Goal: Task Accomplishment & Management: Manage account settings

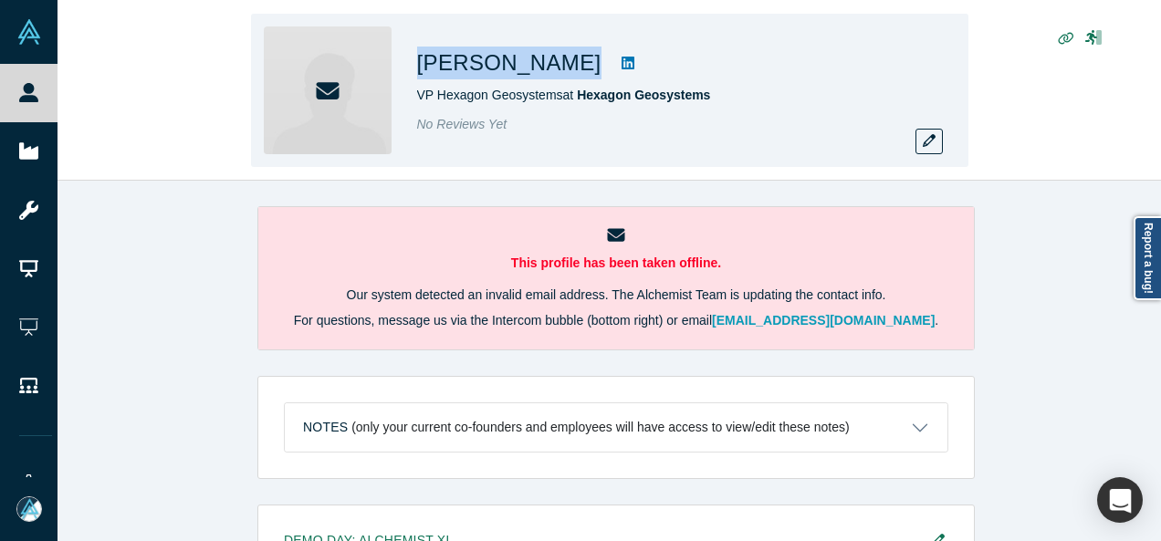
drag, startPoint x: 422, startPoint y: 69, endPoint x: 560, endPoint y: 78, distance: 138.1
click at [560, 78] on h1 "Michael Mudra" at bounding box center [509, 63] width 184 height 33
copy h1 "Michael Mudra"
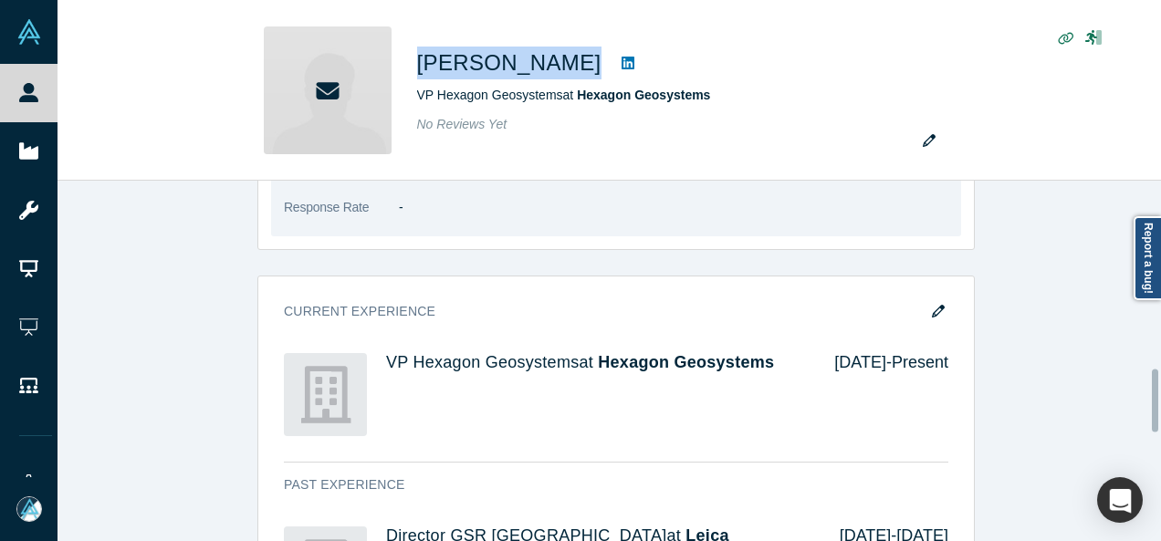
scroll to position [1095, 0]
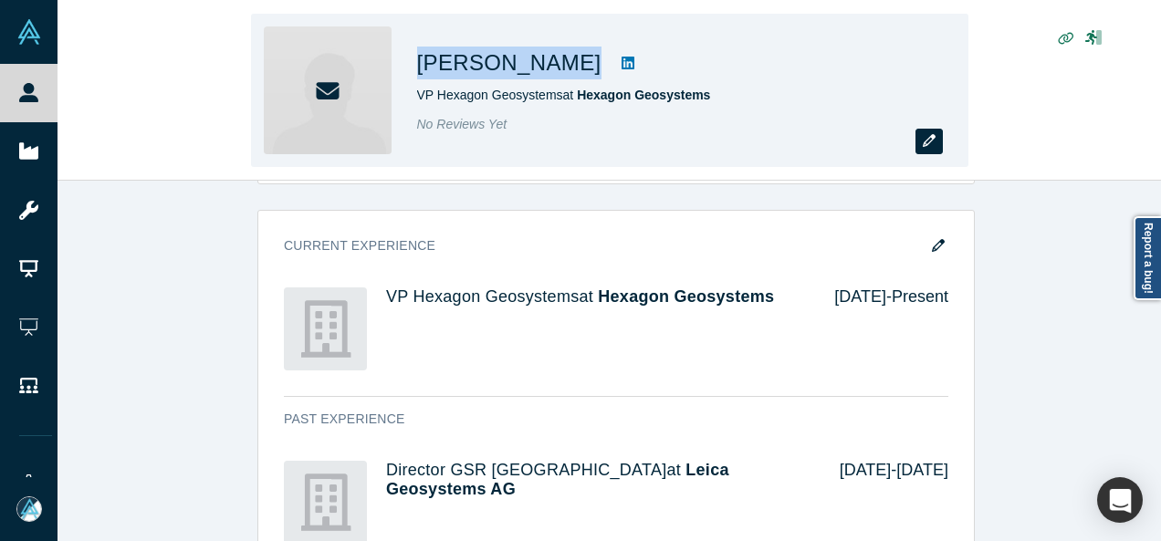
click at [933, 141] on icon "button" at bounding box center [929, 140] width 13 height 13
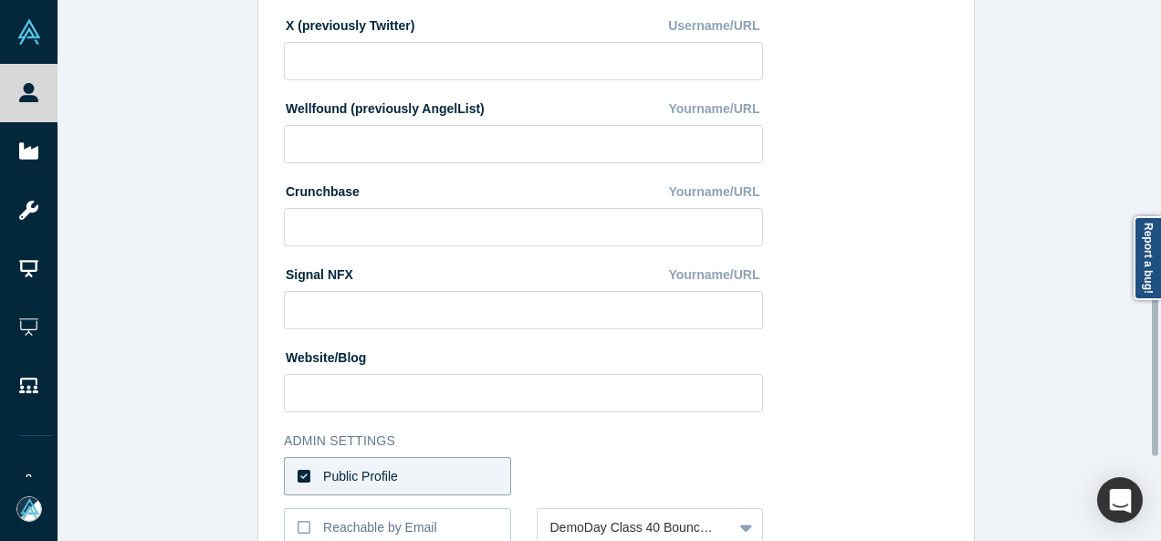
scroll to position [639, 0]
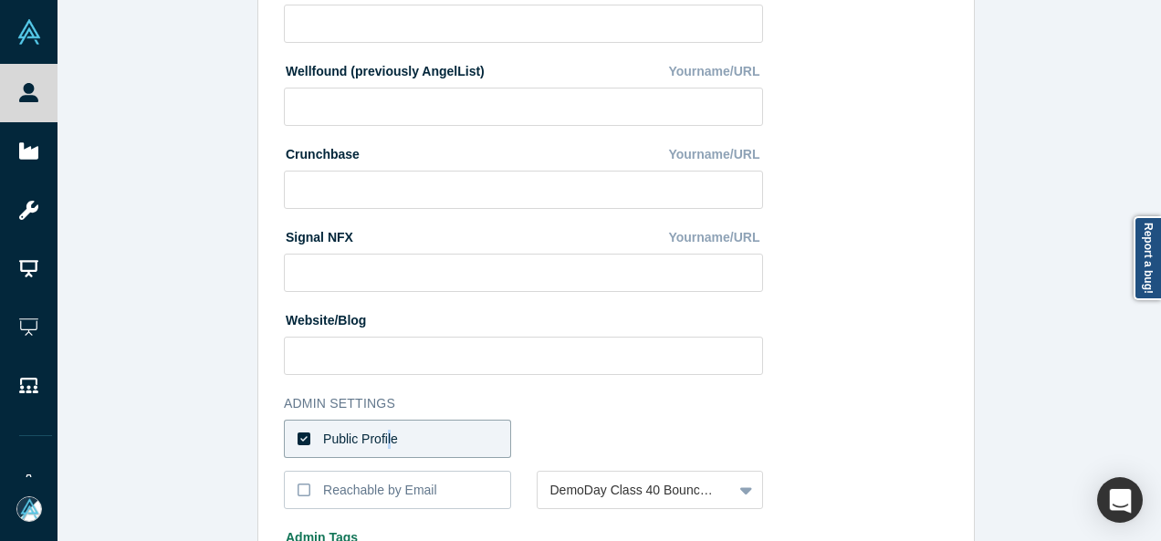
drag, startPoint x: 380, startPoint y: 443, endPoint x: 400, endPoint y: 439, distance: 19.5
click at [385, 443] on div "Public Profile" at bounding box center [360, 439] width 75 height 19
click at [453, 446] on label "Public Profile" at bounding box center [397, 439] width 227 height 38
click at [0, 0] on input "Public Profile" at bounding box center [0, 0] width 0 height 0
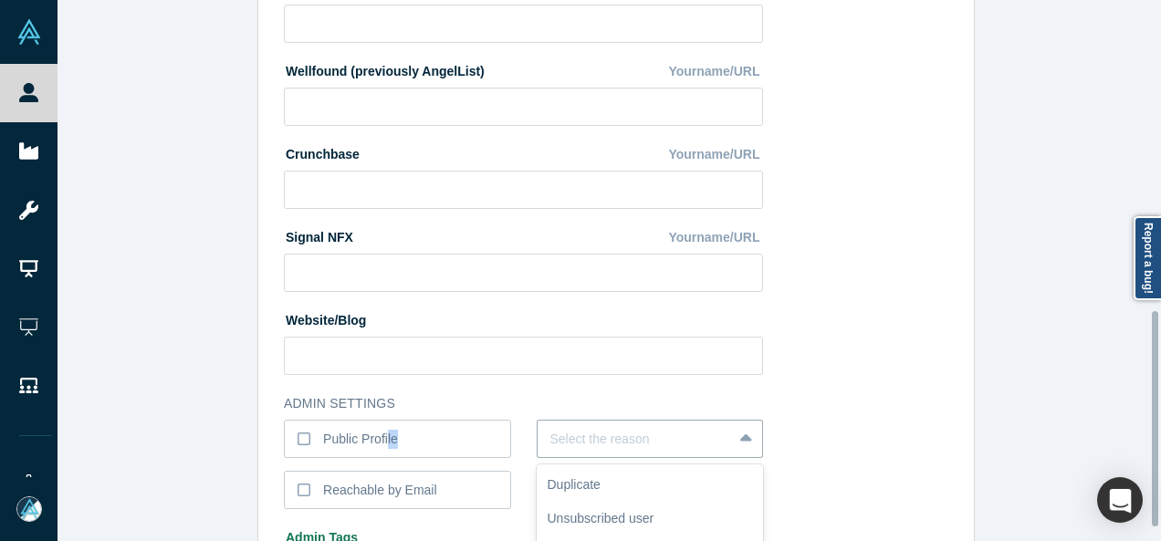
scroll to position [779, 0]
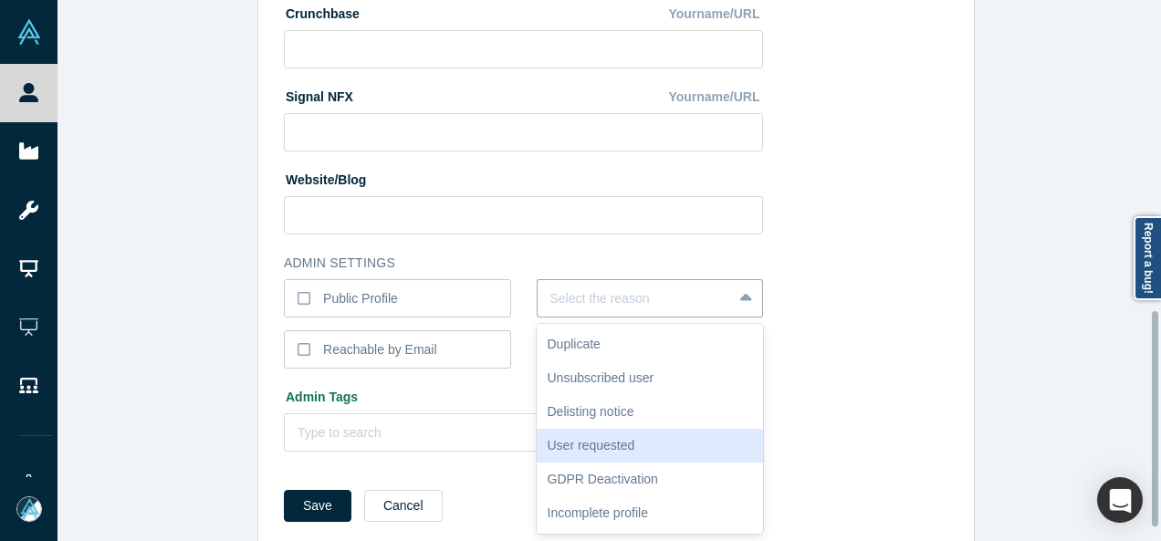
click at [591, 318] on div "6 results available. Use Up and Down to choose options, press Enter to select t…" at bounding box center [650, 298] width 227 height 38
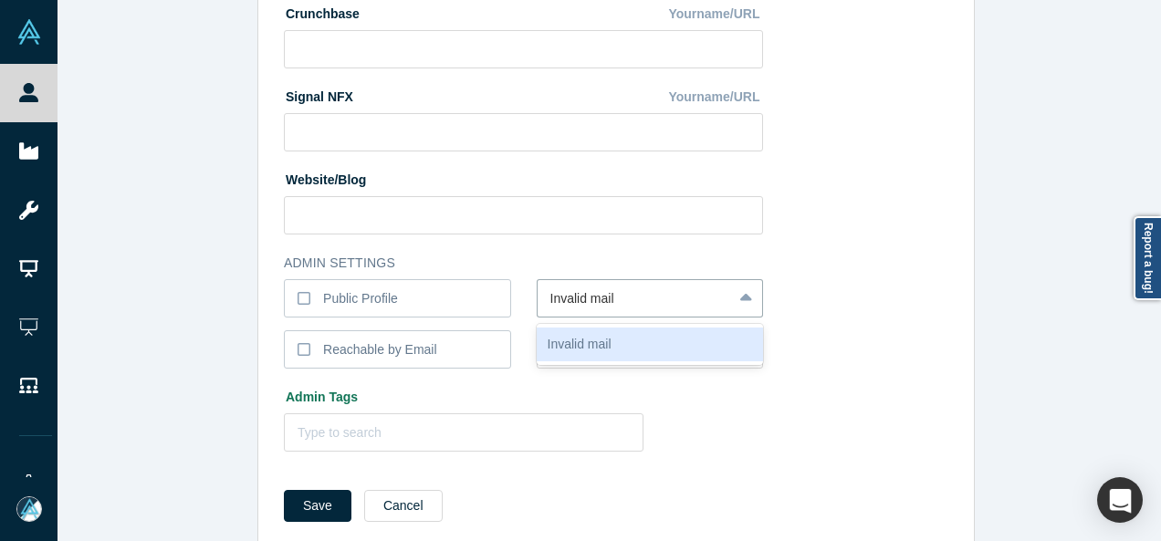
type input "Invalid Email"
click at [579, 357] on div "Invalid Email" at bounding box center [650, 345] width 227 height 34
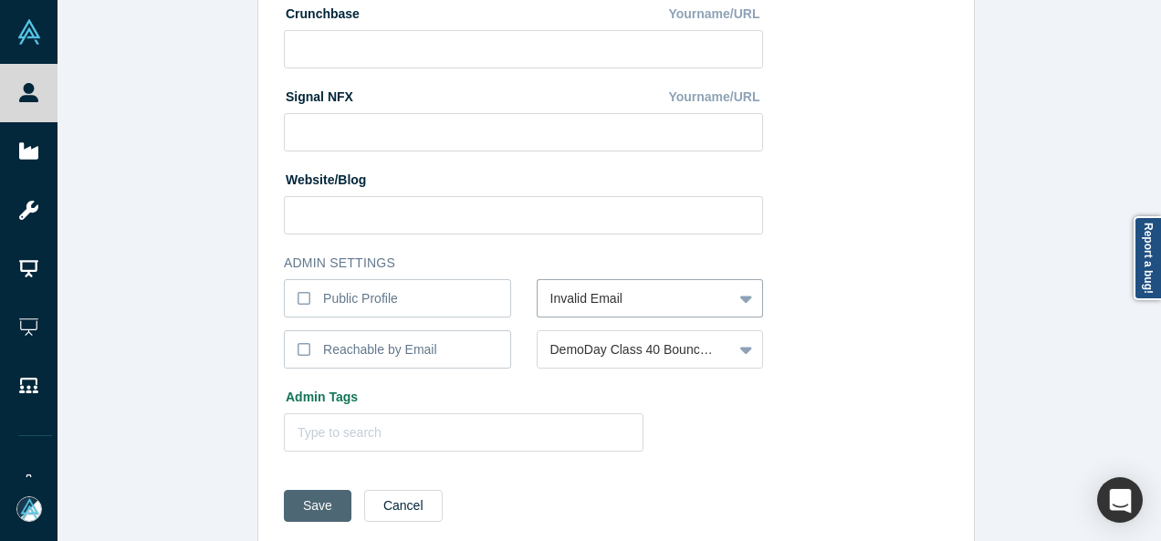
click at [318, 510] on button "Save" at bounding box center [318, 506] width 68 height 32
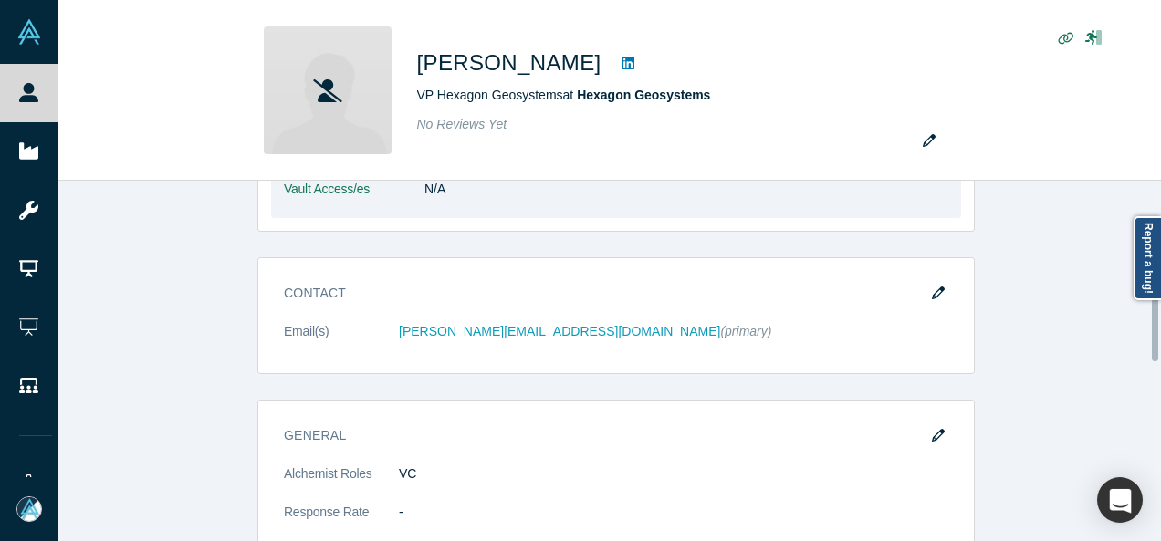
scroll to position [730, 0]
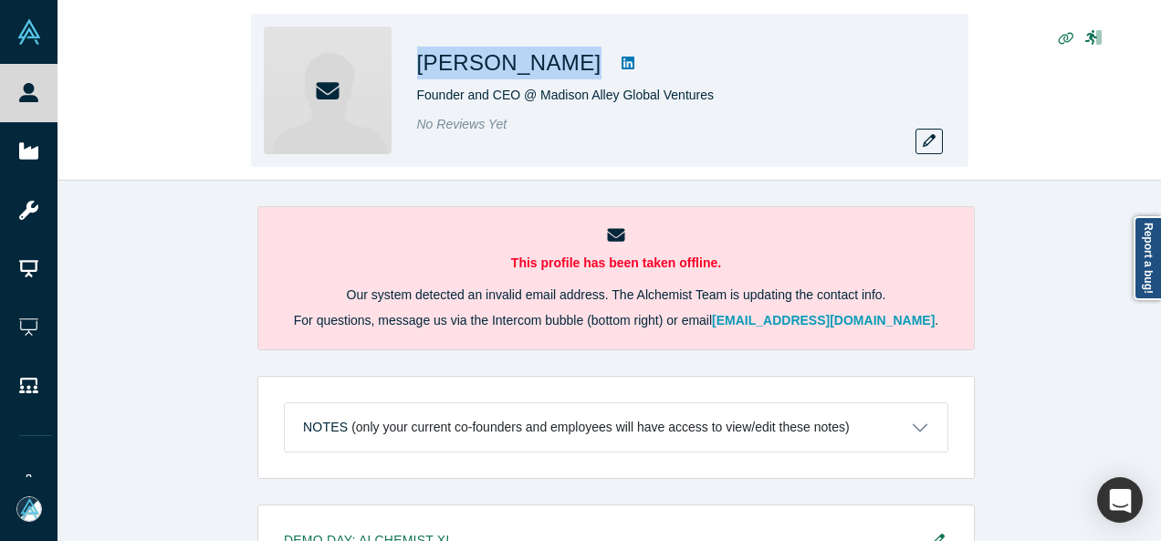
drag, startPoint x: 416, startPoint y: 65, endPoint x: 568, endPoint y: 78, distance: 152.0
click at [568, 78] on div "Michael Seidler" at bounding box center [672, 63] width 511 height 33
copy div "Michael Seidler"
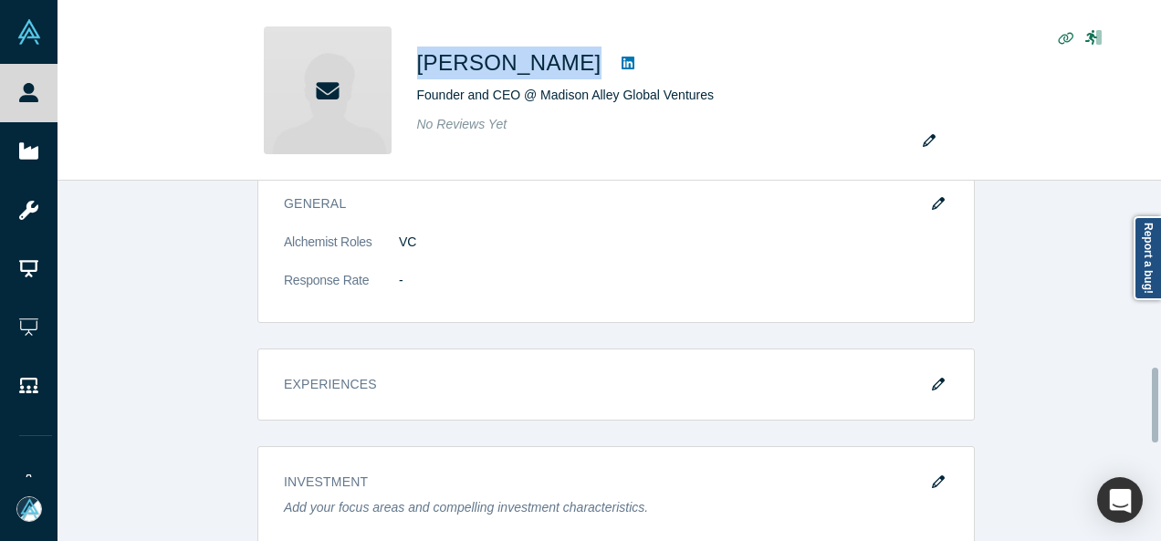
scroll to position [1004, 0]
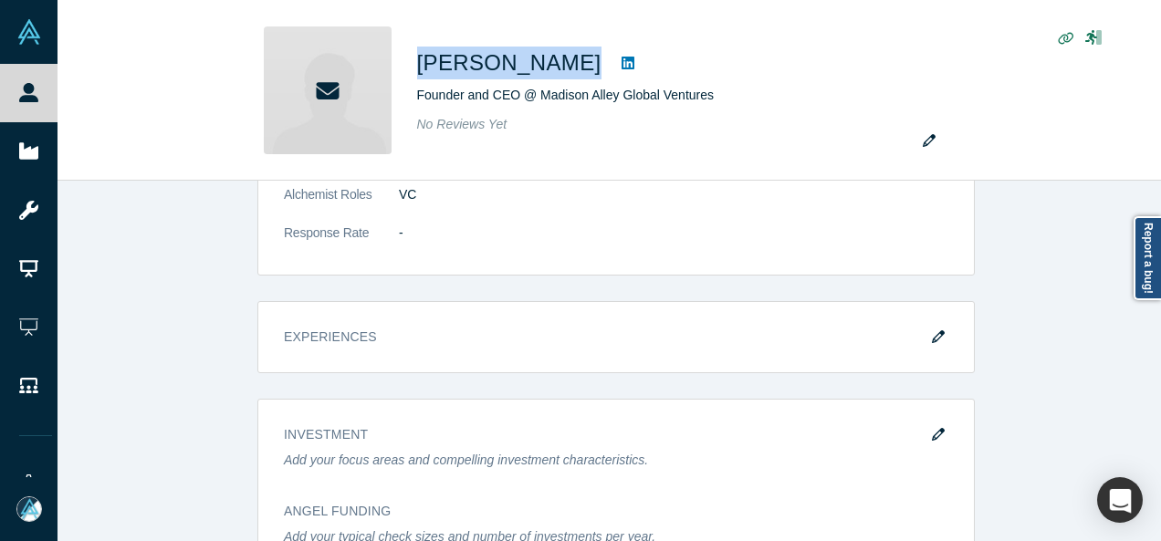
drag, startPoint x: 932, startPoint y: 329, endPoint x: 701, endPoint y: 339, distance: 231.0
click at [932, 330] on icon "button" at bounding box center [938, 336] width 13 height 13
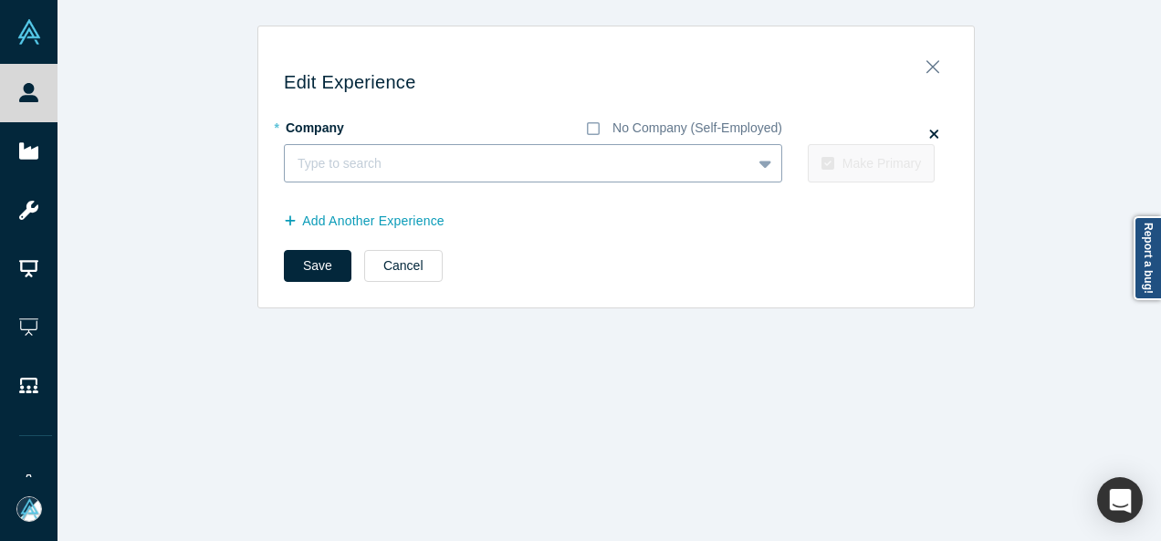
click at [394, 154] on div at bounding box center [517, 163] width 441 height 23
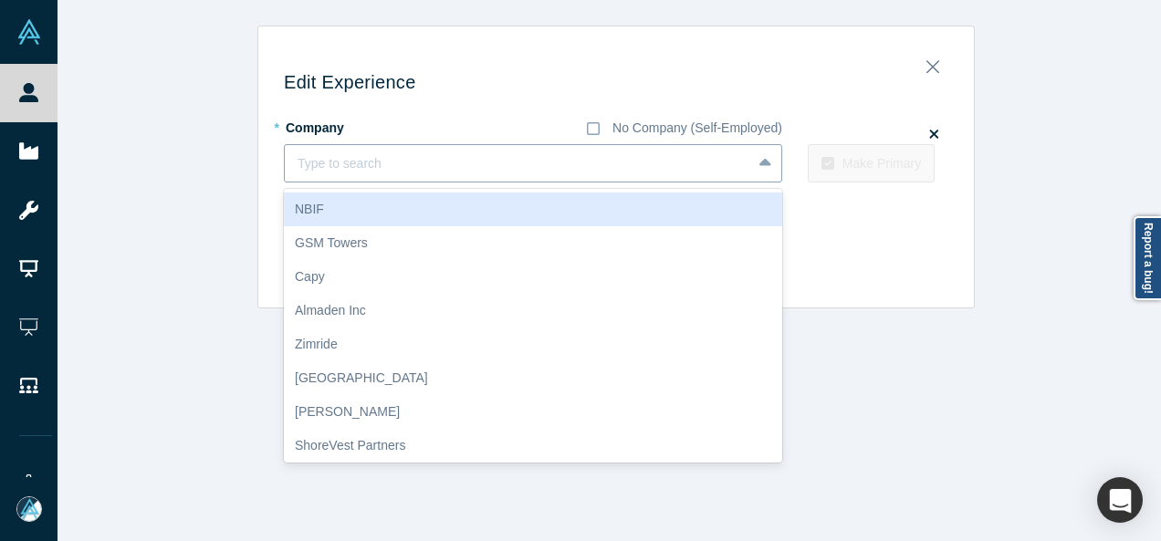
paste input "Founder + CEO Founder + CEO Madison Alley Global Ventures"
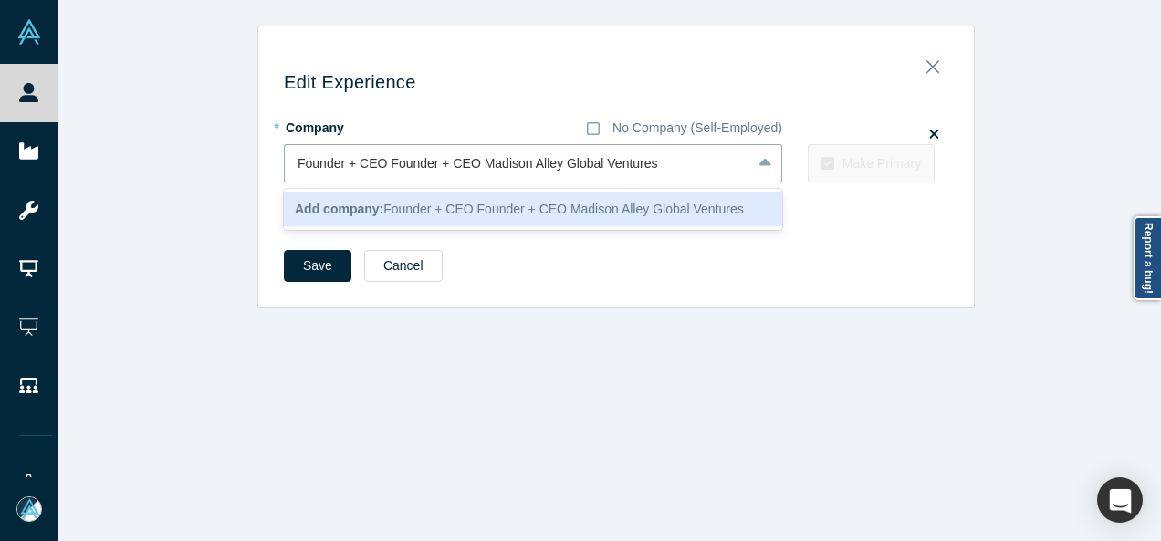
drag, startPoint x: 520, startPoint y: 169, endPoint x: 253, endPoint y: 189, distance: 268.1
click at [258, 187] on div "Edit Experience * Company No Company (Self-Employed) 1 result available for sea…" at bounding box center [615, 173] width 715 height 268
type input "Alley Global Ventures"
click at [381, 213] on span "Add company: Alley Global Ventures" at bounding box center [400, 209] width 211 height 15
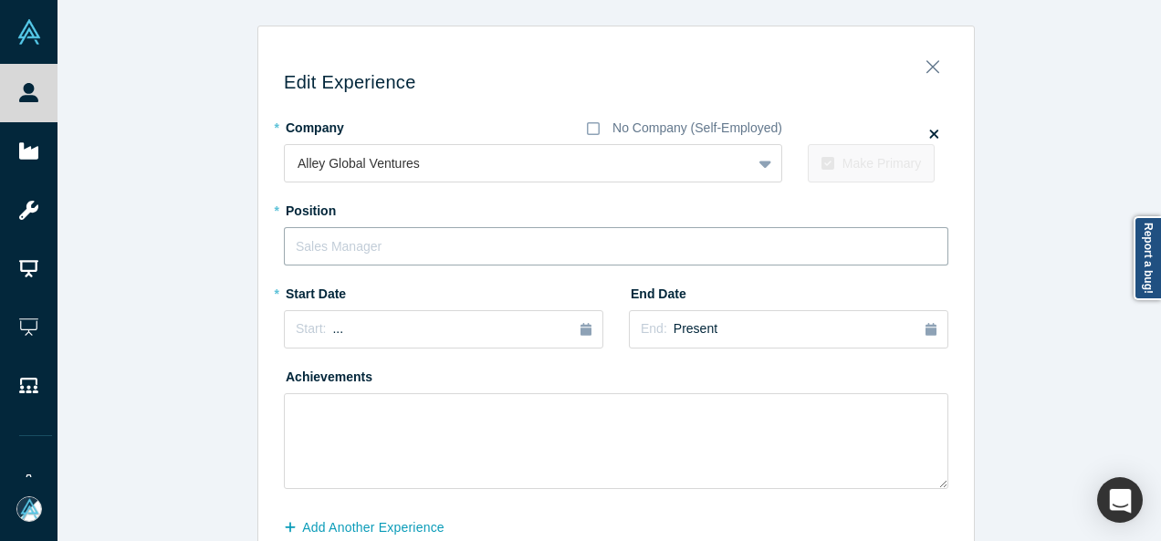
click at [386, 240] on input "text" at bounding box center [616, 246] width 664 height 38
paste input "Founder + CEO Founder + CEO Madison"
click at [376, 244] on input "Founder + CEO Founder + CEO Madison" at bounding box center [616, 246] width 664 height 38
type input "Founder + CEO Founder + CEO Madison"
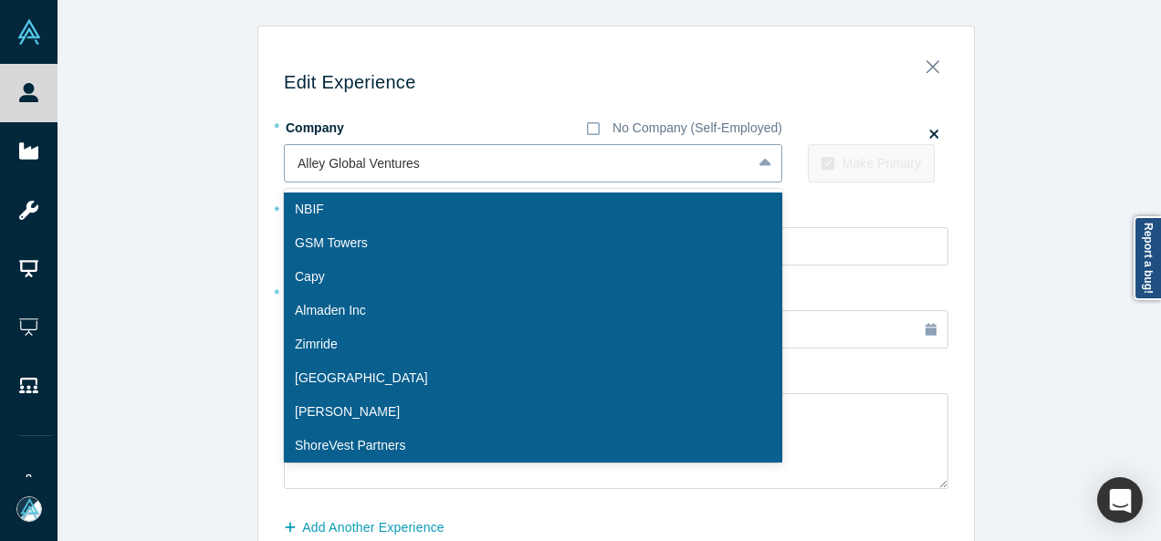
click at [392, 157] on div at bounding box center [517, 163] width 441 height 23
paste input "Founder + CEO Founder + CEO Madison Alley Global Ventures"
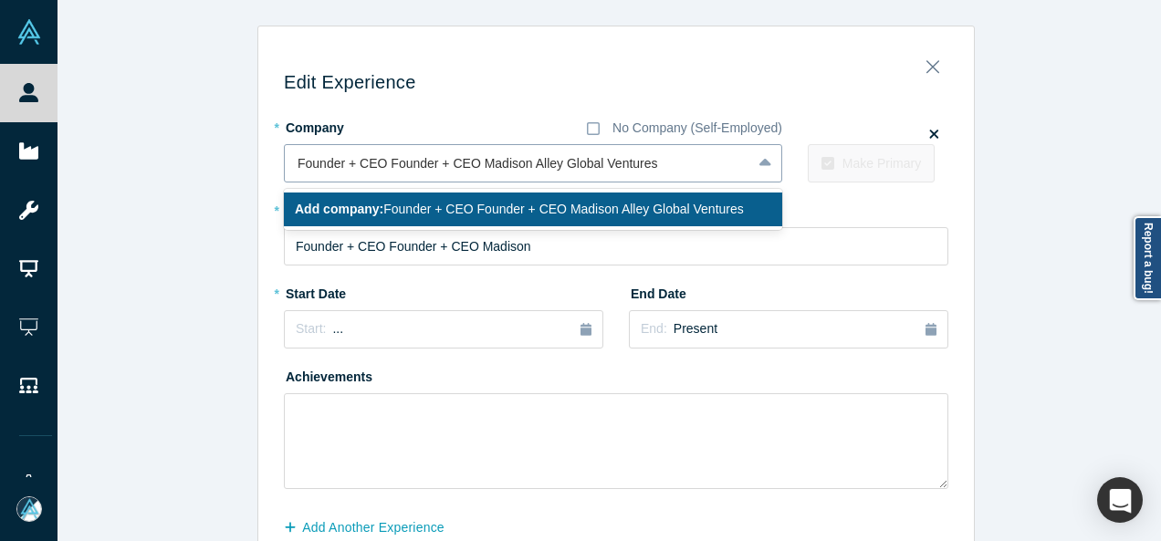
click at [474, 165] on input "Founder + CEO Founder + CEO Madison Alley Global Ventures" at bounding box center [478, 163] width 363 height 19
drag, startPoint x: 469, startPoint y: 169, endPoint x: 100, endPoint y: 203, distance: 370.2
click at [100, 203] on div "Edit Experience * Company No Company (Self-Employed) 1 result available for sea…" at bounding box center [615, 320] width 1117 height 589
type input "Madison Alley Global Ventures"
drag, startPoint x: 367, startPoint y: 209, endPoint x: 360, endPoint y: 232, distance: 23.7
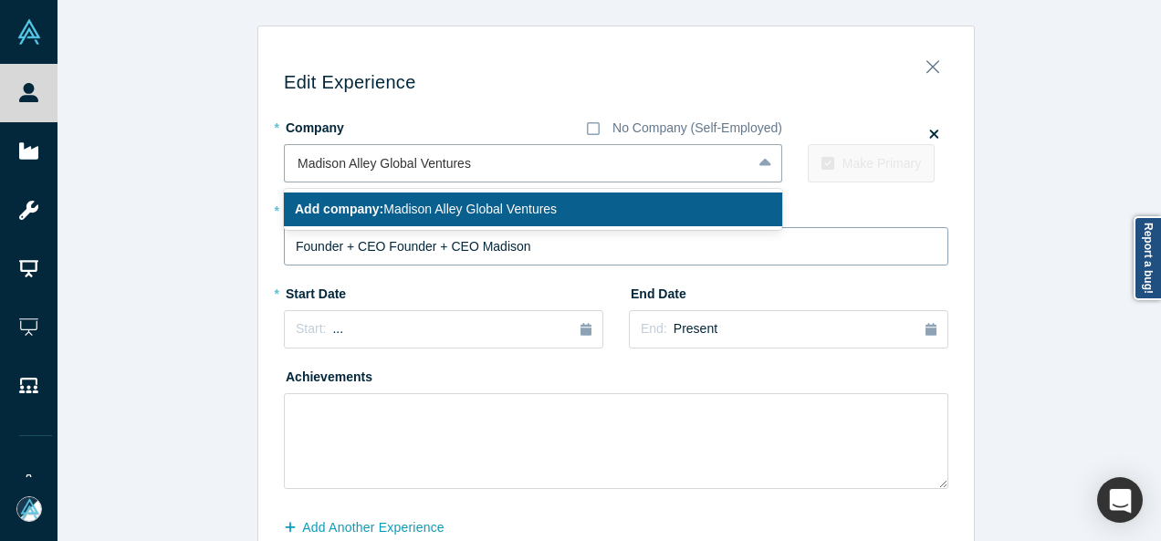
click at [367, 209] on b "Add company:" at bounding box center [339, 209] width 89 height 15
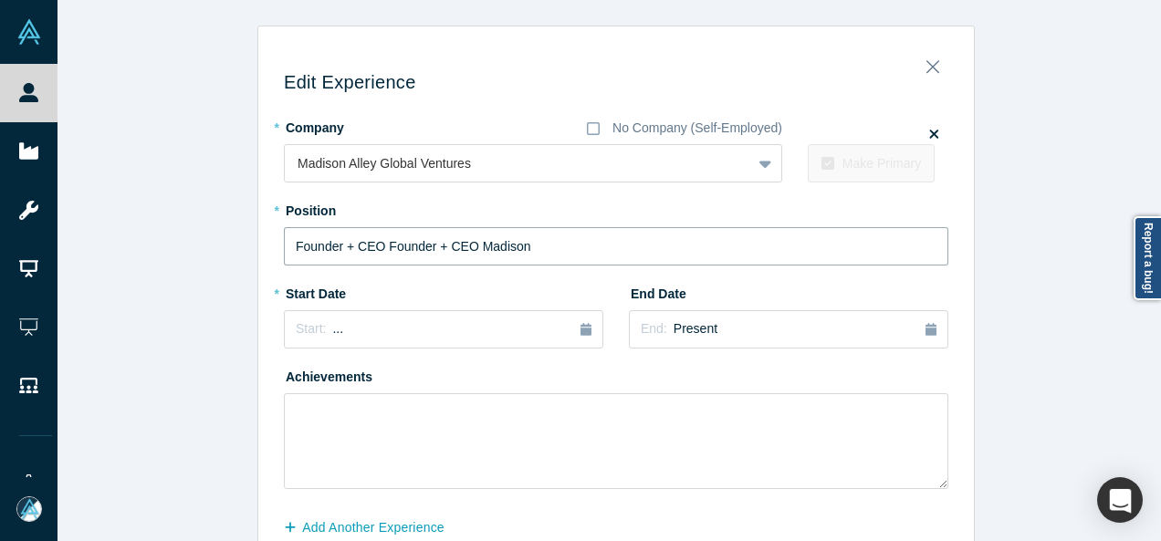
drag, startPoint x: 318, startPoint y: 255, endPoint x: 250, endPoint y: 256, distance: 68.4
click at [257, 256] on div "Edit Experience * Company No Company (Self-Employed) Madison Alley Global Ventu…" at bounding box center [615, 320] width 717 height 589
paste input "text"
drag, startPoint x: 372, startPoint y: 249, endPoint x: 526, endPoint y: 237, distance: 153.8
click at [526, 239] on input "Founder + CEO Founder + CEO" at bounding box center [616, 246] width 664 height 38
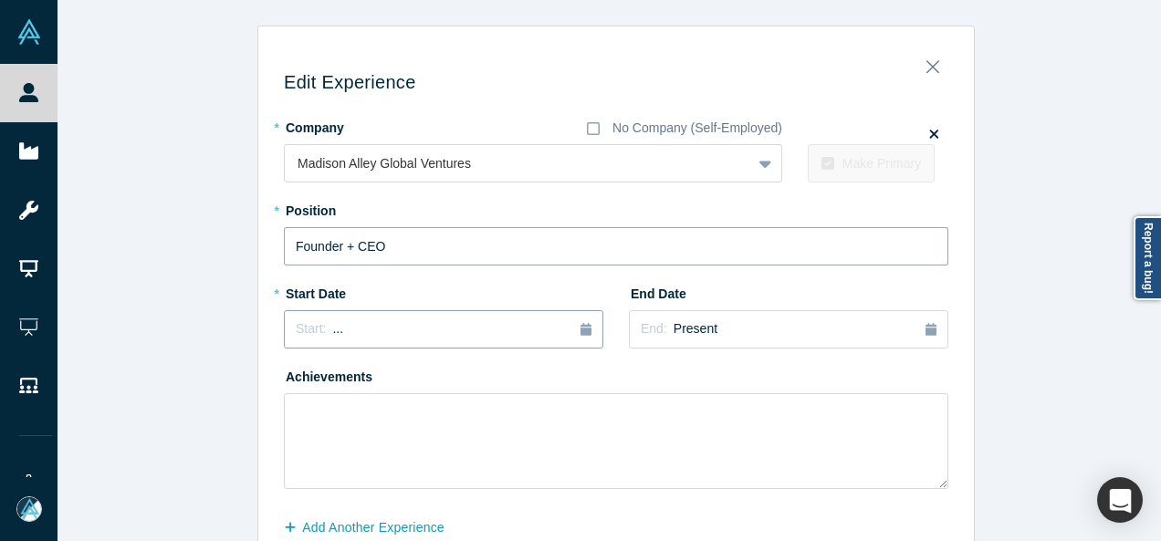
type input "Founder + CEO"
click at [318, 324] on div "Start: ..." at bounding box center [319, 329] width 47 height 20
click at [292, 380] on button "Previous Year" at bounding box center [291, 380] width 18 height 18
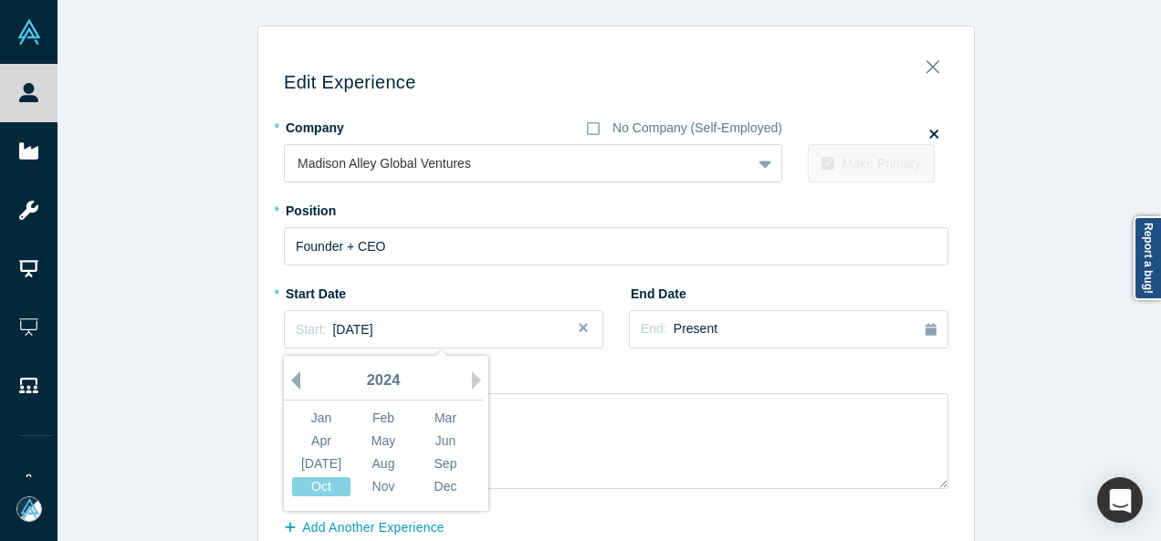
click at [292, 380] on button "Previous Year" at bounding box center [291, 380] width 18 height 18
click at [326, 439] on div "Apr" at bounding box center [321, 441] width 58 height 19
click at [379, 328] on div "Start: April 2023" at bounding box center [444, 329] width 296 height 19
click at [290, 377] on button "Previous Year" at bounding box center [291, 380] width 18 height 18
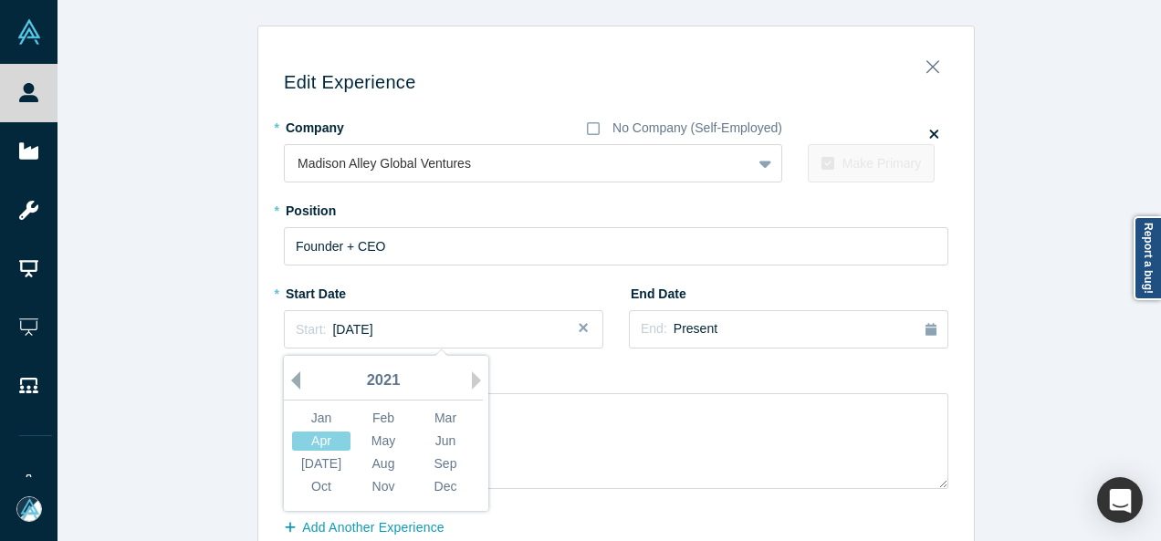
click at [290, 377] on button "Previous Year" at bounding box center [291, 380] width 18 height 18
click at [288, 377] on button "Previous Year" at bounding box center [291, 380] width 18 height 18
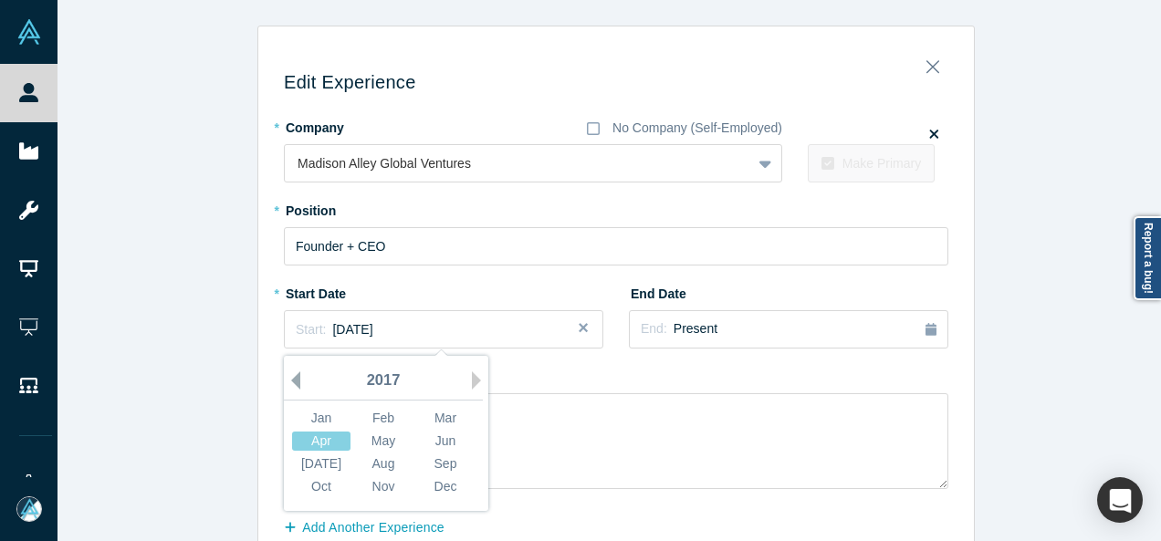
click at [288, 377] on button "Previous Year" at bounding box center [291, 380] width 18 height 18
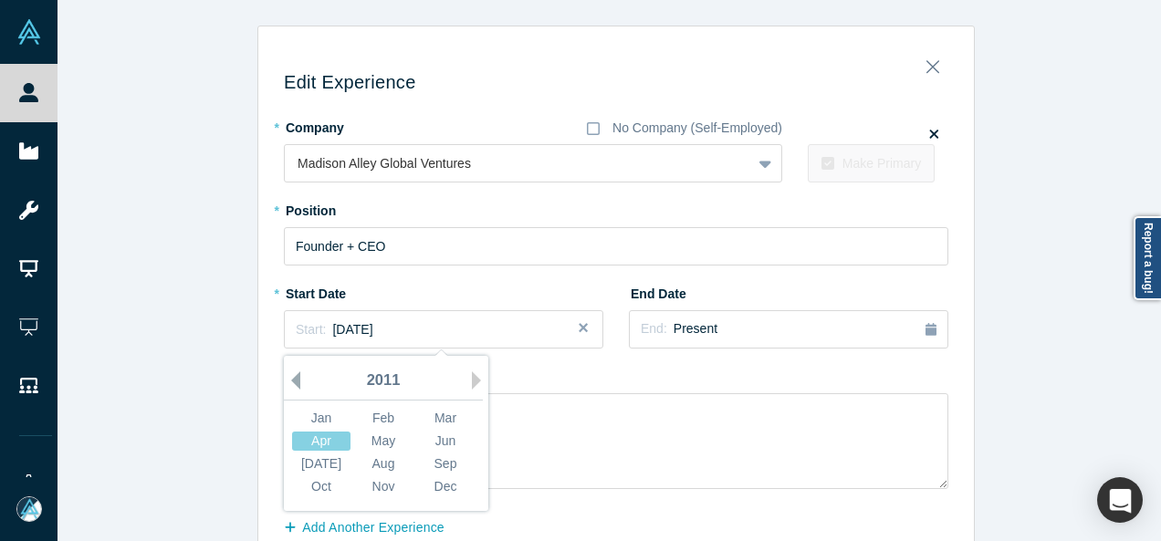
click at [288, 376] on button "Previous Year" at bounding box center [291, 380] width 18 height 18
click at [287, 375] on button "Previous Year" at bounding box center [291, 380] width 18 height 18
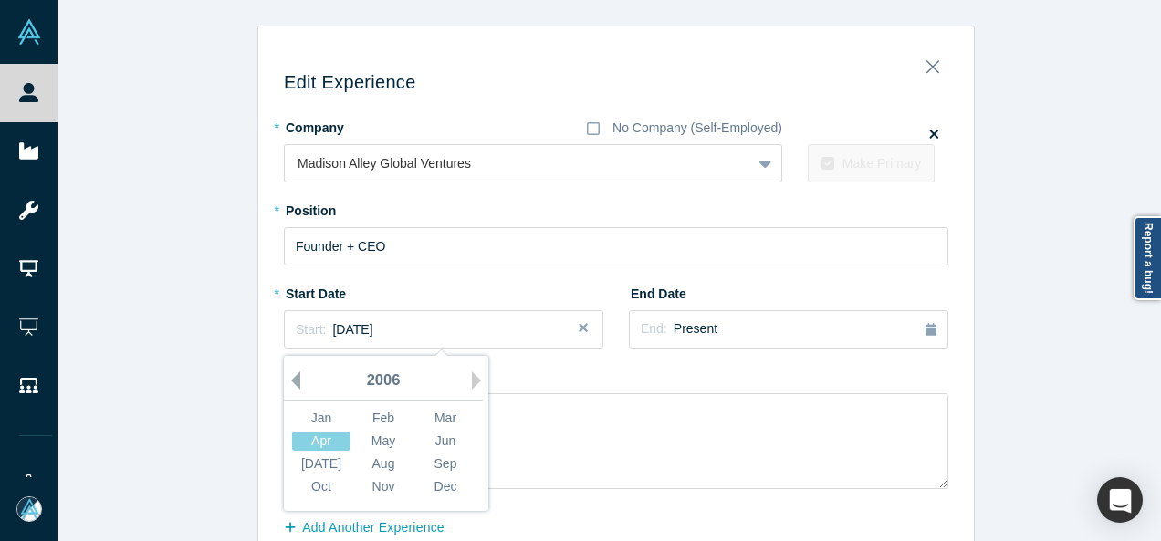
click at [287, 375] on button "Previous Year" at bounding box center [291, 380] width 18 height 18
click at [316, 442] on div "Apr" at bounding box center [321, 441] width 58 height 19
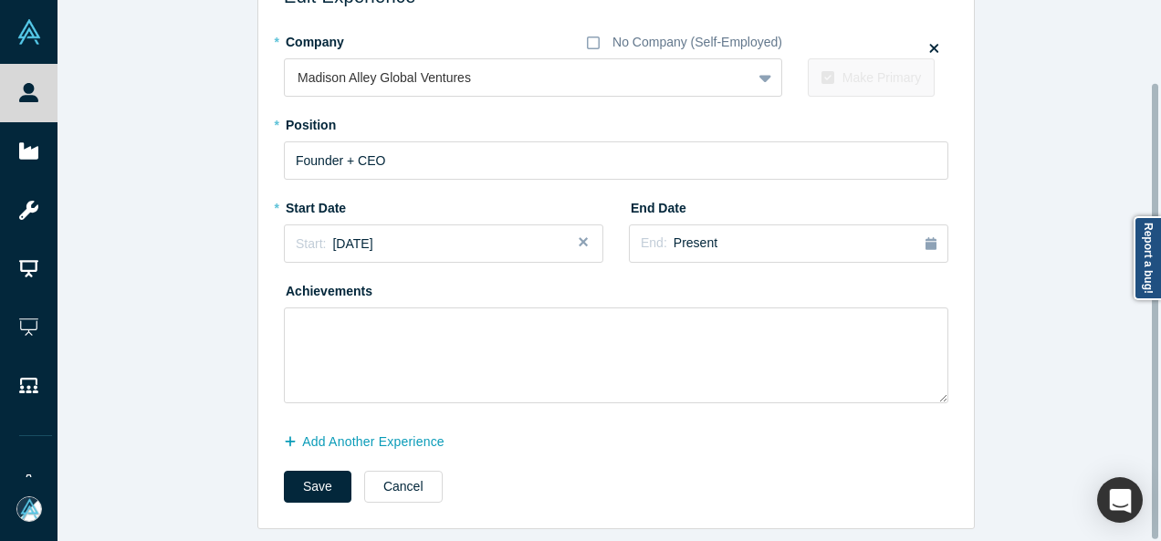
scroll to position [97, 0]
click at [404, 430] on button "Add Another Experience" at bounding box center [374, 442] width 180 height 32
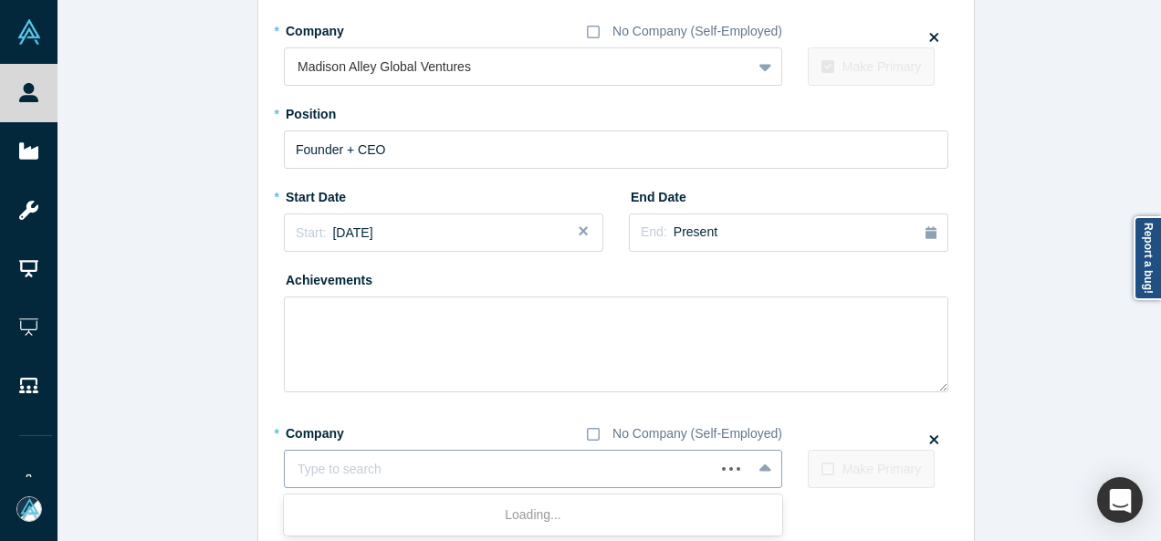
click at [389, 470] on div at bounding box center [499, 469] width 404 height 23
paste input "Founder + CEO Founder + CEO MadisonAlley.tv"
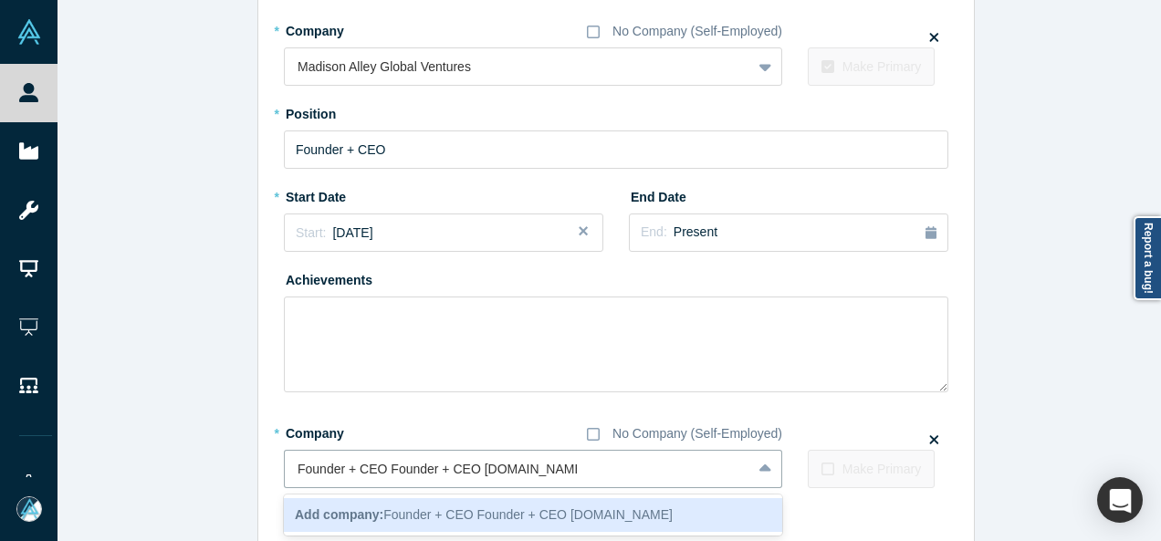
drag, startPoint x: 469, startPoint y: 471, endPoint x: 262, endPoint y: 482, distance: 207.4
click at [262, 482] on div "Edit Experience * Company No Company (Self-Employed) Madison Alley Global Ventu…" at bounding box center [615, 278] width 715 height 671
type input "MadisonAlley.tv"
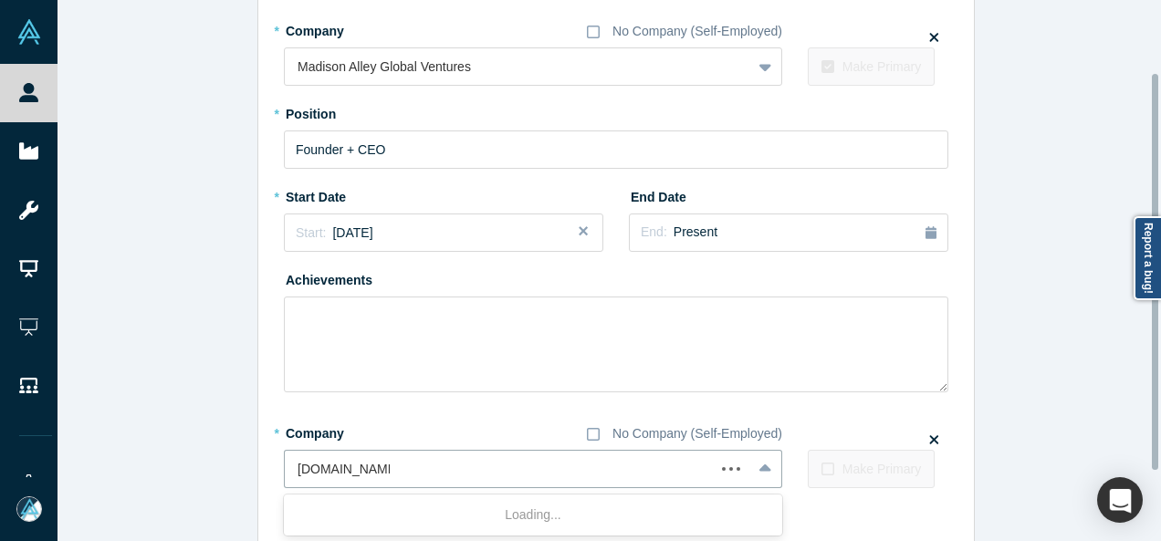
scroll to position [193, 0]
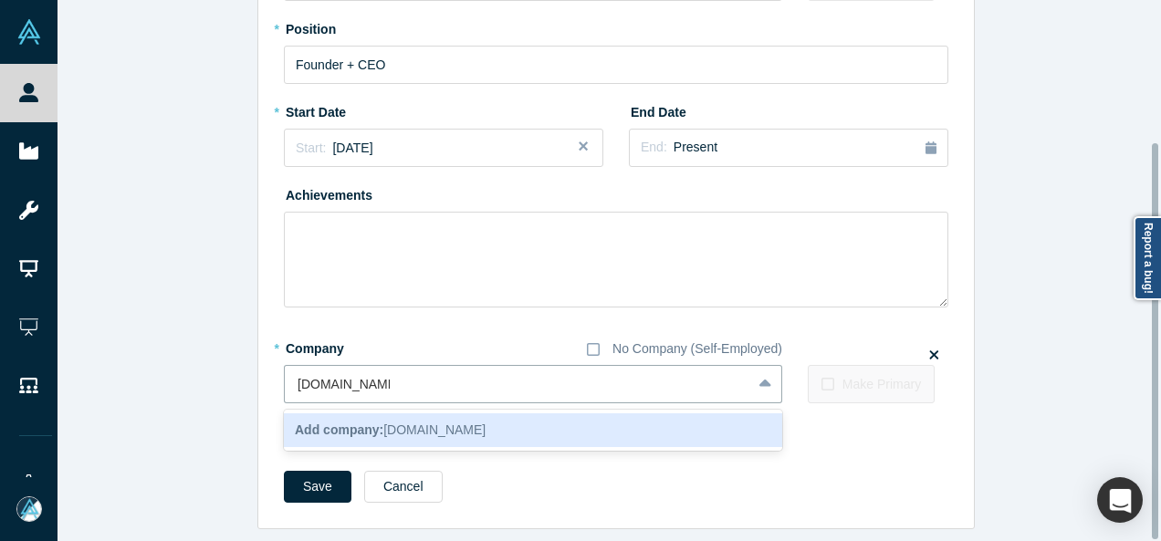
click at [385, 422] on span "Add company: MadisonAlley.tv" at bounding box center [390, 429] width 191 height 15
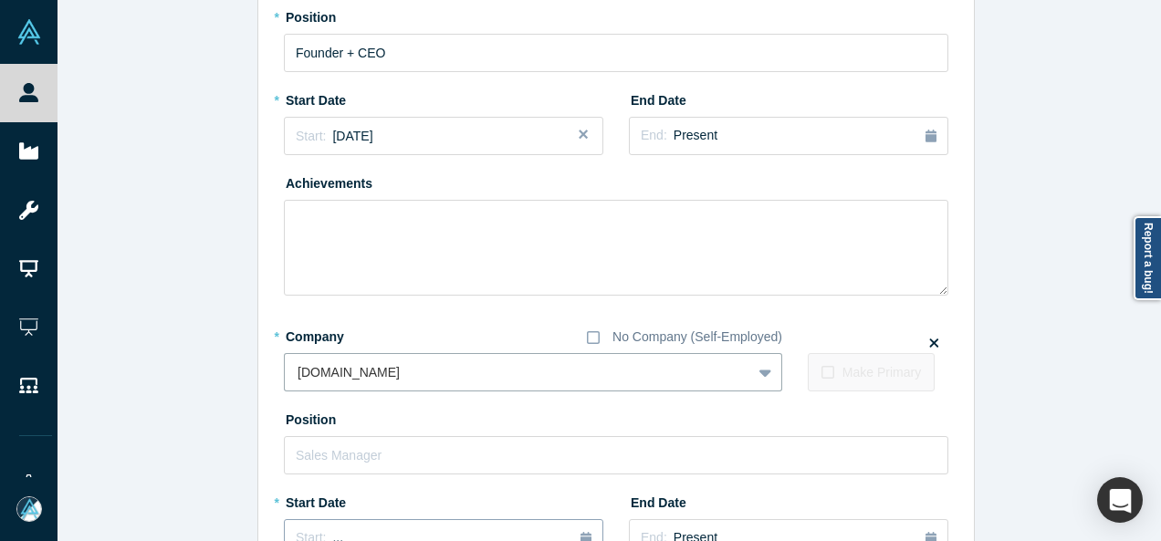
click at [312, 524] on button "Start: ..." at bounding box center [443, 538] width 319 height 38
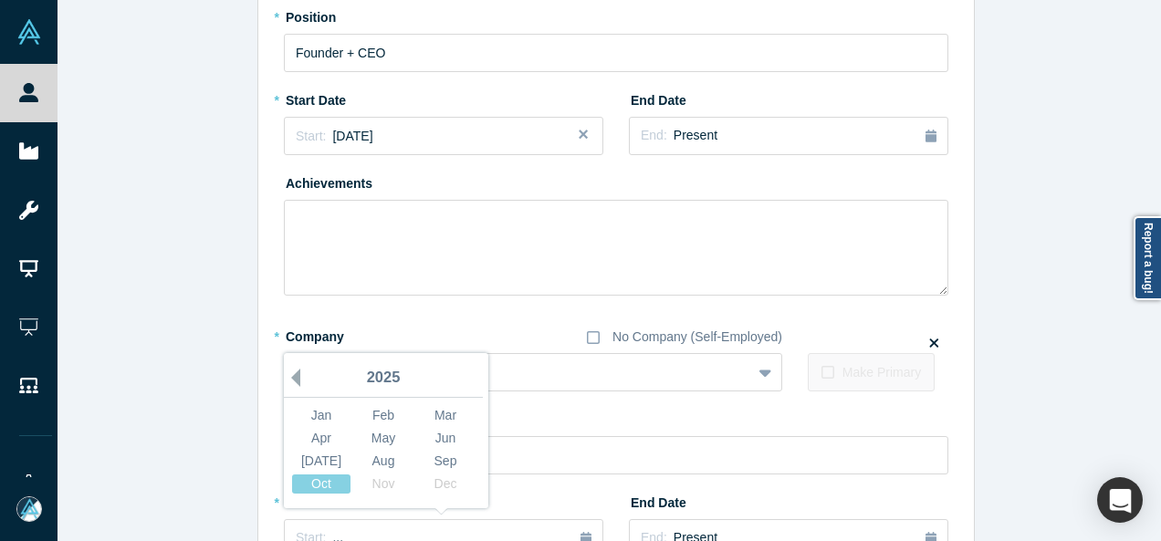
click at [285, 379] on button "Previous Year" at bounding box center [291, 378] width 18 height 18
click at [285, 380] on button "Previous Year" at bounding box center [291, 378] width 18 height 18
click at [285, 381] on button "Previous Year" at bounding box center [291, 378] width 18 height 18
drag, startPoint x: 285, startPoint y: 381, endPoint x: 300, endPoint y: 389, distance: 17.1
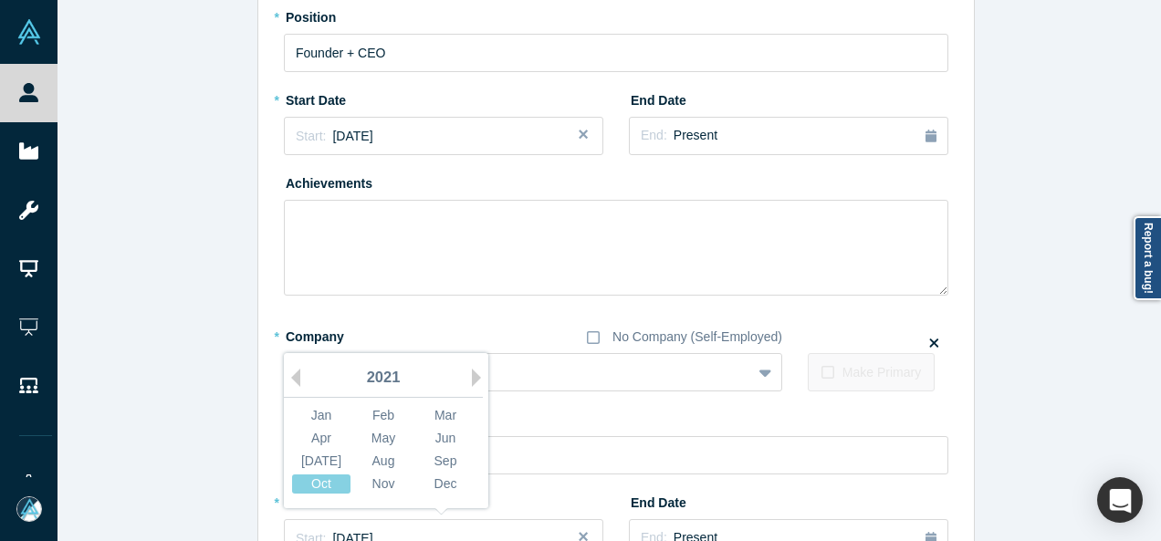
click at [285, 382] on button "Previous Year" at bounding box center [291, 378] width 18 height 18
click at [430, 413] on div "Mar" at bounding box center [445, 415] width 58 height 19
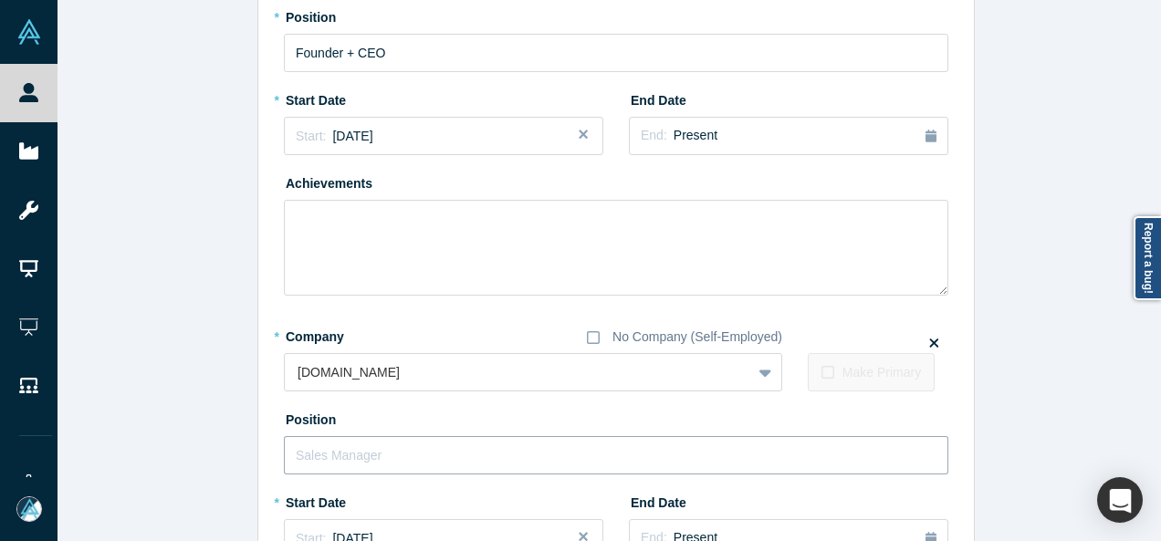
click at [354, 451] on input "text" at bounding box center [616, 455] width 664 height 38
paste input "Founder + CEO Founder + CEO"
drag, startPoint x: 380, startPoint y: 452, endPoint x: 543, endPoint y: 438, distance: 163.9
click at [547, 443] on input "Founder + CEO Founder + CEO" at bounding box center [616, 455] width 664 height 38
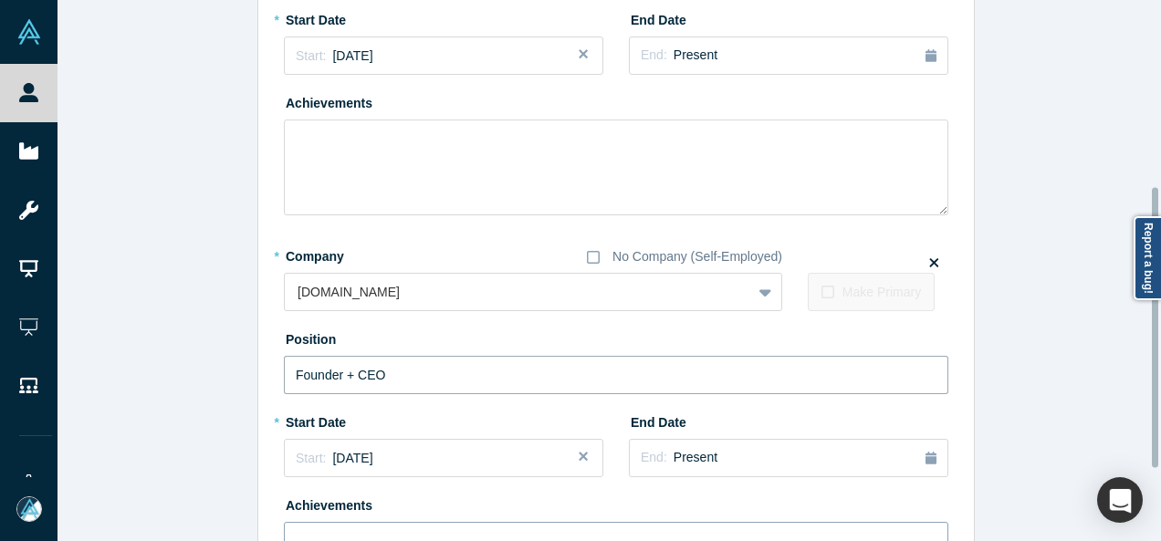
scroll to position [376, 0]
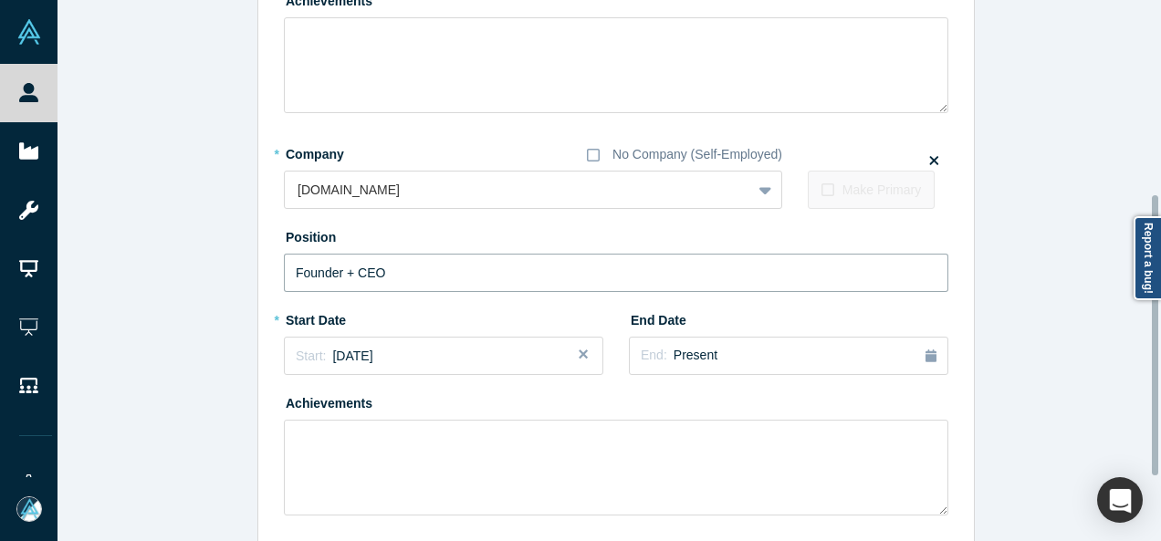
type input "Founder + CEO"
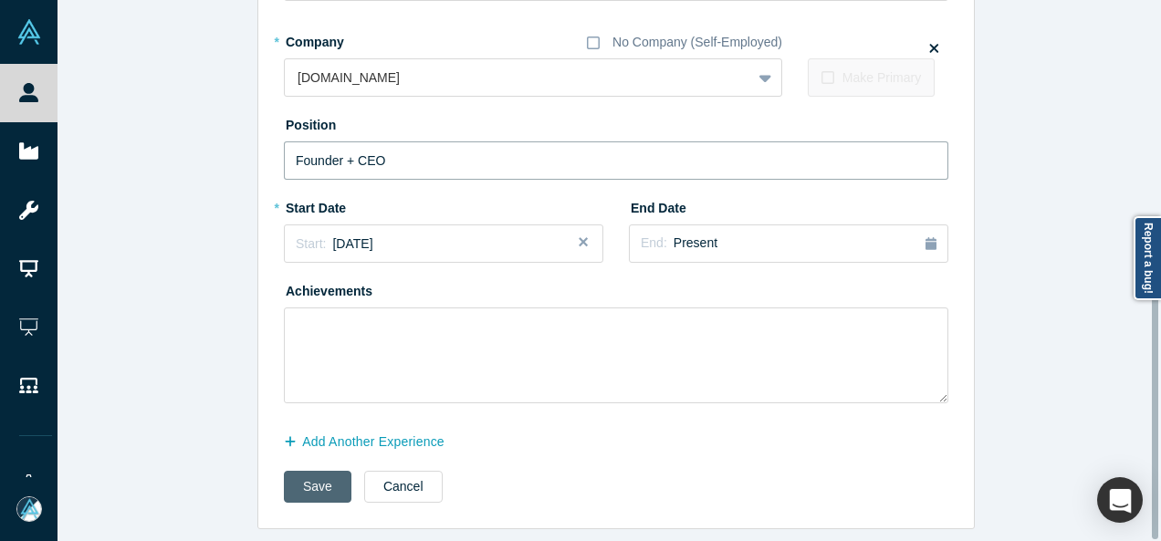
scroll to position [500, 0]
click at [323, 471] on button "Save" at bounding box center [318, 487] width 68 height 32
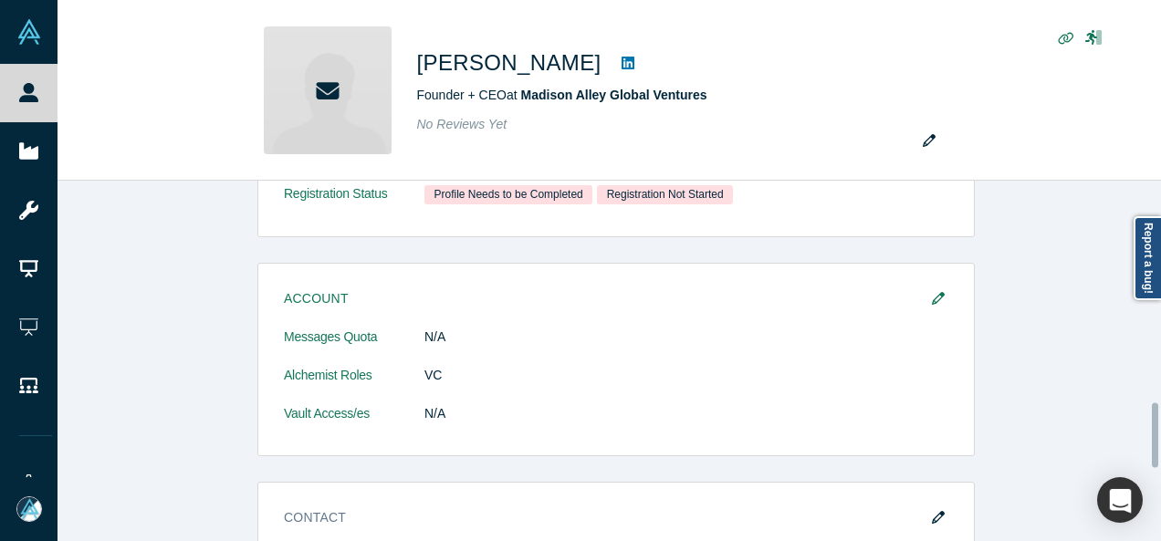
scroll to position [0, 0]
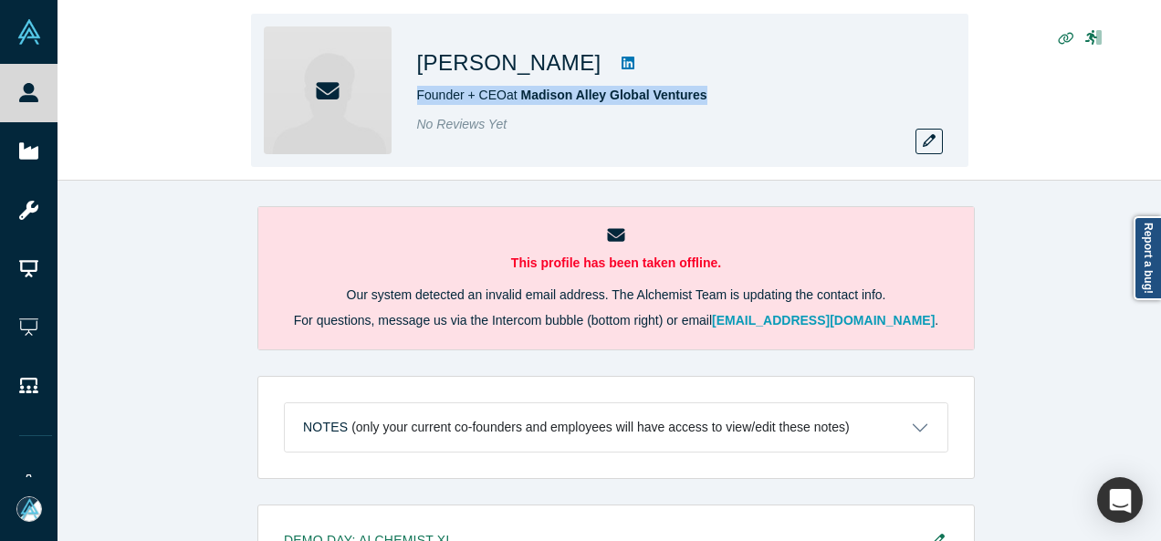
drag, startPoint x: 418, startPoint y: 101, endPoint x: 714, endPoint y: 88, distance: 296.9
click at [719, 93] on div "Founder + CEO at Madison Alley Global Ventures" at bounding box center [672, 95] width 511 height 19
copy span "Founder + CEO at Madison Alley Global Ventures"
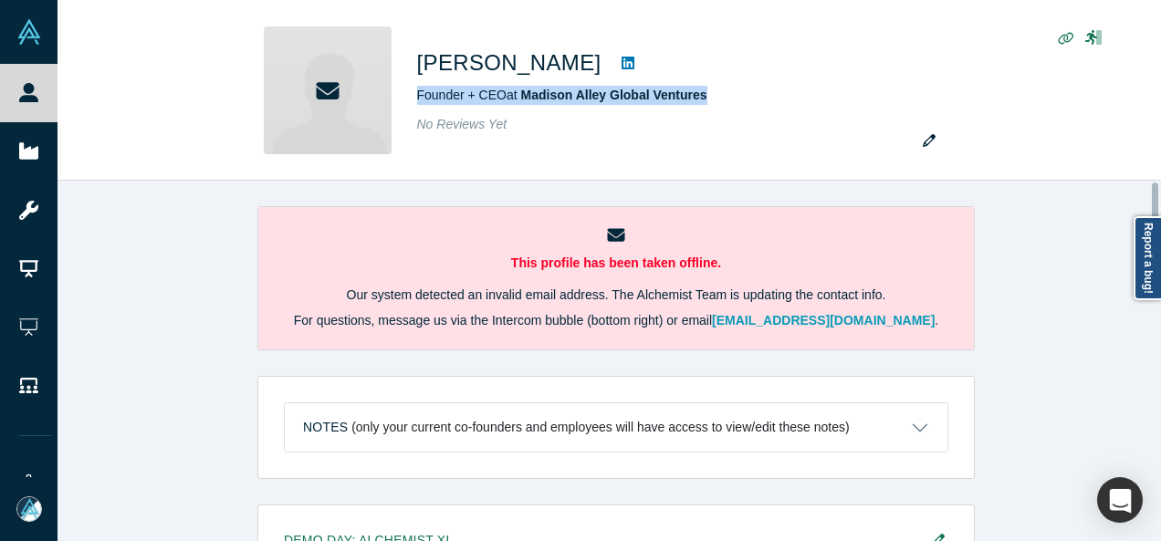
scroll to position [91, 0]
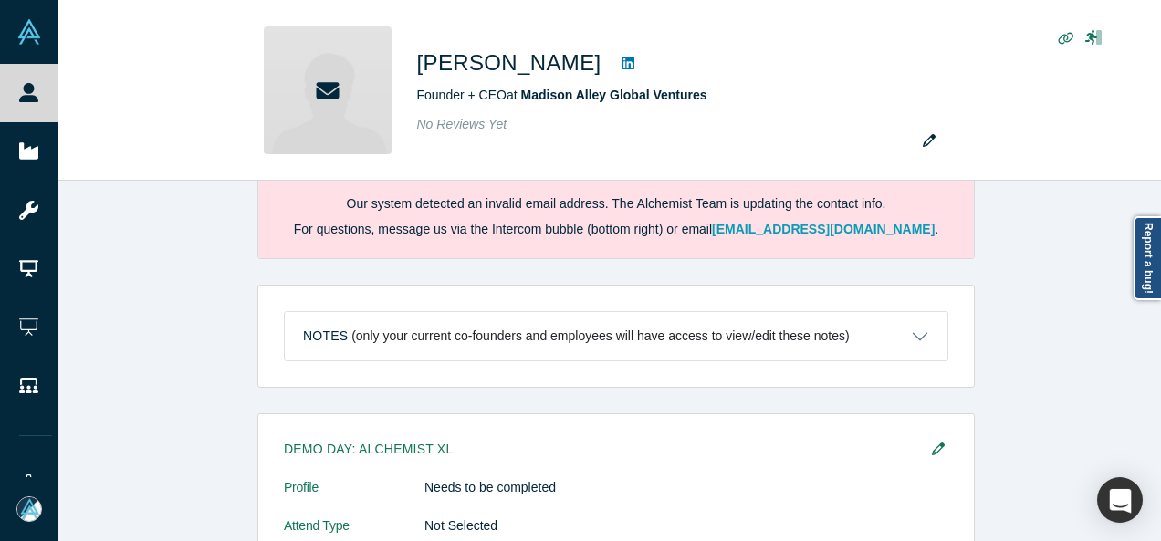
click at [1037, 306] on div "This profile has been taken offline. Our system detected an invalid email addre…" at bounding box center [615, 368] width 1117 height 374
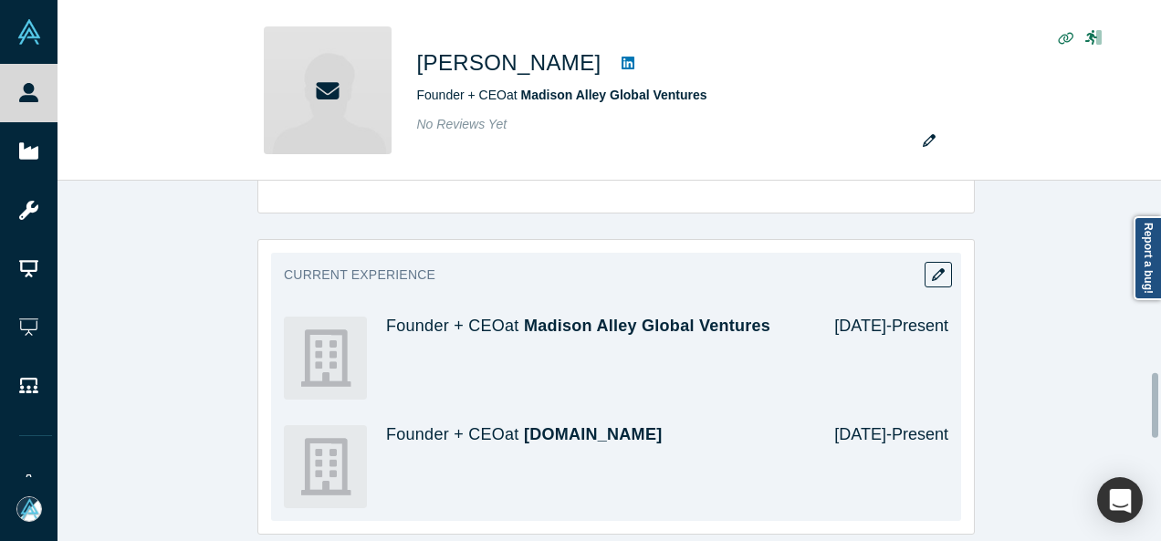
scroll to position [1095, 0]
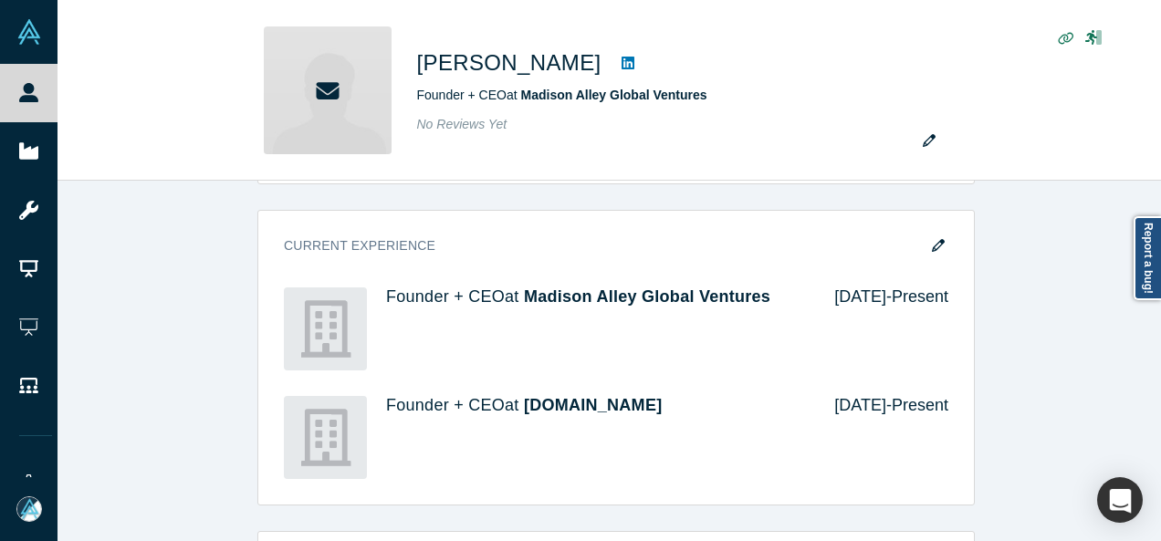
click at [996, 348] on div "Demo Day: Alchemist XL Profile Needs to be completed Attend Type Not Selected E…" at bounding box center [615, 239] width 1117 height 1658
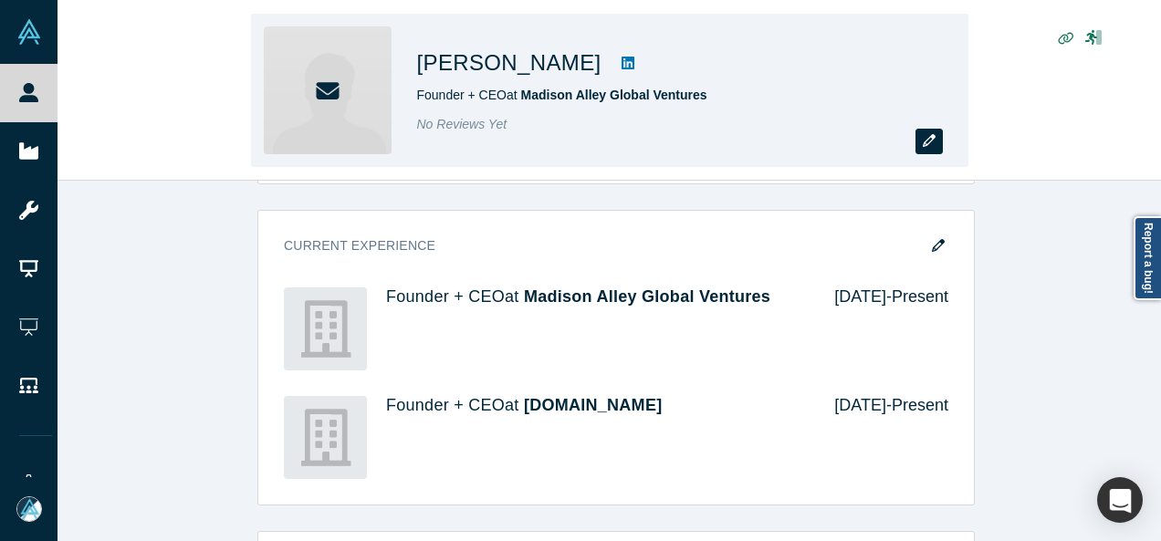
click at [939, 148] on button "button" at bounding box center [928, 142] width 27 height 26
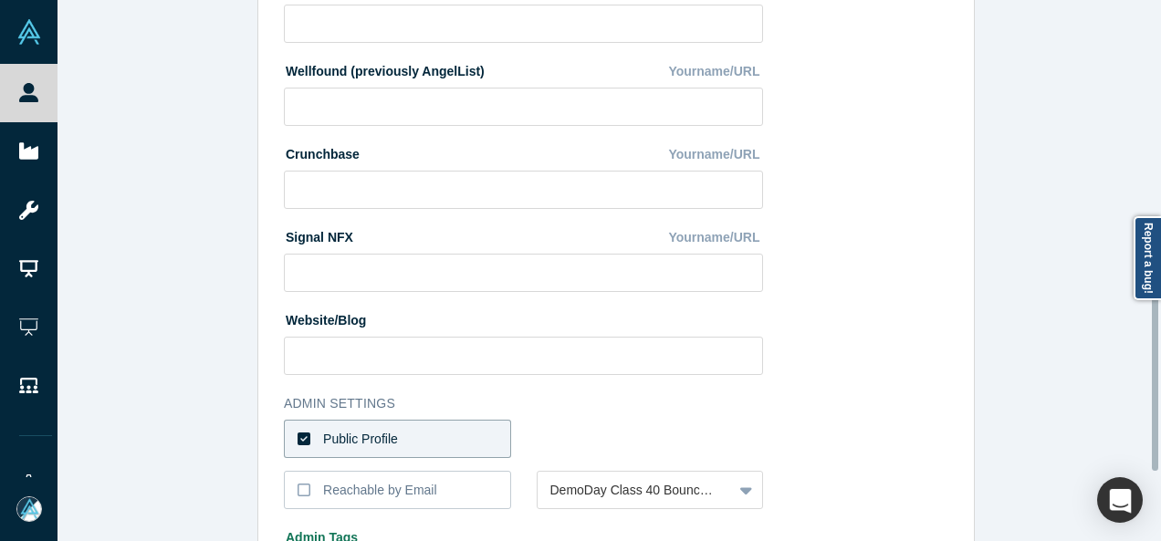
scroll to position [730, 0]
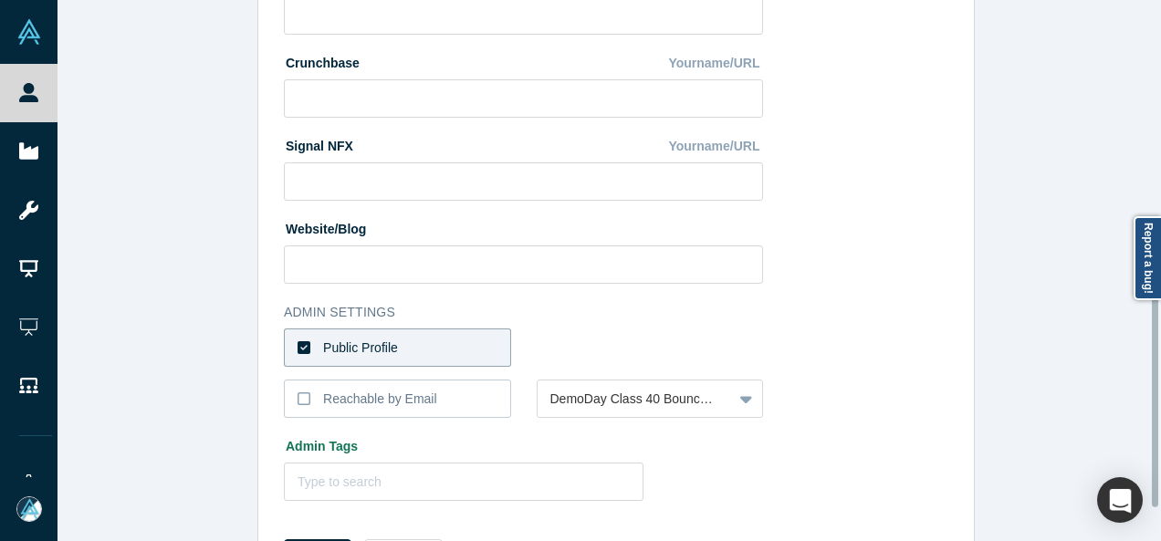
click at [471, 350] on label "Public Profile" at bounding box center [397, 347] width 227 height 38
click at [0, 0] on input "Public Profile" at bounding box center [0, 0] width 0 height 0
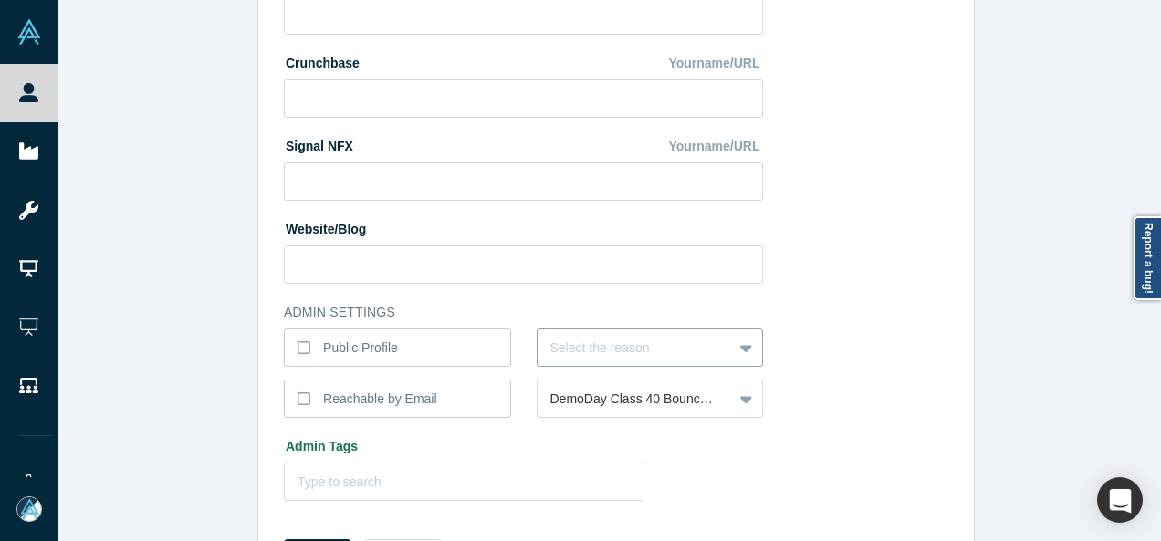
scroll to position [779, 0]
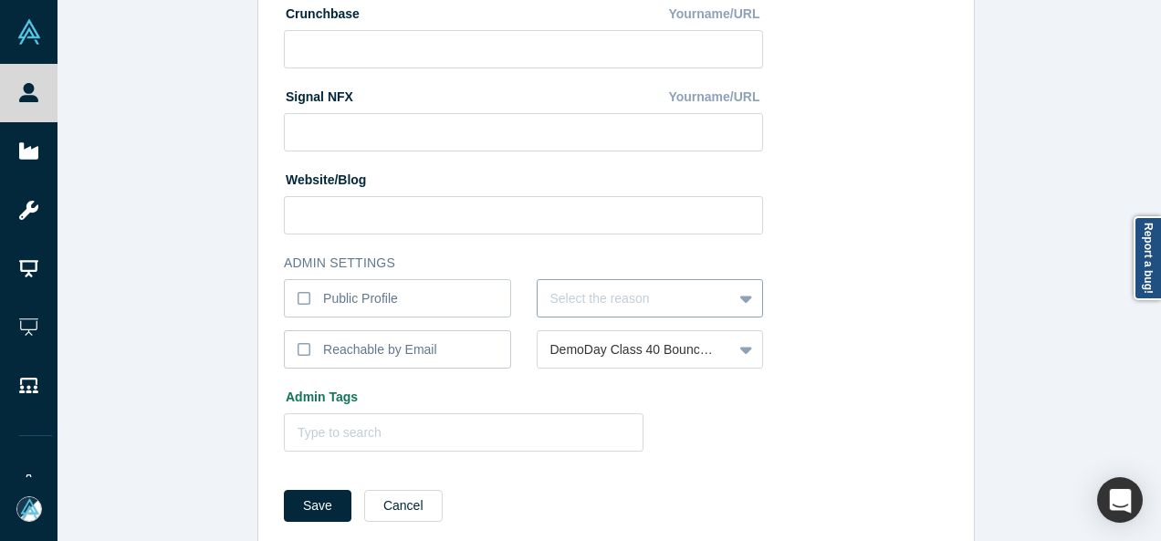
click at [562, 318] on div "Select the reason" at bounding box center [650, 298] width 227 height 38
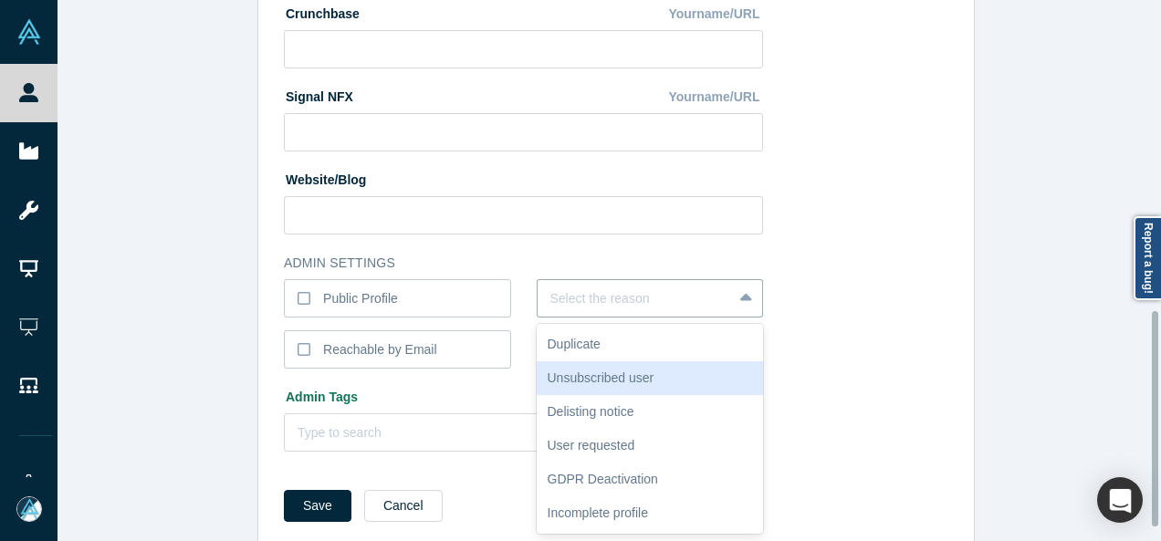
click at [568, 375] on div "Unsubscribed user" at bounding box center [650, 378] width 227 height 34
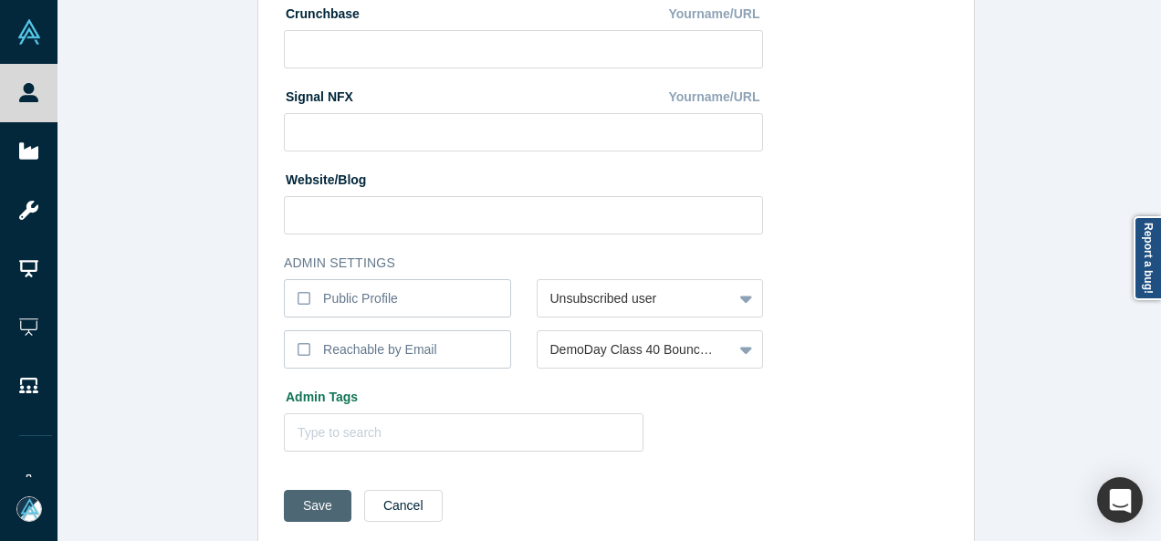
click at [299, 501] on button "Save" at bounding box center [318, 506] width 68 height 32
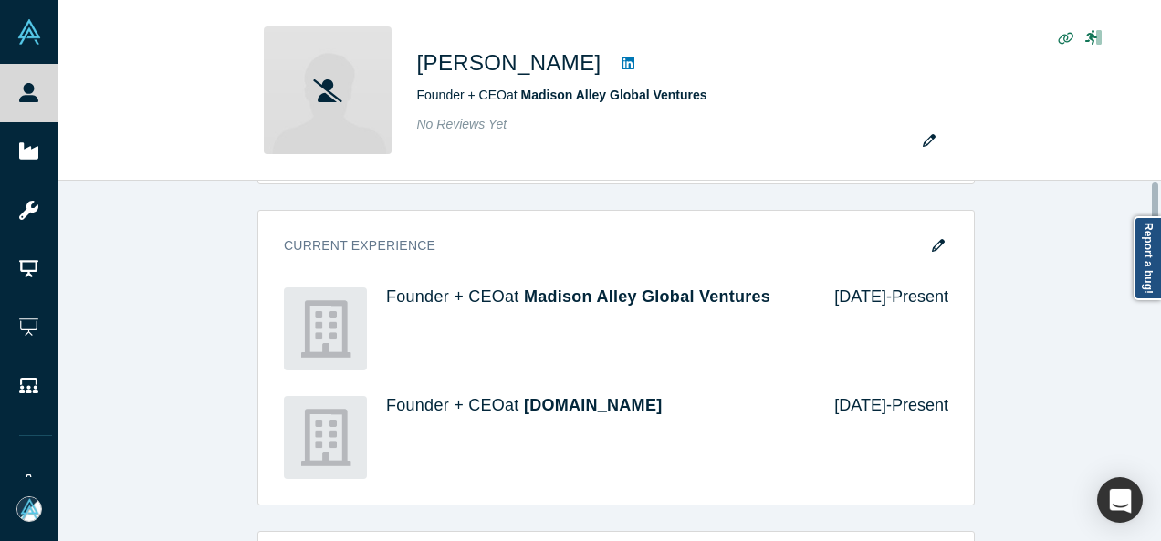
scroll to position [0, 0]
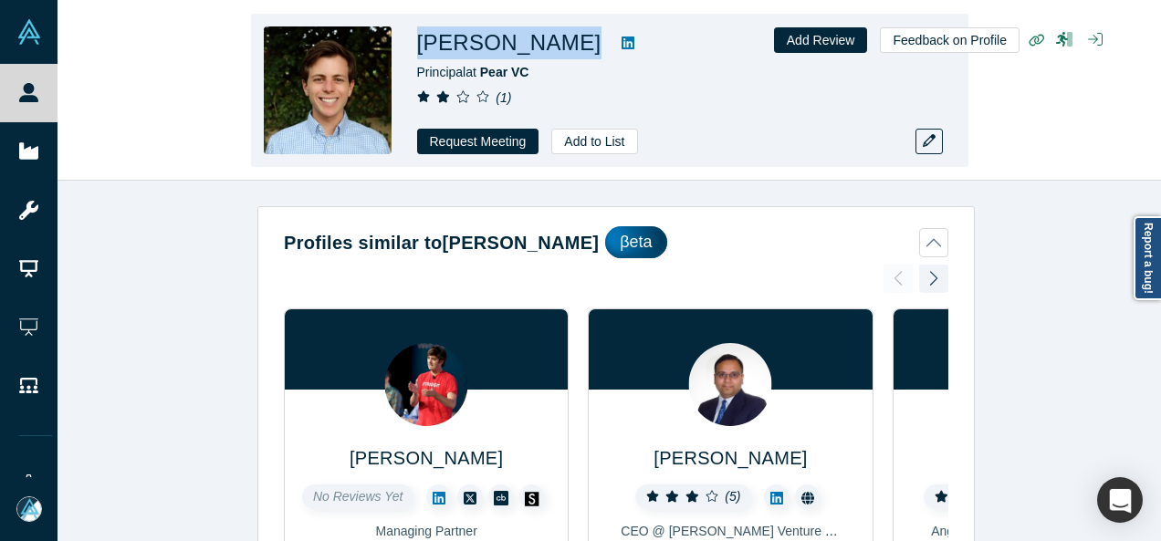
drag, startPoint x: 567, startPoint y: 49, endPoint x: 545, endPoint y: 57, distance: 23.4
click at [544, 56] on div "Keith Bender Principal at Pear VC ( 1 ) Request Meeting Add to List" at bounding box center [609, 90] width 717 height 153
copy div "Keith Bender"
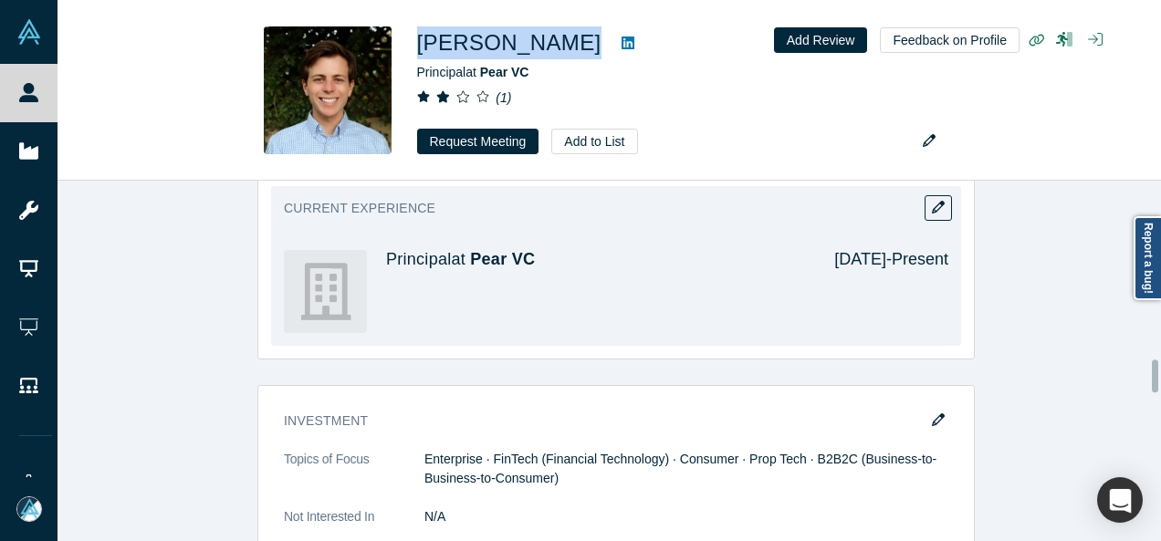
scroll to position [1916, 0]
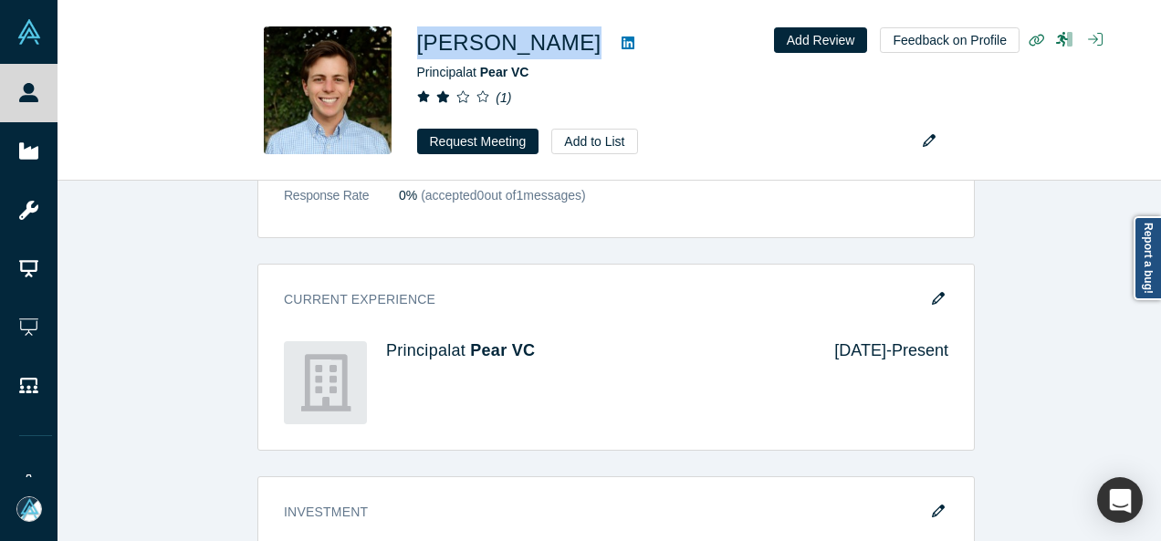
drag, startPoint x: 931, startPoint y: 276, endPoint x: 287, endPoint y: 404, distance: 656.7
click at [933, 292] on icon "button" at bounding box center [938, 298] width 13 height 13
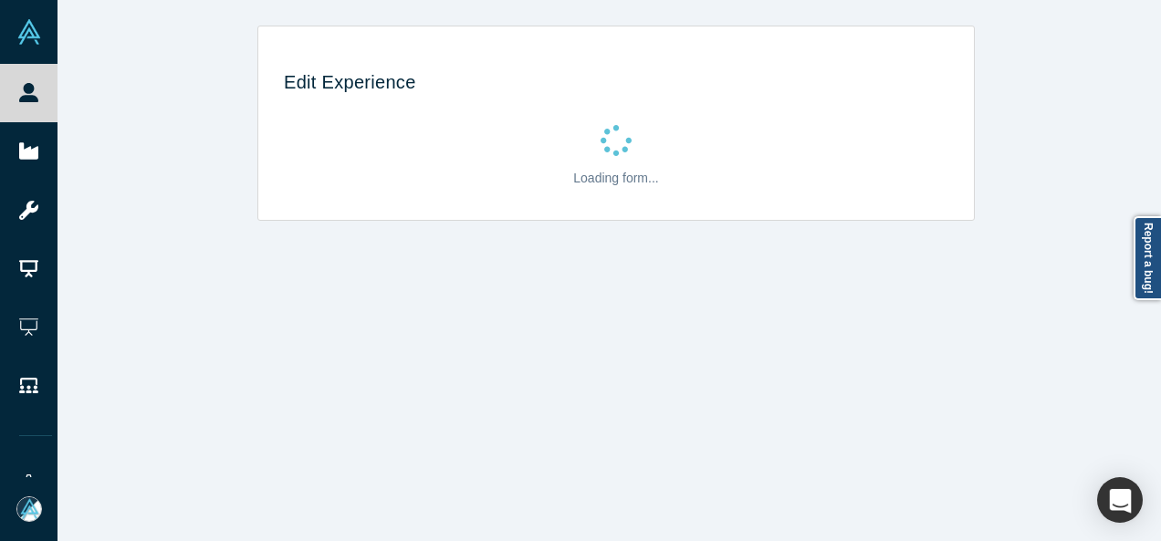
scroll to position [0, 0]
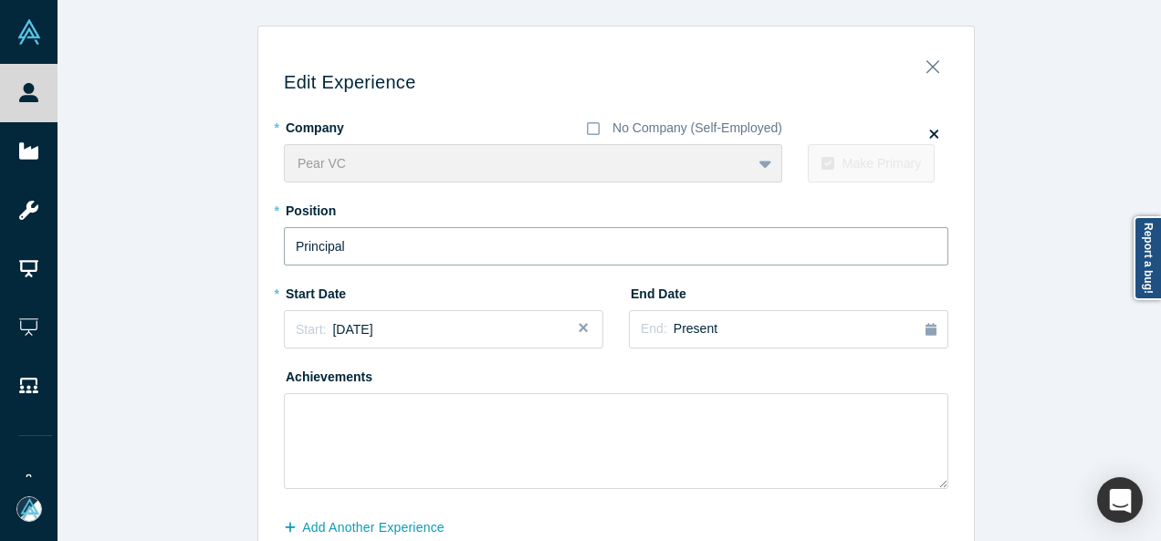
click at [483, 245] on input "Principal" at bounding box center [616, 246] width 664 height 38
paste input "Advisor"
type input "Advisor"
click at [415, 335] on div "Start: August 2020" at bounding box center [444, 329] width 296 height 19
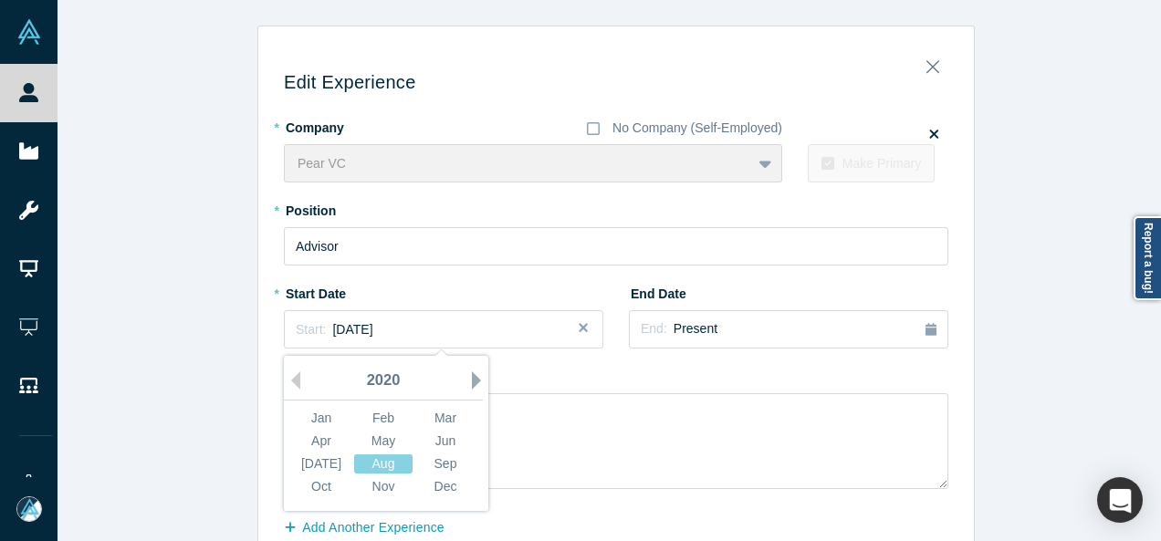
click at [472, 381] on button "Next Year" at bounding box center [481, 380] width 18 height 18
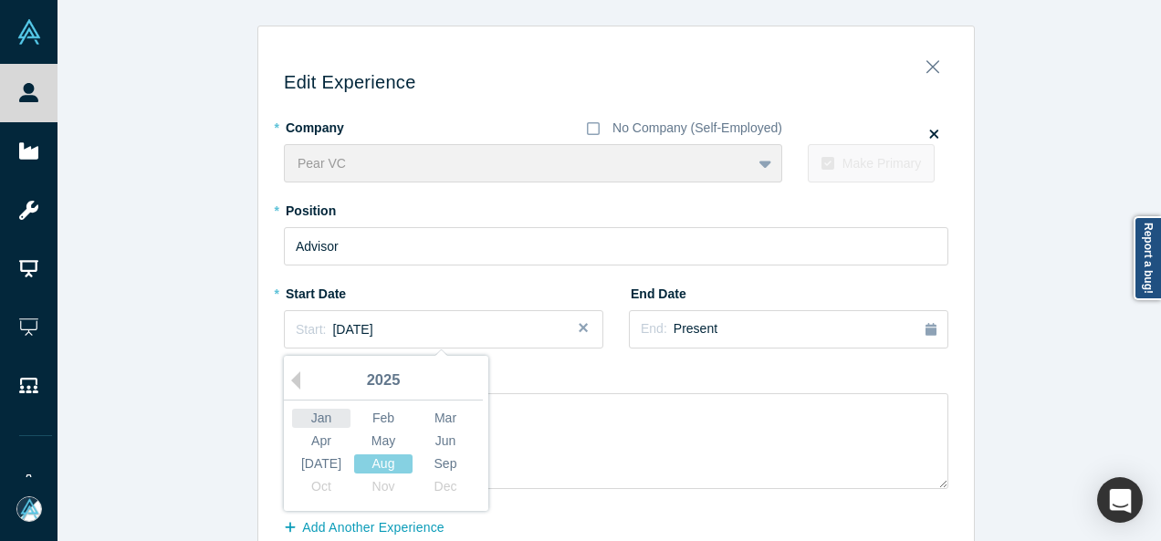
click at [333, 412] on div "Jan" at bounding box center [321, 418] width 58 height 19
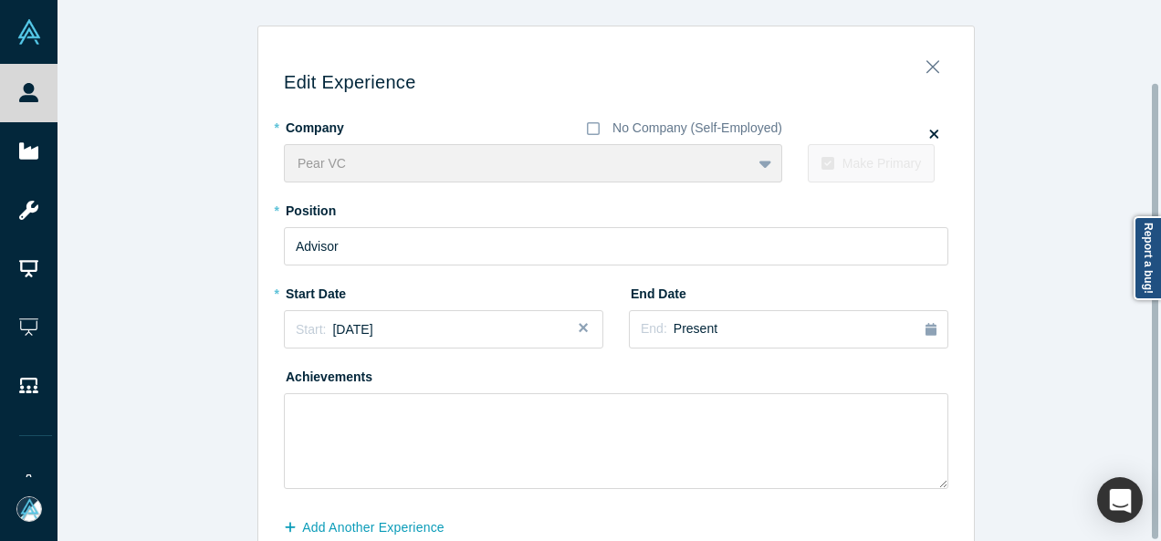
scroll to position [97, 0]
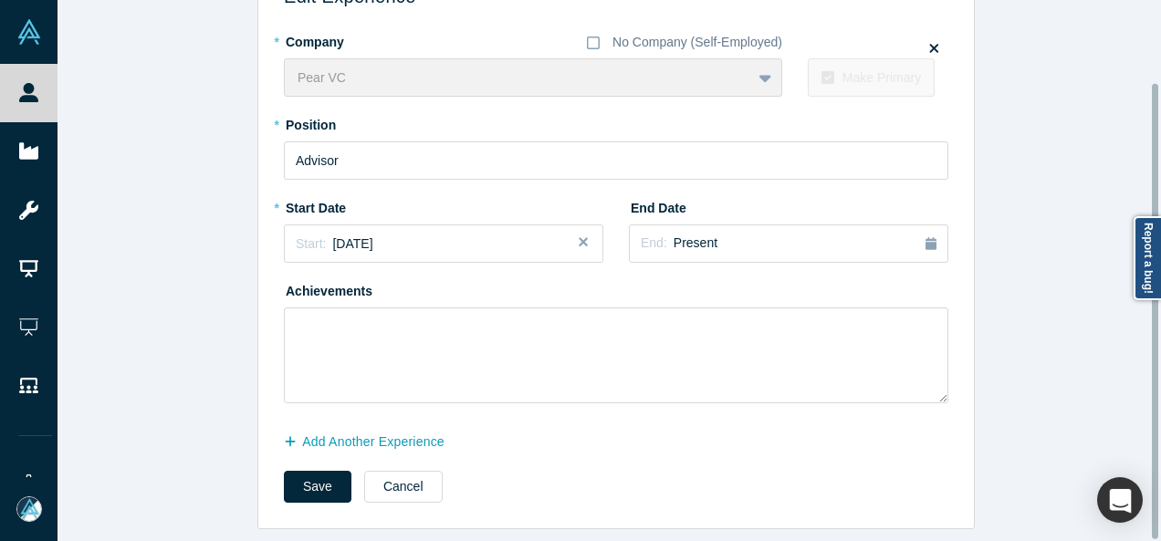
click at [1156, 458] on div at bounding box center [1155, 270] width 5 height 537
click at [1156, 458] on div at bounding box center [1155, 311] width 6 height 455
click at [330, 479] on button "Save" at bounding box center [318, 487] width 68 height 32
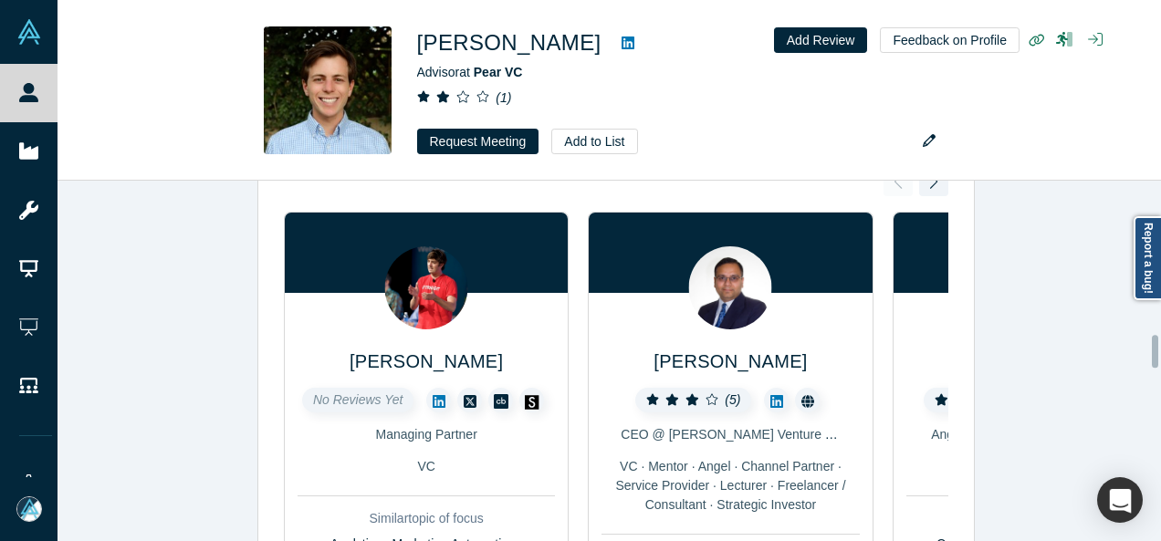
scroll to position [0, 0]
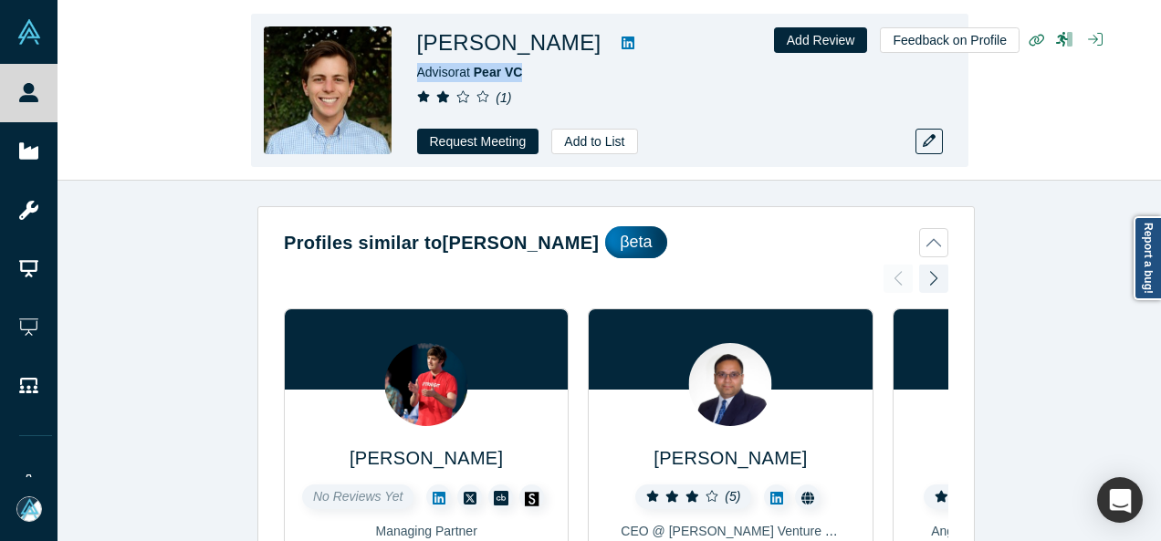
drag, startPoint x: 560, startPoint y: 74, endPoint x: 416, endPoint y: 67, distance: 144.4
click at [417, 67] on div "Advisor at Pear VC" at bounding box center [672, 72] width 511 height 19
copy span "Advisor at Pear VC"
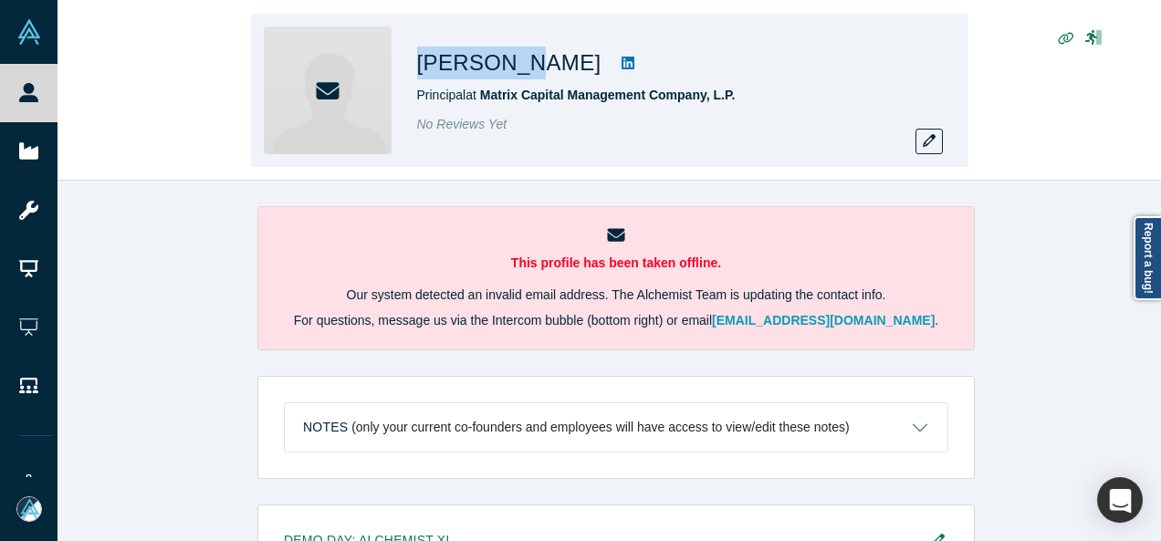
drag, startPoint x: 408, startPoint y: 59, endPoint x: 514, endPoint y: 68, distance: 106.2
click at [514, 68] on div "Andy Tran Principal at Matrix Capital Management Company, L.P. No Reviews Yet" at bounding box center [609, 90] width 717 height 153
copy h1 "Andy Tran"
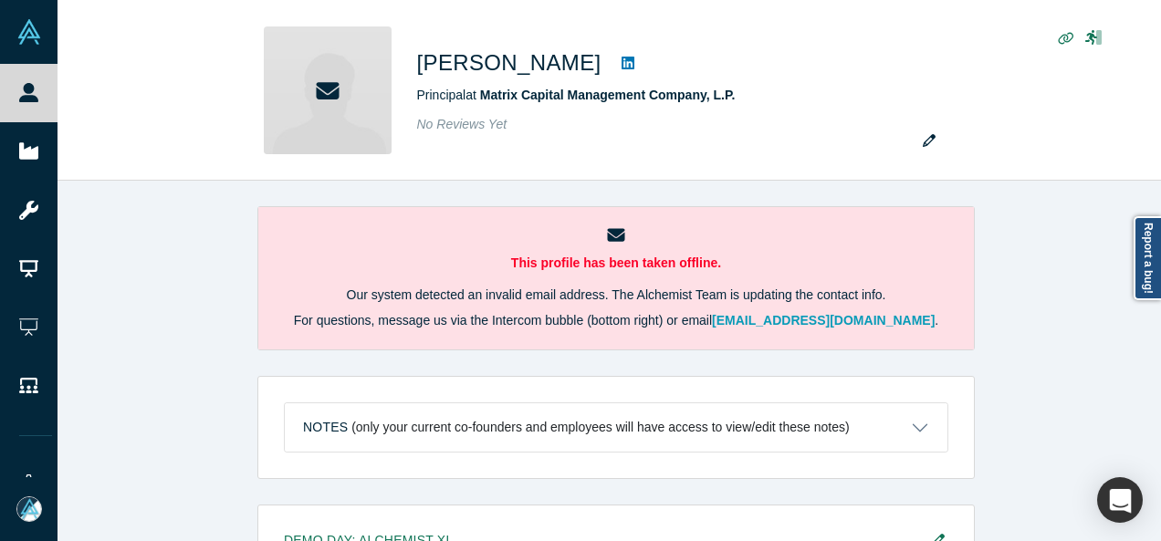
click at [1152, 394] on div "This profile has been taken offline. Our system detected an invalid email addre…" at bounding box center [615, 368] width 1117 height 374
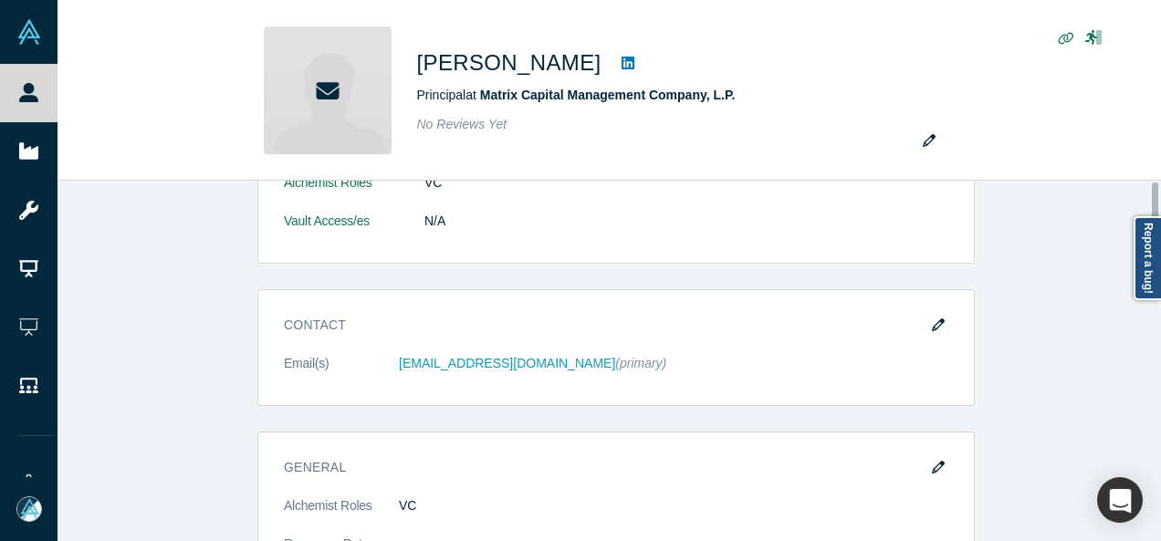
click at [1155, 313] on div at bounding box center [1155, 360] width 5 height 357
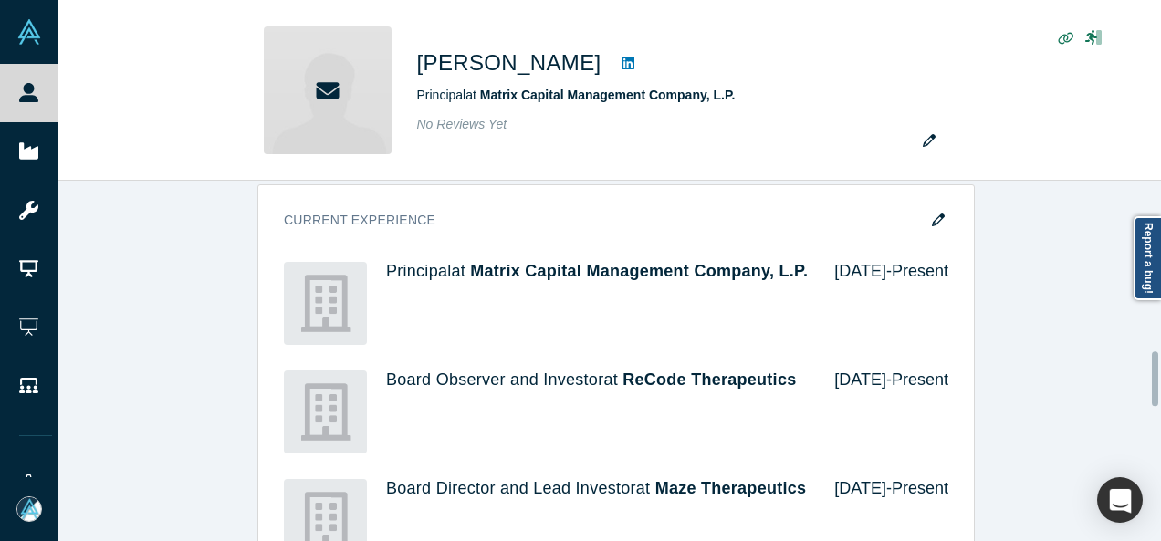
scroll to position [1132, 0]
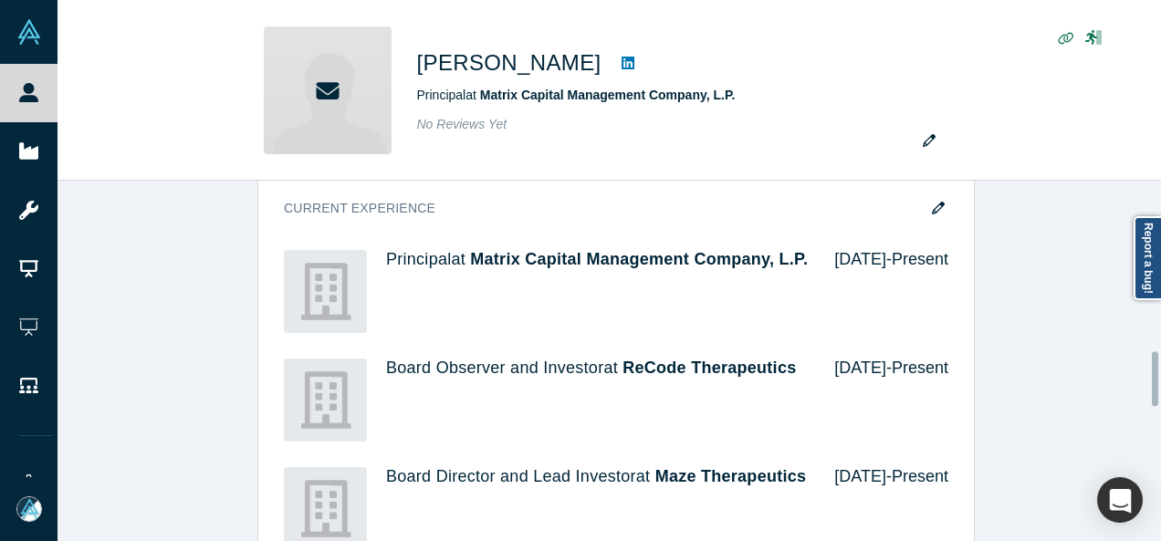
drag, startPoint x: 1155, startPoint y: 313, endPoint x: 1155, endPoint y: 379, distance: 65.7
click at [1155, 379] on div at bounding box center [1155, 378] width 6 height 55
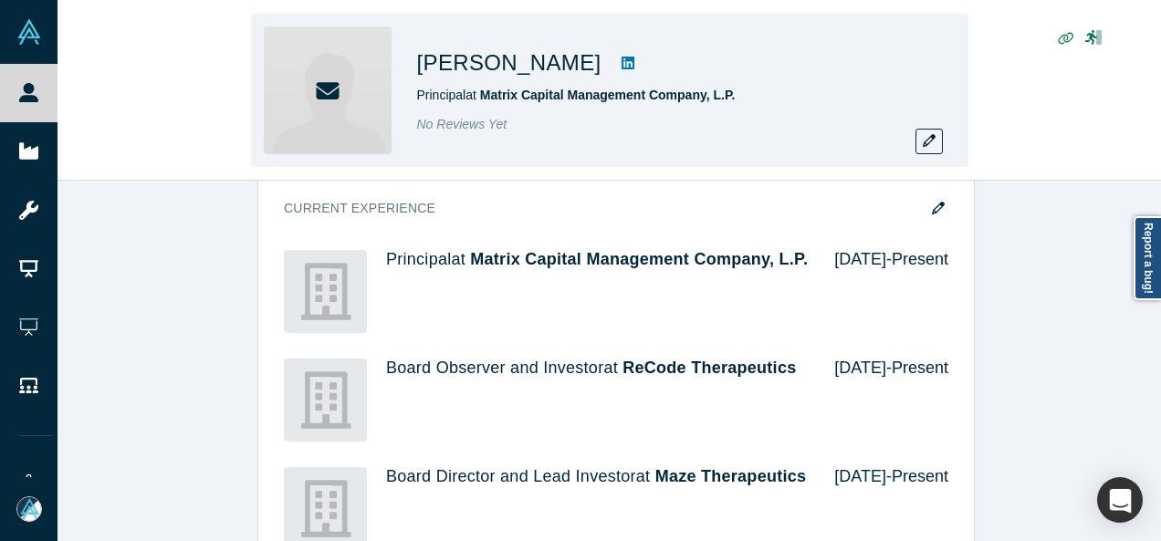
click at [1153, 154] on div "Andy Tran Principal at Matrix Capital Management Company, L.P. No Reviews Yet" at bounding box center [608, 91] width 1103 height 180
drag, startPoint x: 411, startPoint y: 96, endPoint x: 768, endPoint y: 93, distance: 357.7
click at [768, 93] on div "Andy Tran Principal at Matrix Capital Management Company, L.P. No Reviews Yet" at bounding box center [609, 90] width 717 height 153
copy span "Principal at Matrix Capital Management Company, L.P."
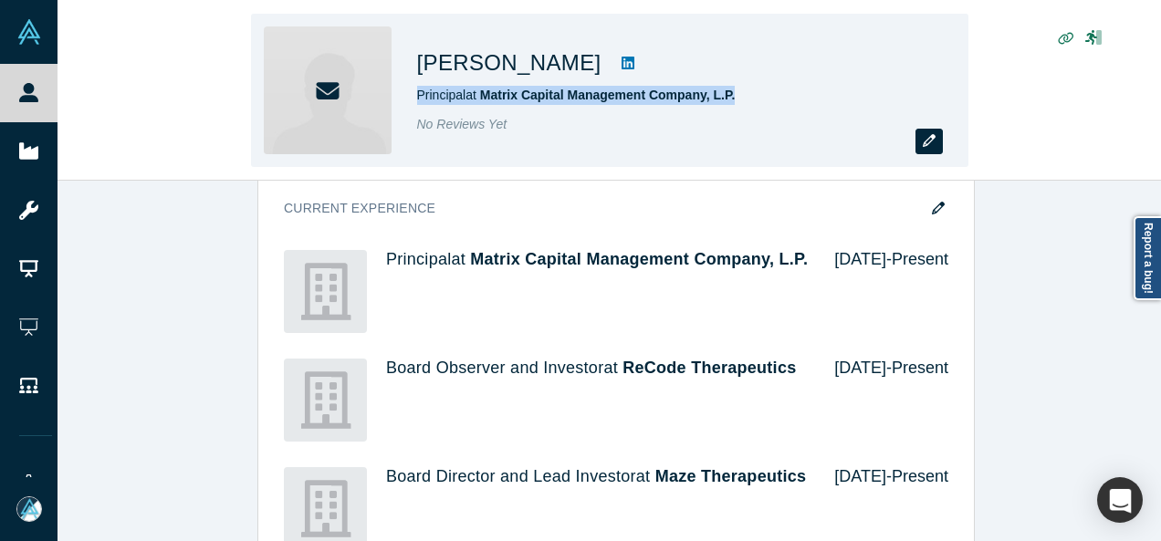
click at [923, 141] on icon "button" at bounding box center [929, 140] width 13 height 13
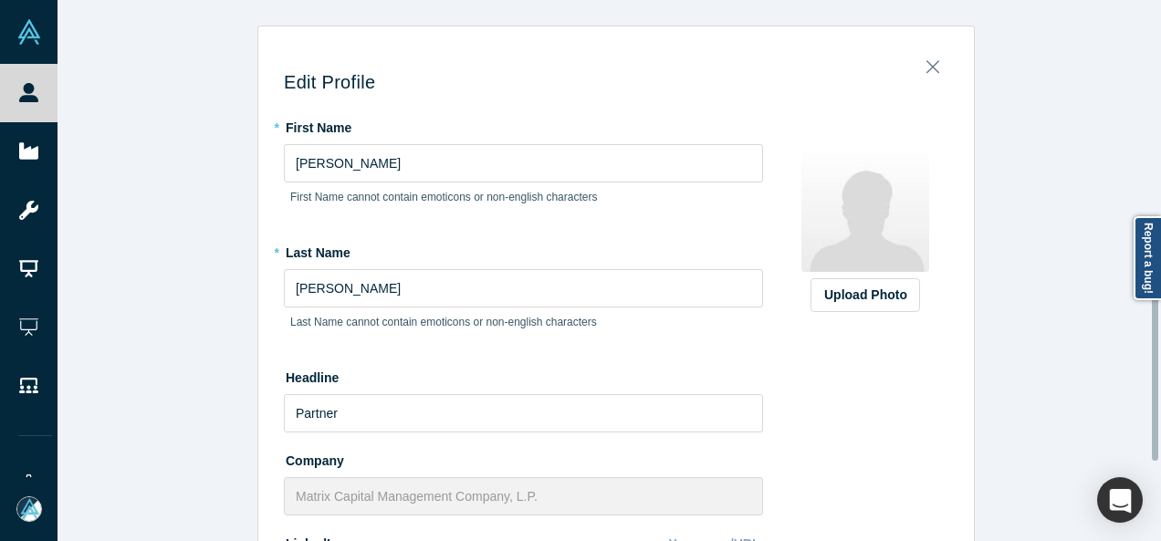
scroll to position [613, 0]
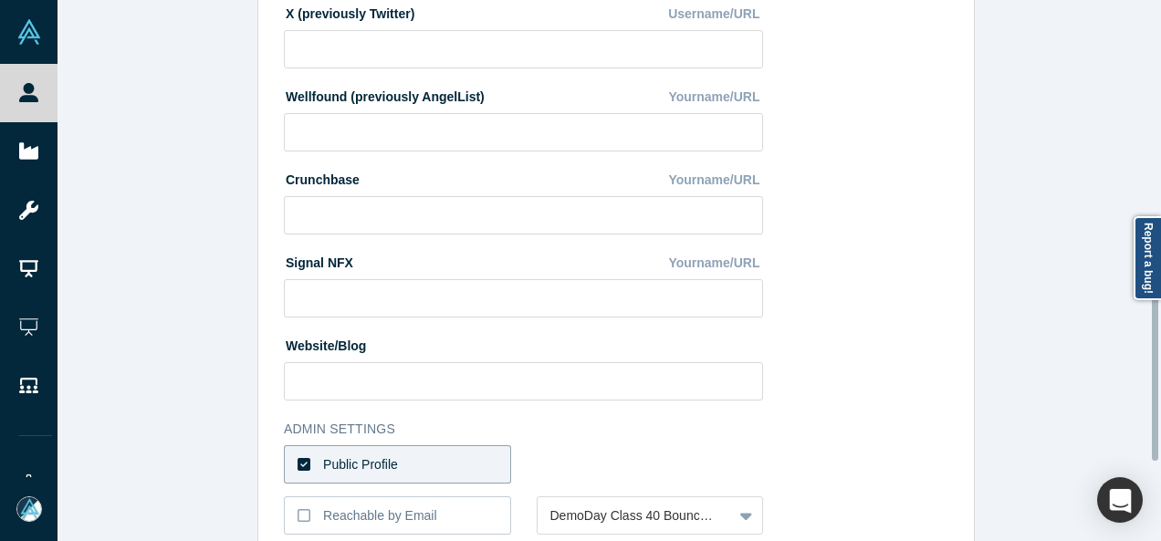
click at [1153, 353] on div at bounding box center [1155, 270] width 5 height 537
click at [1153, 353] on div at bounding box center [1155, 352] width 6 height 215
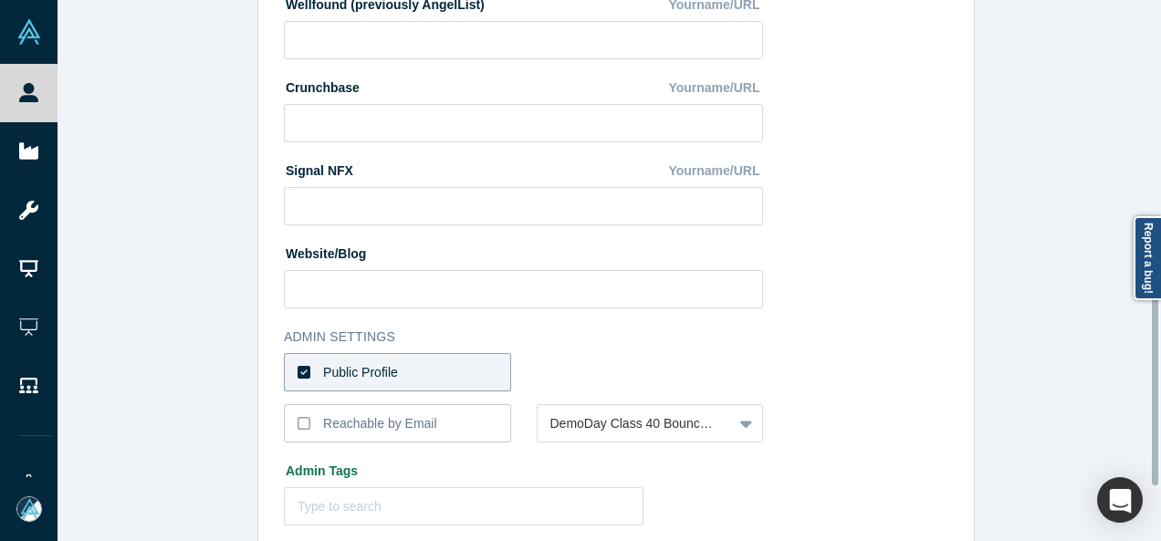
scroll to position [710, 0]
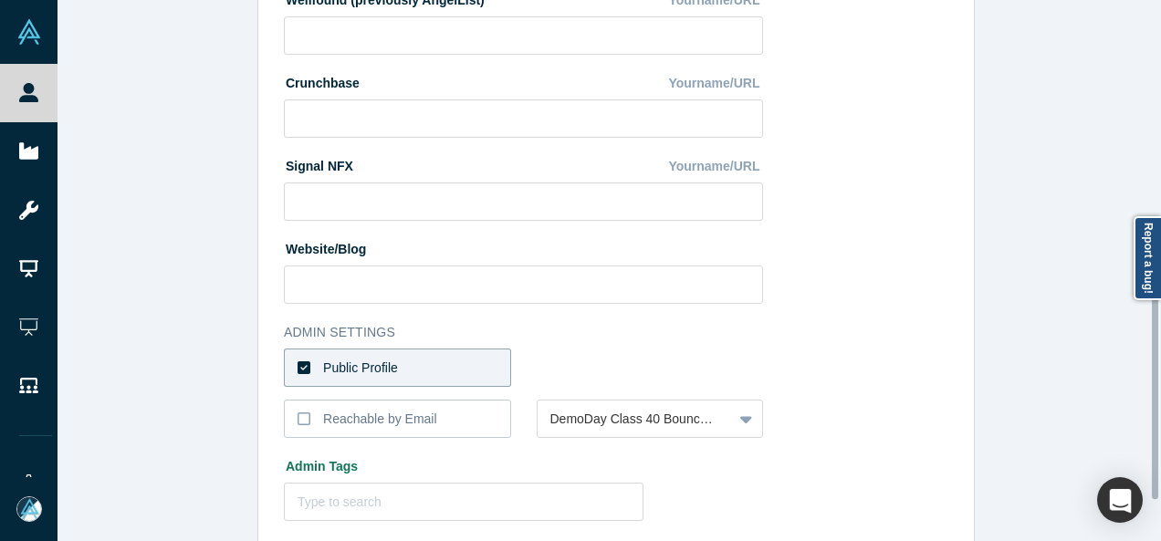
drag, startPoint x: 1153, startPoint y: 353, endPoint x: 1150, endPoint y: 391, distance: 38.5
click at [1150, 391] on div "Edit Profile * First Name Andy First Name cannot contain emoticons or non-engli…" at bounding box center [608, 270] width 1103 height 541
click at [467, 371] on label "Public Profile" at bounding box center [397, 368] width 227 height 38
click at [0, 0] on input "Public Profile" at bounding box center [0, 0] width 0 height 0
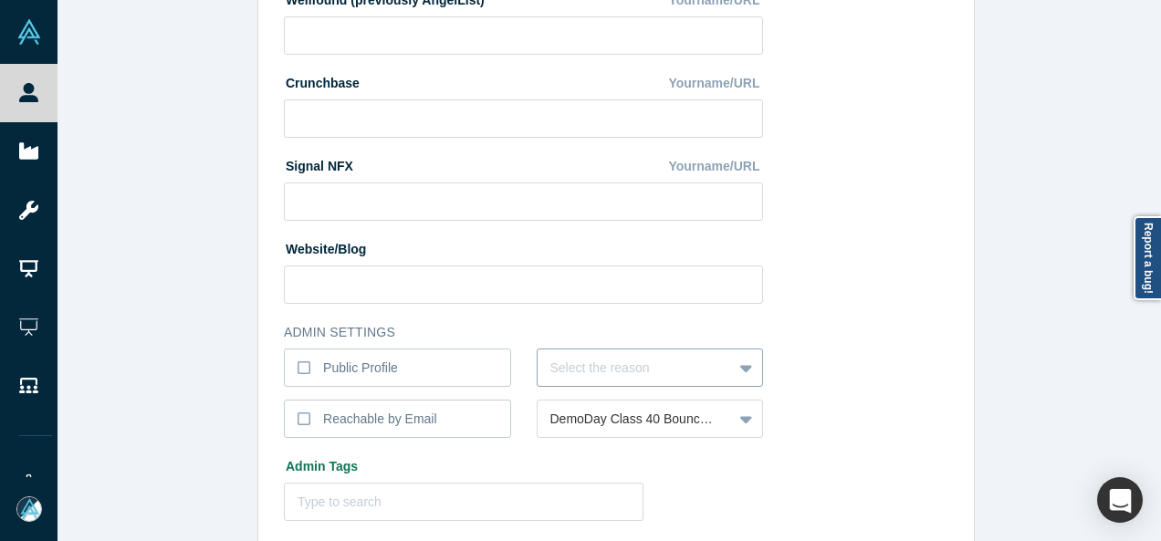
scroll to position [779, 0]
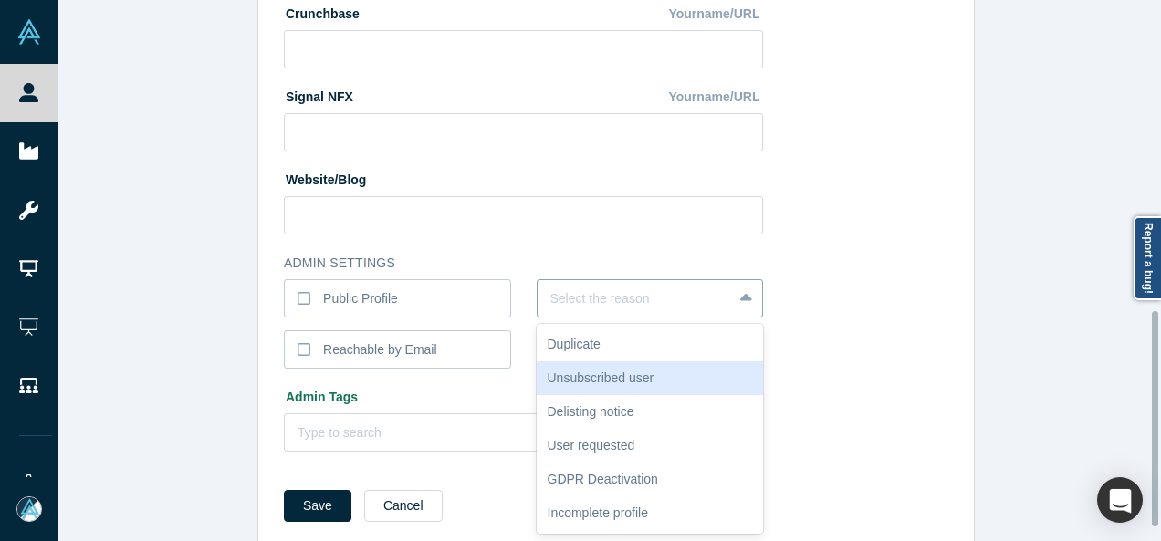
click at [558, 318] on div "6 results available. Use Up and Down to choose options, press Enter to select t…" at bounding box center [650, 298] width 227 height 38
click at [558, 371] on div "Unsubscribed user" at bounding box center [650, 378] width 227 height 34
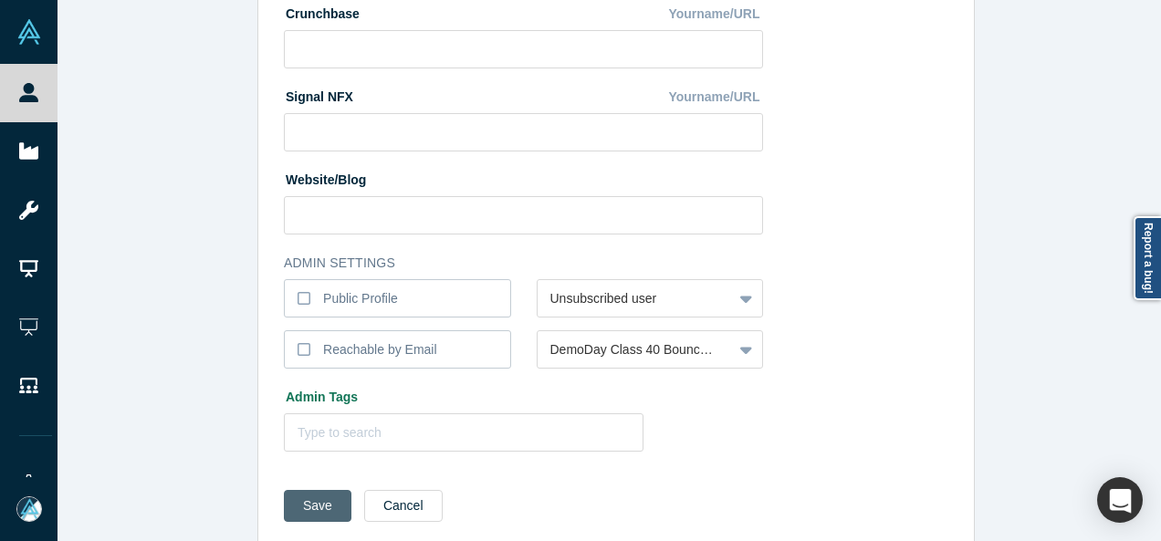
click at [308, 509] on button "Save" at bounding box center [318, 506] width 68 height 32
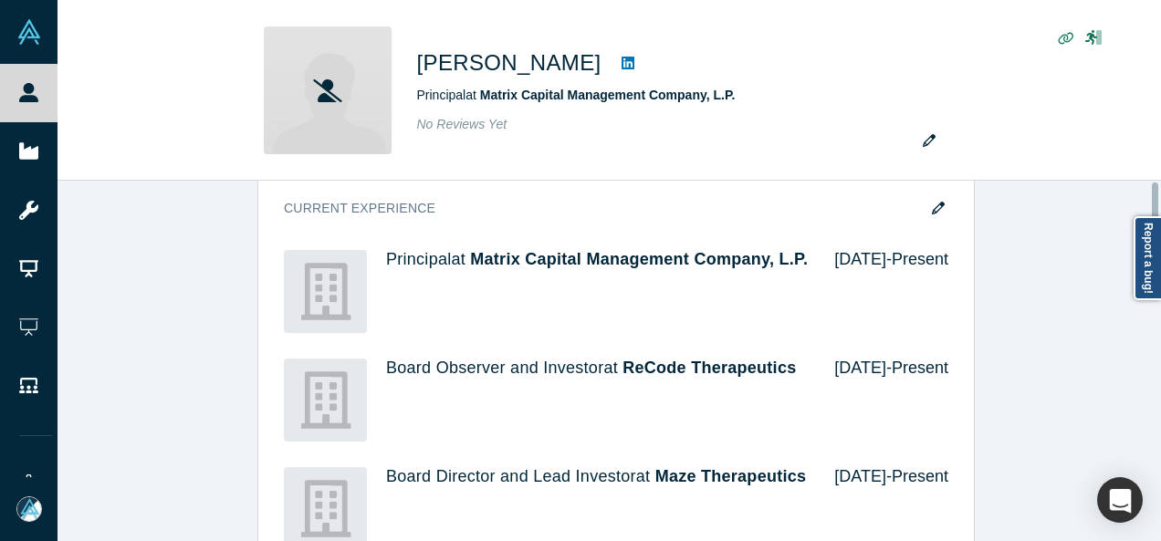
scroll to position [0, 0]
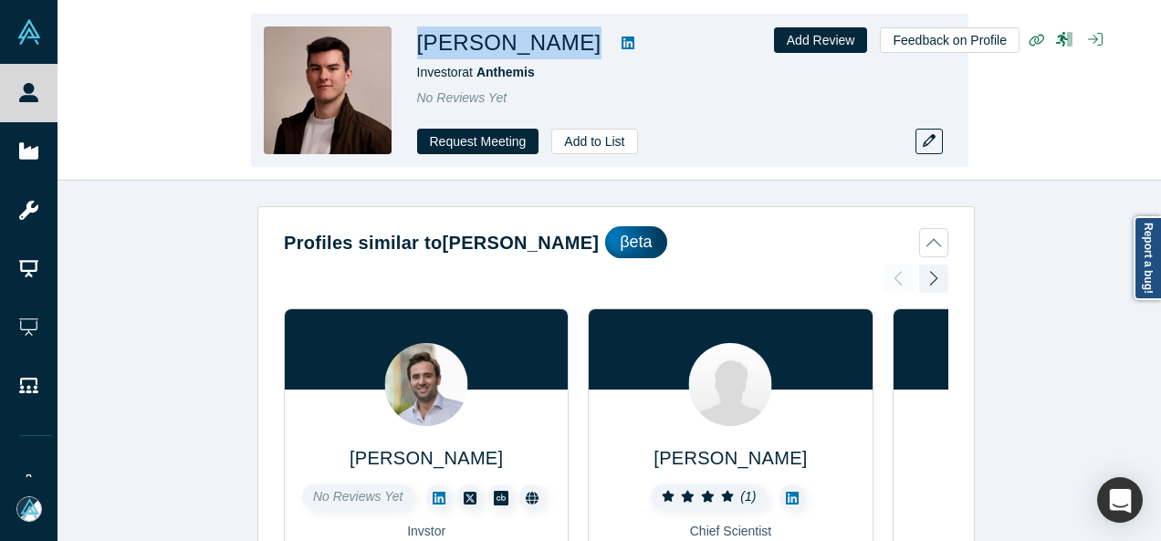
drag, startPoint x: 412, startPoint y: 37, endPoint x: 524, endPoint y: 47, distance: 111.8
click at [524, 47] on div "[PERSON_NAME] Investor at Anthemis No Reviews Yet Request Meeting Add to List" at bounding box center [609, 90] width 717 height 153
copy div "[PERSON_NAME]"
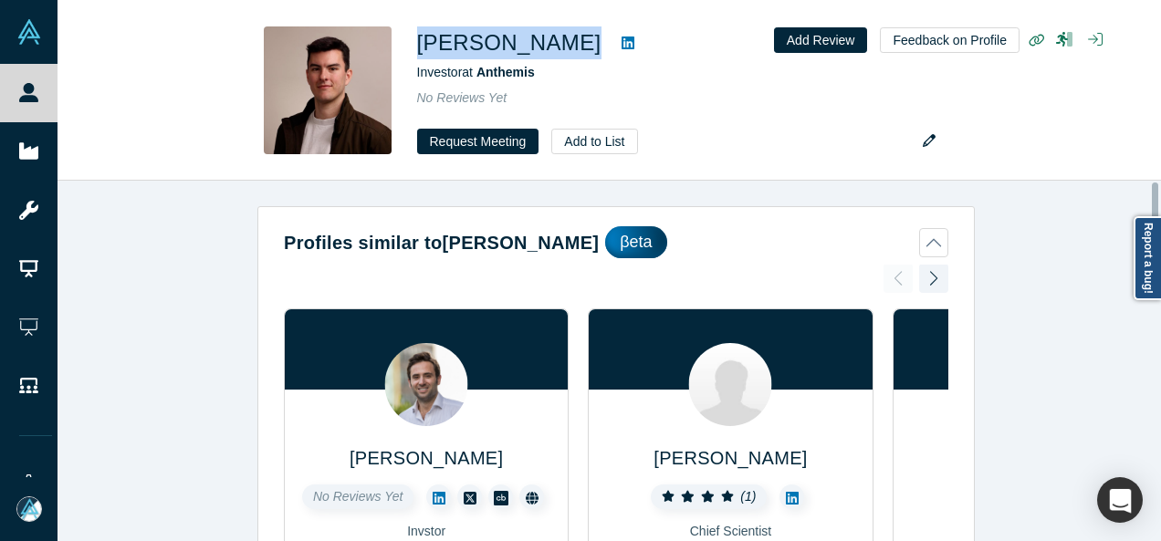
scroll to position [1748, 0]
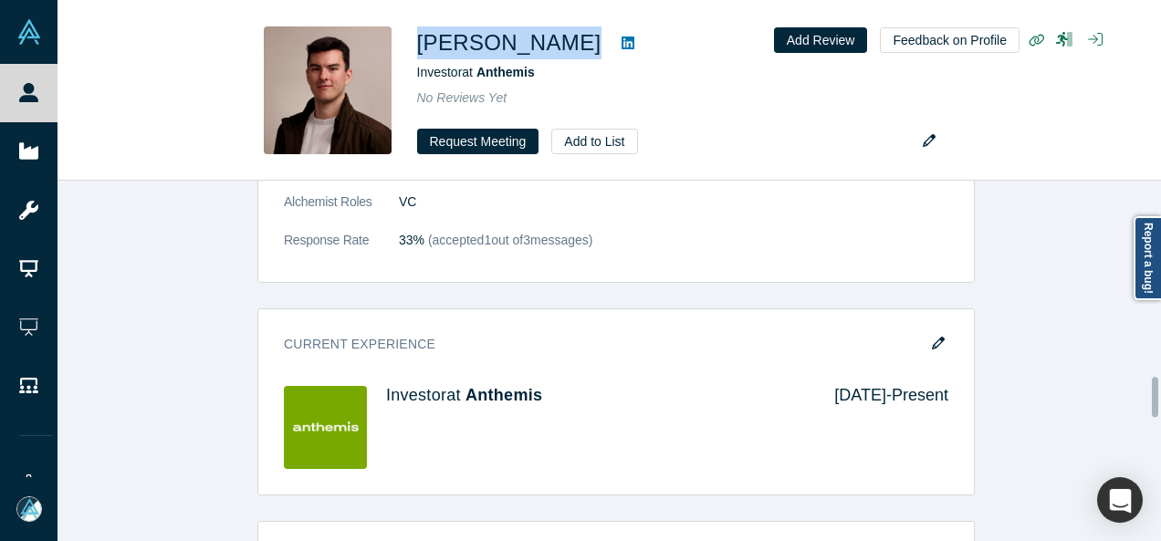
click at [1156, 397] on div at bounding box center [1155, 360] width 5 height 357
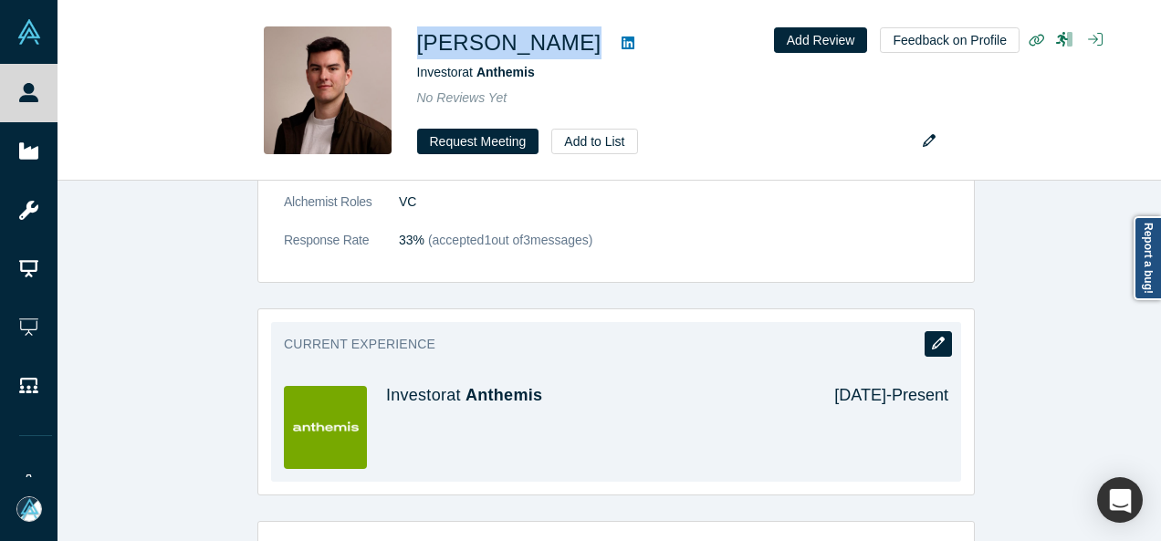
click at [935, 337] on icon "button" at bounding box center [938, 343] width 13 height 13
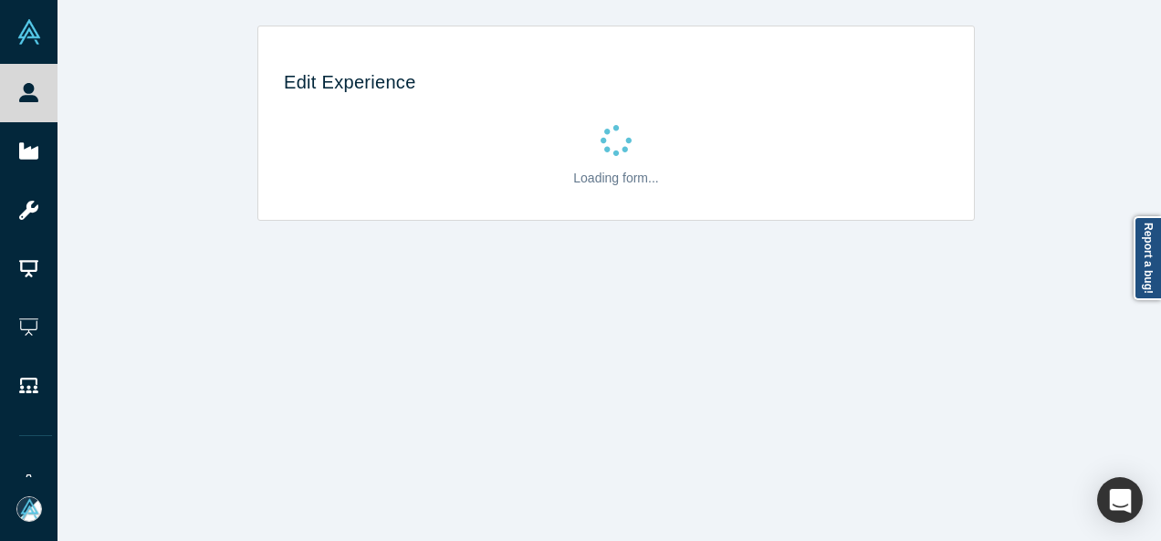
scroll to position [0, 0]
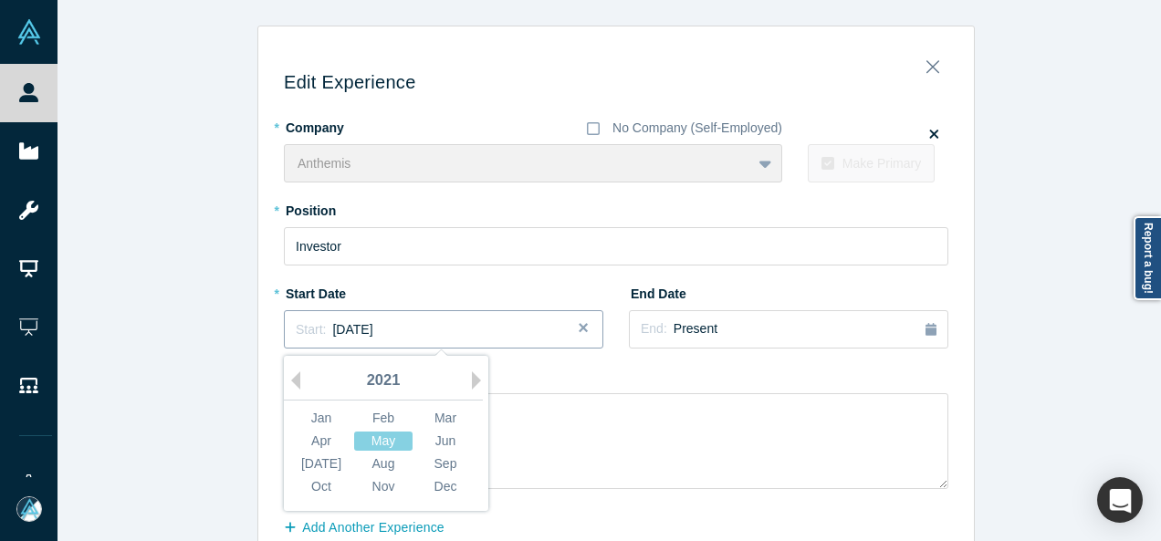
click at [412, 341] on button "Start: [DATE]" at bounding box center [443, 329] width 319 height 38
click at [438, 413] on div "Mar" at bounding box center [445, 418] width 58 height 19
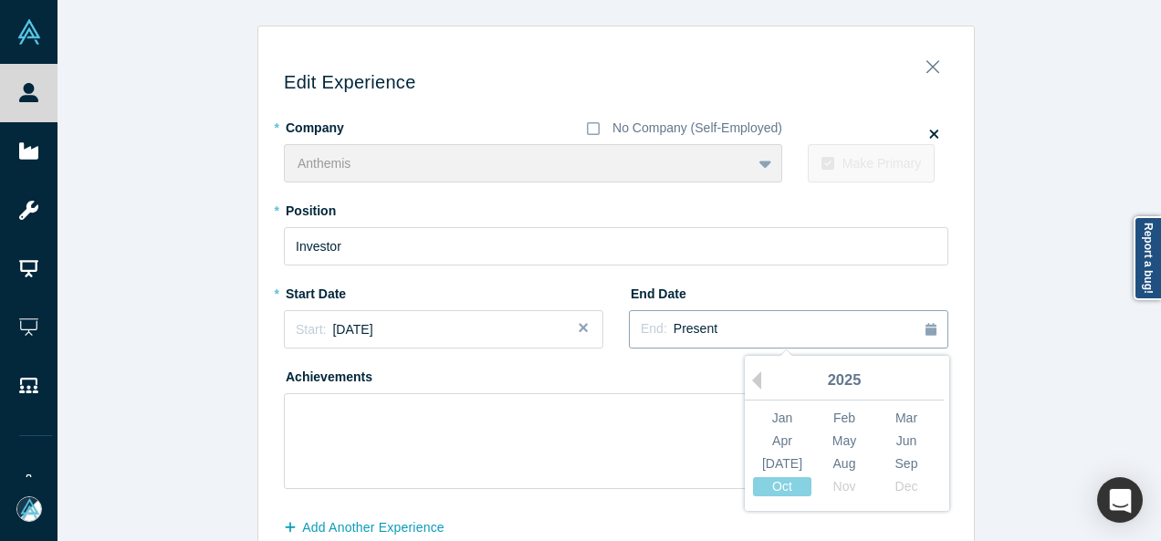
click at [747, 347] on button "End: Present" at bounding box center [788, 329] width 319 height 38
click at [748, 377] on button "Previous Year" at bounding box center [752, 380] width 18 height 18
click at [907, 488] on div "Dec" at bounding box center [906, 486] width 58 height 19
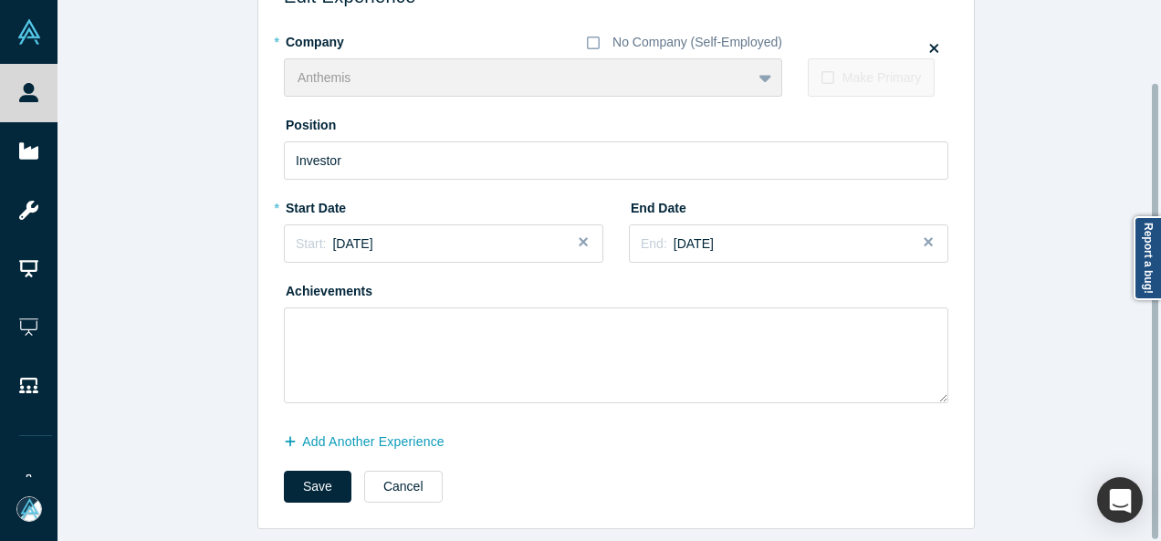
click at [1154, 488] on div at bounding box center [1155, 270] width 5 height 537
click at [384, 434] on button "Add Another Experience" at bounding box center [374, 442] width 180 height 32
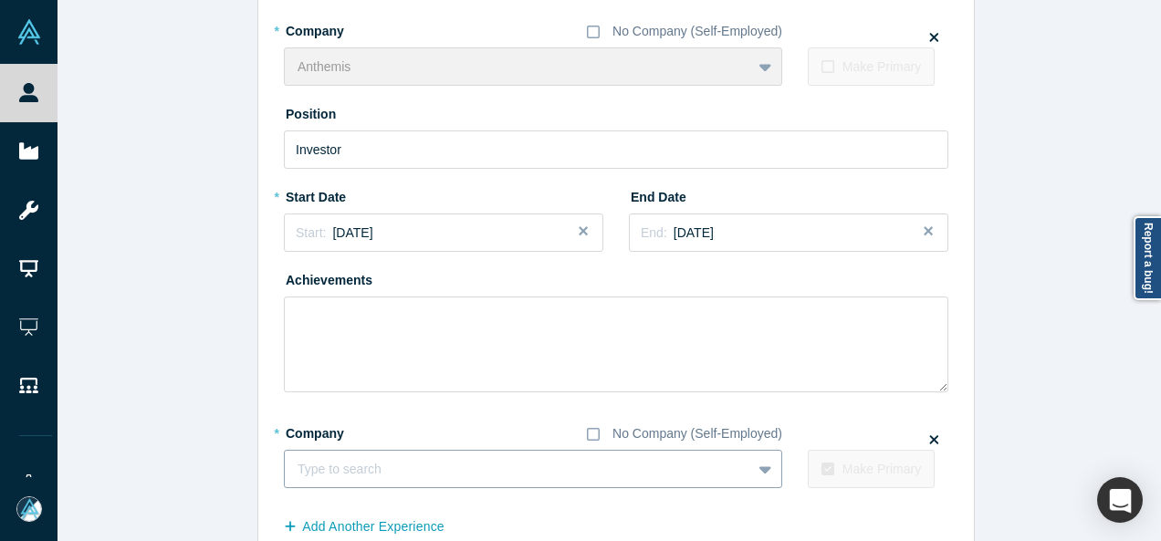
click at [442, 466] on div at bounding box center [517, 469] width 441 height 23
paste input "Foxe Capital logo Partner Partner Foxe Capital"
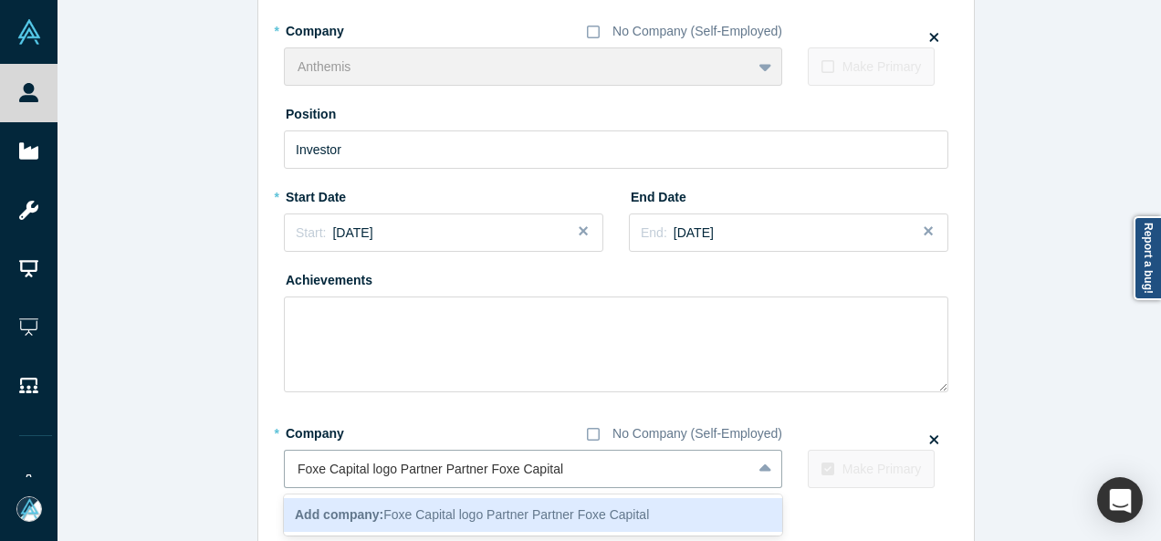
drag, startPoint x: 483, startPoint y: 469, endPoint x: 236, endPoint y: 484, distance: 246.8
click at [236, 484] on div "Edit Experience * Company No Company (Self-Employed) Anthemis To pick up a drag…" at bounding box center [615, 271] width 1117 height 685
click at [476, 466] on input "Foxe Capital logo Partner Partner Foxe Capital" at bounding box center [431, 469] width 269 height 19
drag, startPoint x: 476, startPoint y: 466, endPoint x: 99, endPoint y: 486, distance: 378.3
click at [99, 486] on div "Edit Experience * Company No Company (Self-Employed) Anthemis To pick up a drag…" at bounding box center [615, 271] width 1117 height 685
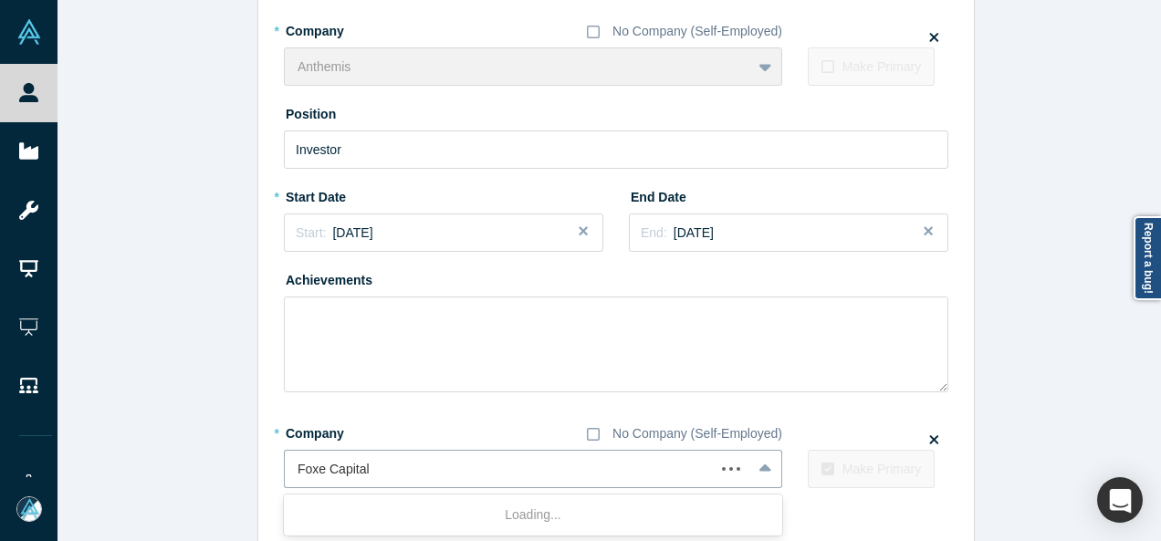
type input "Foxe Capital"
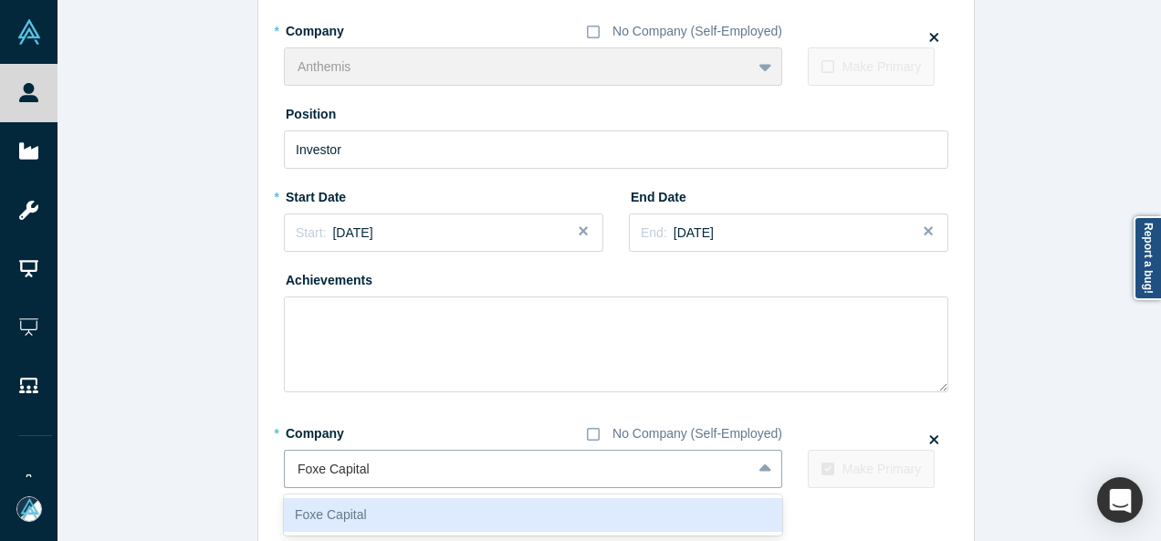
click at [318, 508] on div "Foxe Capital" at bounding box center [533, 515] width 498 height 34
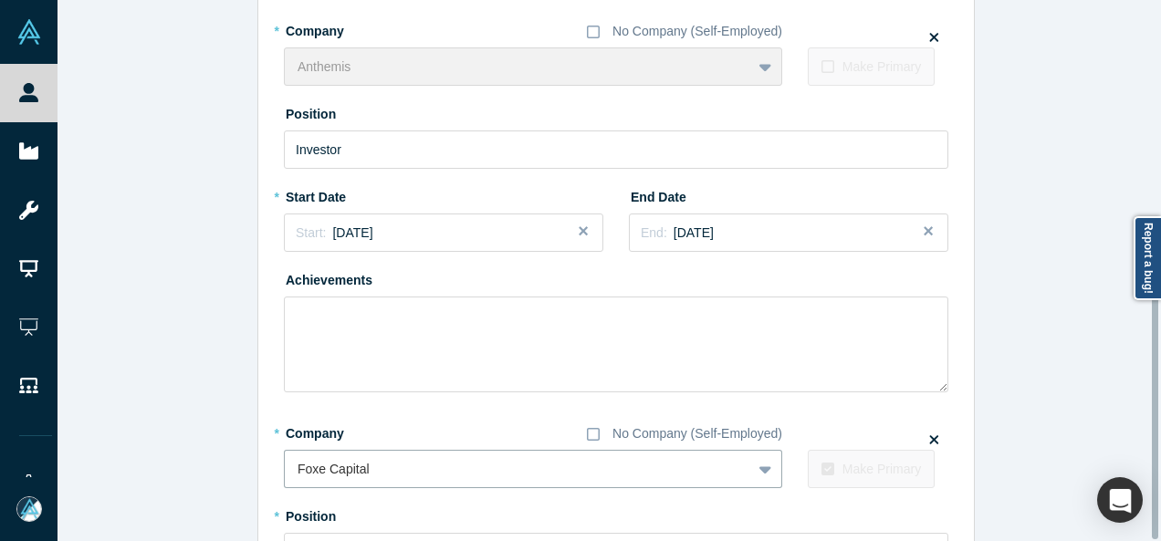
scroll to position [500, 0]
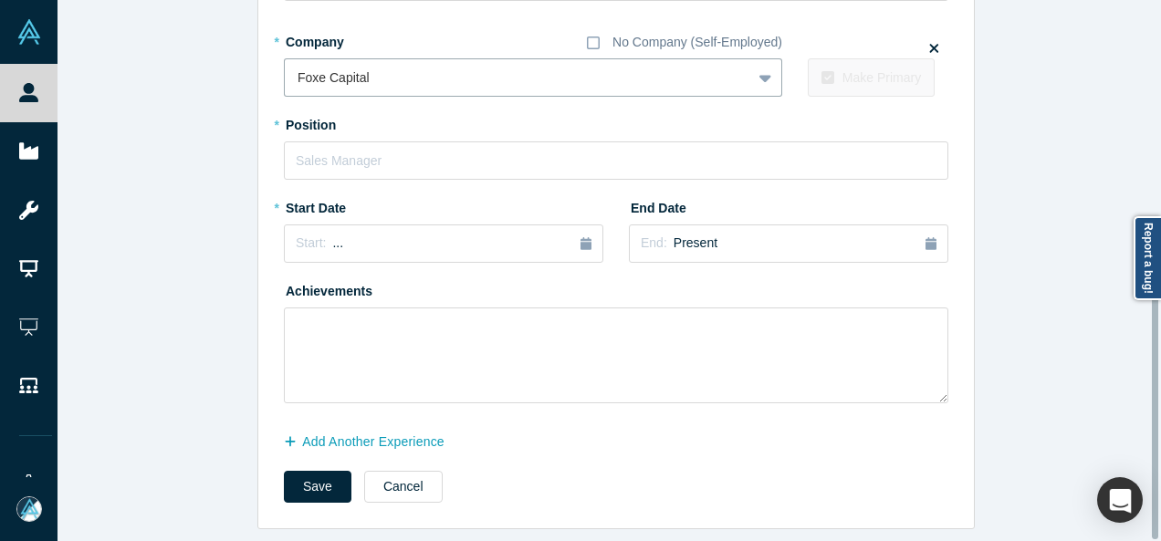
click at [1157, 503] on div at bounding box center [1155, 399] width 6 height 280
click at [426, 160] on input "text" at bounding box center [616, 160] width 664 height 38
paste input "Foxe Capital logo Partner Partner"
type input "Partner"
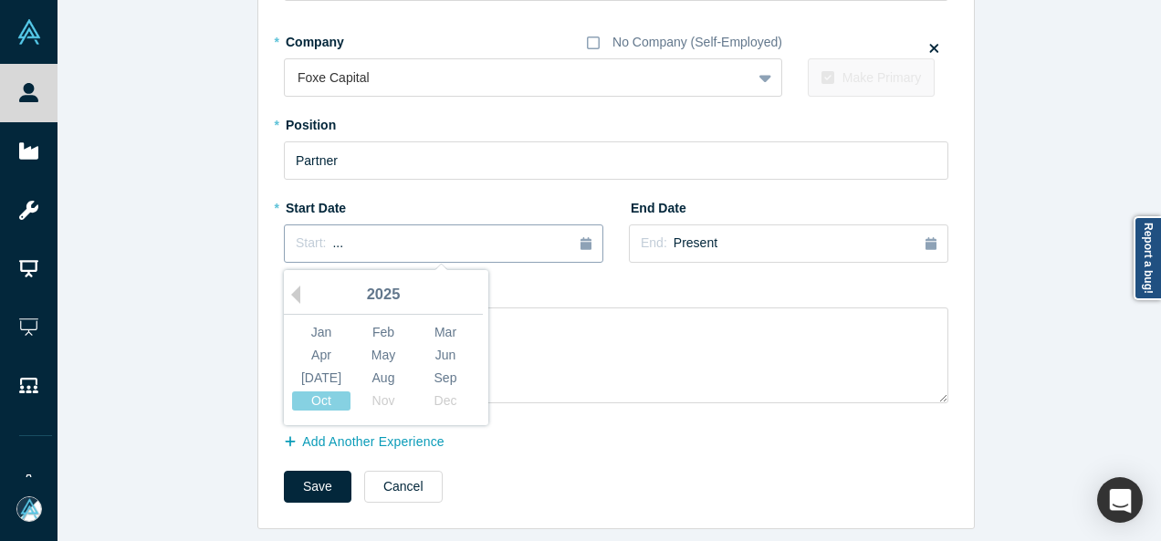
click at [469, 240] on div "Start: ..." at bounding box center [444, 244] width 296 height 20
click at [289, 286] on button "Previous Year" at bounding box center [291, 295] width 18 height 18
click at [307, 323] on div "Jan" at bounding box center [321, 332] width 58 height 19
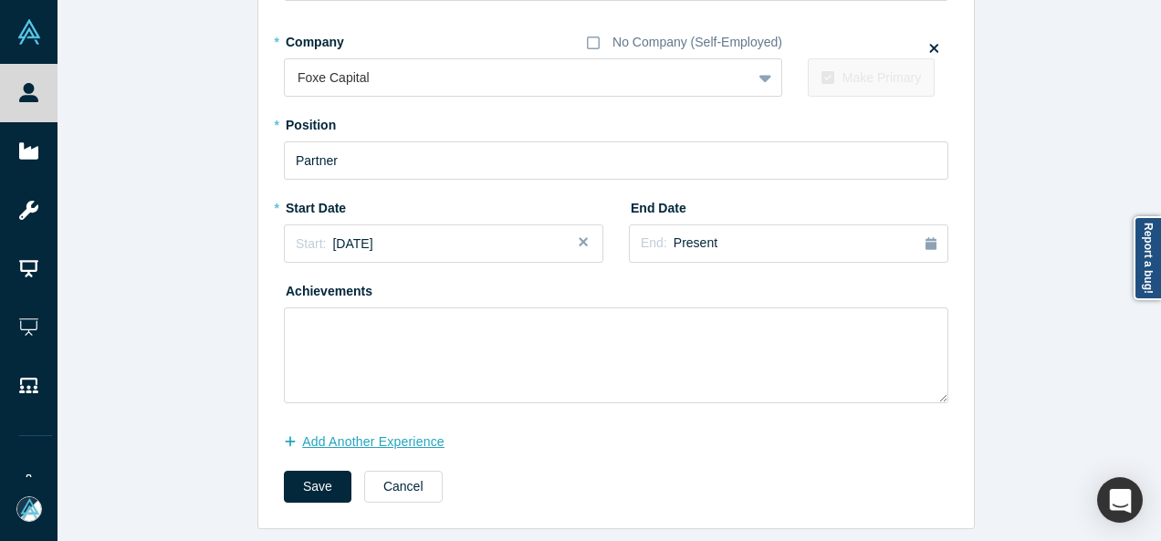
click at [383, 432] on button "Add Another Experience" at bounding box center [374, 442] width 180 height 32
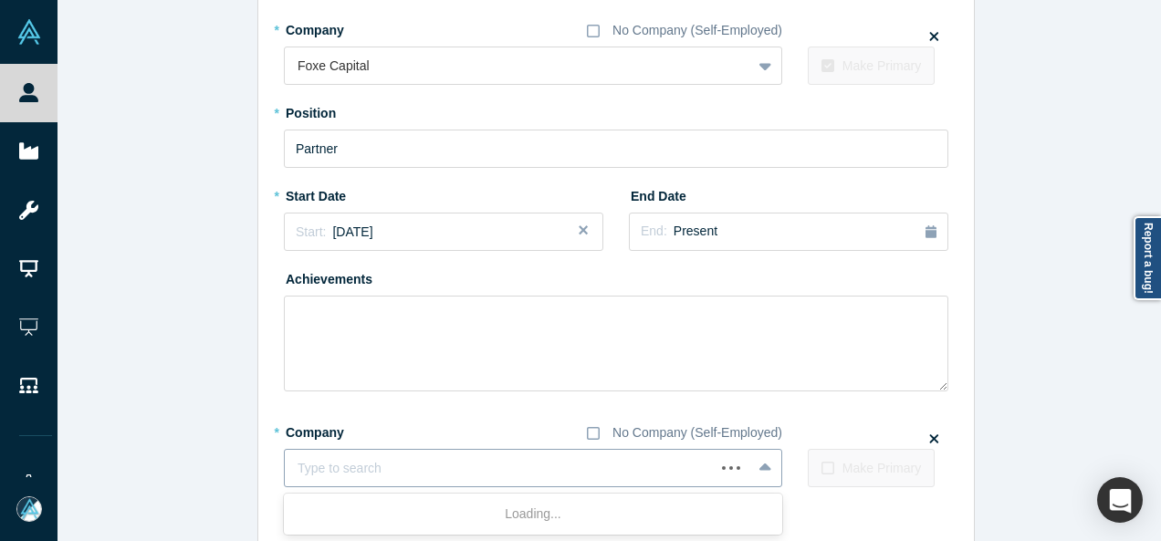
click at [377, 468] on div at bounding box center [499, 468] width 404 height 23
paste input "Vista Verde Capital logo Co-Founder Co-Founder Vista Verde Capital"
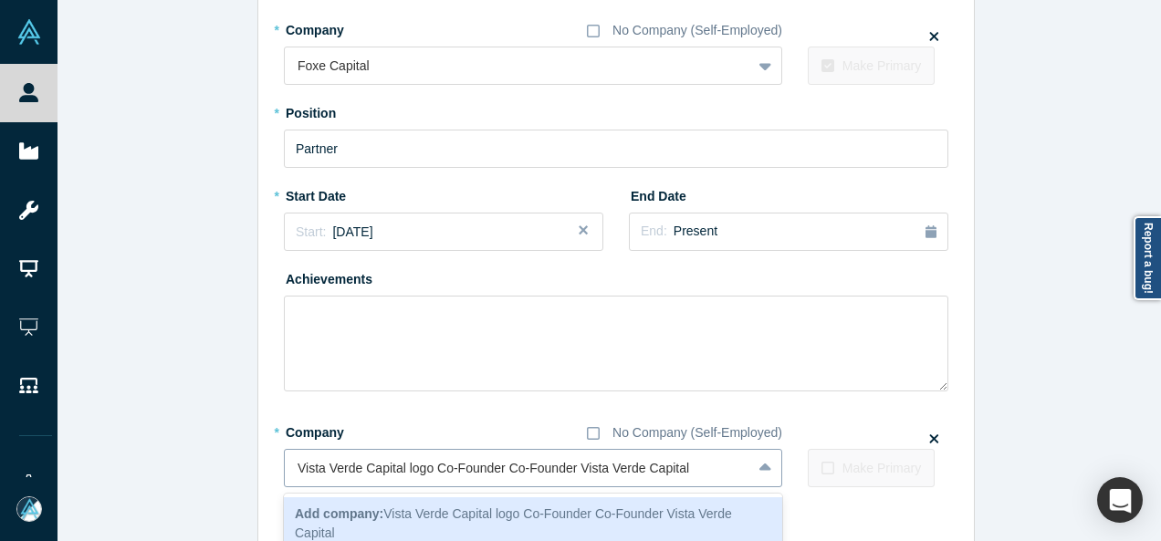
click at [569, 471] on input "Vista Verde Capital logo Co-Founder Co-Founder Vista Verde Capital" at bounding box center [494, 468] width 395 height 19
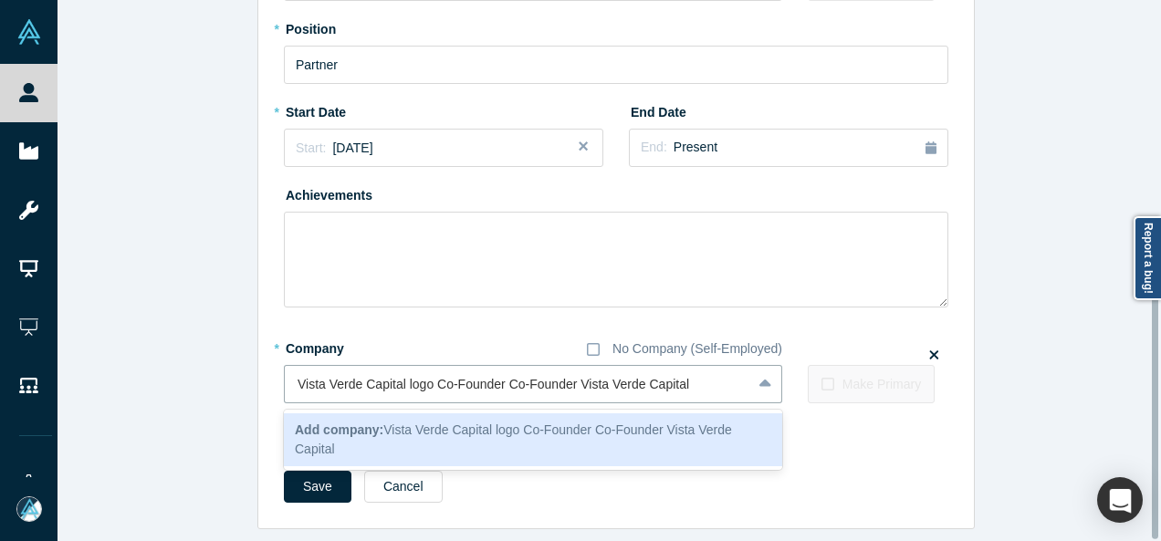
drag, startPoint x: 569, startPoint y: 471, endPoint x: 2, endPoint y: 552, distance: 573.3
click at [2, 540] on html "People Startups Resources Demo Day AX Demo Day Registrants Settings Dashboard E…" at bounding box center [580, 270] width 1161 height 541
type input "Vista Verde Capital"
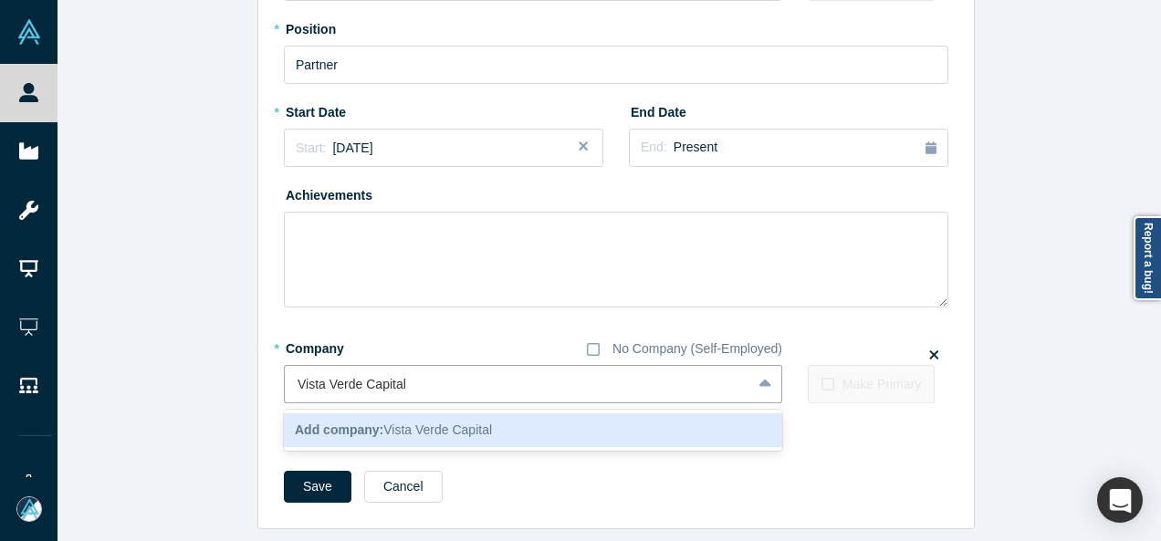
click at [307, 424] on b "Add company:" at bounding box center [339, 429] width 89 height 15
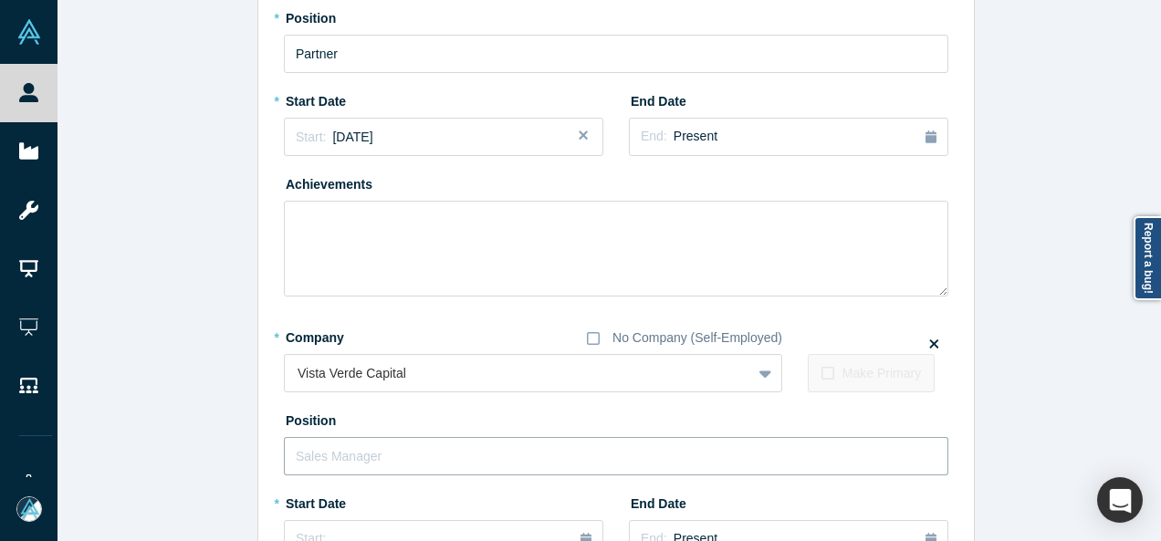
click at [319, 452] on input "text" at bounding box center [616, 456] width 664 height 38
paste input "Vista Verde Capital logo Co-Founder Co-Founder"
click at [495, 453] on input "Vista Verde Capital logo Co-Founder Co-Founder" at bounding box center [616, 456] width 664 height 38
type input "Co-Founder"
click at [385, 533] on div "Start: ..." at bounding box center [444, 539] width 296 height 20
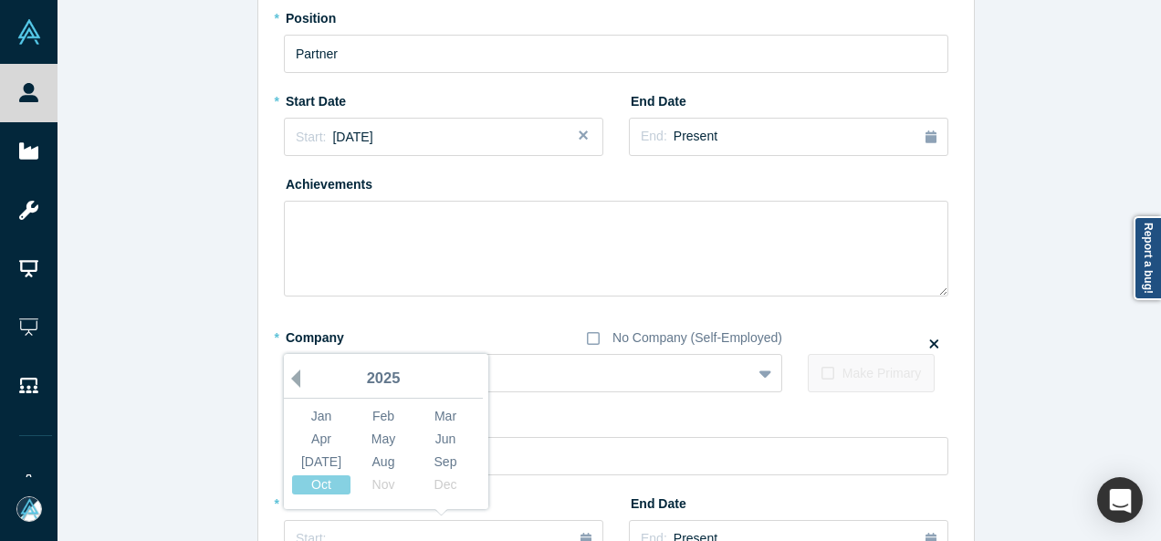
click at [288, 377] on button "Previous Year" at bounding box center [291, 379] width 18 height 18
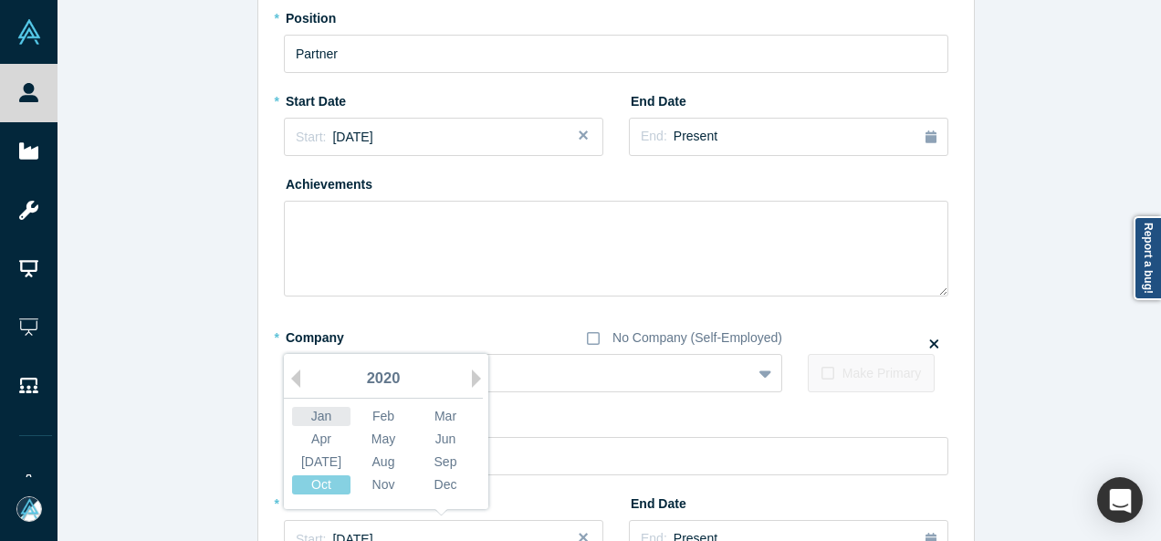
click at [320, 421] on div "Jan" at bounding box center [321, 416] width 58 height 19
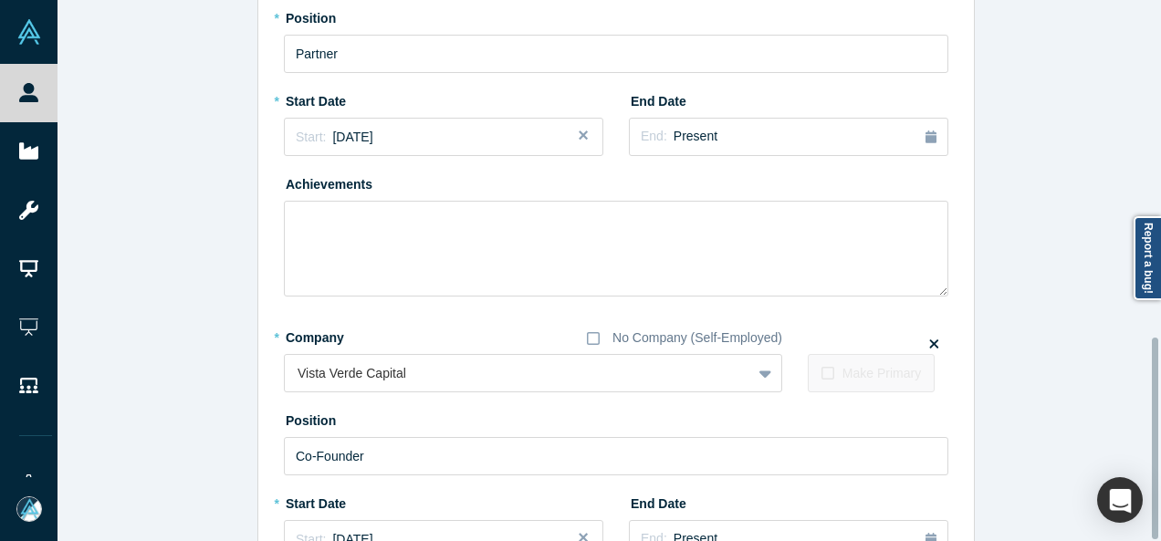
scroll to position [902, 0]
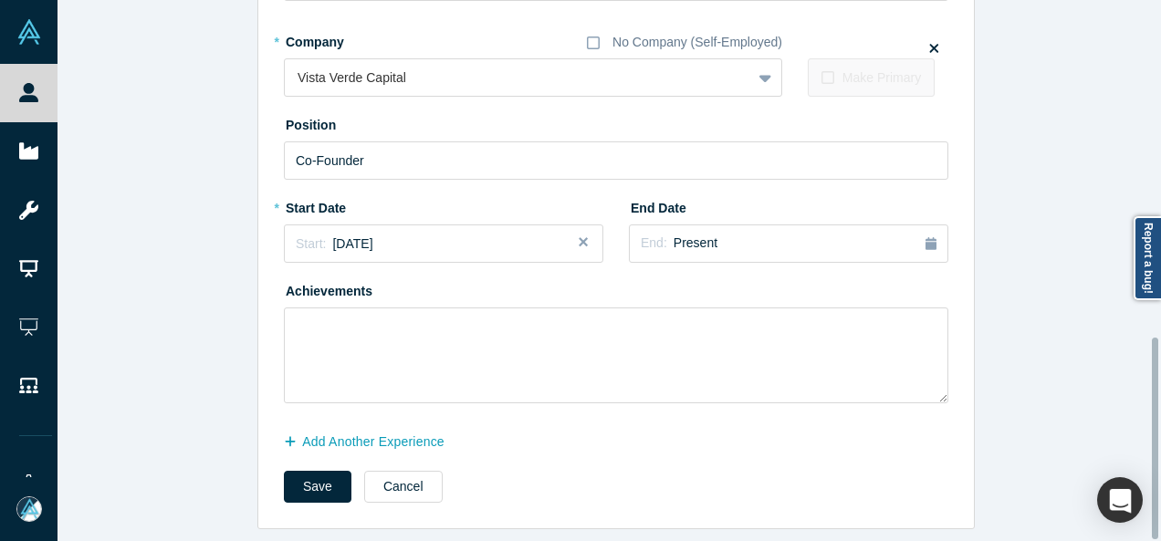
drag, startPoint x: 1154, startPoint y: 422, endPoint x: 1152, endPoint y: 459, distance: 36.5
click at [1152, 459] on div at bounding box center [1155, 439] width 6 height 202
click at [310, 471] on button "Save" at bounding box center [318, 487] width 68 height 32
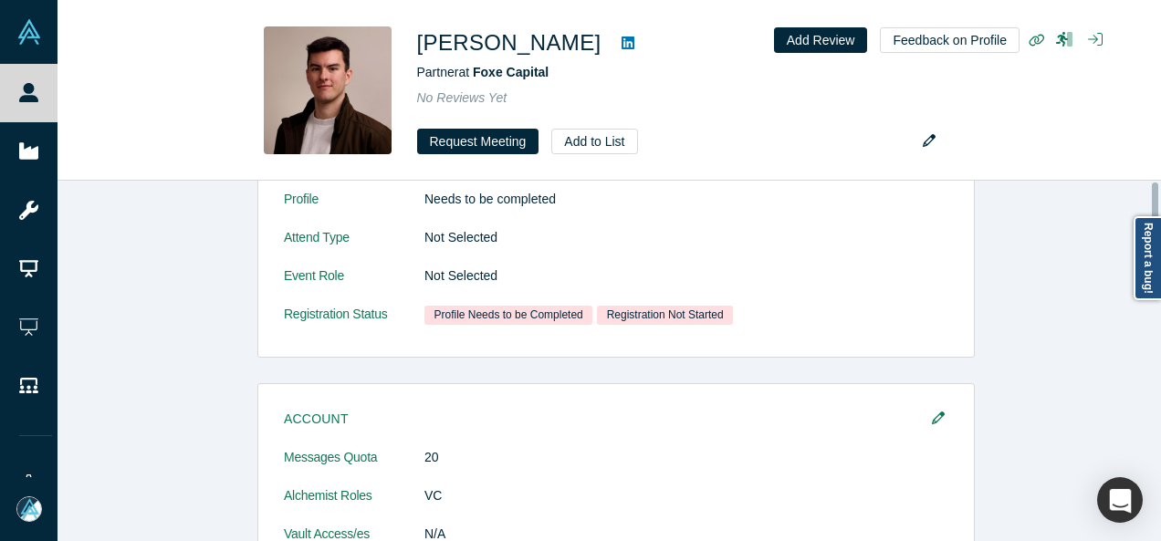
scroll to position [0, 0]
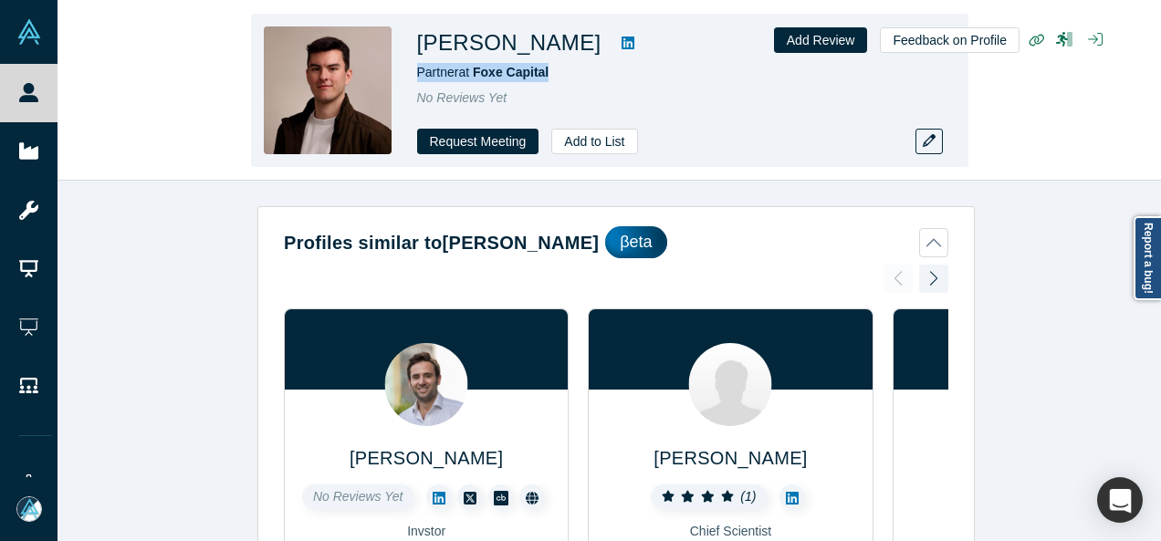
drag, startPoint x: 558, startPoint y: 71, endPoint x: 416, endPoint y: 78, distance: 142.5
click at [417, 78] on div "Partner at Foxe Capital" at bounding box center [672, 72] width 511 height 19
copy span "Partner at Foxe Capital"
click at [923, 149] on button "button" at bounding box center [928, 142] width 27 height 26
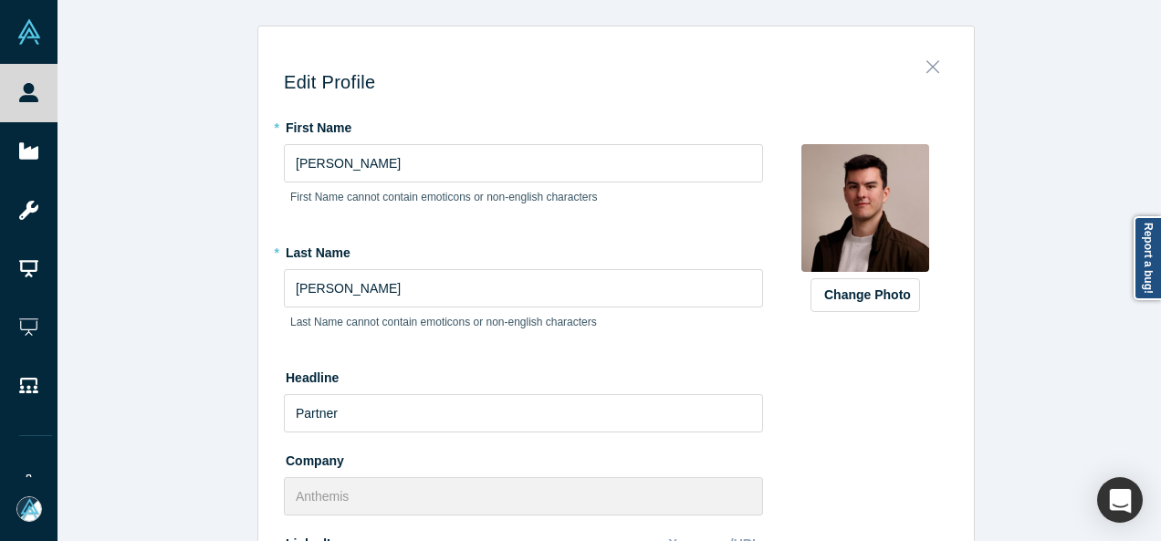
click at [926, 70] on icon "Close" at bounding box center [932, 67] width 13 height 20
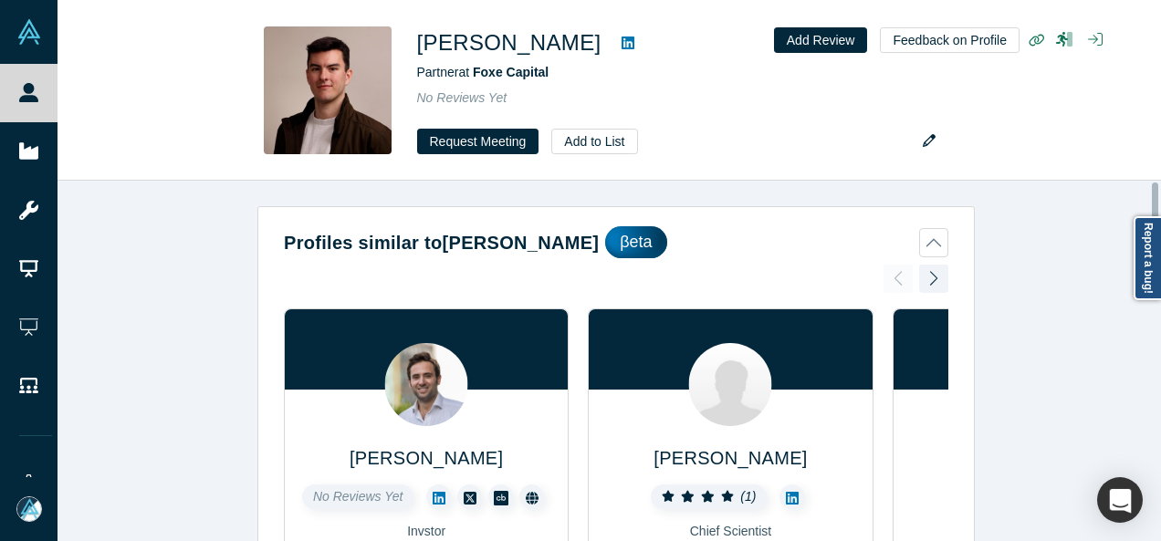
click at [1159, 367] on div "Profiles similar to Kyle Perez βeta Luigi Congedo No Reviews Yet Invstor Mentor…" at bounding box center [615, 368] width 1117 height 374
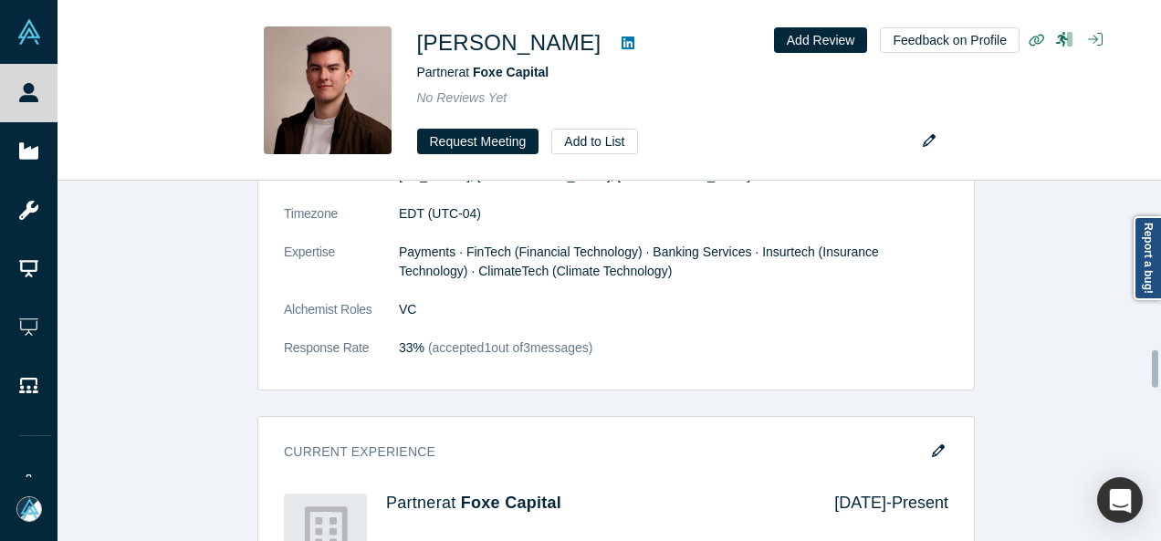
click at [1154, 369] on div at bounding box center [1155, 360] width 5 height 357
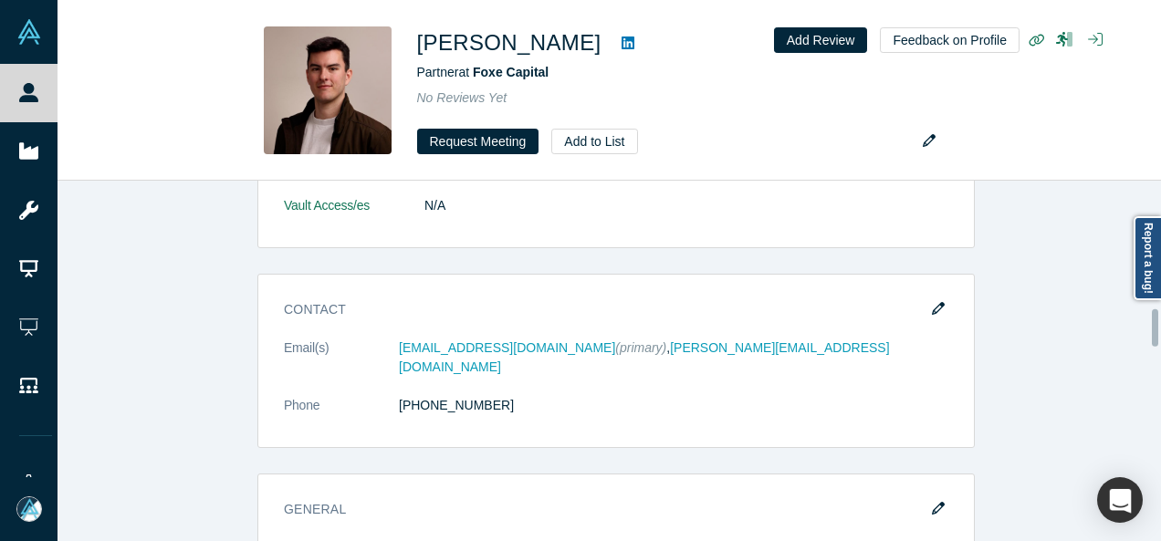
scroll to position [1203, 0]
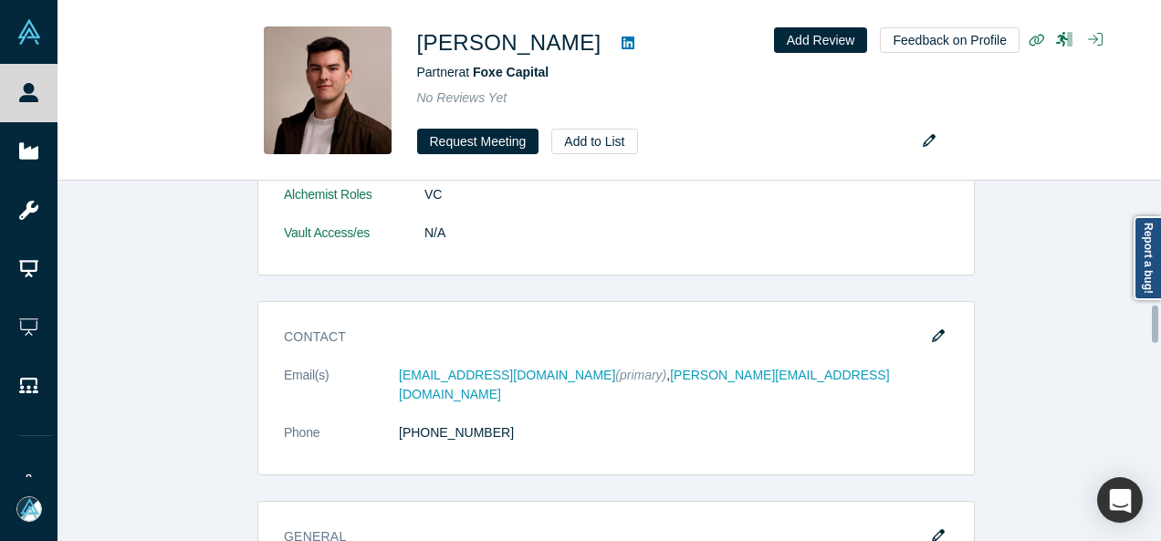
drag, startPoint x: 1154, startPoint y: 369, endPoint x: 1153, endPoint y: 324, distance: 44.7
click at [1153, 324] on div at bounding box center [1155, 324] width 6 height 37
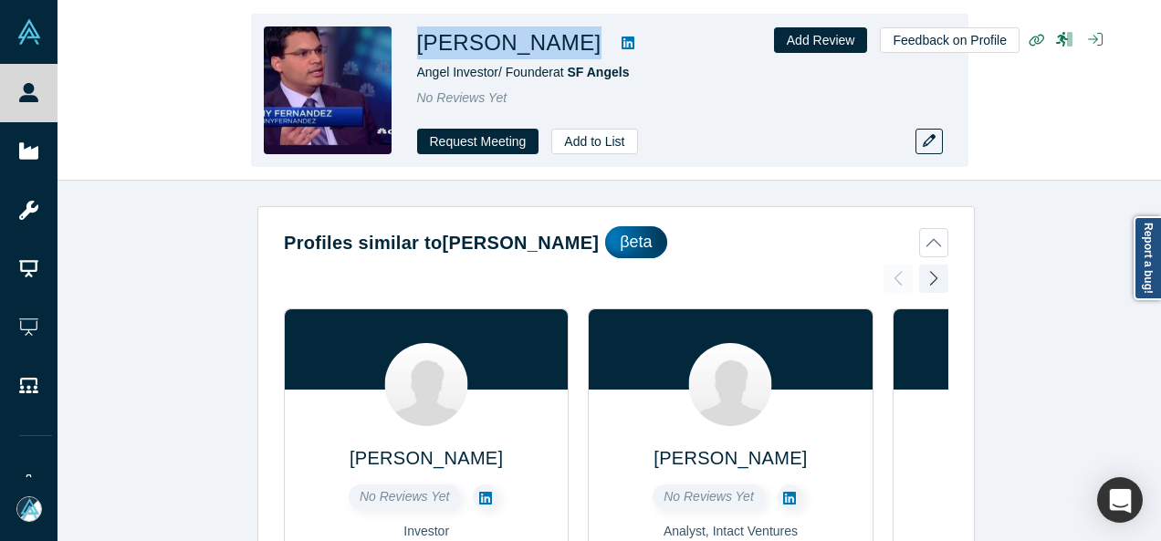
drag, startPoint x: 411, startPoint y: 48, endPoint x: 599, endPoint y: 44, distance: 188.0
click at [599, 44] on div "[PERSON_NAME] Angel Investor/ Founder at SF Angels No Reviews Yet Request Meeti…" at bounding box center [609, 90] width 717 height 153
copy div "[PERSON_NAME]"
click at [931, 150] on button "button" at bounding box center [928, 142] width 27 height 26
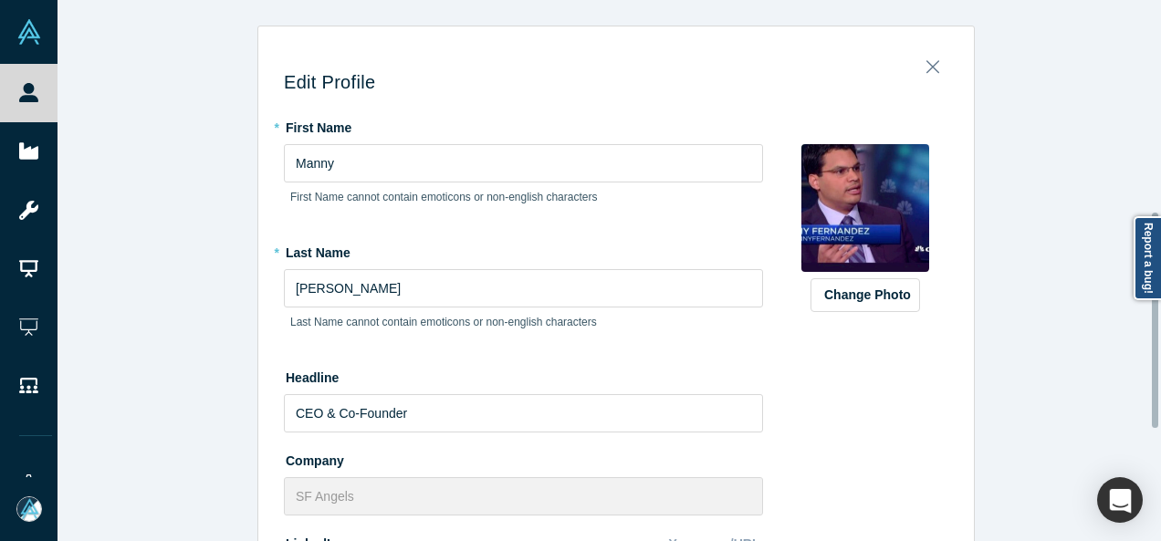
scroll to position [531, 0]
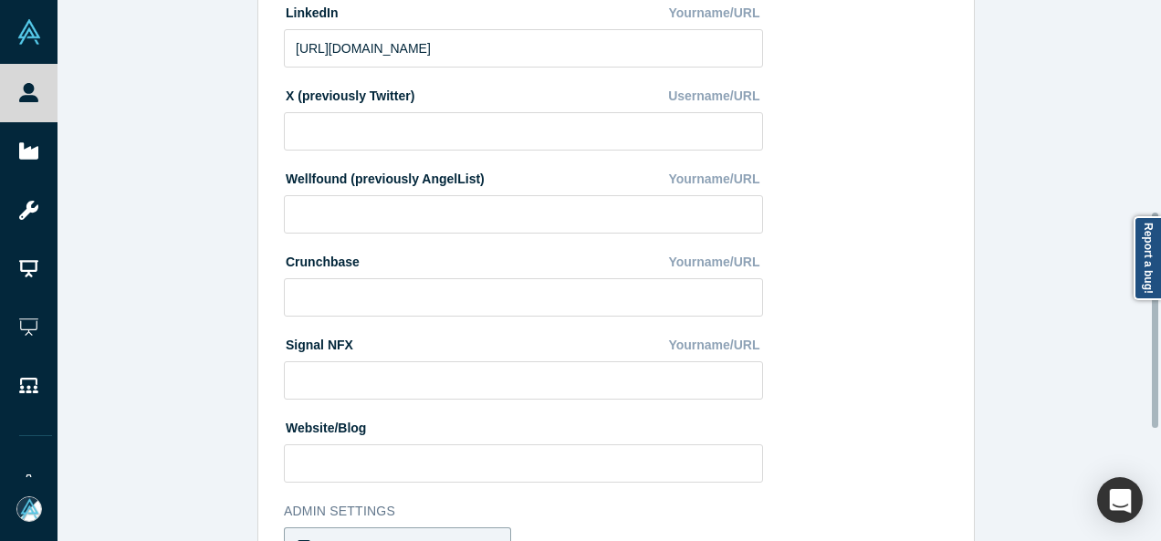
click at [1155, 320] on div at bounding box center [1155, 270] width 5 height 537
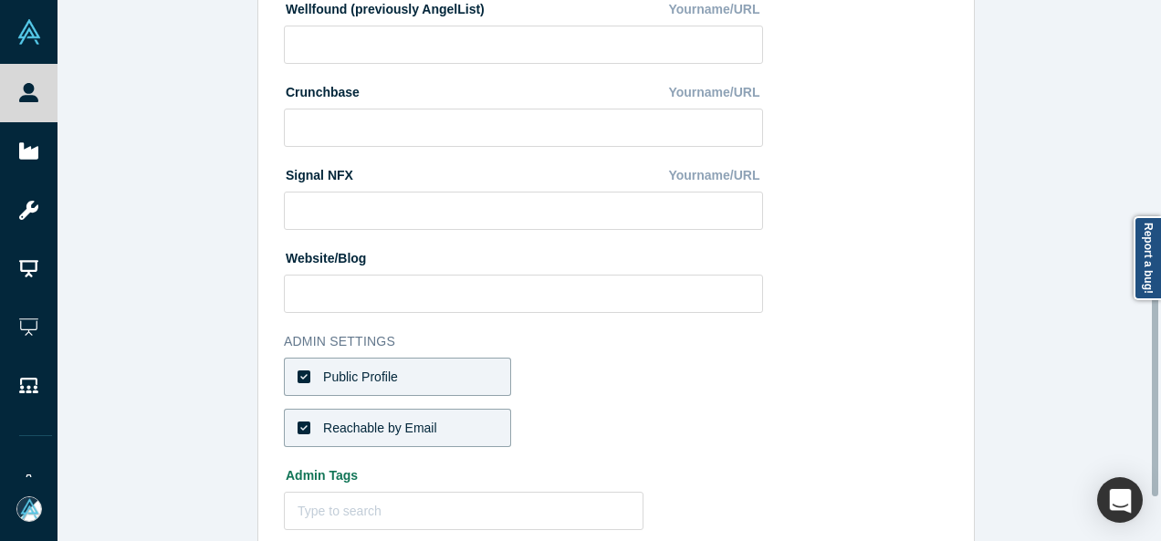
scroll to position [703, 0]
drag, startPoint x: 1155, startPoint y: 320, endPoint x: 1148, endPoint y: 389, distance: 68.8
click at [1148, 389] on div "Edit Profile * First Name Manny First Name cannot contain emoticons or non-engl…" at bounding box center [608, 270] width 1103 height 541
click at [336, 372] on div "Public Profile" at bounding box center [360, 375] width 75 height 19
click at [0, 0] on input "Public Profile" at bounding box center [0, 0] width 0 height 0
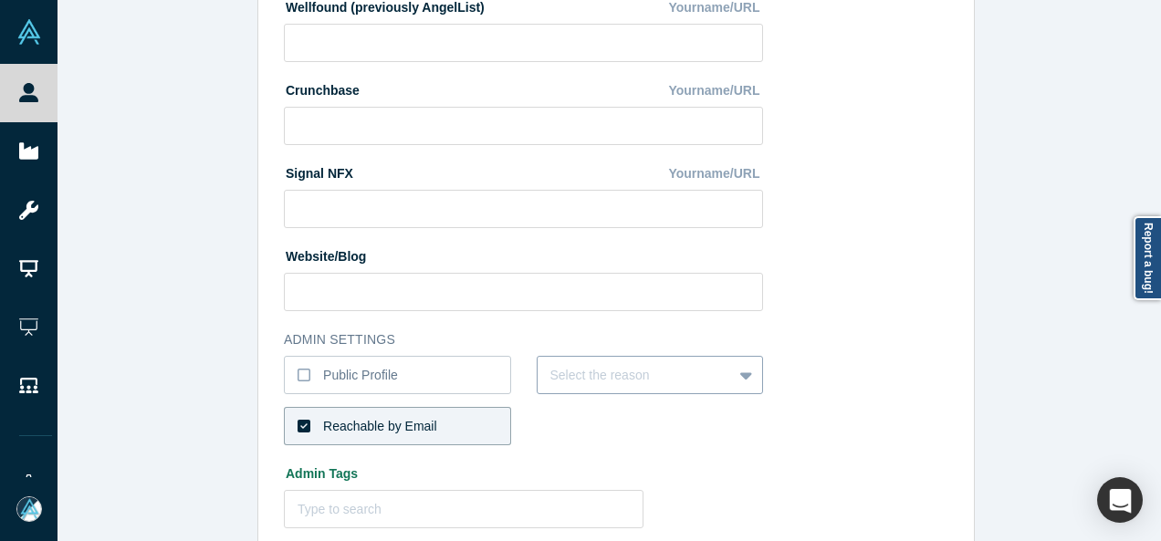
scroll to position [779, 0]
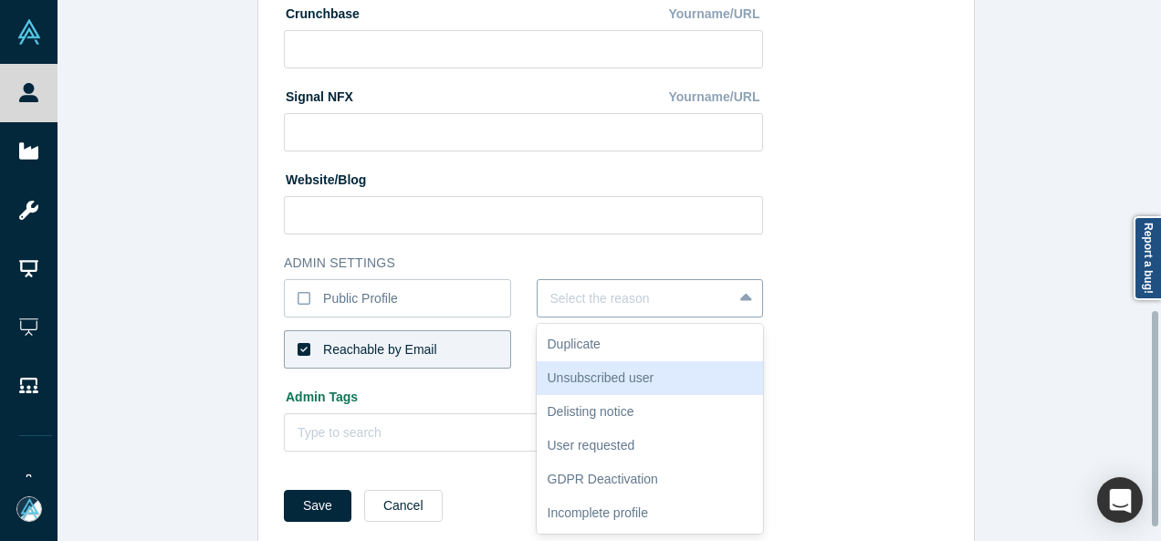
click at [580, 318] on div "6 results available. Use Up and Down to choose options, press Enter to select t…" at bounding box center [650, 298] width 227 height 38
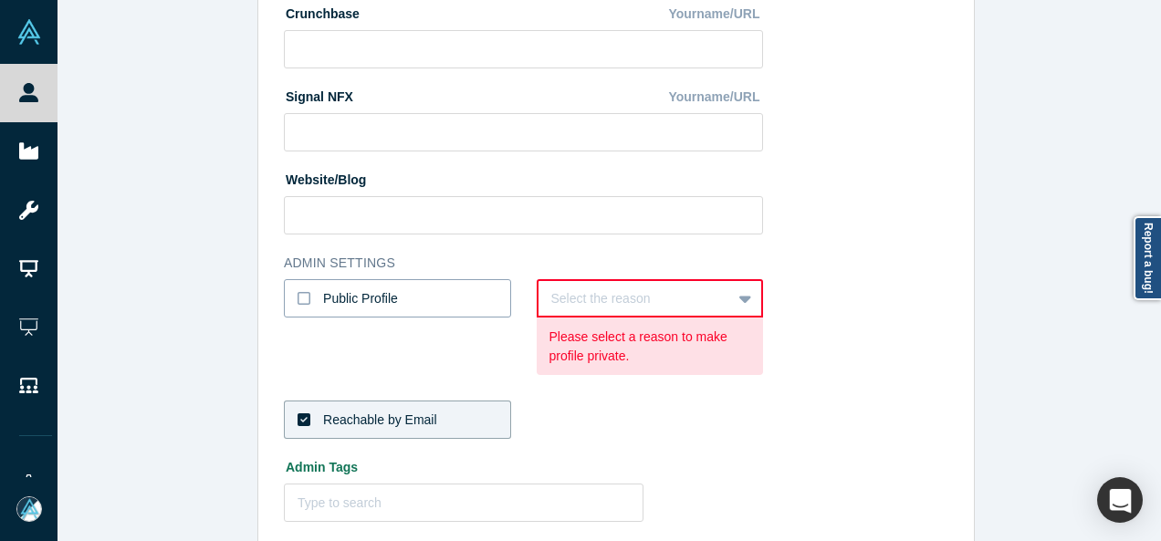
click at [430, 296] on label "Public Profile" at bounding box center [397, 298] width 227 height 38
click at [0, 0] on input "Public Profile" at bounding box center [0, 0] width 0 height 0
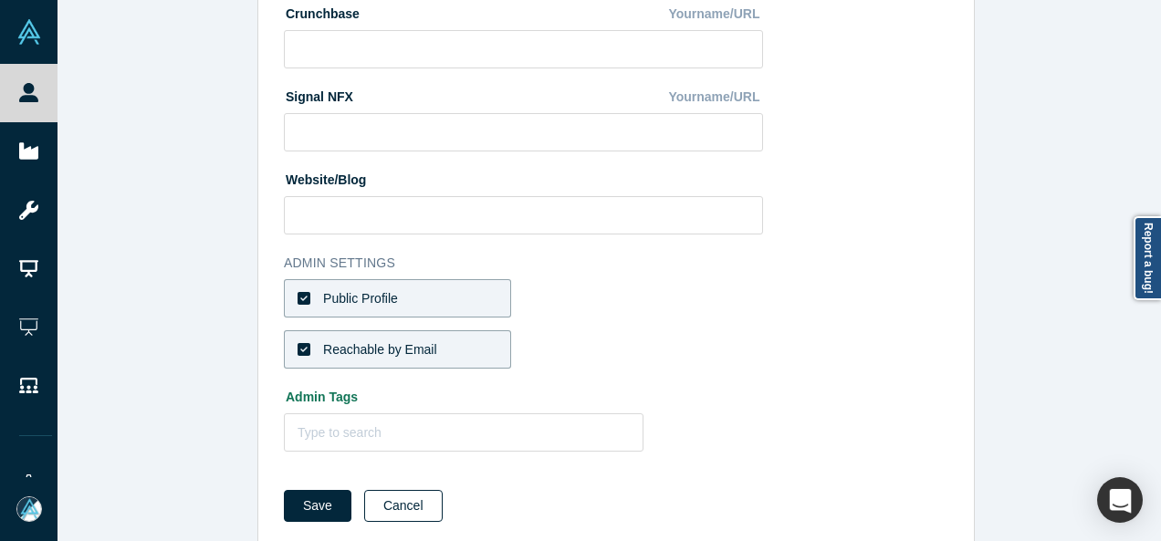
click at [391, 504] on button "Cancel" at bounding box center [403, 506] width 78 height 32
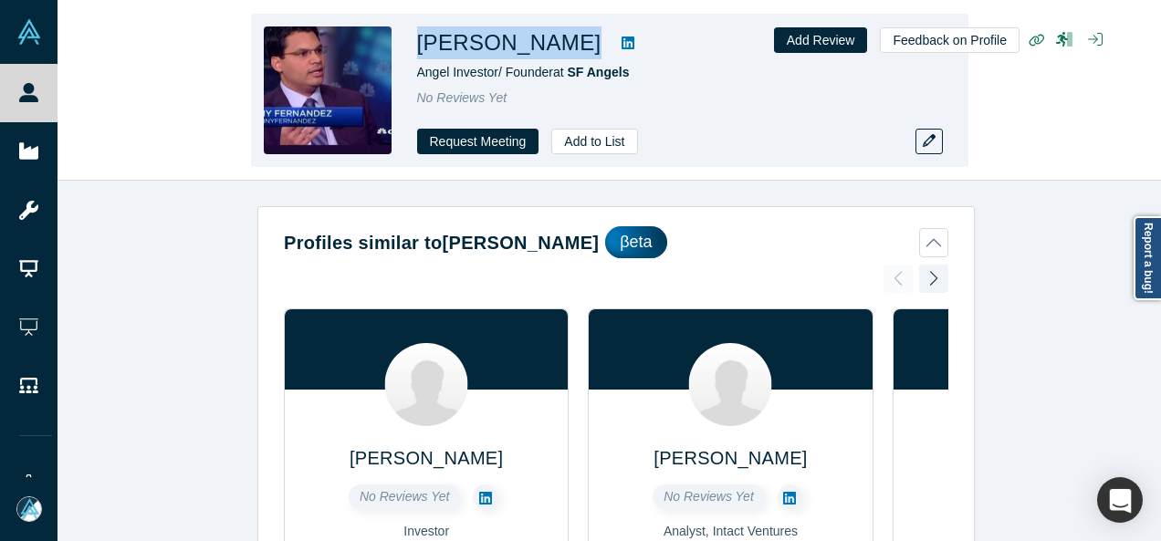
drag, startPoint x: 596, startPoint y: 53, endPoint x: 420, endPoint y: 55, distance: 176.1
click at [420, 55] on div "Manny Fernandez" at bounding box center [672, 42] width 511 height 33
copy div "Manny Fernandez"
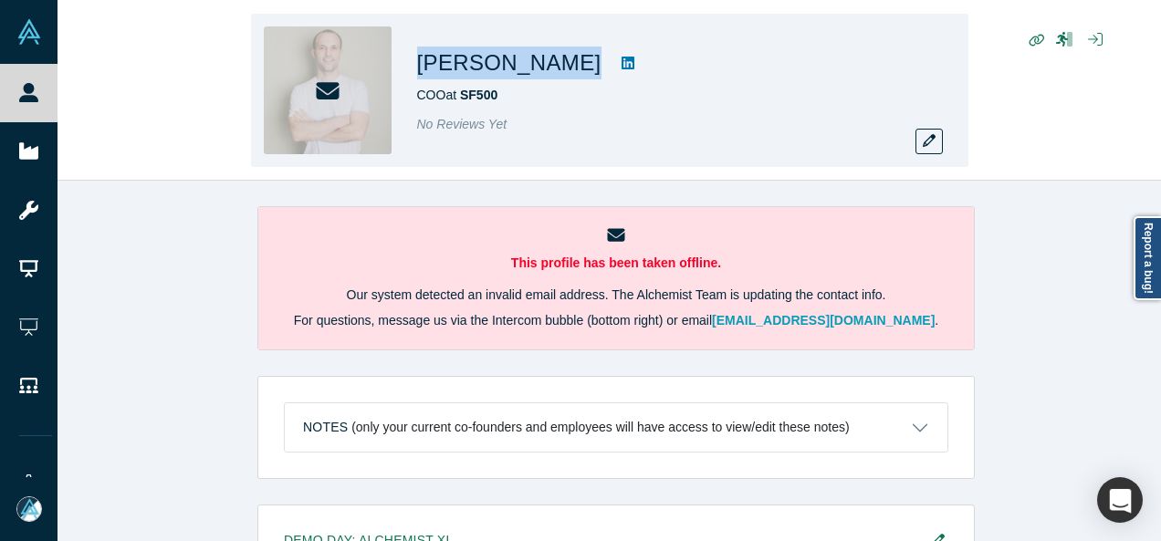
drag, startPoint x: 407, startPoint y: 61, endPoint x: 520, endPoint y: 59, distance: 113.2
click at [520, 59] on div "[PERSON_NAME] COO at SF500 No Reviews Yet" at bounding box center [609, 90] width 717 height 153
copy div "[PERSON_NAME]"
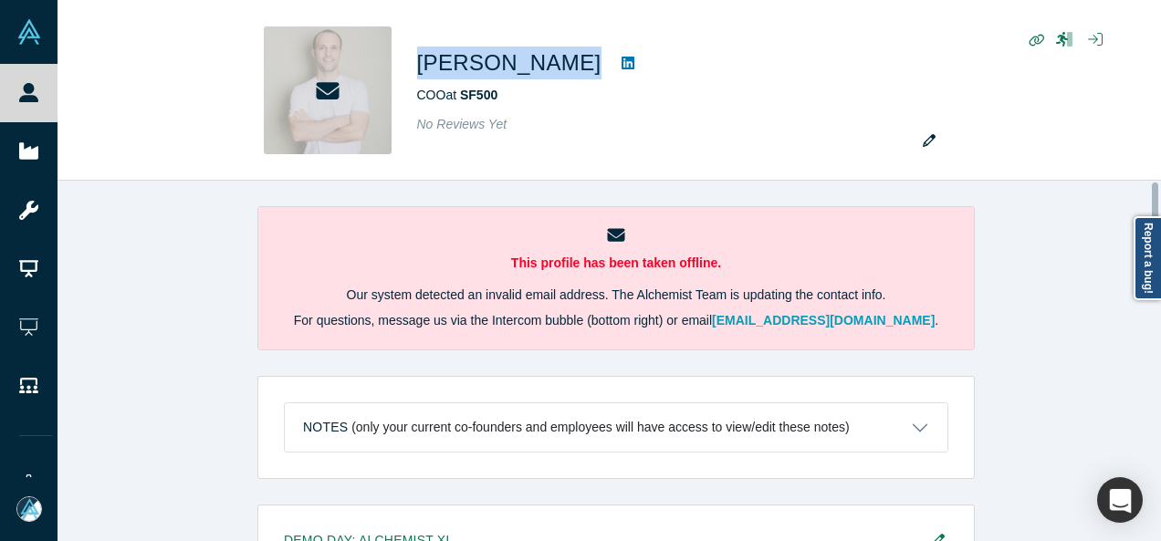
scroll to position [772, 0]
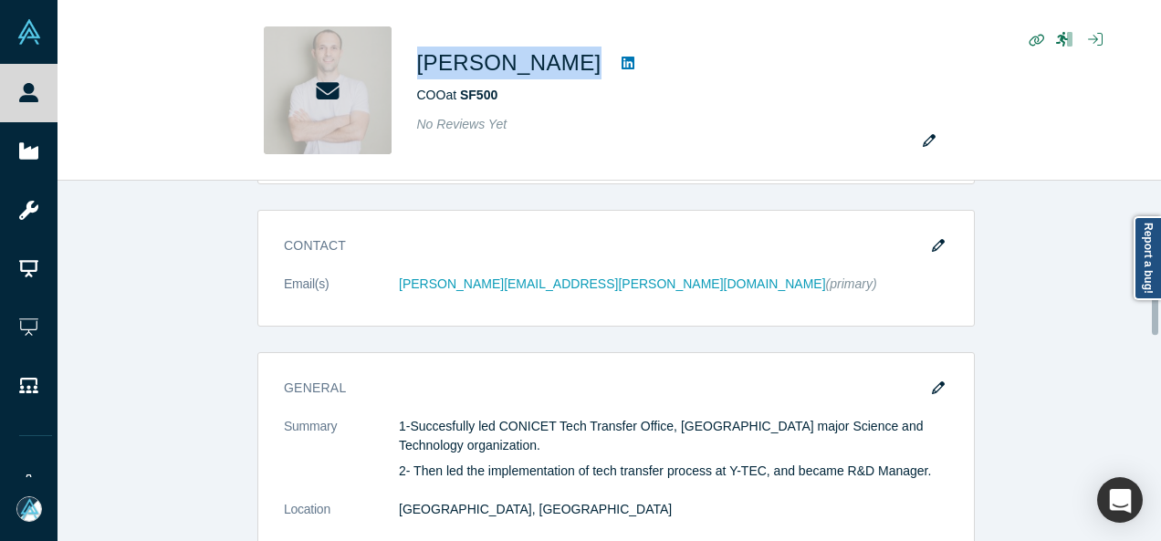
click at [1158, 310] on div at bounding box center [1155, 360] width 5 height 357
drag, startPoint x: 1158, startPoint y: 310, endPoint x: 1150, endPoint y: 349, distance: 40.1
click at [1150, 349] on div "This profile has been taken offline. Our system detected an invalid email addre…" at bounding box center [608, 361] width 1103 height 360
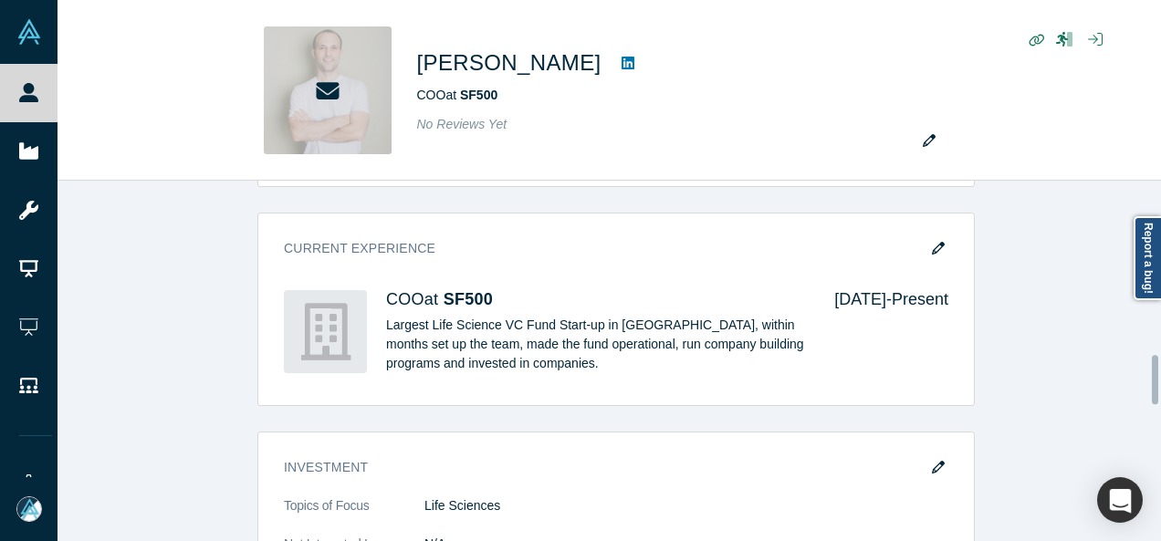
scroll to position [1304, 0]
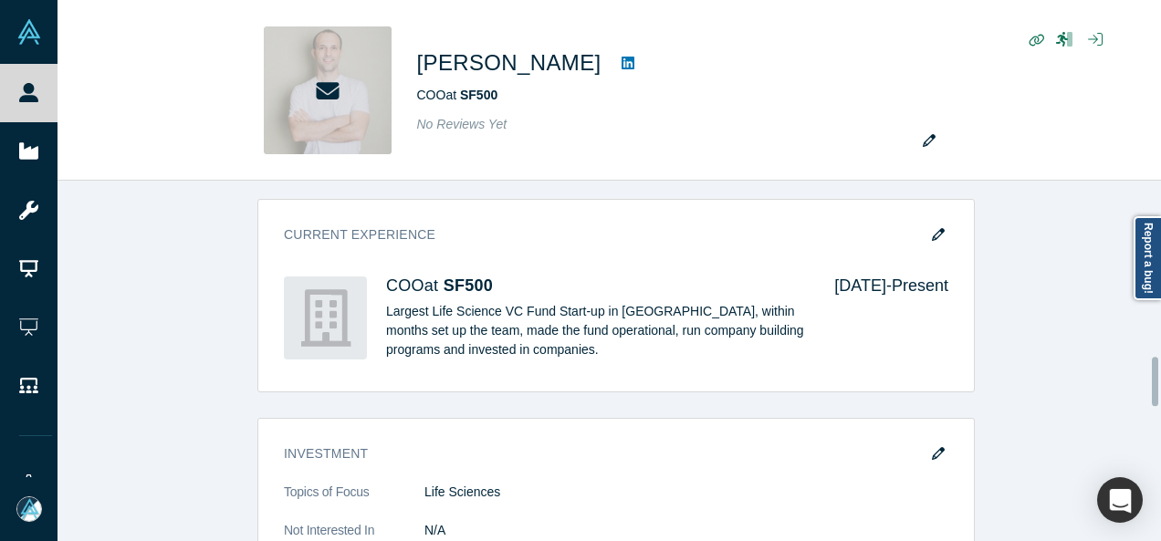
drag, startPoint x: 1152, startPoint y: 317, endPoint x: 1147, endPoint y: 388, distance: 71.3
click at [1147, 388] on div "This profile has been taken offline. Our system detected an invalid email addre…" at bounding box center [608, 361] width 1103 height 360
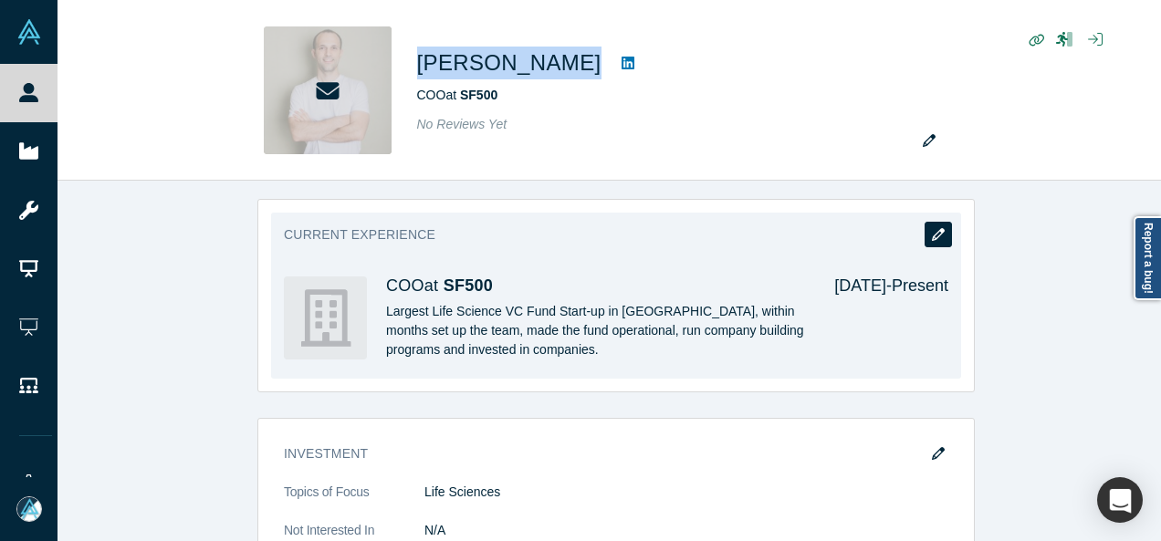
click at [932, 229] on icon "button" at bounding box center [938, 234] width 13 height 13
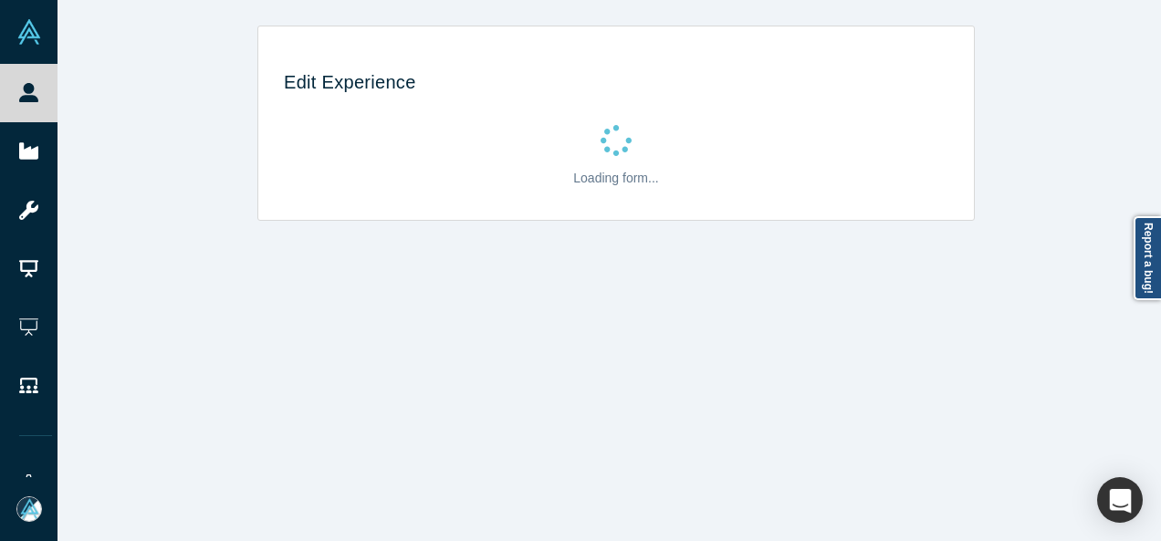
scroll to position [0, 0]
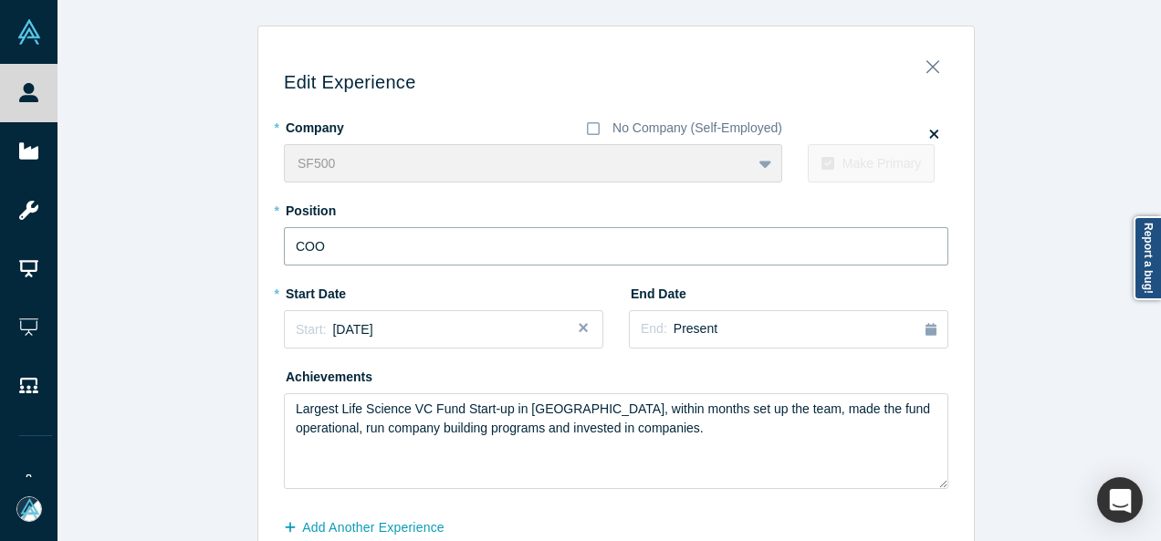
click at [664, 247] on input "COO" at bounding box center [616, 246] width 664 height 38
paste input "Managing Partner @SF500 Life Science Fund"
type input "Managing Partner @SF500 Life Science Fund"
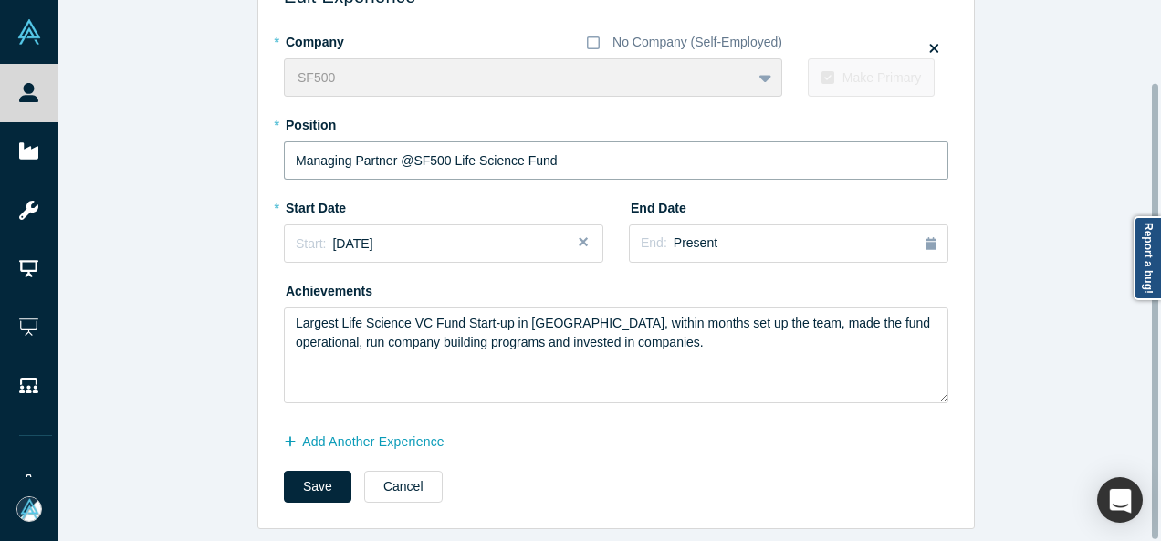
click at [1155, 318] on div at bounding box center [1155, 270] width 5 height 537
click at [328, 471] on button "Save" at bounding box center [318, 487] width 68 height 32
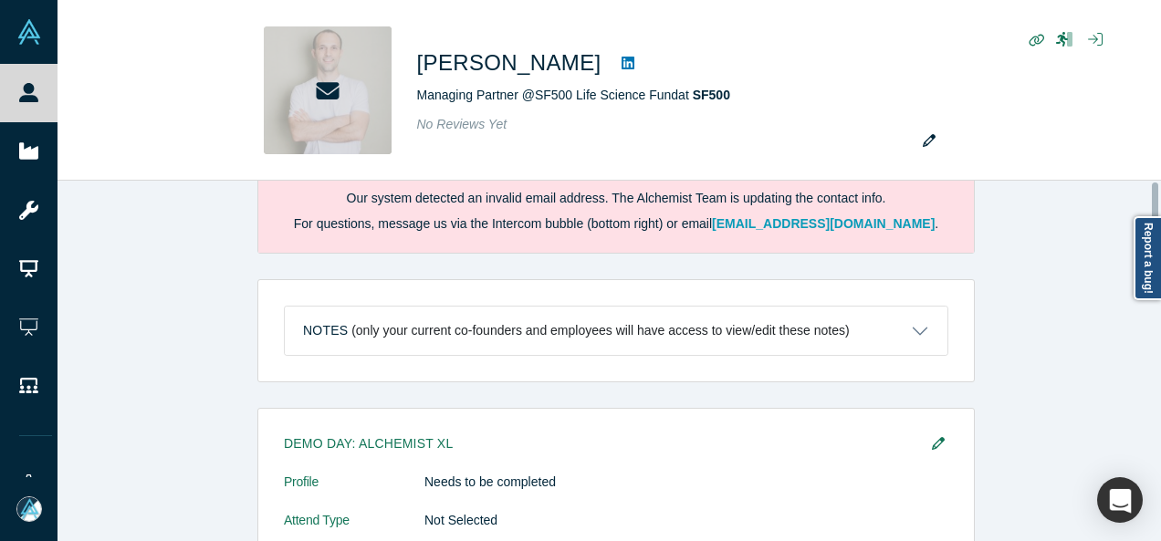
scroll to position [0, 0]
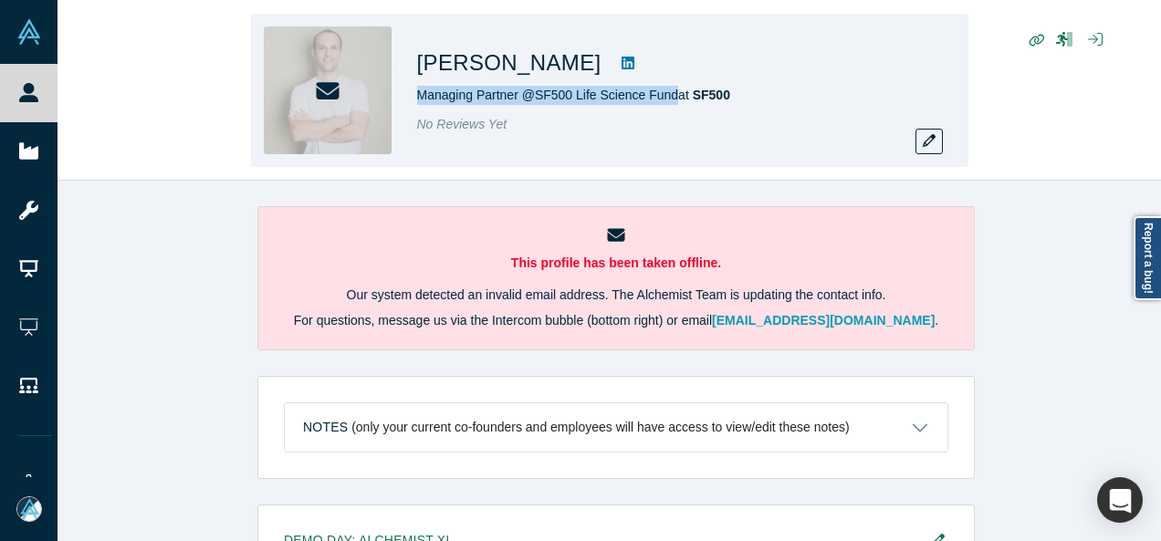
drag, startPoint x: 414, startPoint y: 94, endPoint x: 666, endPoint y: 89, distance: 251.9
click at [666, 89] on div "[PERSON_NAME] Managing Partner @SF500 Life Science Fund at SF500 No Reviews Yet" at bounding box center [609, 90] width 717 height 153
copy span "Managing Partner @SF500 Life Science Fund"
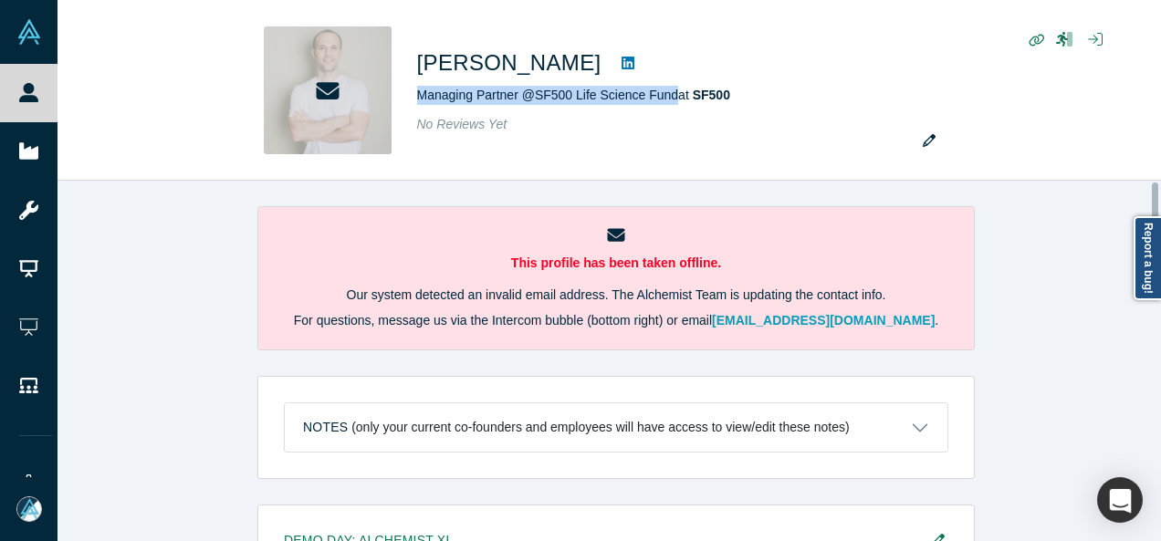
scroll to position [820, 0]
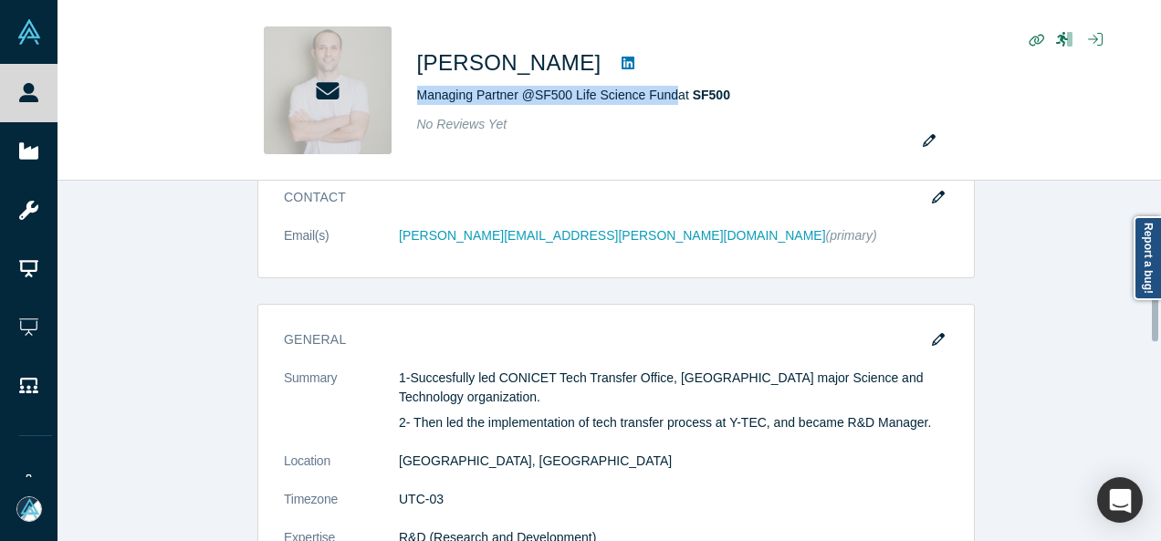
click at [1157, 317] on div at bounding box center [1155, 360] width 5 height 357
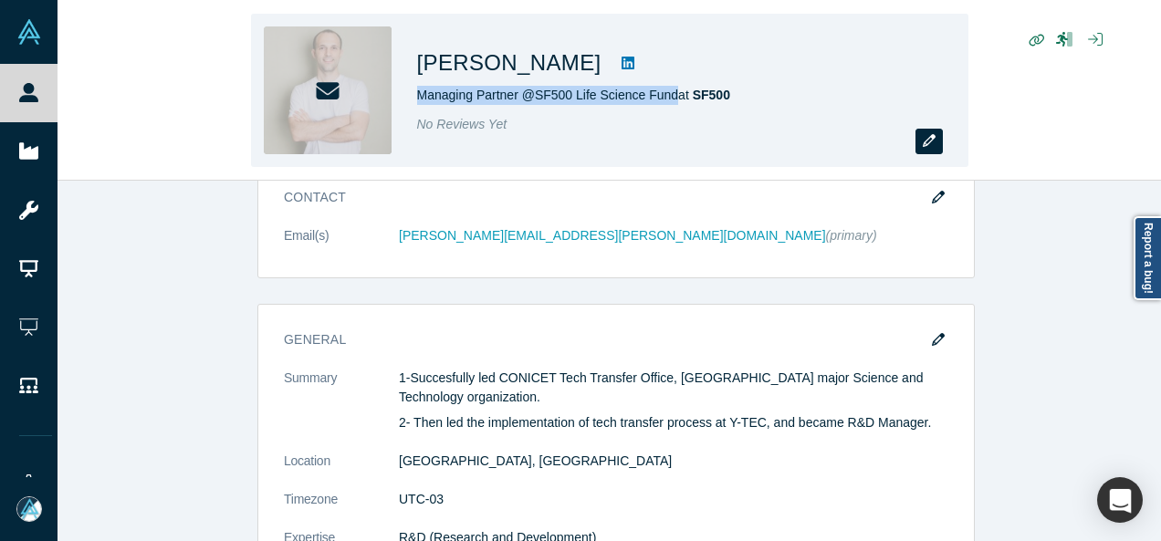
click at [928, 143] on icon "button" at bounding box center [929, 140] width 13 height 13
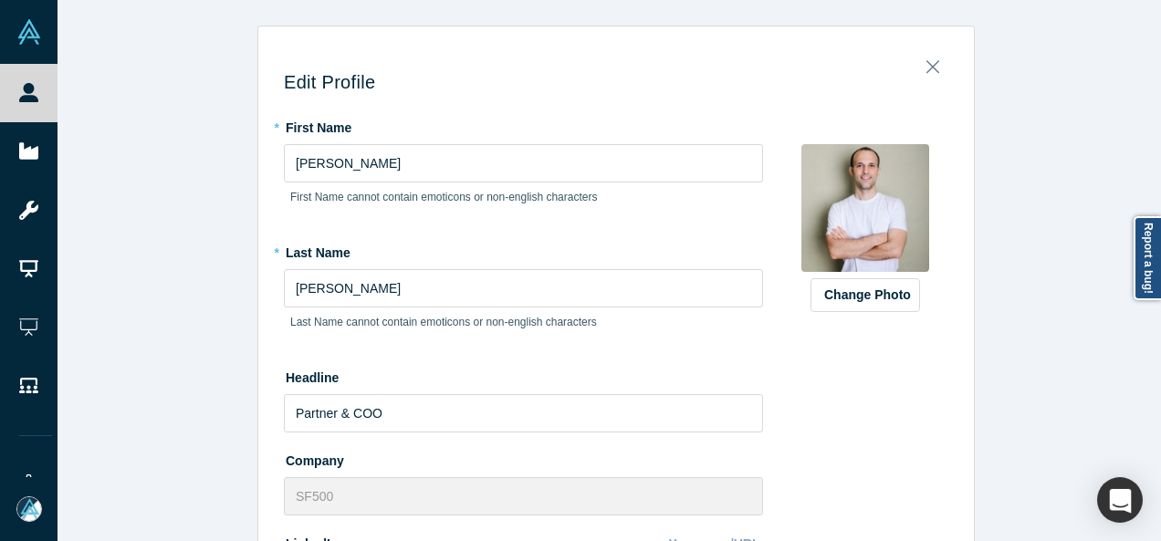
scroll to position [646, 0]
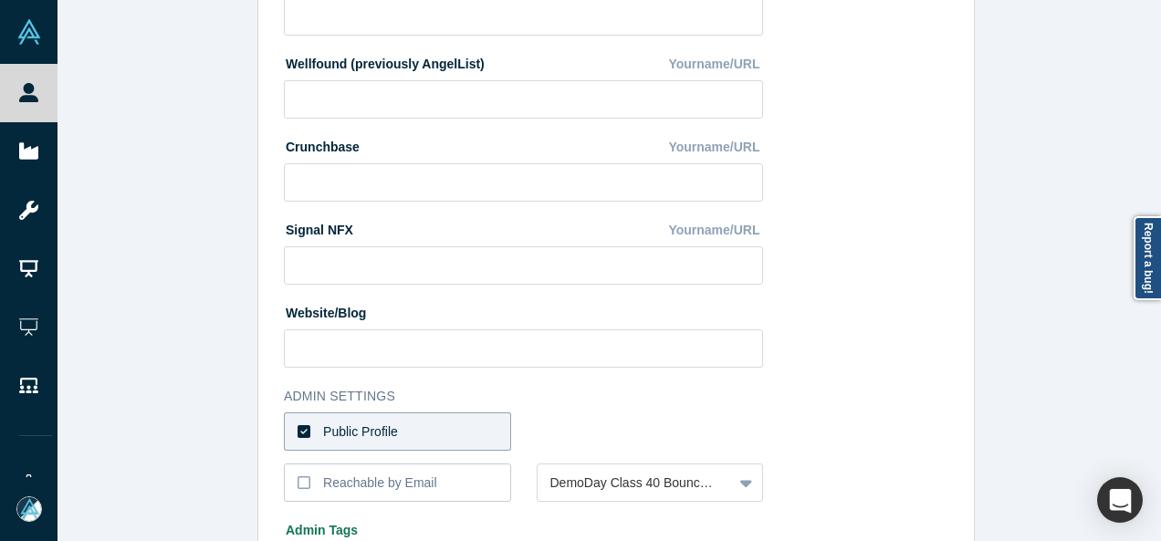
click at [1153, 366] on div at bounding box center [1155, 270] width 5 height 537
click at [427, 474] on label "Reachable by Email" at bounding box center [397, 483] width 227 height 38
click at [0, 0] on input "Reachable by Email" at bounding box center [0, 0] width 0 height 0
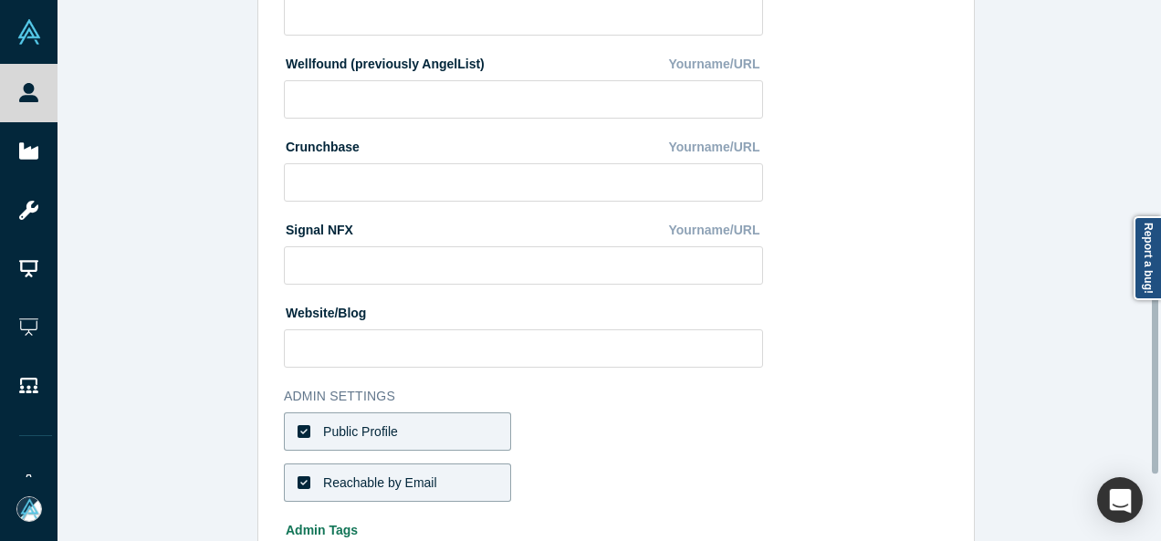
scroll to position [810, 0]
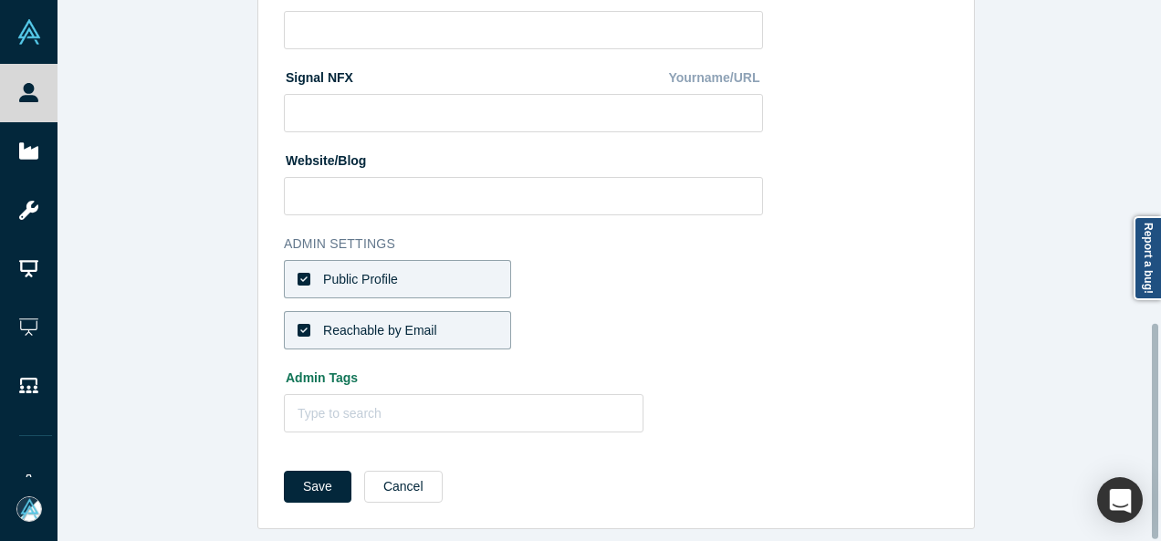
drag, startPoint x: 1153, startPoint y: 413, endPoint x: 1160, endPoint y: 490, distance: 76.9
click at [1160, 490] on div "Edit Profile * First Name [PERSON_NAME] First Name cannot contain emoticons or …" at bounding box center [608, 270] width 1103 height 541
click at [405, 474] on button "Cancel" at bounding box center [403, 487] width 78 height 32
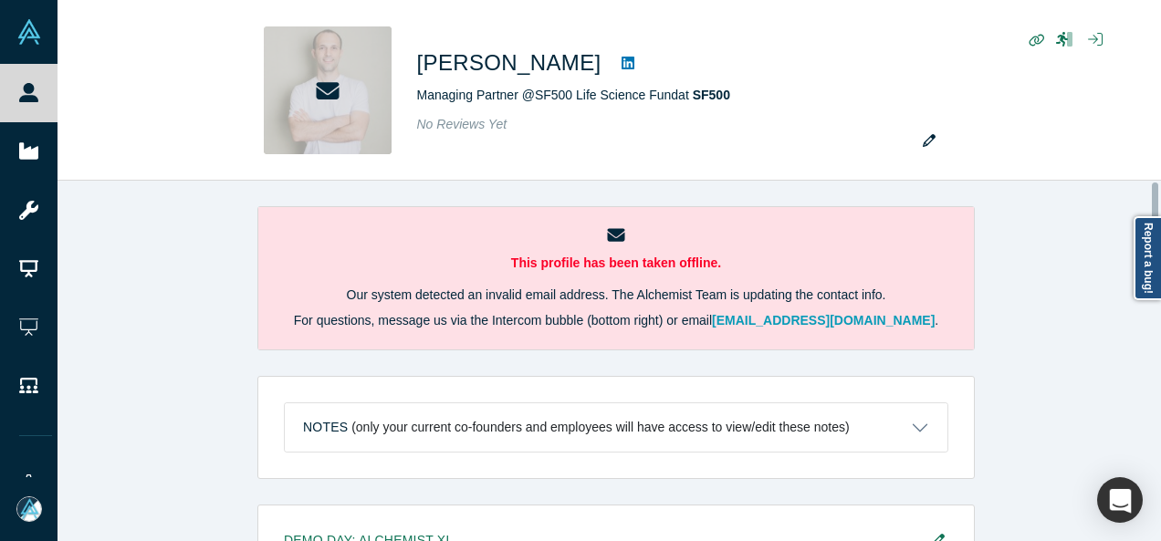
scroll to position [1441, 0]
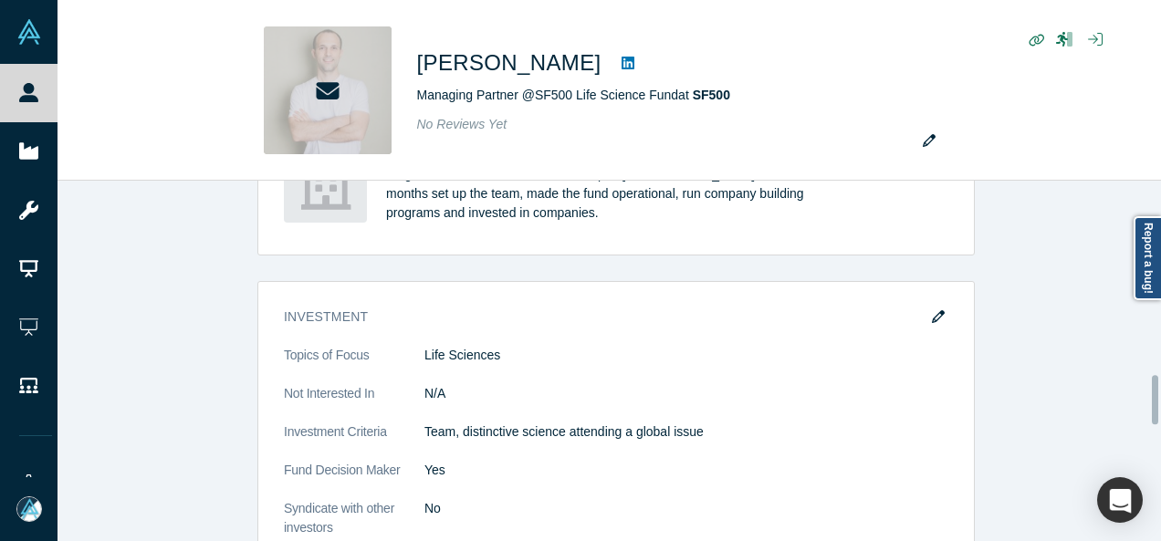
click at [1153, 400] on div at bounding box center [1155, 360] width 5 height 357
click at [1153, 400] on div at bounding box center [1155, 399] width 6 height 49
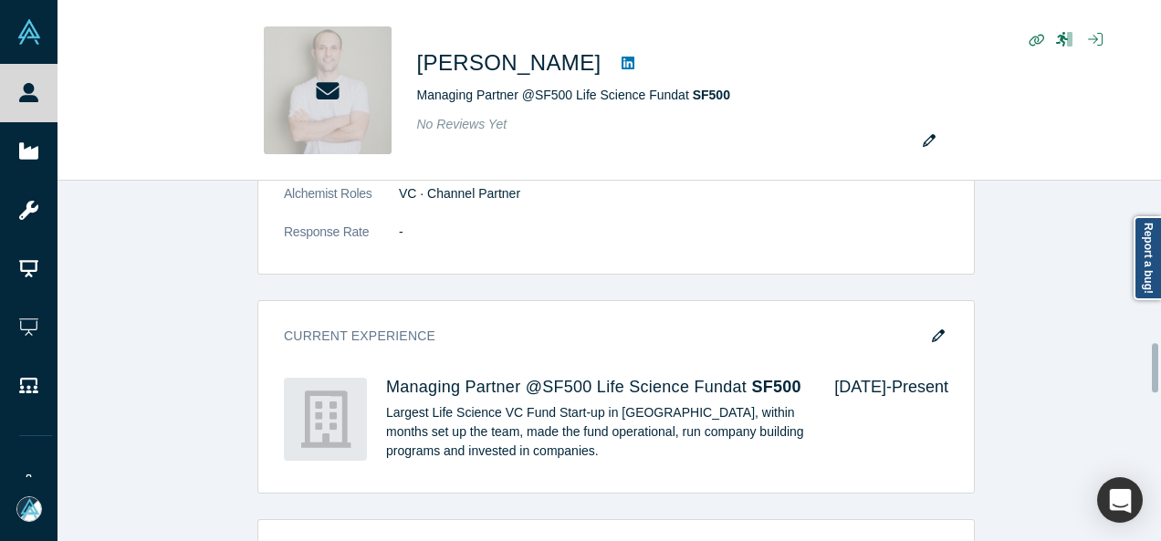
scroll to position [1209, 0]
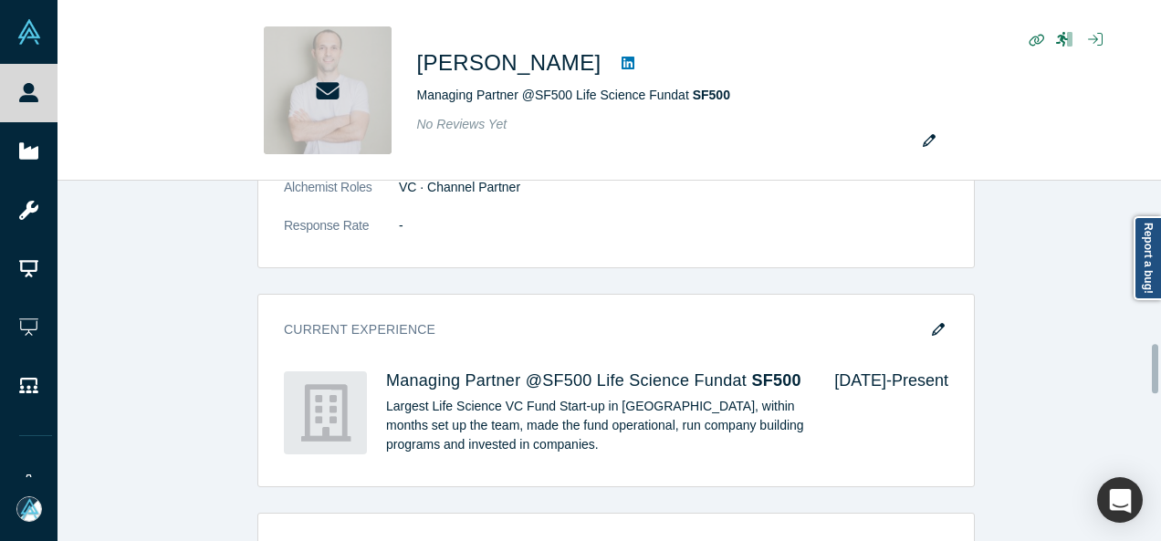
drag, startPoint x: 1153, startPoint y: 400, endPoint x: 1148, endPoint y: 369, distance: 31.5
click at [1148, 369] on div "This profile has been taken offline. Our system detected an invalid email addre…" at bounding box center [608, 361] width 1103 height 360
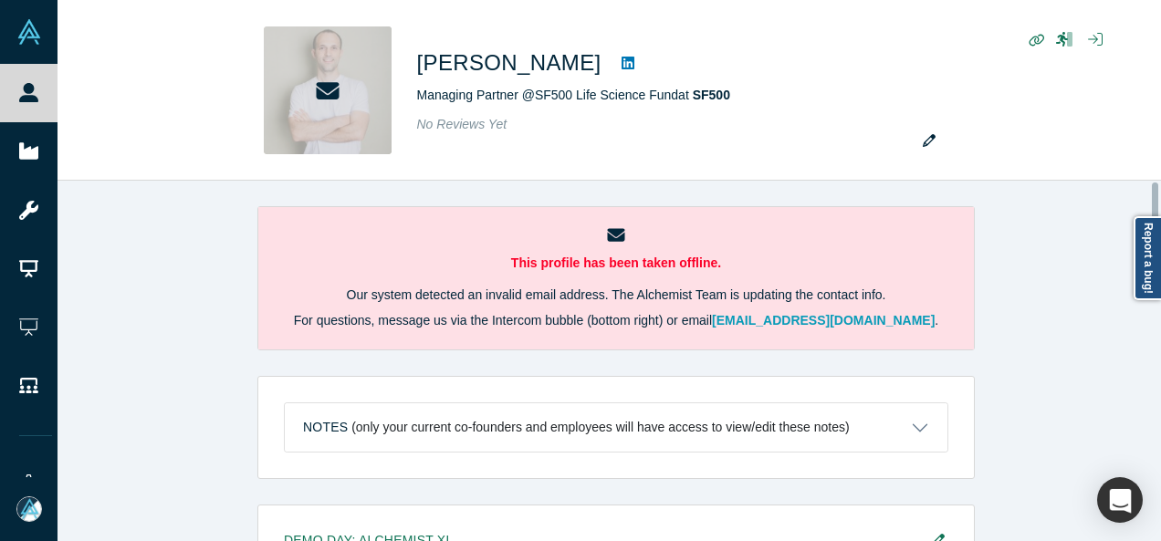
click at [1155, 193] on div at bounding box center [1155, 360] width 5 height 357
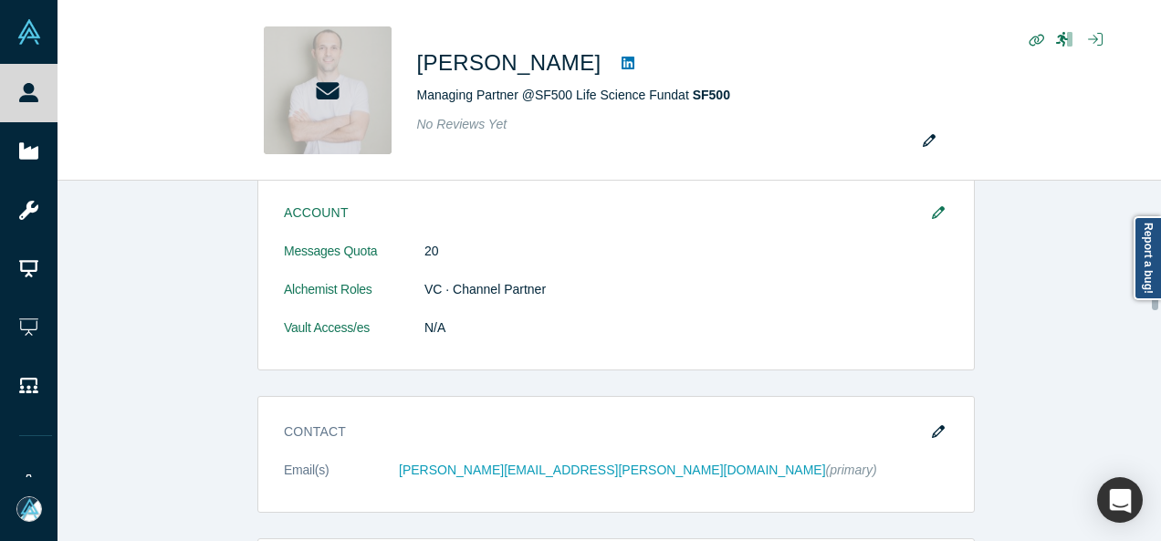
scroll to position [593, 0]
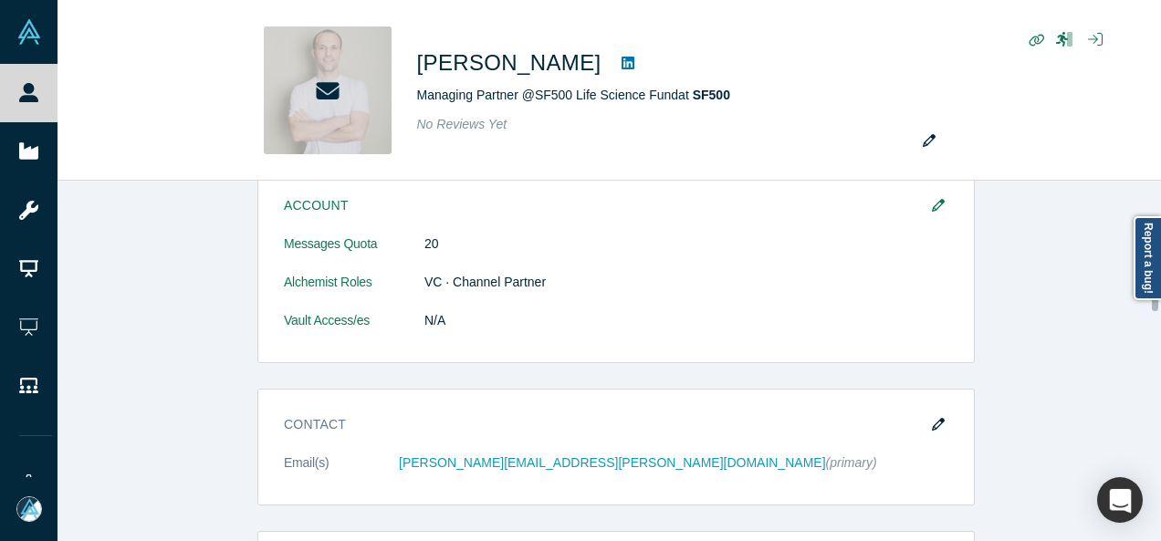
drag, startPoint x: 1155, startPoint y: 193, endPoint x: 1152, endPoint y: 272, distance: 79.4
click at [1152, 272] on body "People Startups Resources Demo Day AX Demo Day Registrants Settings Dashboard E…" at bounding box center [580, 270] width 1161 height 541
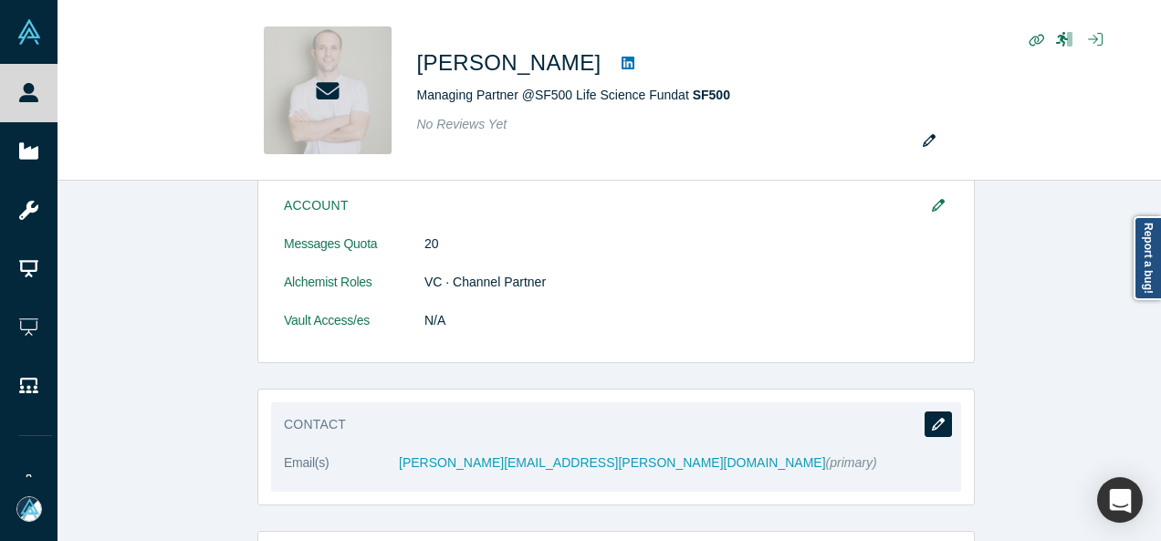
click at [932, 421] on icon "button" at bounding box center [938, 424] width 13 height 13
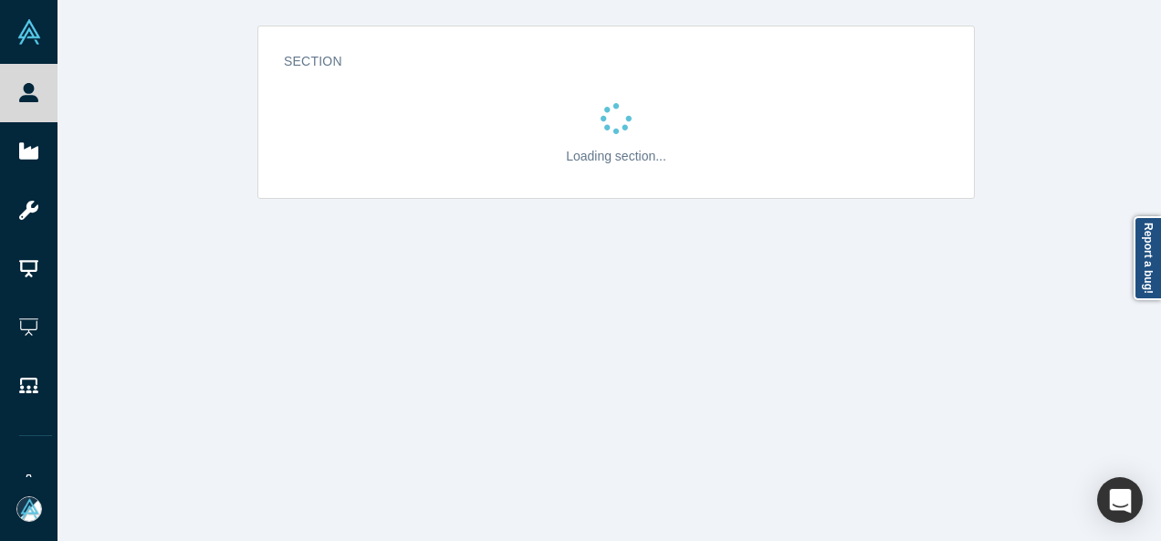
scroll to position [0, 0]
select select "US"
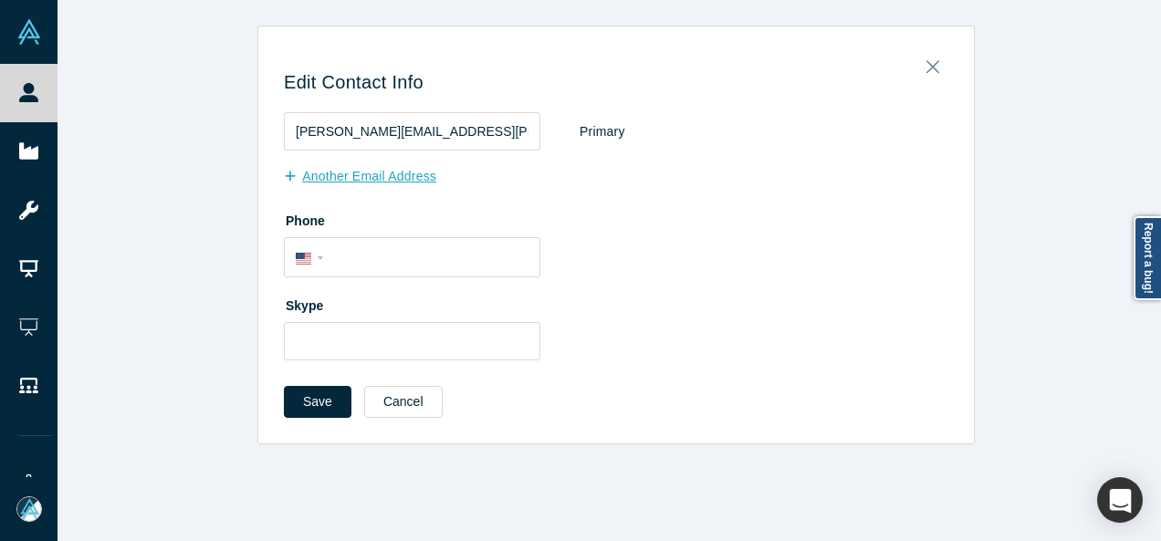
click at [320, 166] on button "Another Email Address" at bounding box center [370, 177] width 172 height 32
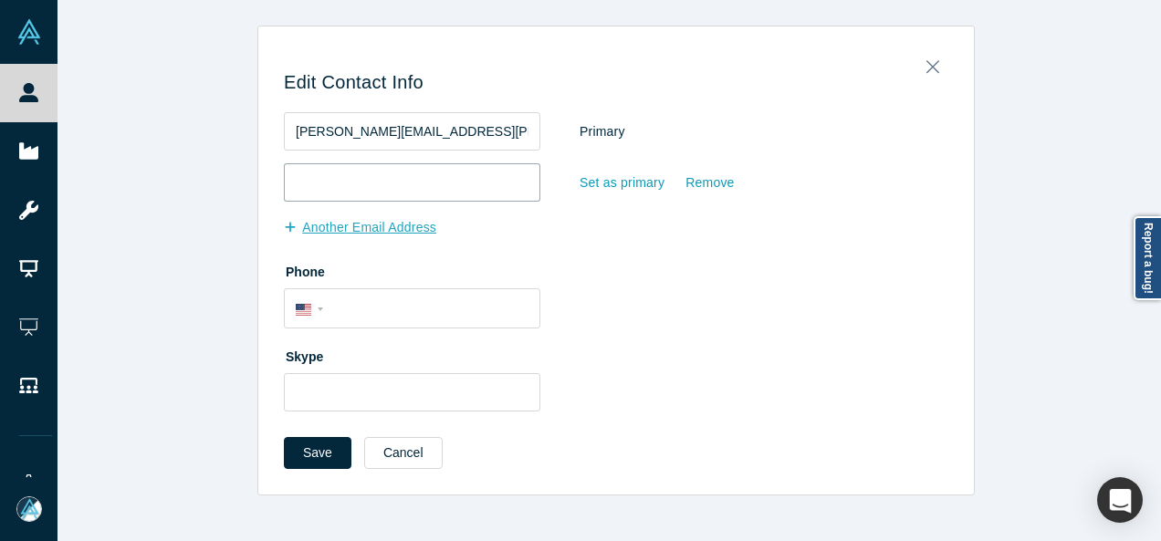
click at [320, 166] on input "email" at bounding box center [412, 182] width 256 height 38
paste input "[EMAIL_ADDRESS][DOMAIN_NAME]"
type input "[EMAIL_ADDRESS][DOMAIN_NAME]"
click at [587, 183] on div "Set as primary" at bounding box center [622, 183] width 87 height 32
click at [0, 0] on input "Set as primary" at bounding box center [0, 0] width 0 height 0
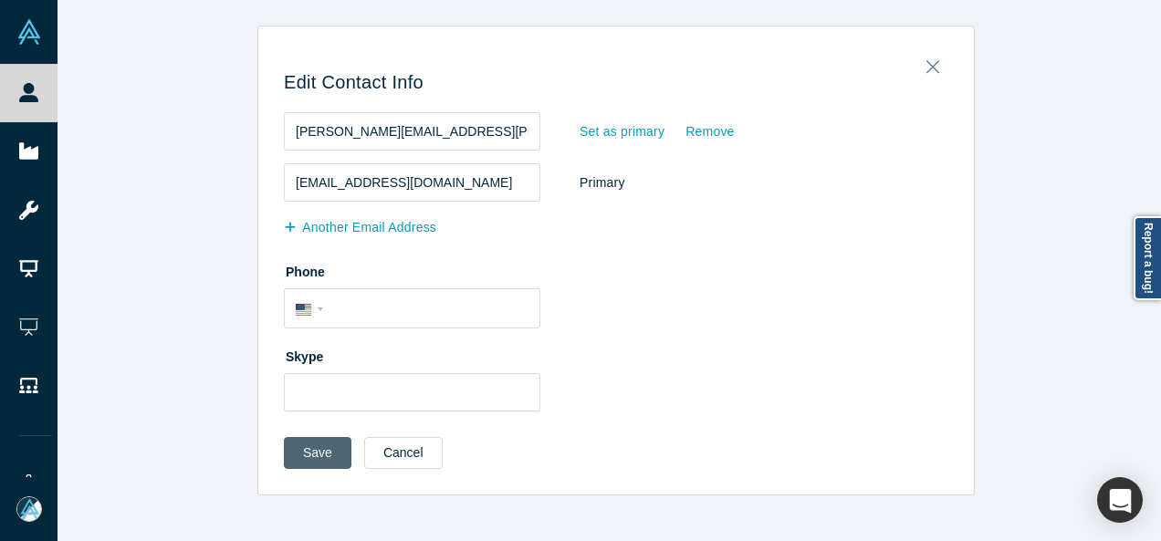
click at [314, 444] on button "Save" at bounding box center [318, 453] width 68 height 32
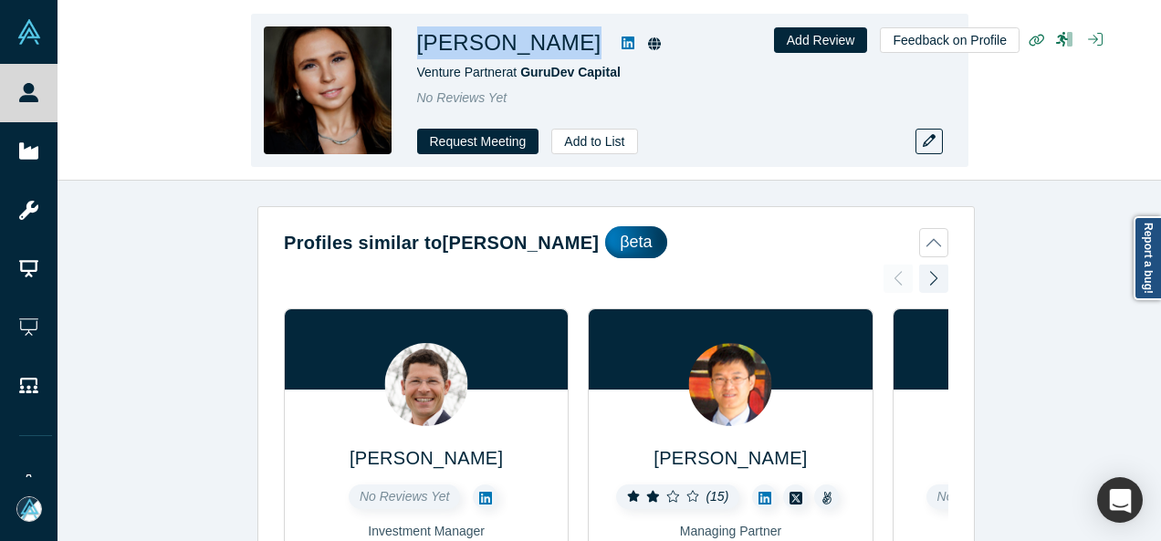
drag, startPoint x: 418, startPoint y: 47, endPoint x: 554, endPoint y: 50, distance: 136.0
click at [554, 50] on h1 "[PERSON_NAME]" at bounding box center [509, 42] width 184 height 33
copy h1 "[PERSON_NAME]"
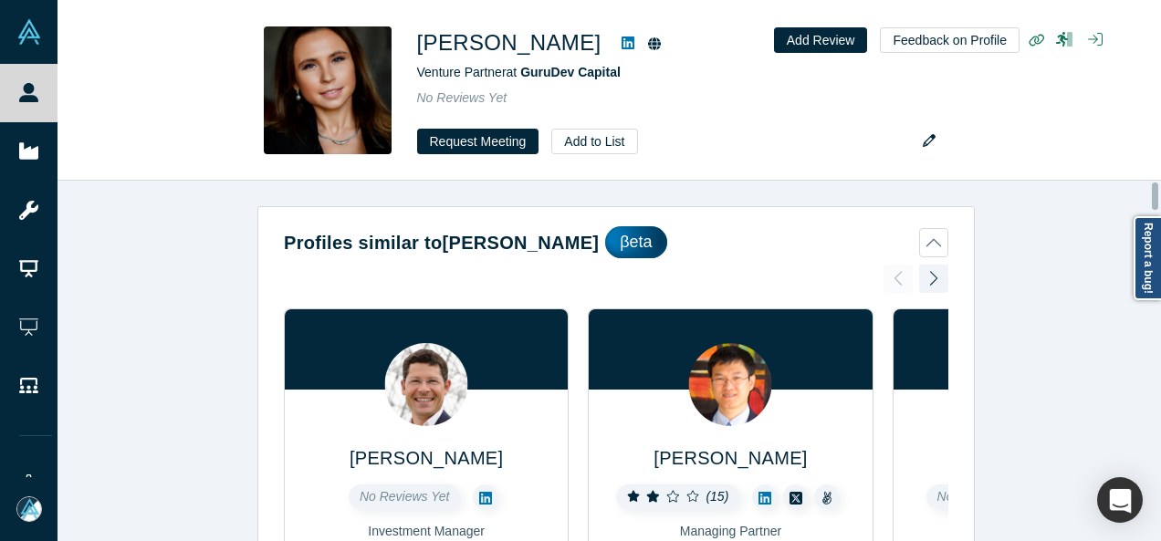
click at [1152, 397] on div "Profiles similar to [PERSON_NAME] βeta [PERSON_NAME] No Reviews Yet Investment …" at bounding box center [615, 368] width 1117 height 374
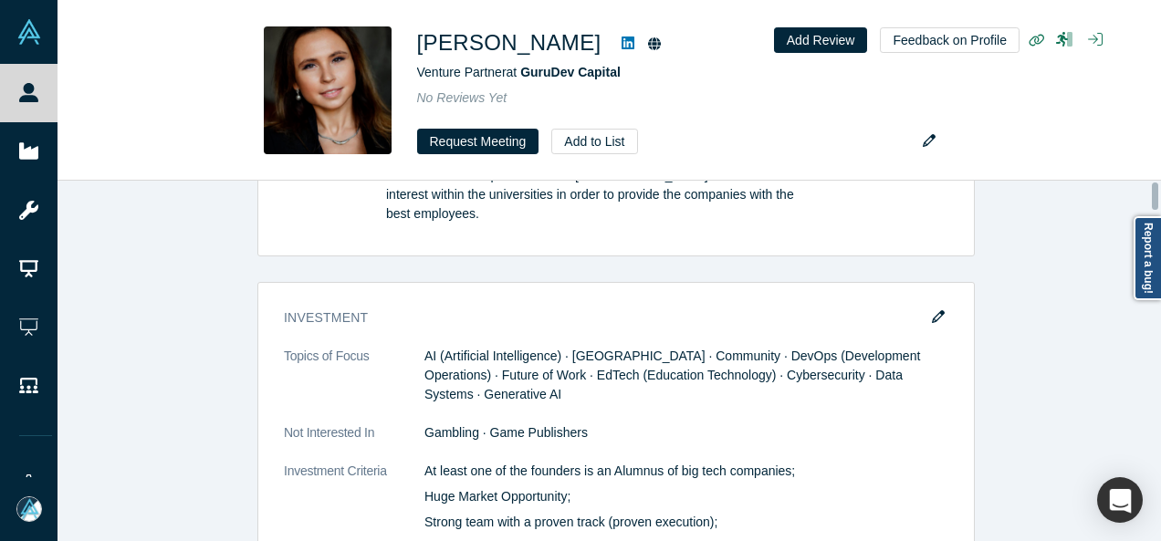
click at [1153, 397] on div at bounding box center [1155, 360] width 5 height 357
click at [1153, 397] on div at bounding box center [1155, 396] width 6 height 27
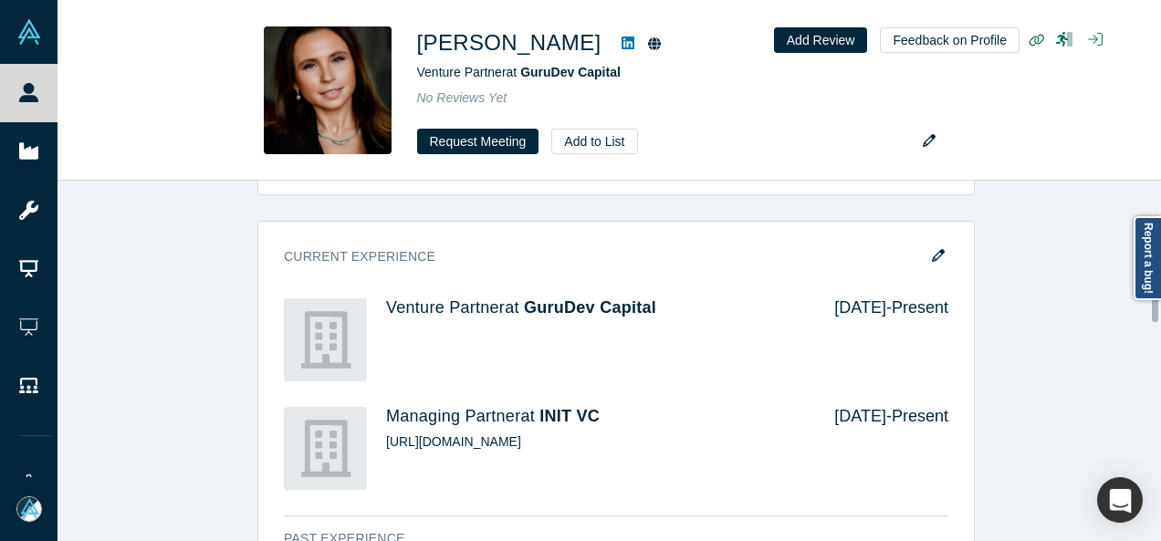
scroll to position [2017, 0]
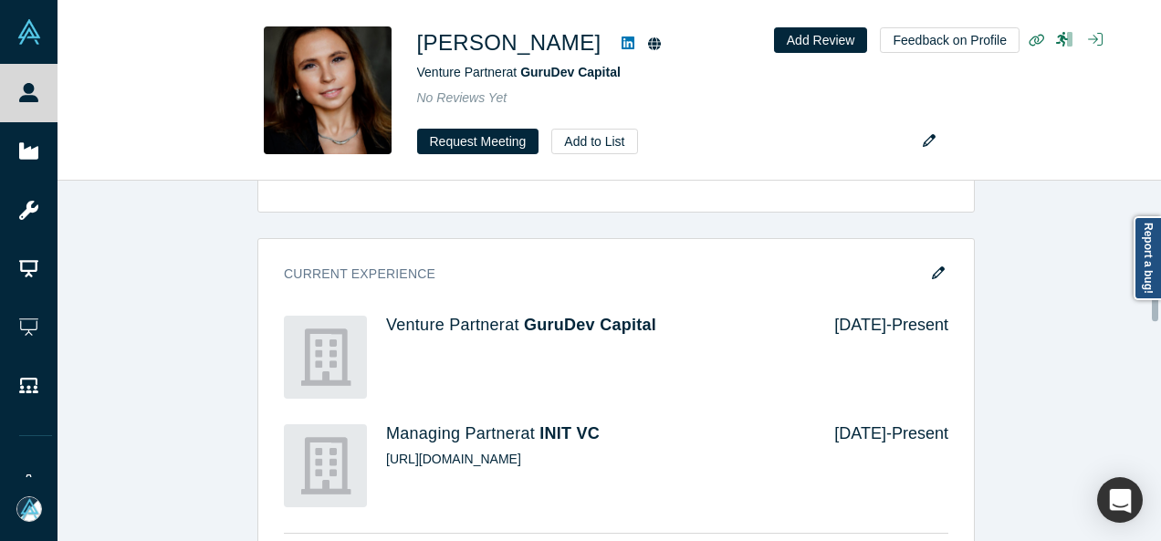
drag, startPoint x: 1153, startPoint y: 397, endPoint x: 1152, endPoint y: 308, distance: 89.4
click at [1152, 308] on div at bounding box center [1155, 307] width 6 height 27
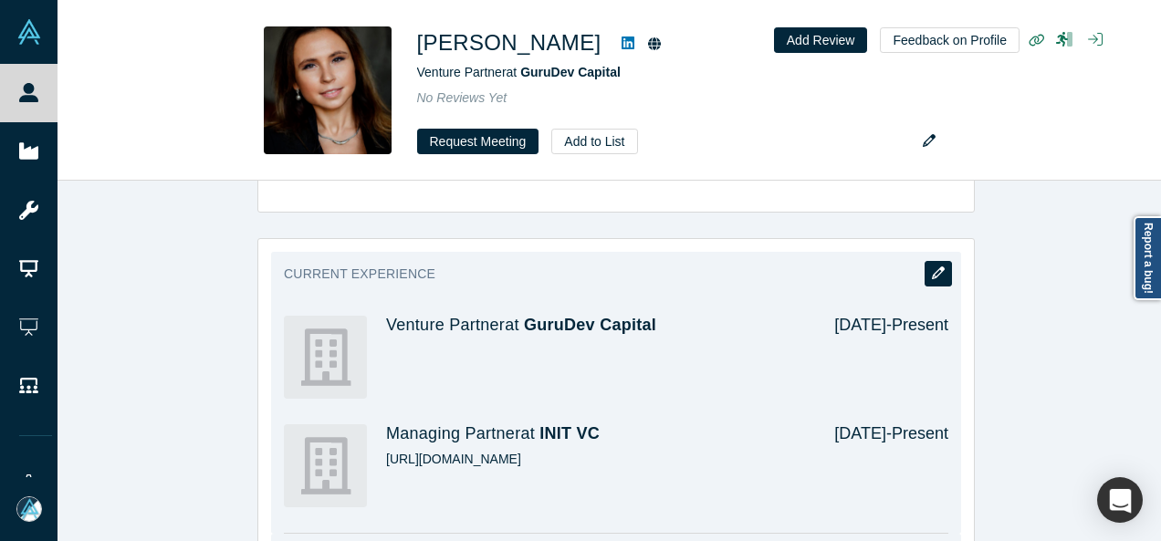
click at [929, 261] on button "button" at bounding box center [937, 274] width 27 height 26
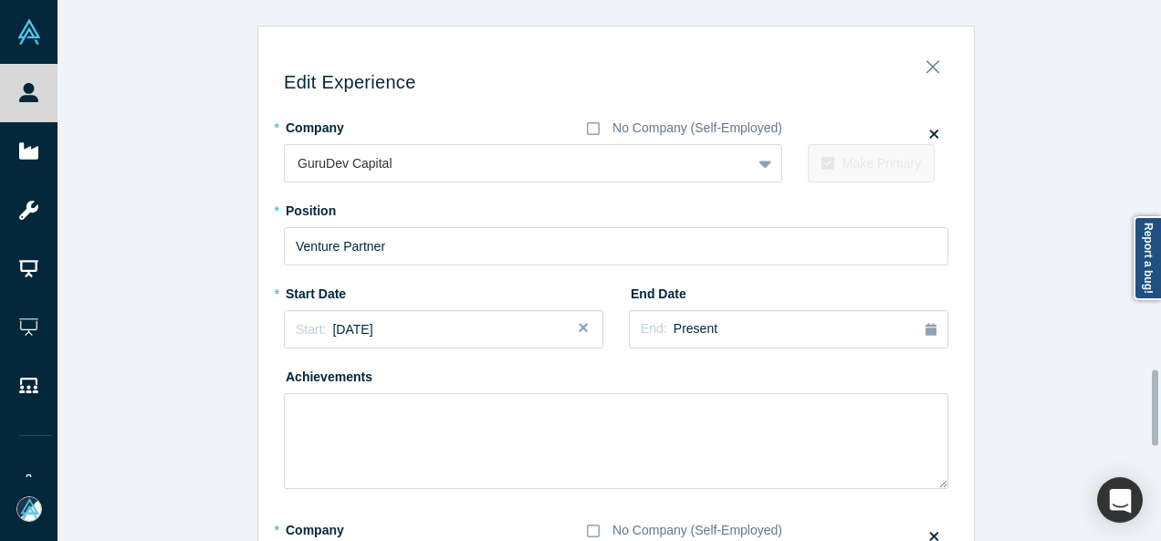
scroll to position [2644, 0]
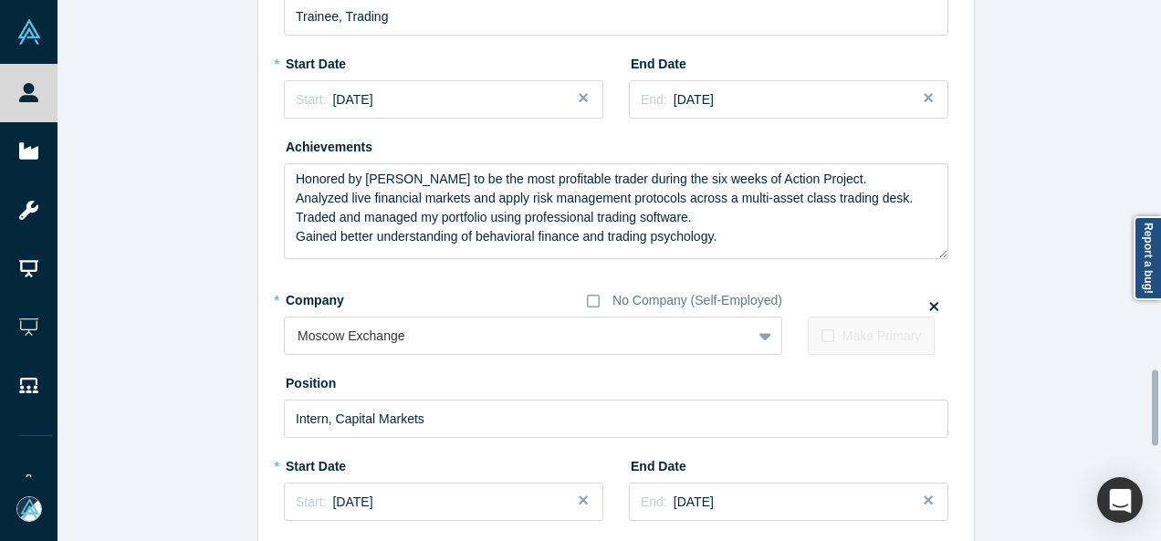
click at [1156, 408] on div at bounding box center [1155, 270] width 5 height 537
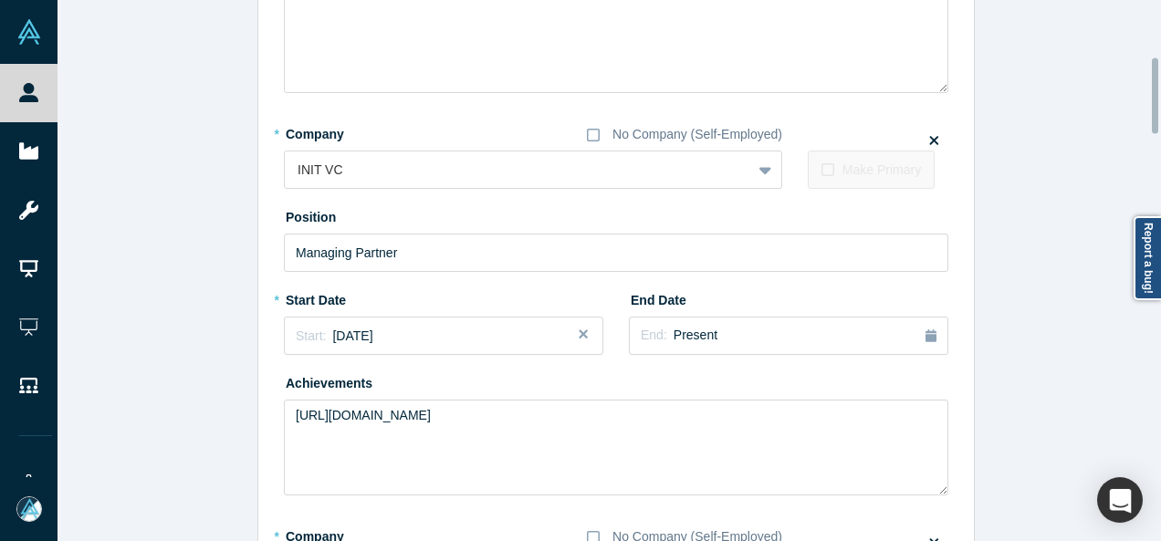
scroll to position [390, 0]
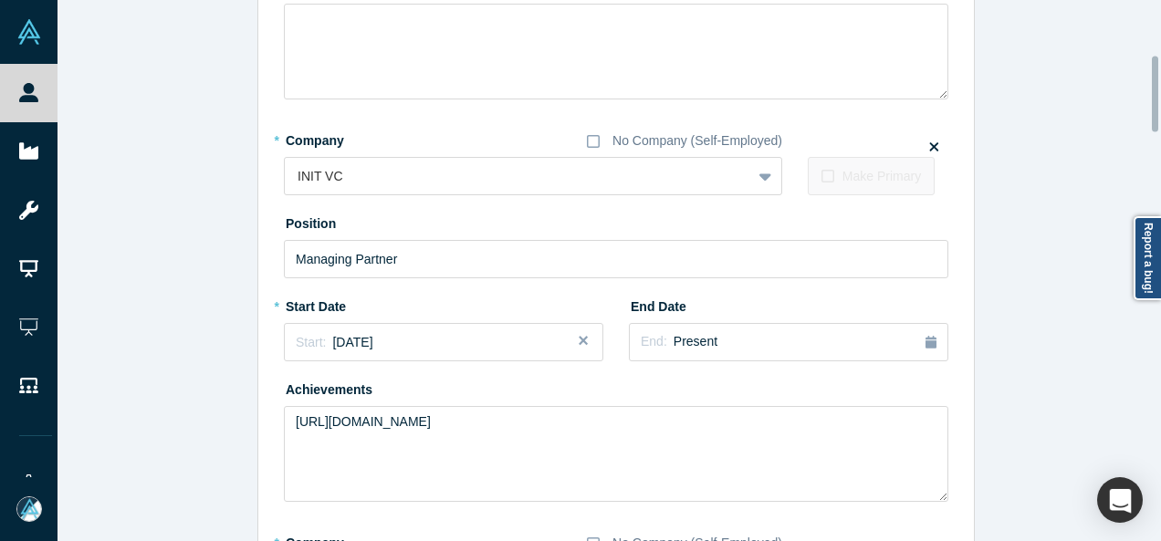
drag, startPoint x: 1156, startPoint y: 408, endPoint x: 1162, endPoint y: 94, distance: 314.0
click at [1160, 94] on html "People Startups Resources Demo Day AX Demo Day Registrants Settings Dashboard E…" at bounding box center [580, 270] width 1161 height 541
click at [829, 339] on div "End: Present" at bounding box center [789, 342] width 296 height 20
click at [745, 391] on button "Previous Year" at bounding box center [752, 393] width 18 height 18
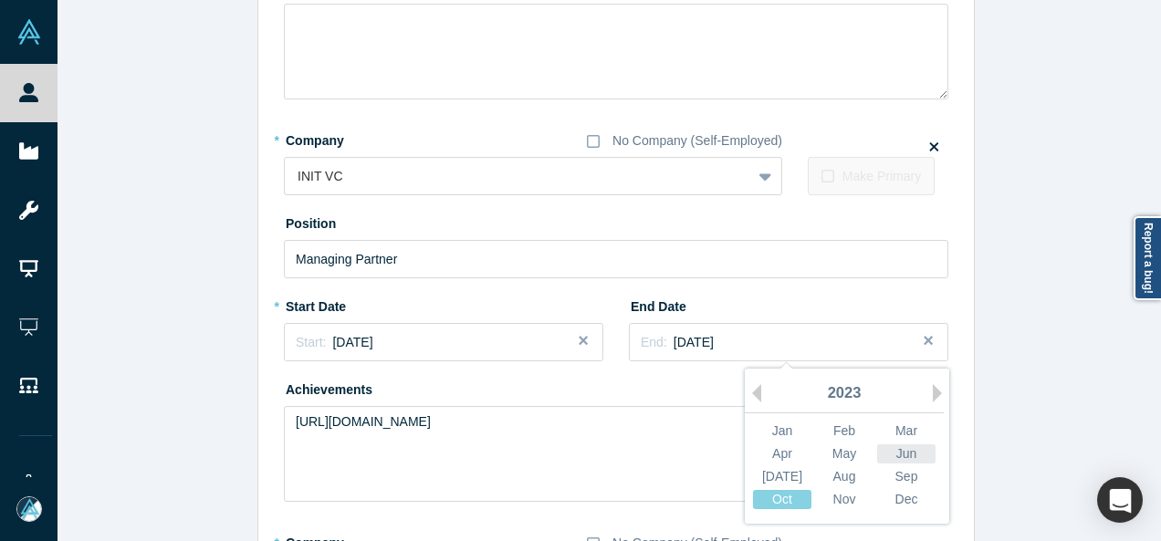
click at [889, 446] on div "Jun" at bounding box center [906, 453] width 58 height 19
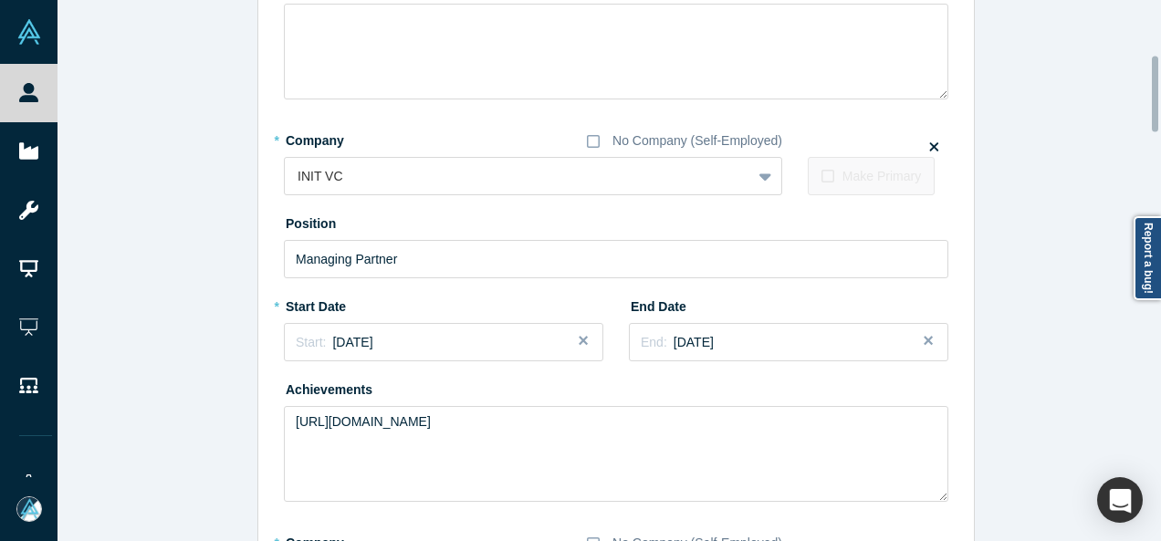
scroll to position [2389, 0]
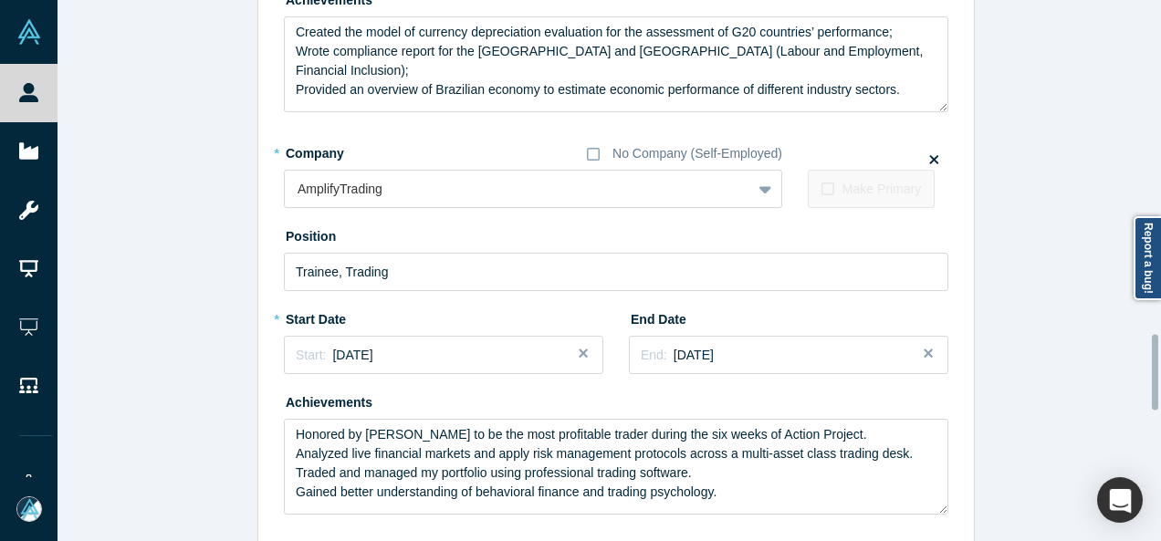
click at [1155, 372] on div at bounding box center [1155, 270] width 5 height 537
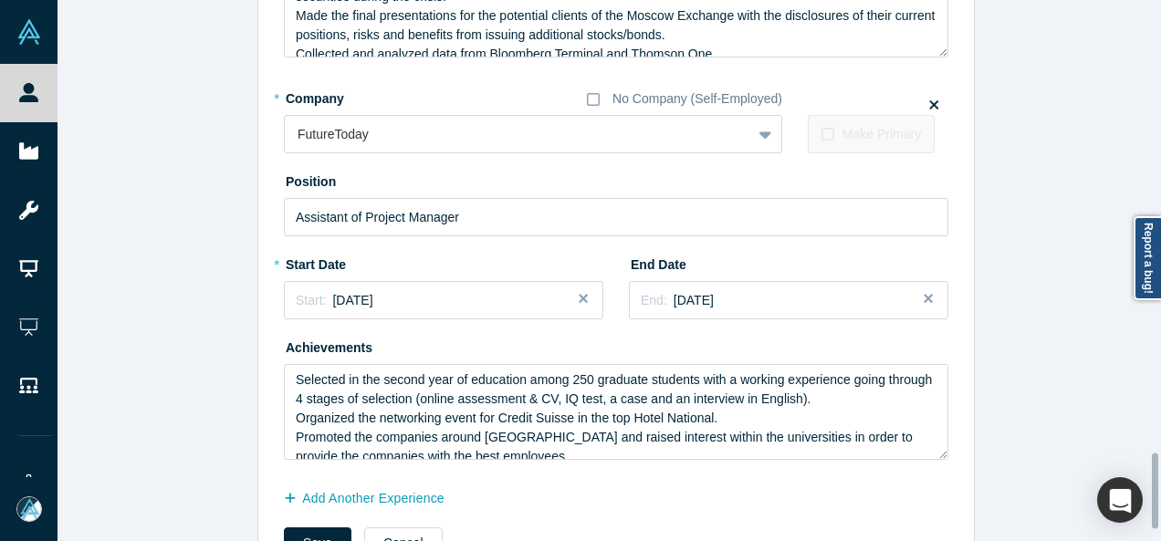
scroll to position [3274, 0]
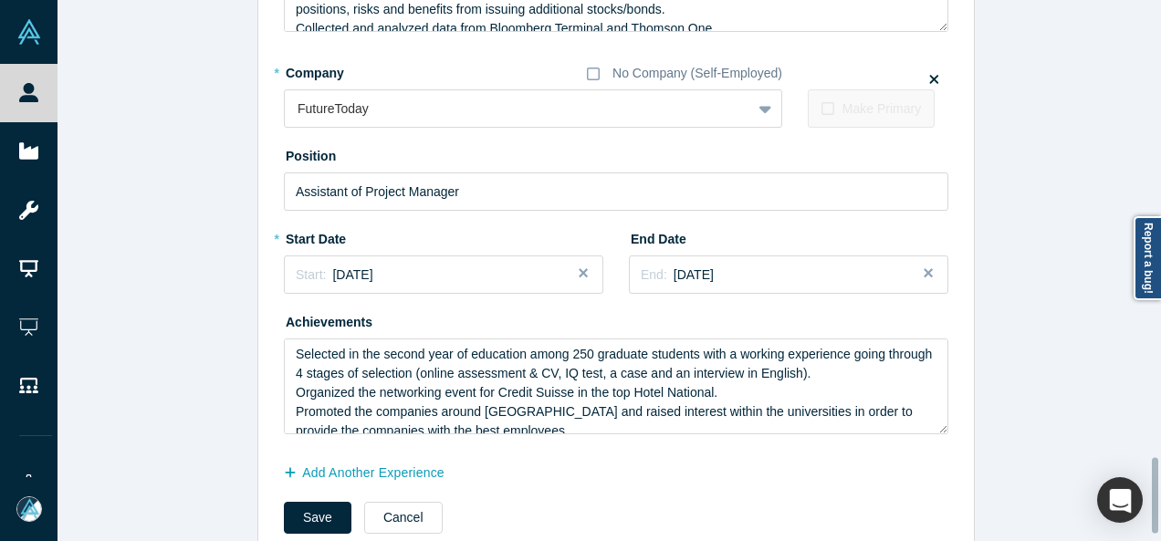
drag, startPoint x: 1155, startPoint y: 372, endPoint x: 1152, endPoint y: 495, distance: 123.2
click at [1152, 495] on div at bounding box center [1155, 496] width 6 height 76
click at [310, 512] on button "Save" at bounding box center [318, 518] width 68 height 32
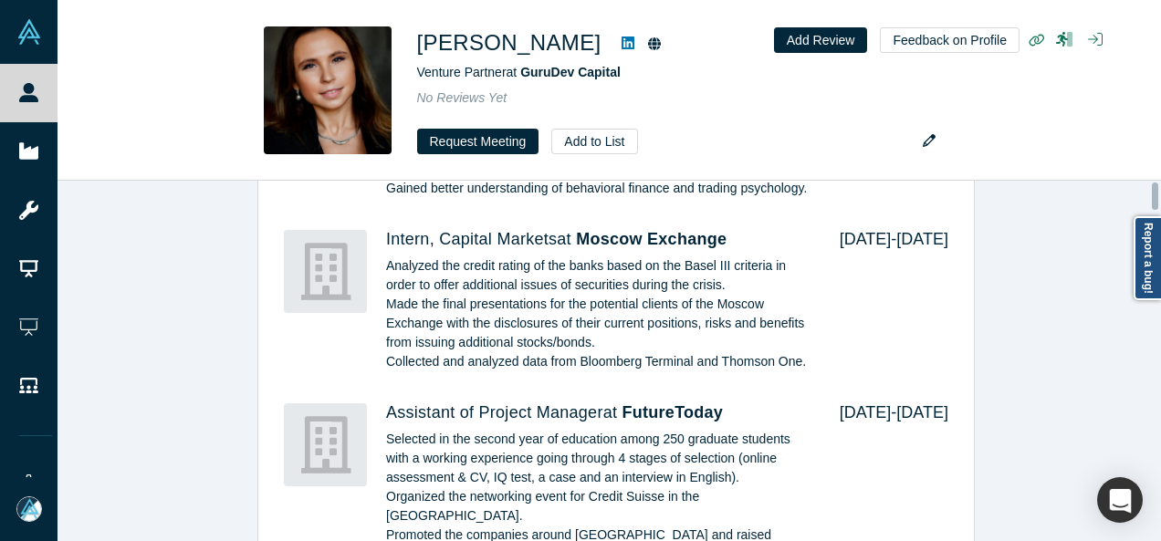
scroll to position [0, 0]
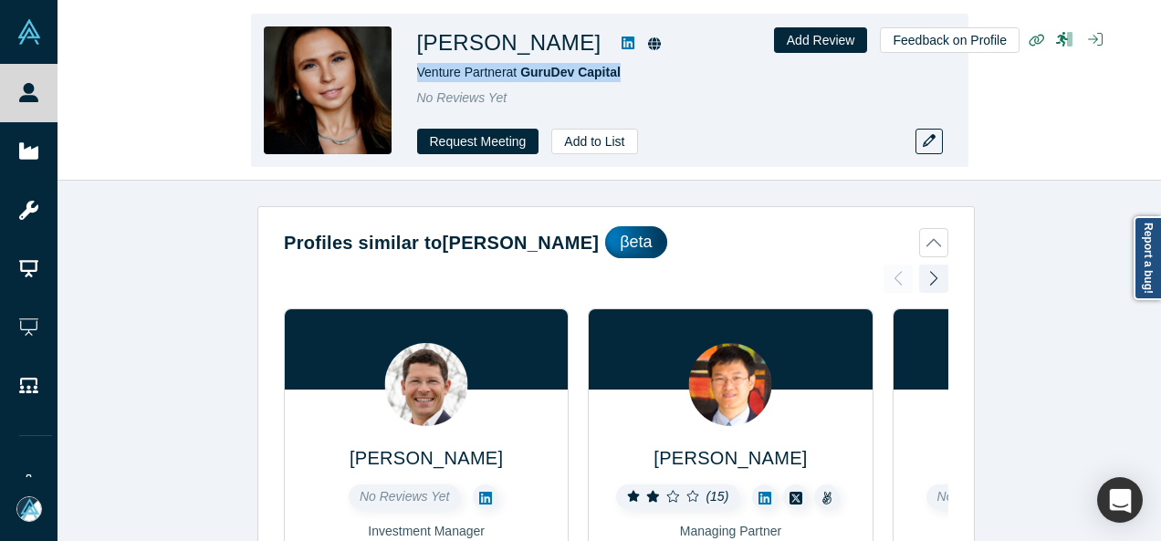
drag, startPoint x: 410, startPoint y: 74, endPoint x: 632, endPoint y: 68, distance: 222.7
click at [632, 68] on div "Dina Karakash Venture Partner at GuruDev Capital No Reviews Yet Request Meeting…" at bounding box center [609, 90] width 717 height 153
copy span "Venture Partner at GuruDev Capital"
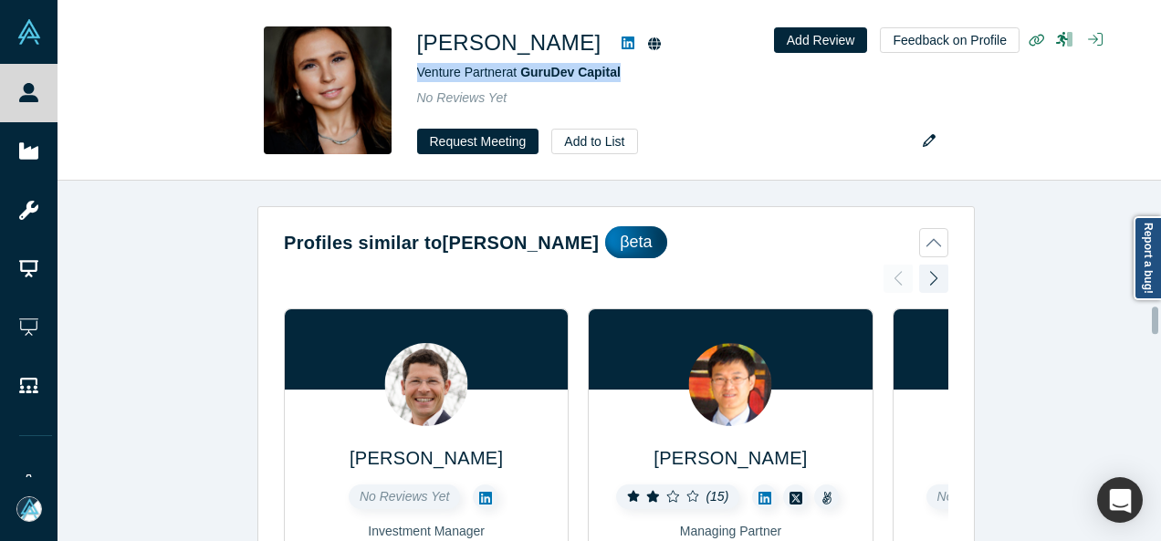
scroll to position [2248, 0]
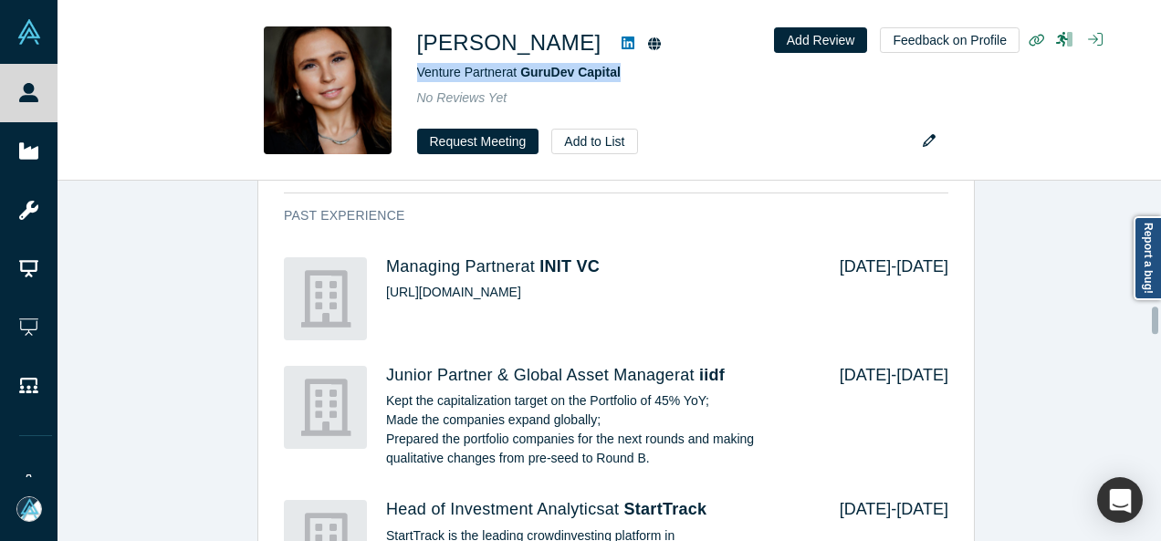
click at [1158, 320] on div at bounding box center [1155, 360] width 5 height 357
drag, startPoint x: 1158, startPoint y: 320, endPoint x: 1159, endPoint y: 297, distance: 23.7
click at [1159, 297] on body "People Startups Resources Demo Day AX Demo Day Registrants Settings Dashboard E…" at bounding box center [580, 270] width 1161 height 541
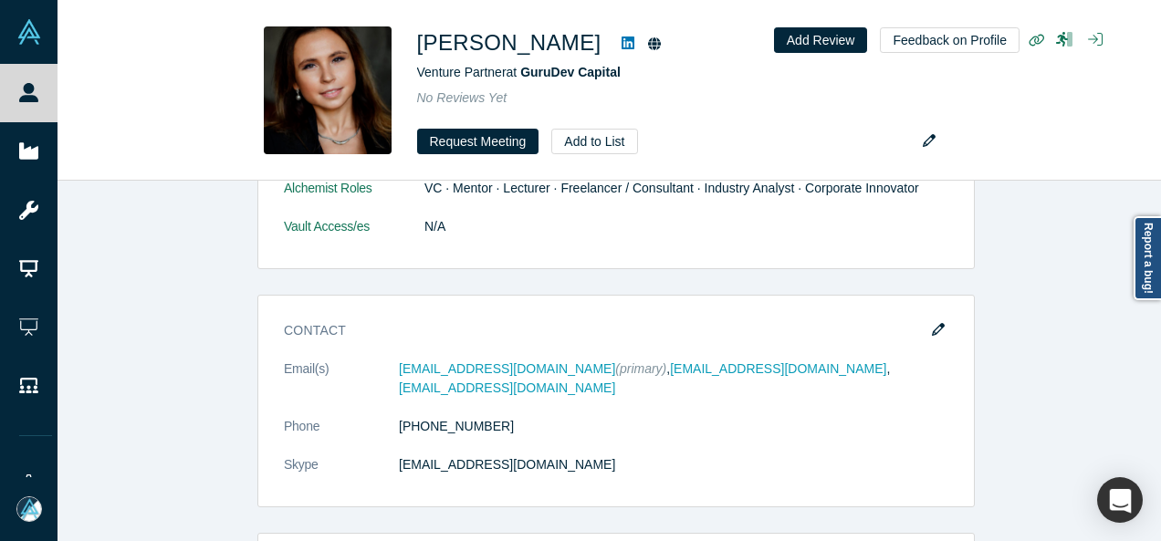
scroll to position [1193, 0]
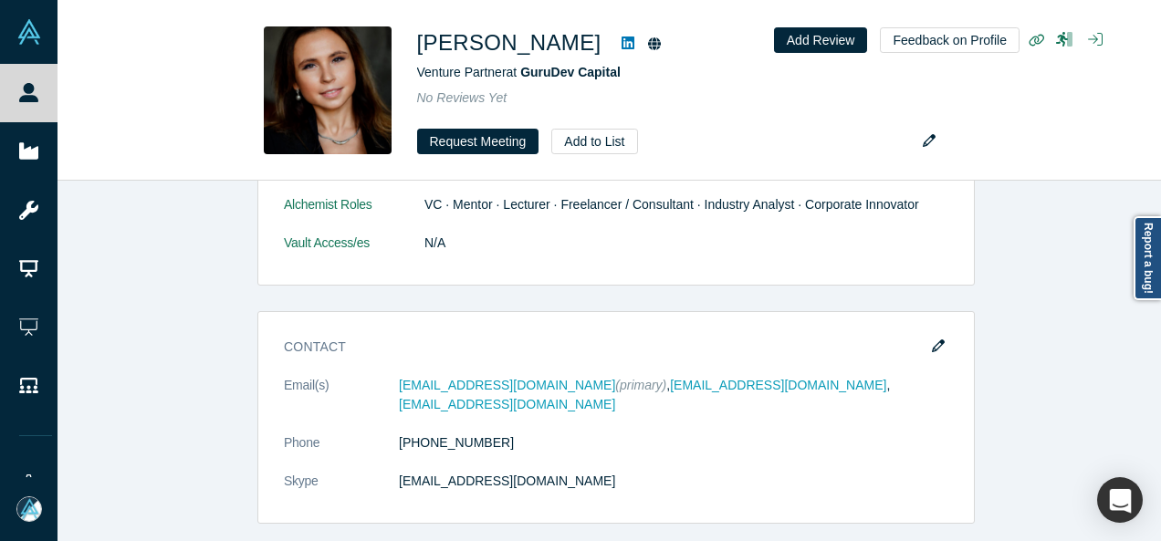
drag, startPoint x: 1152, startPoint y: 321, endPoint x: 1152, endPoint y: 263, distance: 58.4
click at [1152, 263] on body "People Startups Resources Demo Day AX Demo Day Registrants Settings Dashboard E…" at bounding box center [580, 270] width 1161 height 541
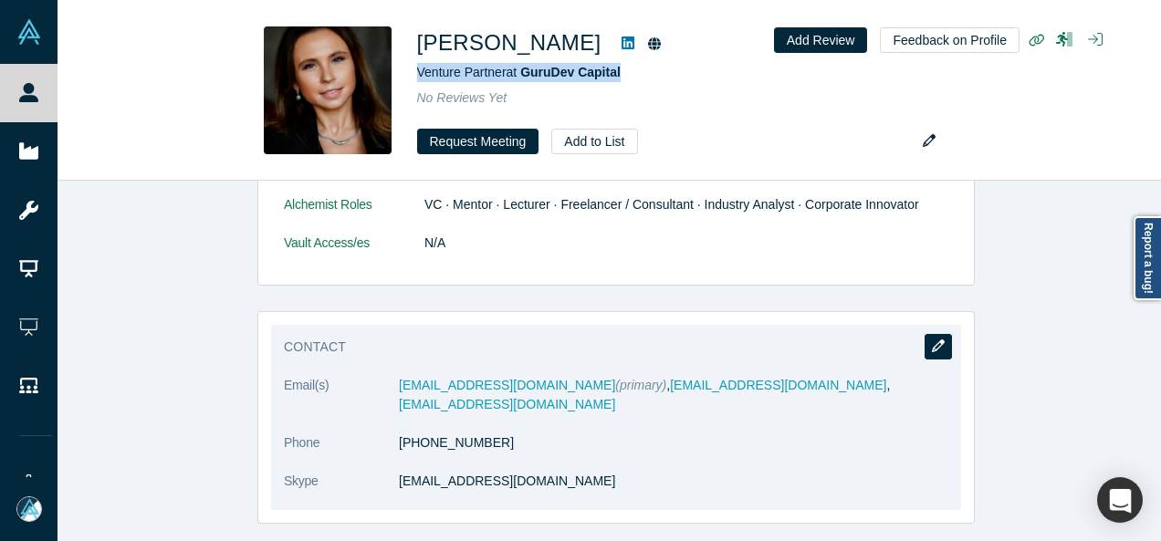
click at [932, 341] on icon "button" at bounding box center [938, 345] width 13 height 13
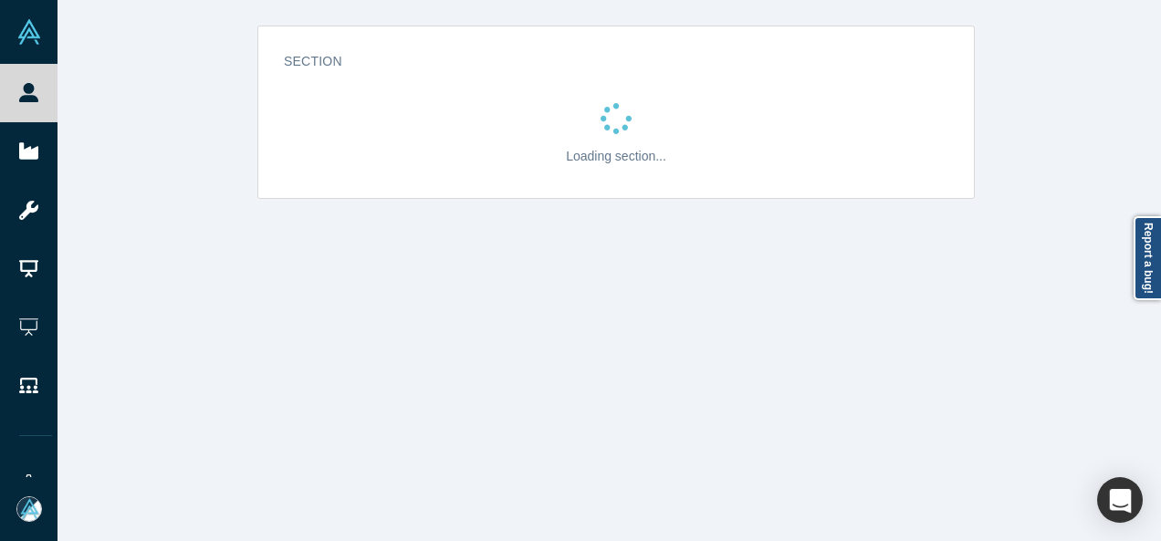
scroll to position [0, 0]
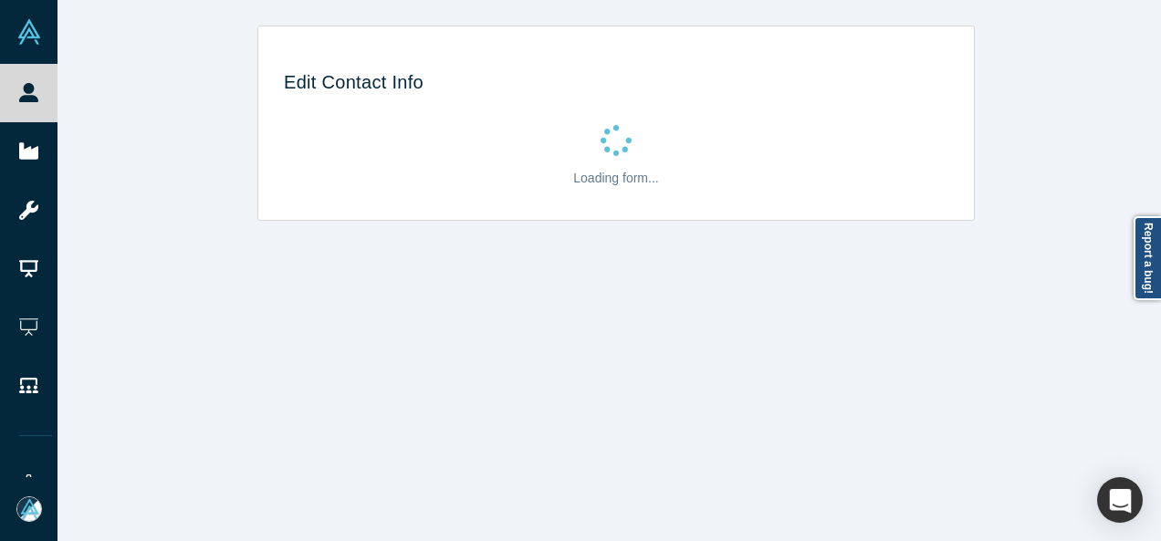
select select "GB"
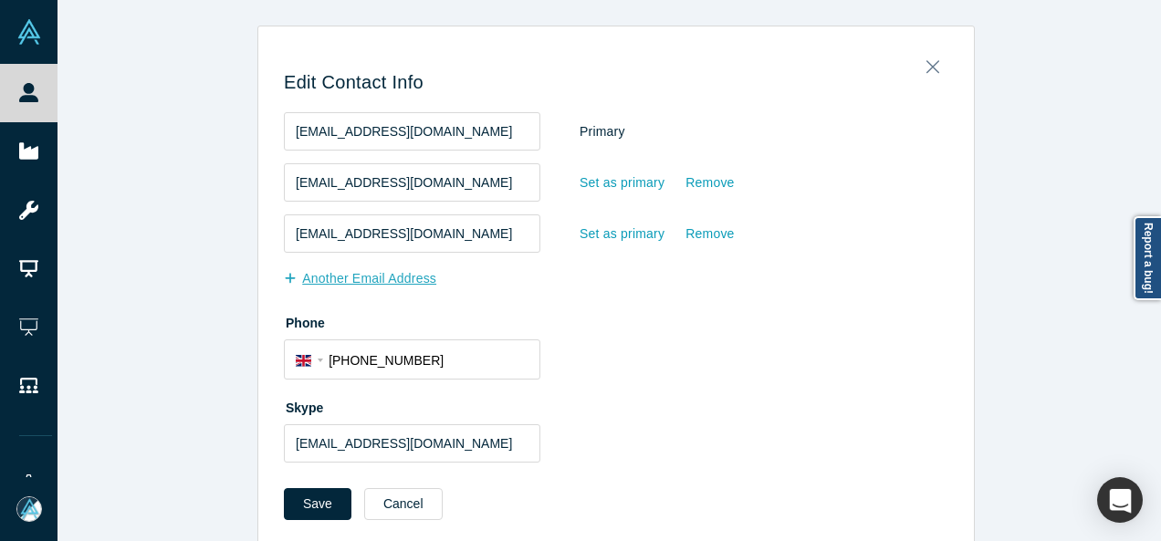
click at [404, 274] on button "Another Email Address" at bounding box center [370, 279] width 172 height 32
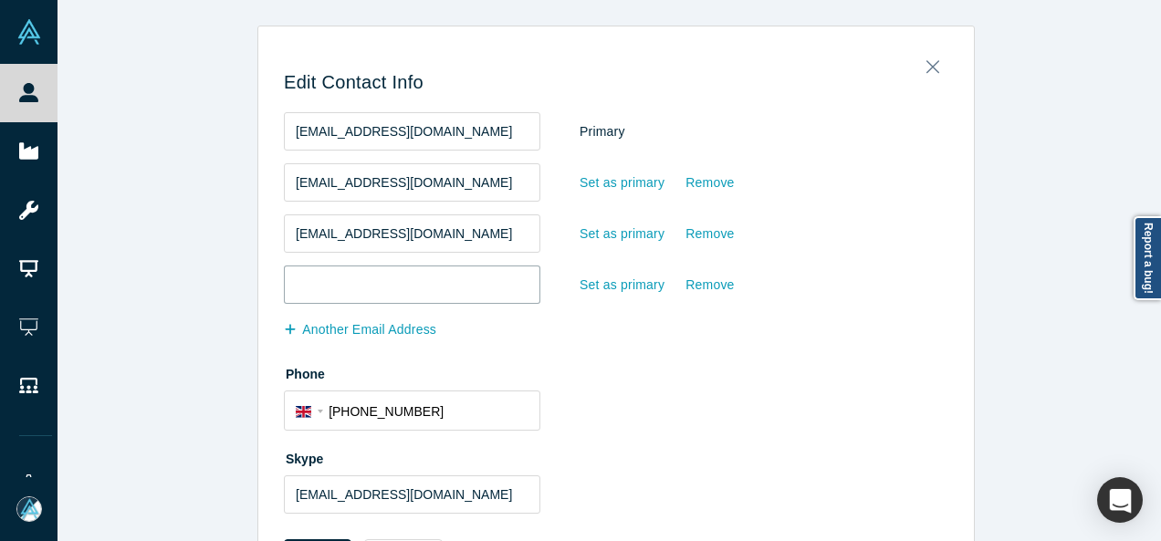
click at [401, 284] on input "email" at bounding box center [412, 285] width 256 height 38
paste input "dinakarakash@gmail.com"
type input "dinakarakash@gmail.com"
click at [460, 141] on input "dvkarakash@gmail.com" at bounding box center [412, 131] width 256 height 38
click at [442, 189] on input "ddatadriven@gmail.com" at bounding box center [412, 182] width 256 height 38
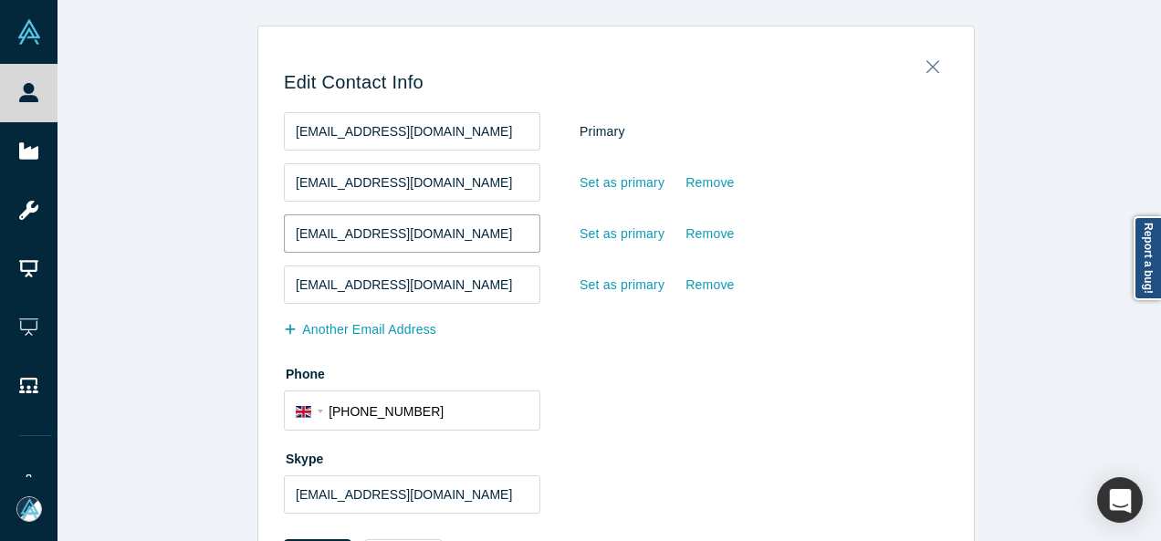
click at [463, 234] on input "datadriven@gurudev.capital" at bounding box center [412, 233] width 256 height 38
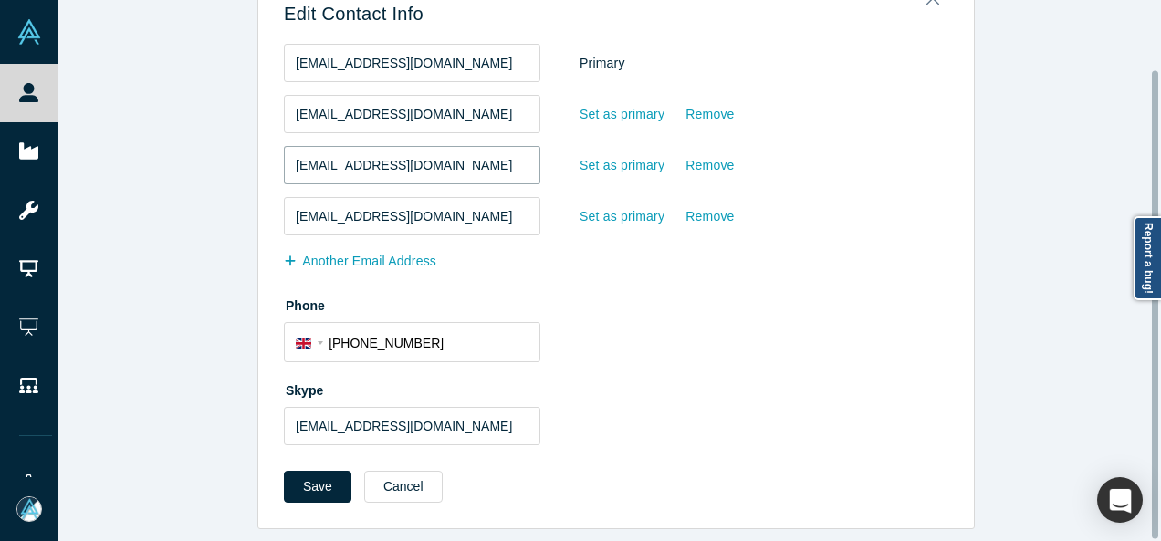
click at [1154, 401] on div at bounding box center [1155, 270] width 5 height 537
click at [294, 482] on button "Save" at bounding box center [318, 487] width 68 height 32
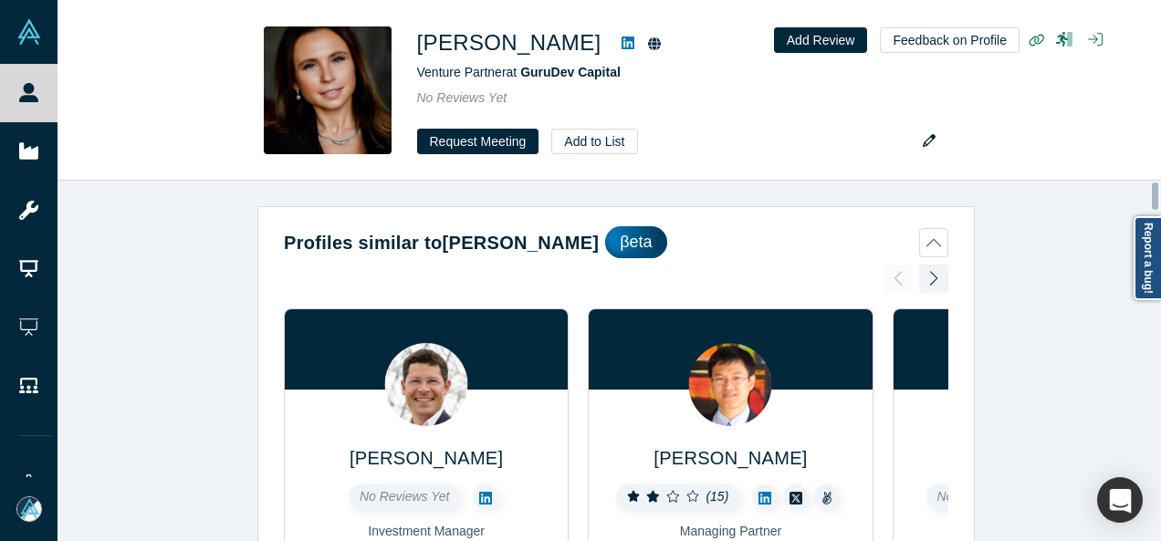
scroll to position [2155, 0]
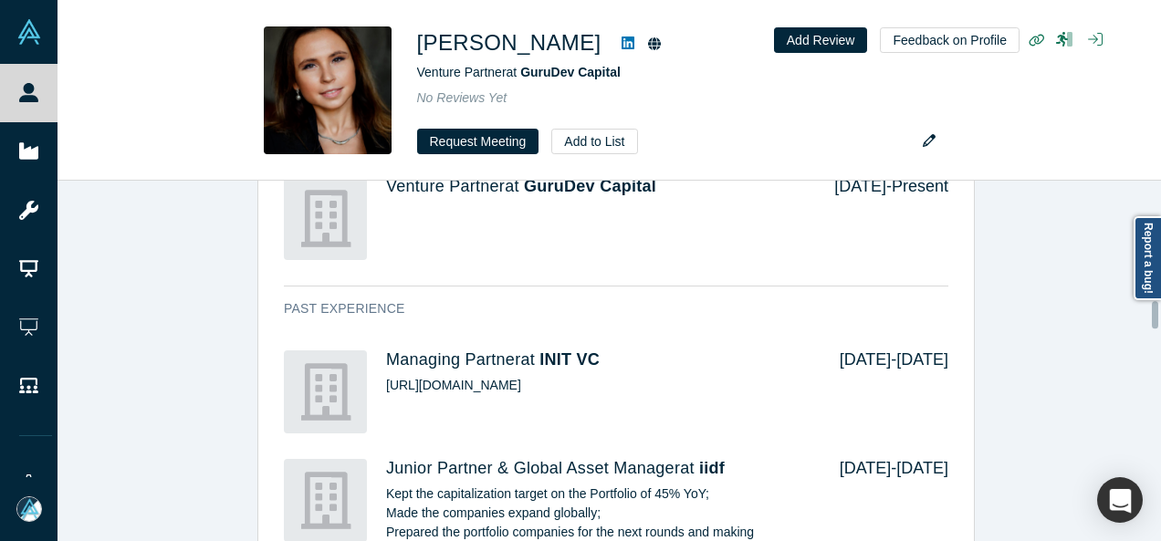
click at [1154, 315] on div at bounding box center [1155, 360] width 5 height 357
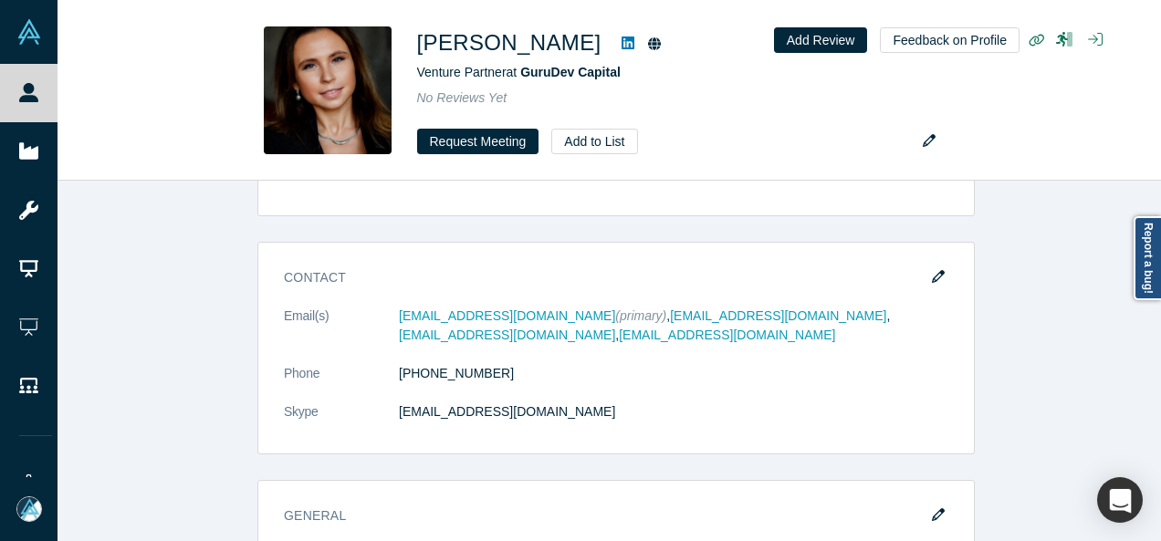
scroll to position [1246, 0]
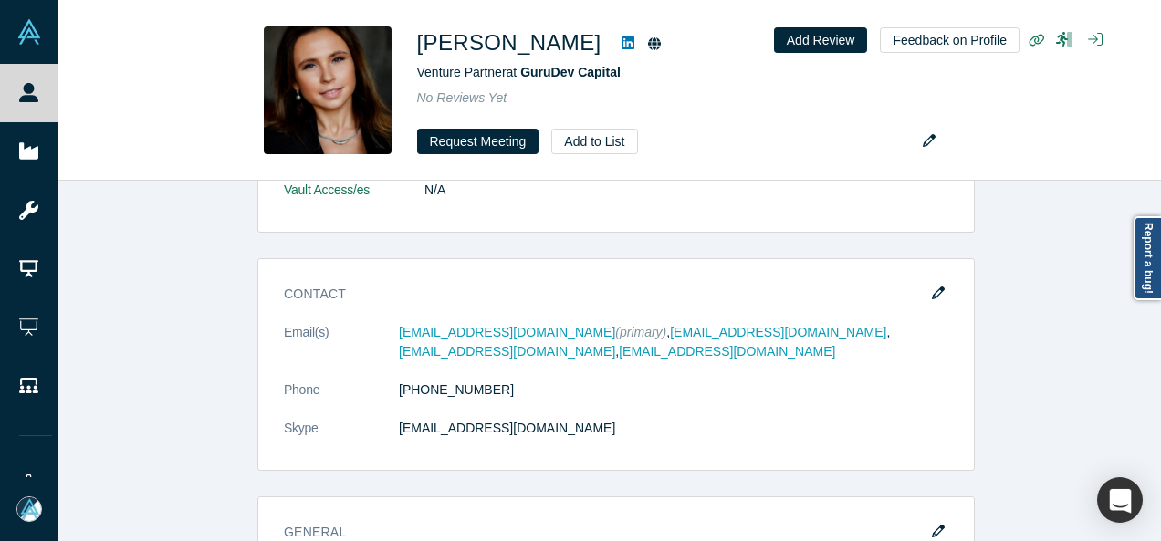
drag, startPoint x: 1154, startPoint y: 315, endPoint x: 1155, endPoint y: 265, distance: 50.2
click at [1155, 265] on body "People Startups Resources Demo Day AX Demo Day Registrants Settings Dashboard E…" at bounding box center [580, 270] width 1161 height 541
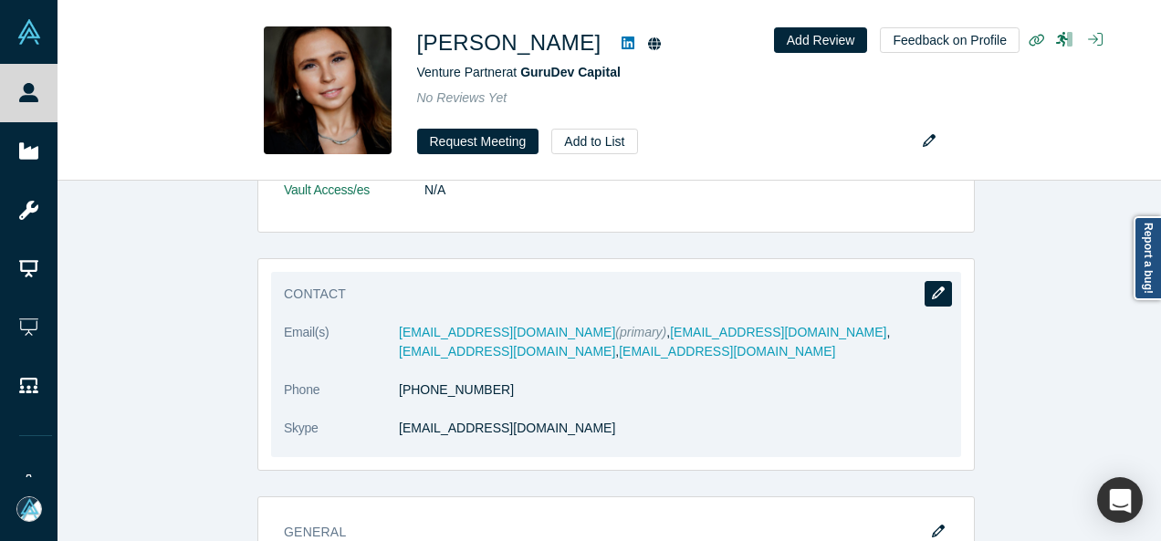
click at [932, 289] on icon "button" at bounding box center [938, 293] width 13 height 13
select select "GB"
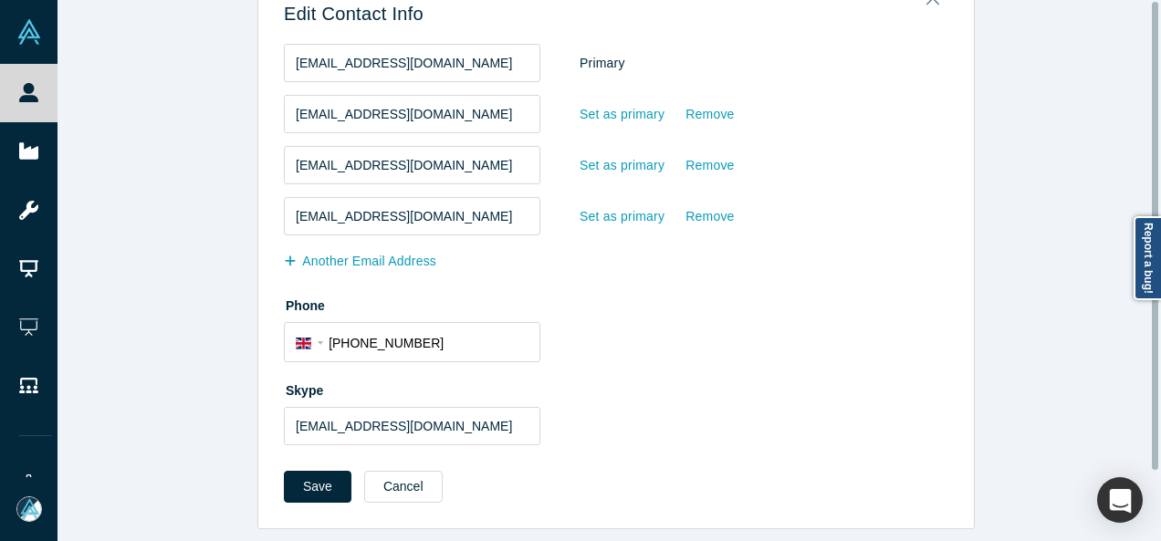
scroll to position [0, 0]
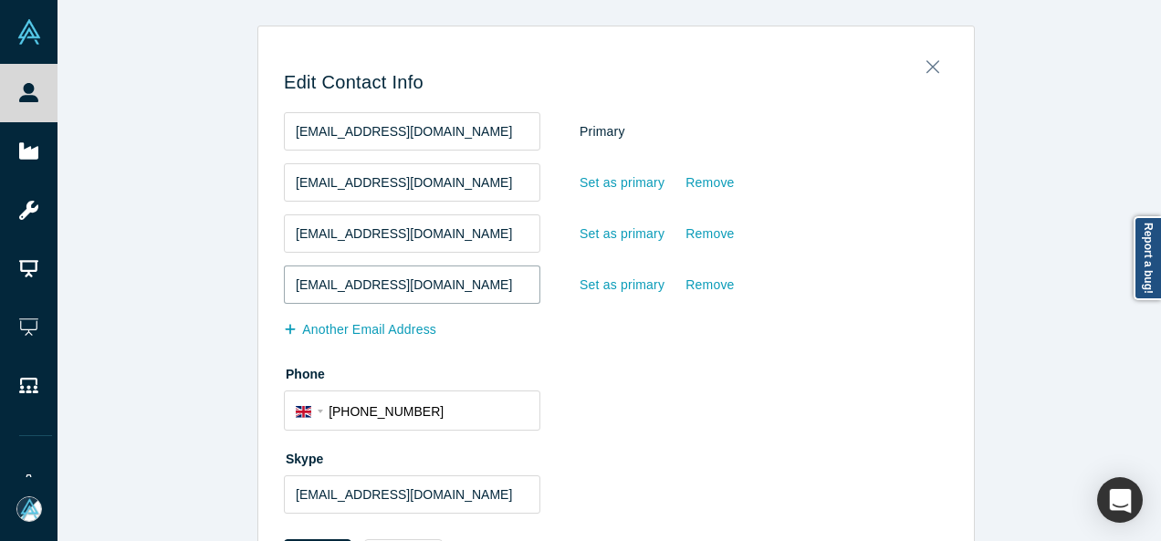
click at [459, 291] on input "dinakarakash@gmail.com" at bounding box center [412, 285] width 256 height 38
click at [440, 140] on input "dvkarakash@gmail.com" at bounding box center [412, 131] width 256 height 38
click at [593, 287] on div "Set as primary" at bounding box center [622, 285] width 87 height 32
click at [0, 0] on input "Set as primary" at bounding box center [0, 0] width 0 height 0
click at [459, 141] on input "dvkarakash@gmail.com" at bounding box center [412, 131] width 256 height 38
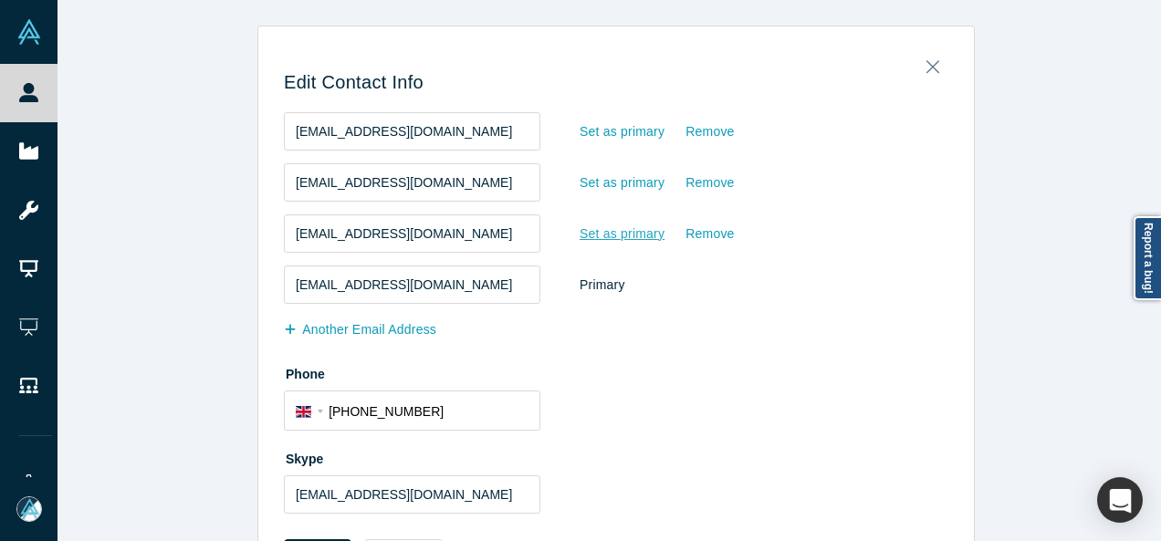
click at [595, 238] on div "Set as primary" at bounding box center [622, 234] width 87 height 32
click at [0, 0] on input "Set as primary" at bounding box center [0, 0] width 0 height 0
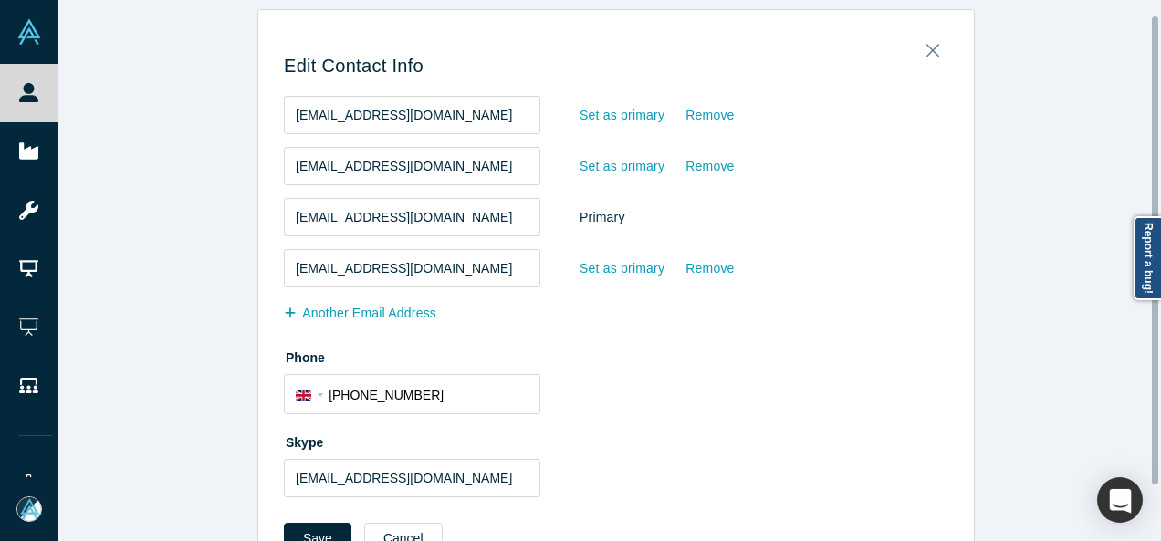
scroll to position [79, 0]
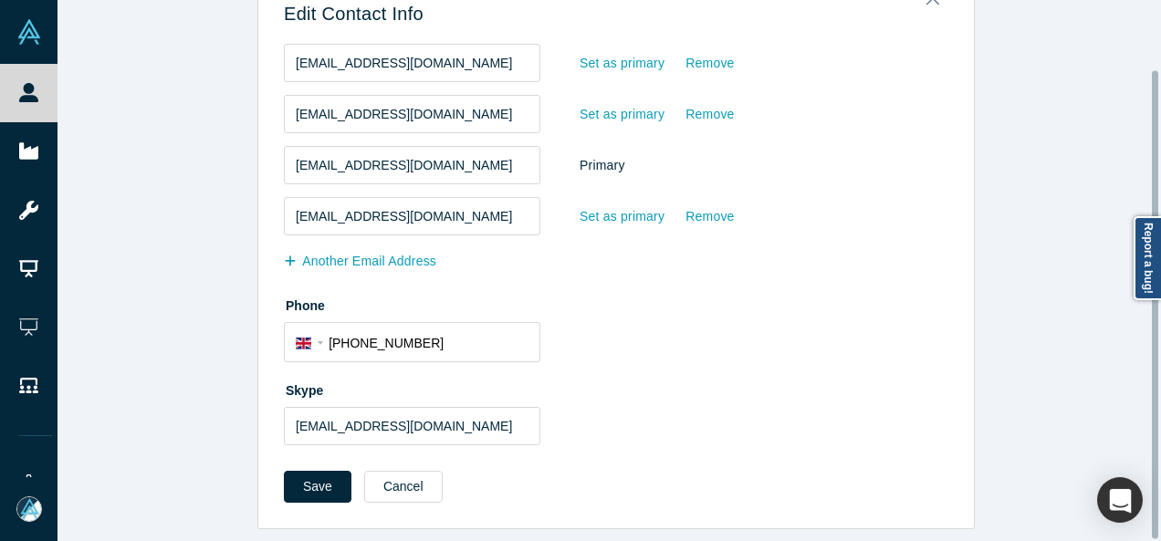
drag, startPoint x: 1157, startPoint y: 373, endPoint x: 1155, endPoint y: 475, distance: 102.2
click at [1155, 475] on div at bounding box center [1155, 304] width 6 height 468
click at [314, 475] on button "Save" at bounding box center [318, 487] width 68 height 32
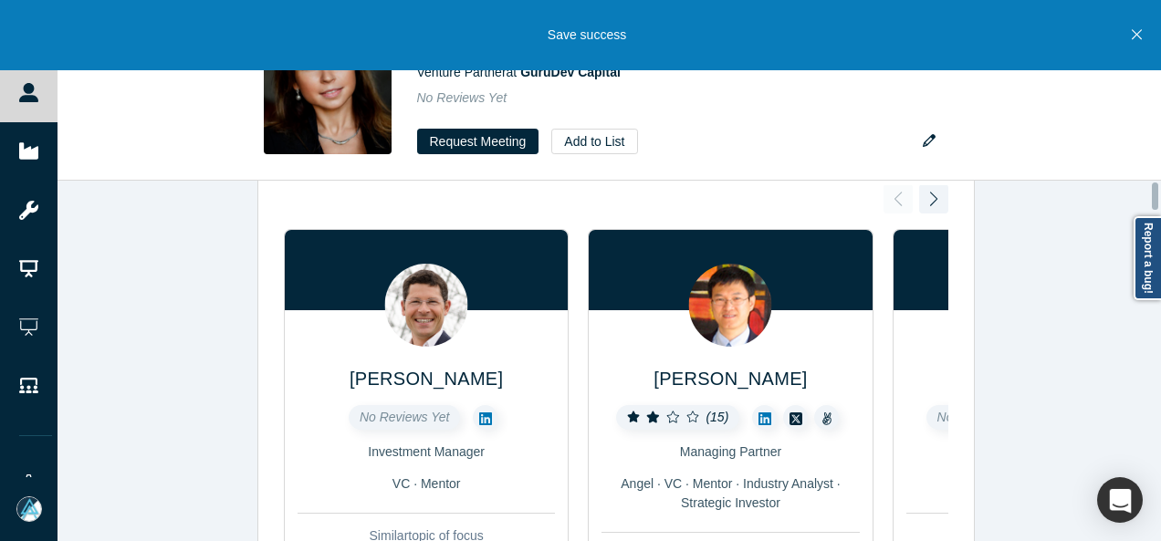
scroll to position [0, 0]
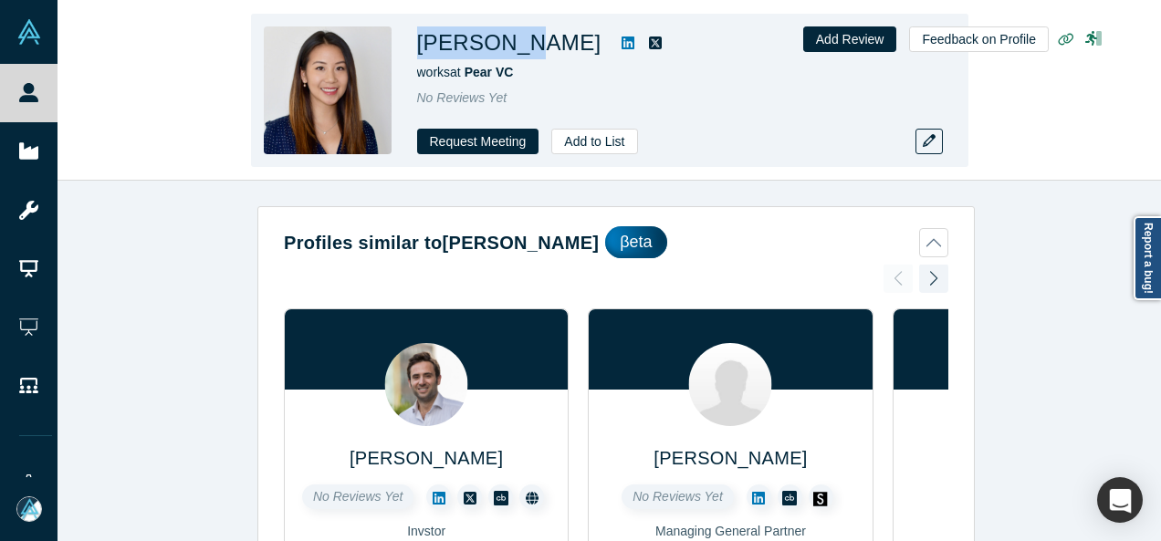
drag, startPoint x: 412, startPoint y: 43, endPoint x: 508, endPoint y: 47, distance: 96.8
click at [508, 47] on div "[PERSON_NAME] works at Pear VC No Reviews Yet Request Meeting Add to List" at bounding box center [609, 90] width 717 height 153
copy h1 "[PERSON_NAME]"
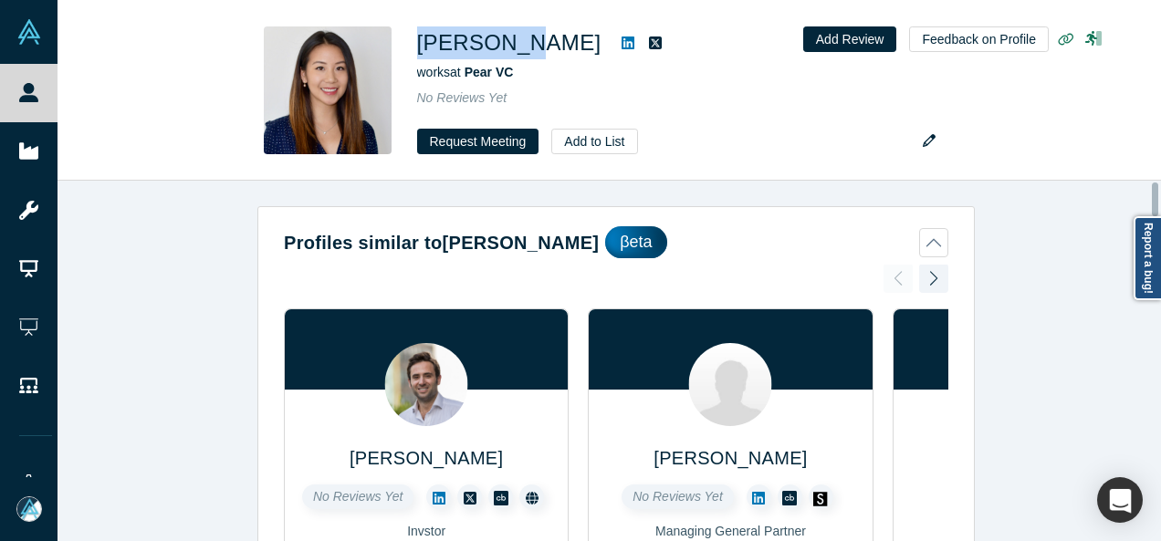
scroll to position [2382, 0]
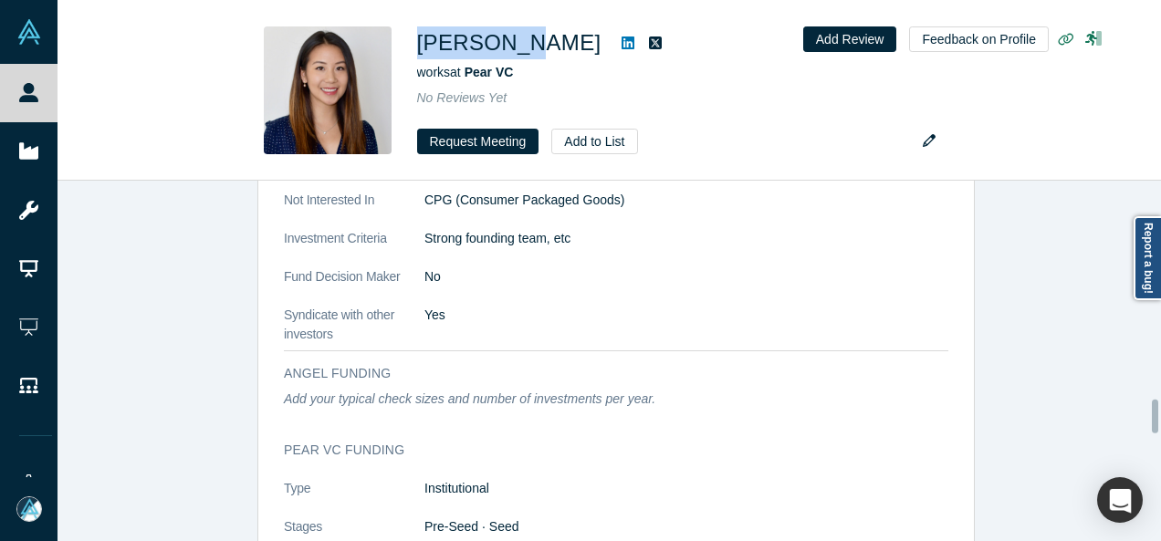
click at [1153, 416] on div at bounding box center [1155, 360] width 5 height 357
click at [1153, 416] on div at bounding box center [1155, 417] width 6 height 34
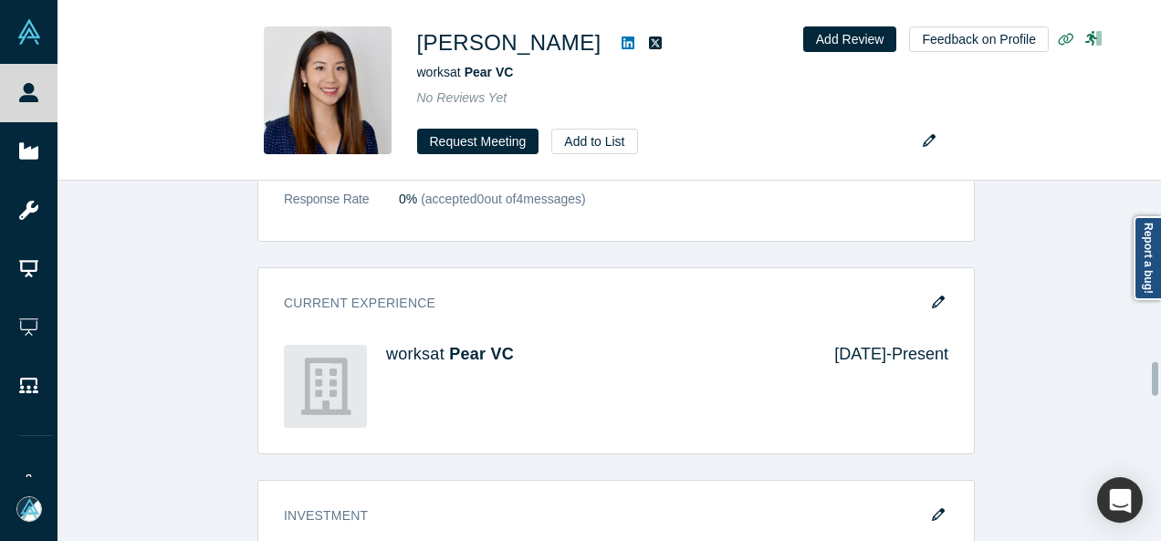
scroll to position [1971, 0]
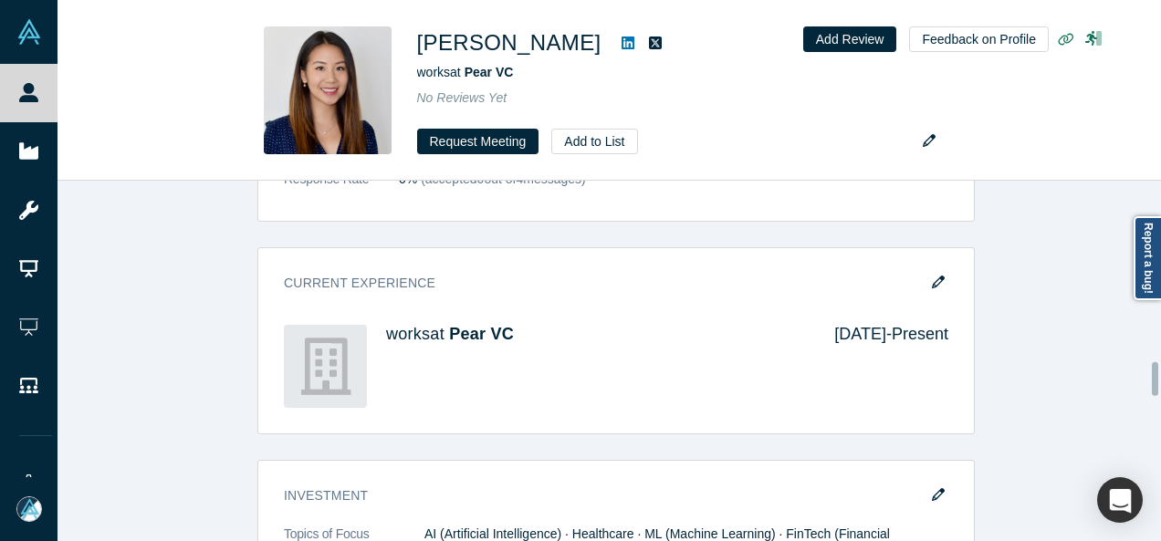
drag, startPoint x: 1153, startPoint y: 416, endPoint x: 1152, endPoint y: 379, distance: 37.4
click at [1152, 379] on div at bounding box center [1155, 379] width 6 height 34
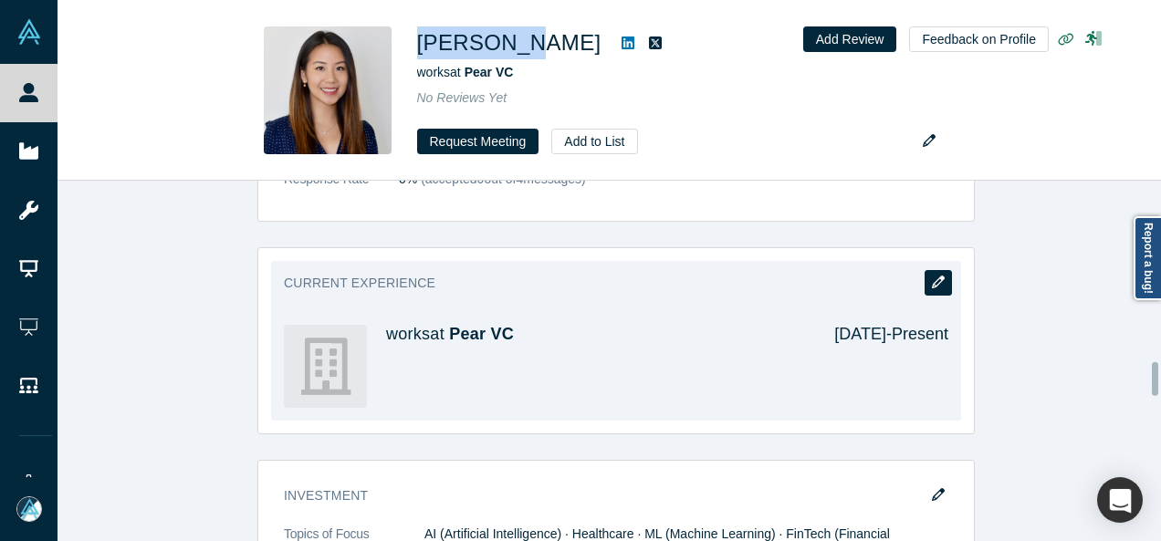
click at [933, 277] on icon "button" at bounding box center [938, 282] width 13 height 13
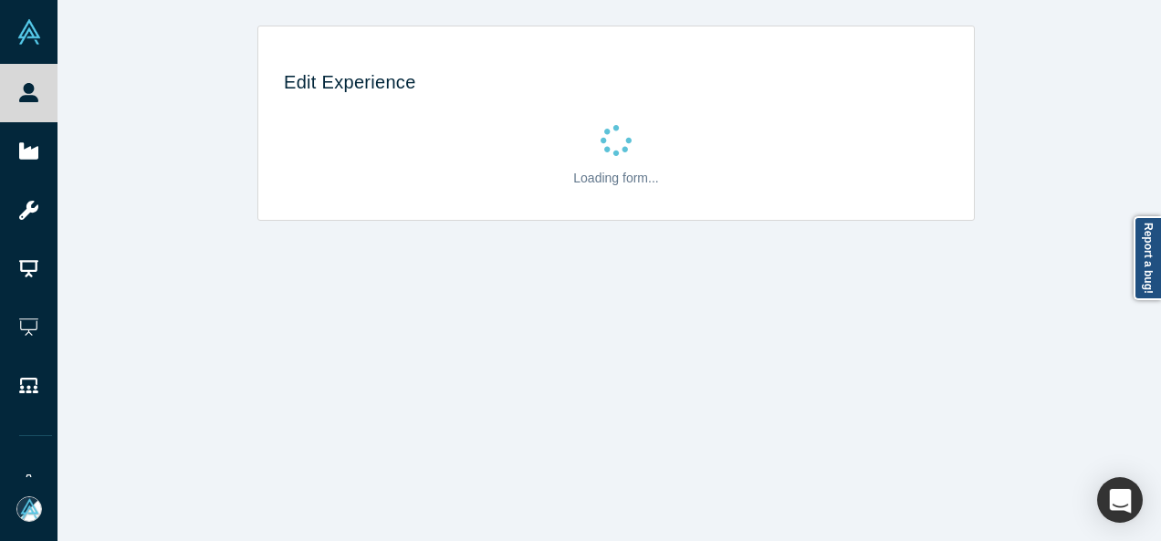
scroll to position [0, 0]
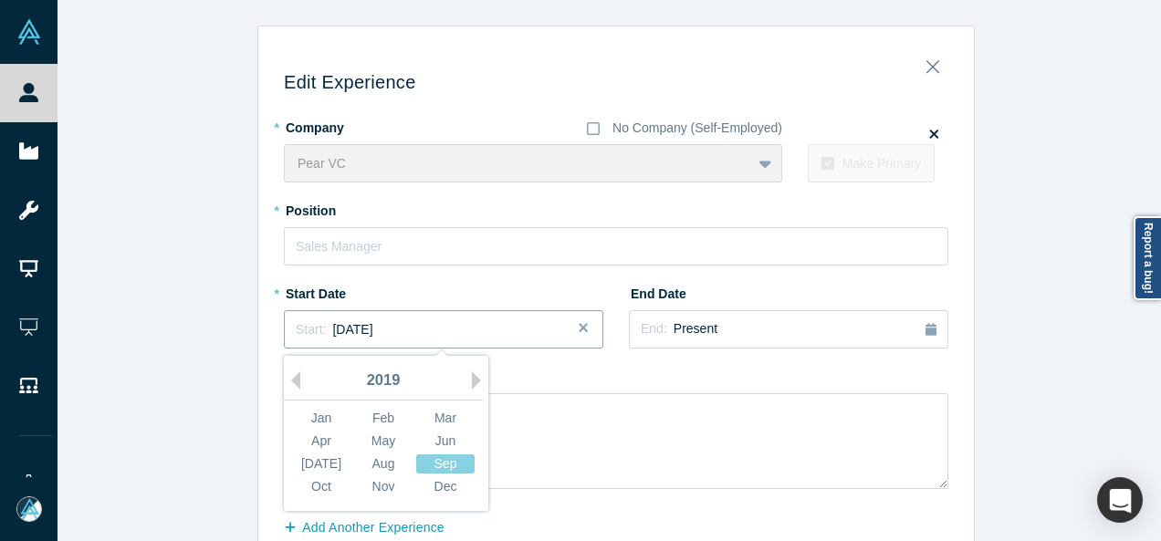
click at [438, 328] on div "Start: [DATE]" at bounding box center [444, 329] width 296 height 19
click at [473, 380] on button "Next Year" at bounding box center [481, 380] width 18 height 18
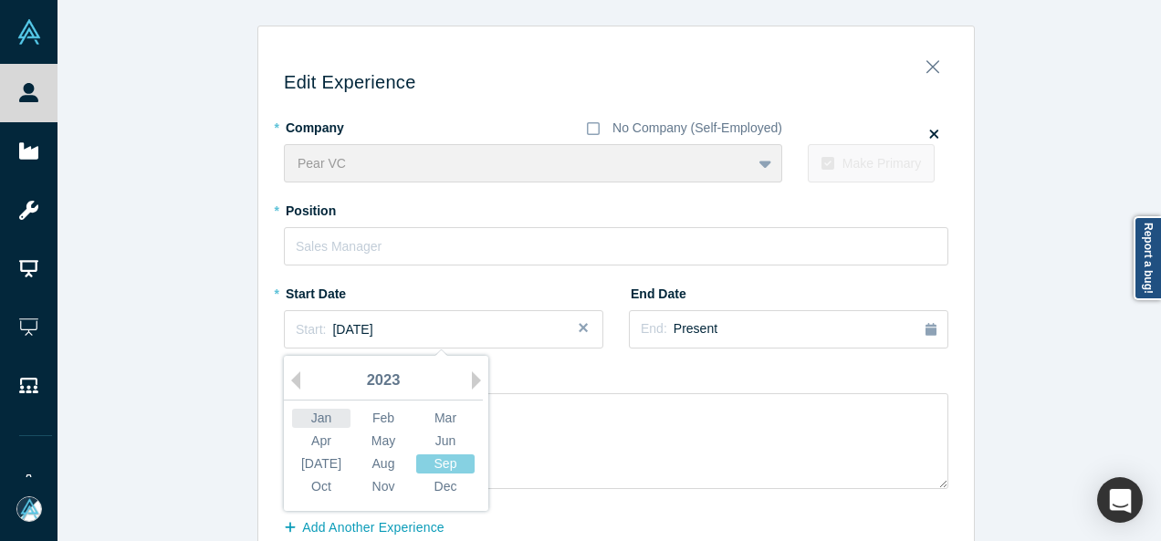
click at [320, 417] on div "Jan" at bounding box center [321, 418] width 58 height 19
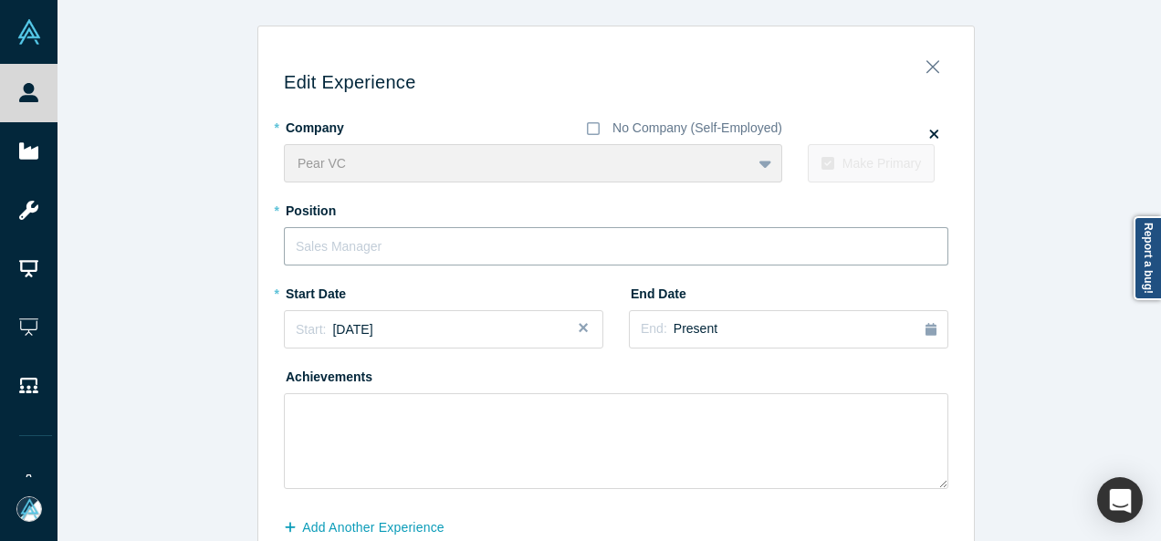
click at [380, 245] on input "text" at bounding box center [616, 246] width 664 height 38
paste input "Partner"
type input "Partner"
click at [726, 335] on div "End: Present" at bounding box center [789, 329] width 296 height 20
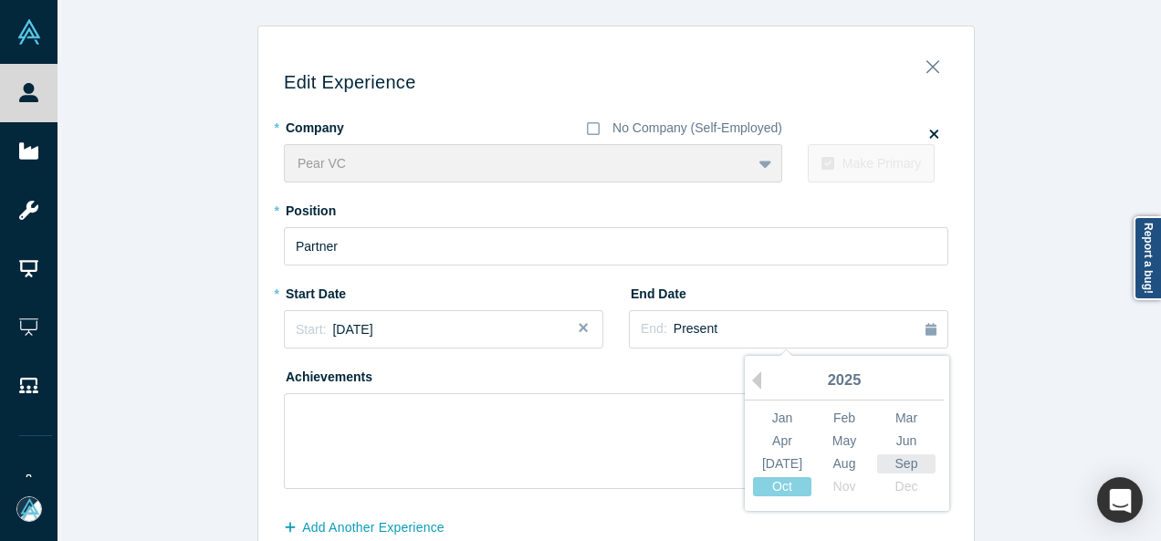
click at [903, 465] on div "Sep" at bounding box center [906, 463] width 58 height 19
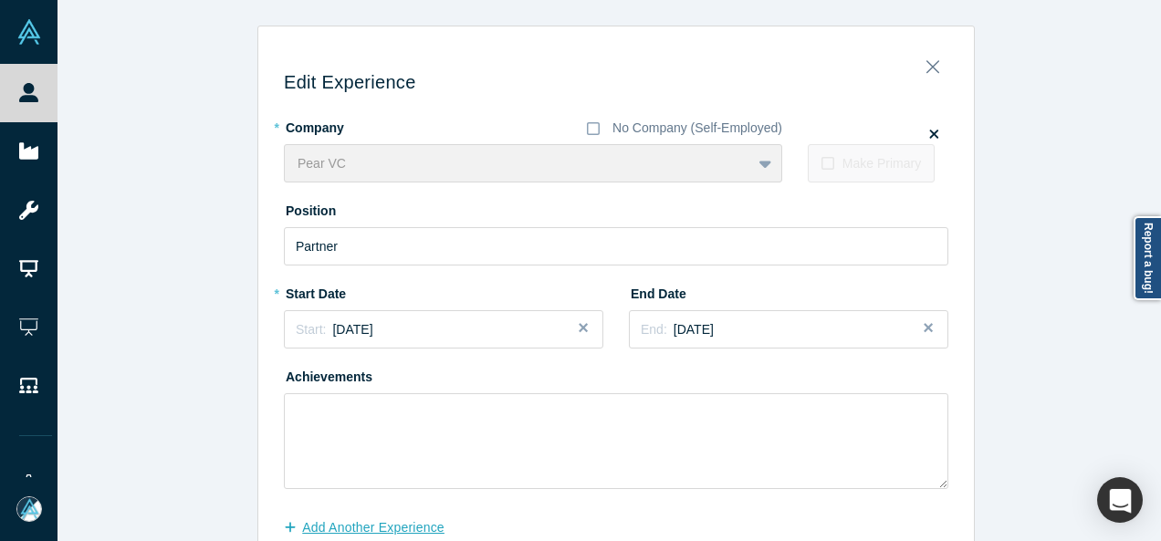
click at [307, 527] on button "Add Another Experience" at bounding box center [374, 528] width 180 height 32
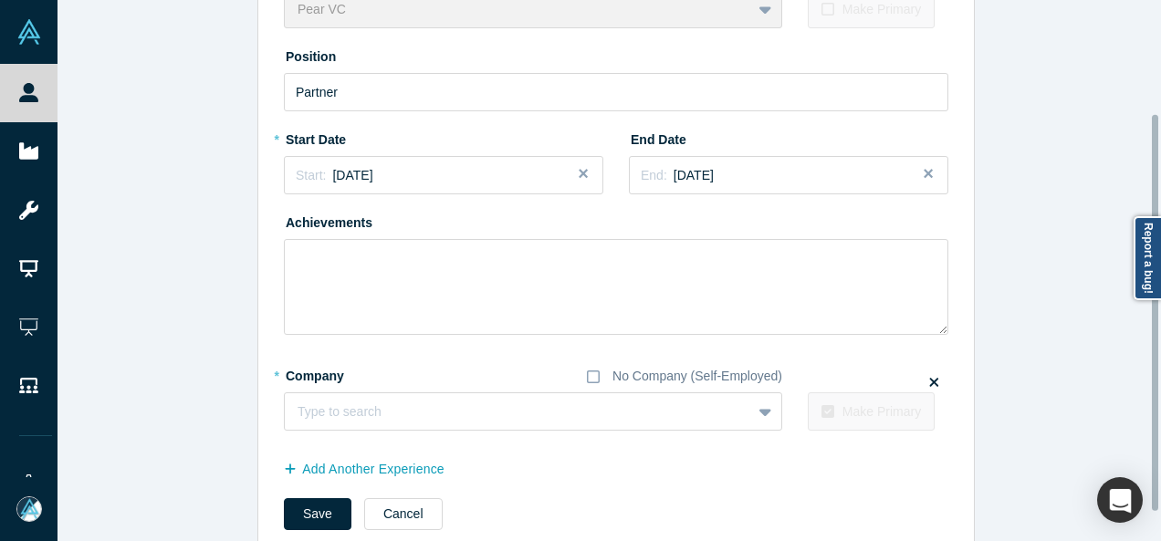
click at [1153, 313] on div at bounding box center [1155, 270] width 5 height 537
click at [633, 401] on div at bounding box center [499, 412] width 404 height 23
paste input "LP LP AirAngels"
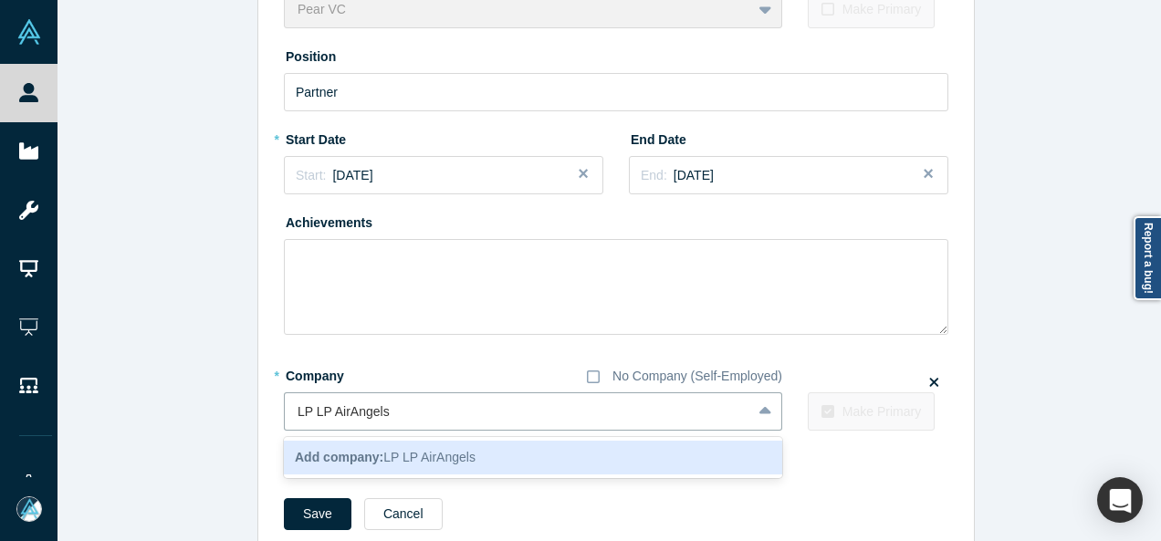
drag, startPoint x: 324, startPoint y: 413, endPoint x: 268, endPoint y: 406, distance: 56.1
click at [268, 406] on div "Edit Experience * Company No Company (Self-Employed) Pear VC To pick up a dragg…" at bounding box center [615, 220] width 715 height 671
type input "AirAngels"
click at [329, 460] on div "AirAngels" at bounding box center [533, 458] width 498 height 34
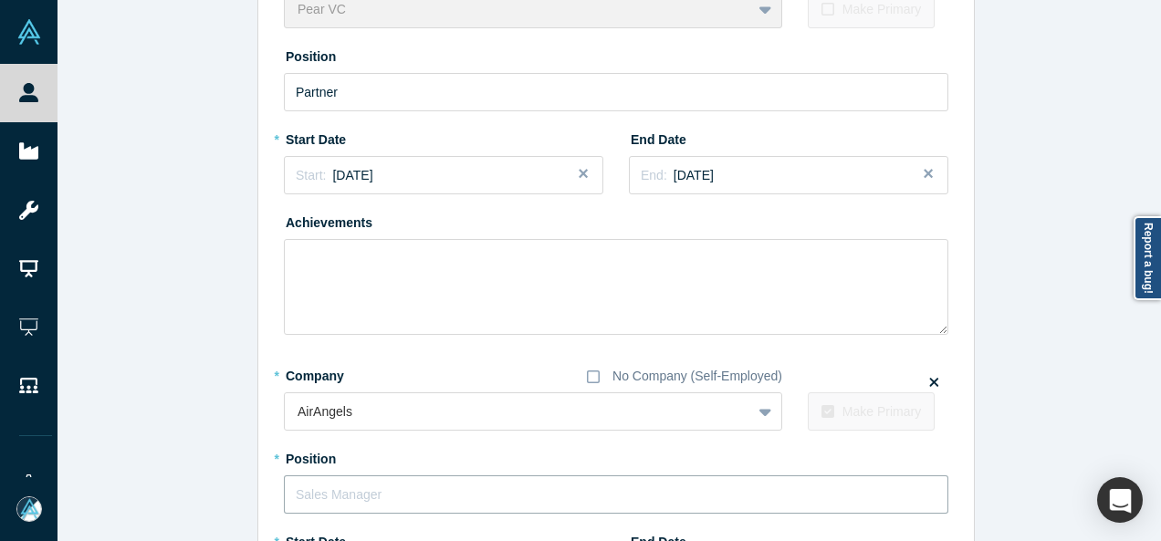
click at [339, 478] on input "text" at bounding box center [616, 494] width 664 height 38
paste input "LP LP"
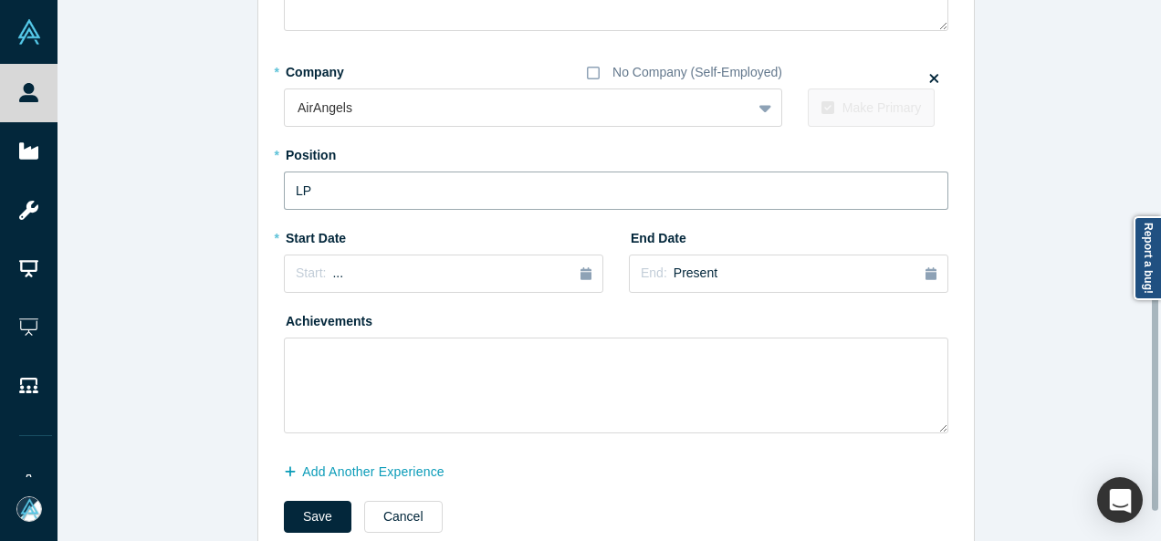
scroll to position [500, 0]
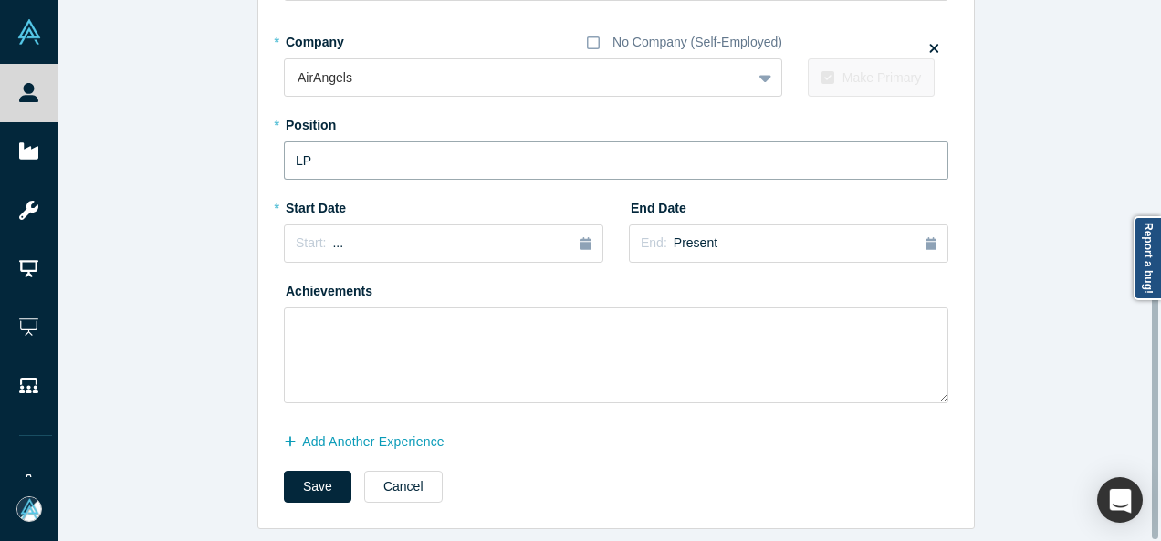
drag, startPoint x: 1152, startPoint y: 379, endPoint x: 1153, endPoint y: 419, distance: 40.2
click at [1153, 419] on div at bounding box center [1155, 399] width 6 height 280
type input "LP"
click at [284, 240] on button "Start: ..." at bounding box center [443, 243] width 319 height 38
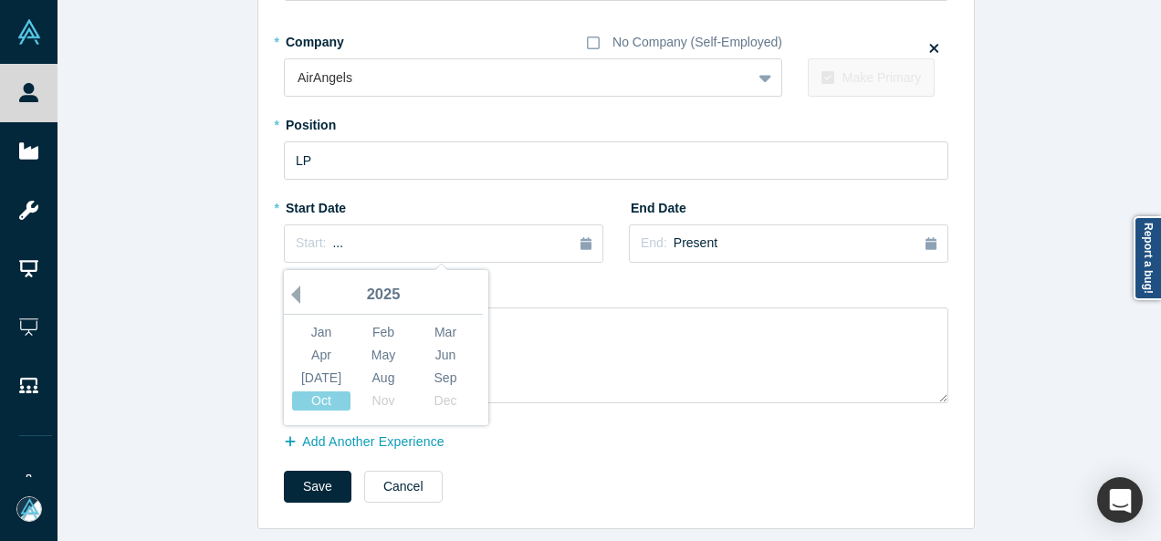
click at [290, 286] on button "Previous Year" at bounding box center [291, 295] width 18 height 18
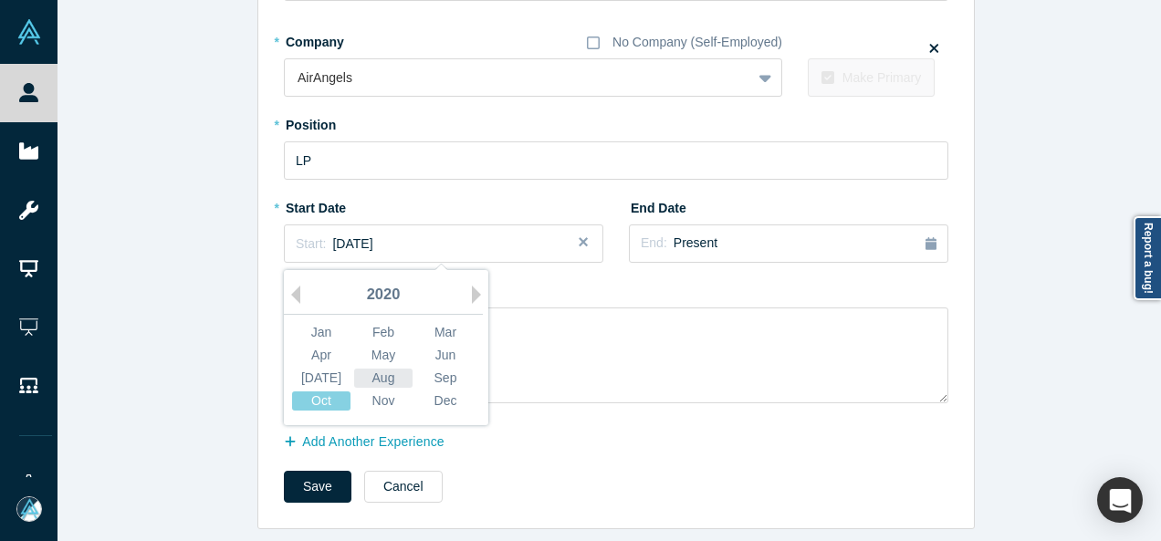
click at [370, 369] on div "Aug" at bounding box center [383, 378] width 58 height 19
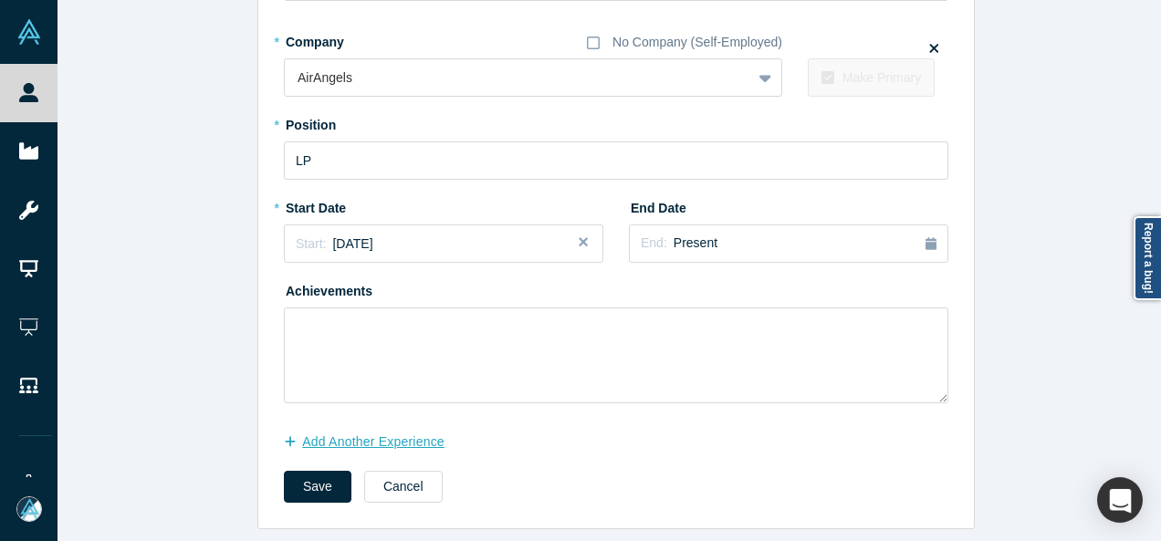
click at [403, 432] on button "Add Another Experience" at bounding box center [374, 442] width 180 height 32
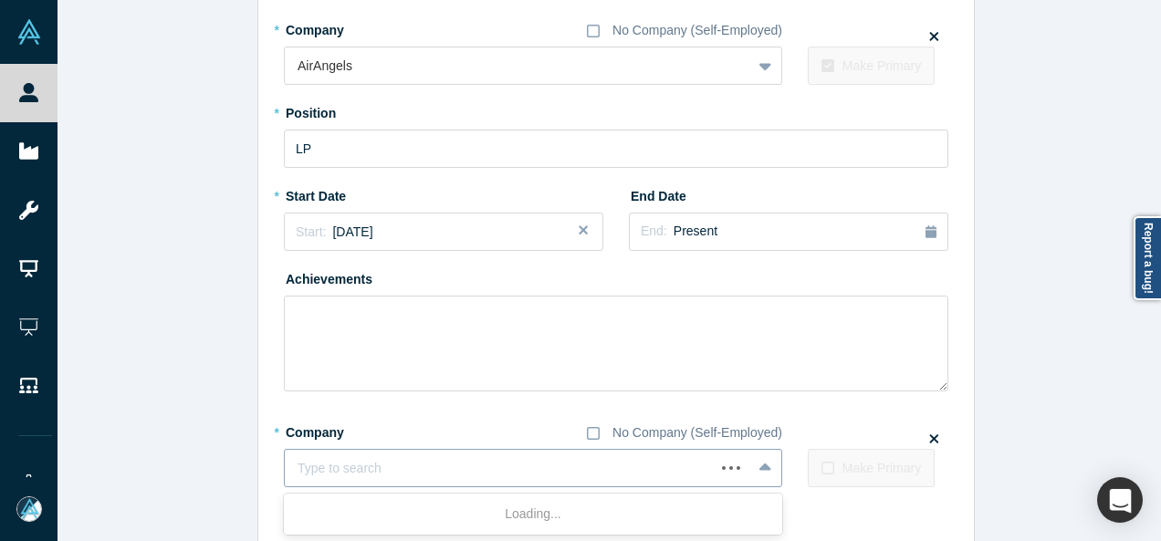
click at [399, 462] on div at bounding box center [499, 468] width 404 height 23
paste input "VP, Strategic Partnerships VP, Strategic Partnerships OpenEvidence"
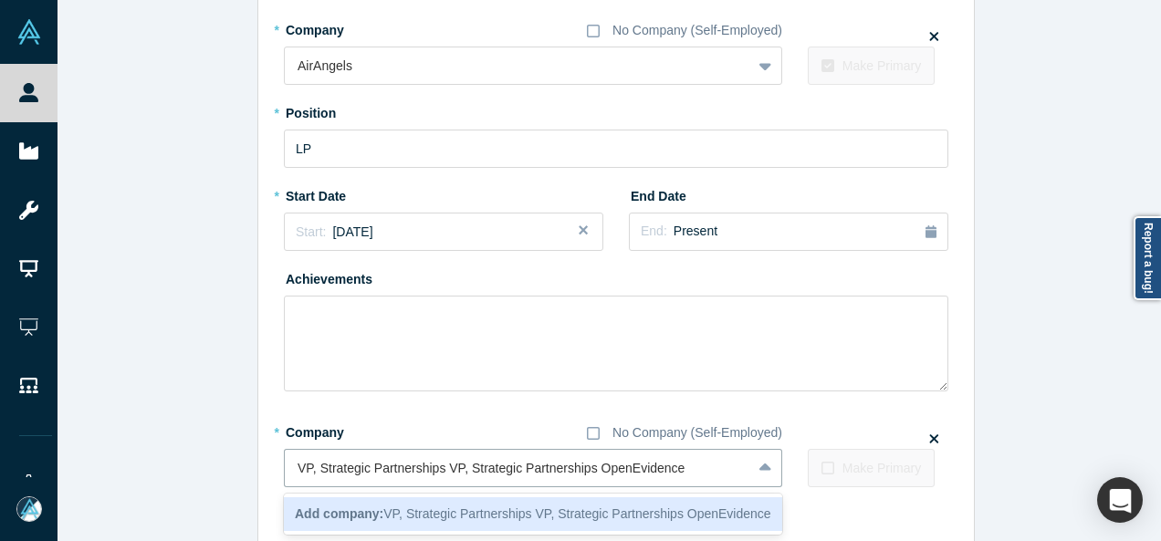
drag, startPoint x: 584, startPoint y: 467, endPoint x: 206, endPoint y: 487, distance: 378.3
click at [206, 487] on div "Edit Experience * Company No Company (Self-Employed) Pear VC To pick up a dragg…" at bounding box center [615, 70] width 1117 height 1088
type input "OpenEvidence"
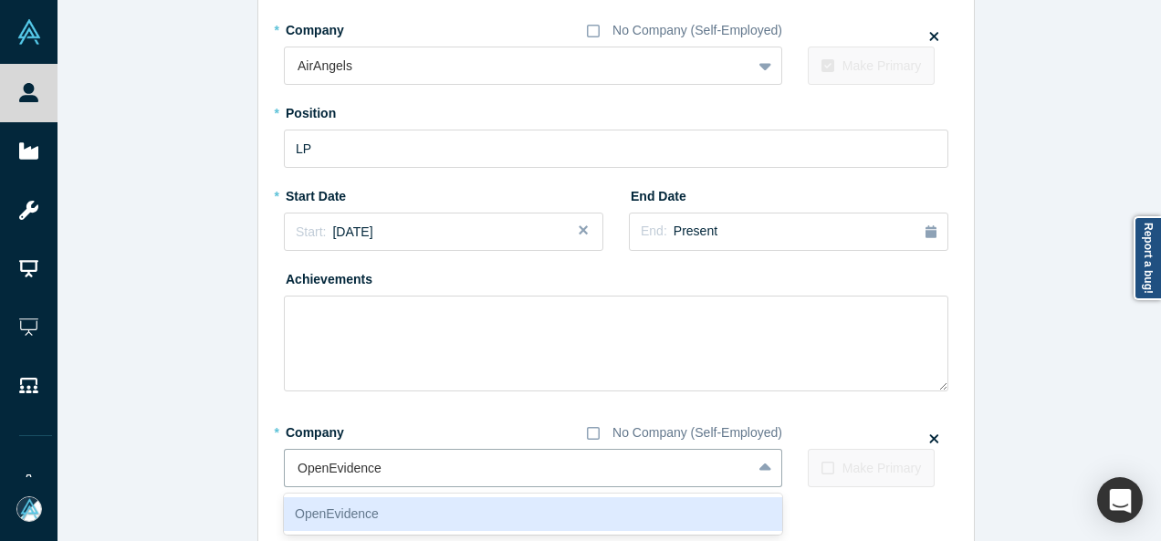
click at [332, 506] on div "OpenEvidence" at bounding box center [533, 514] width 498 height 34
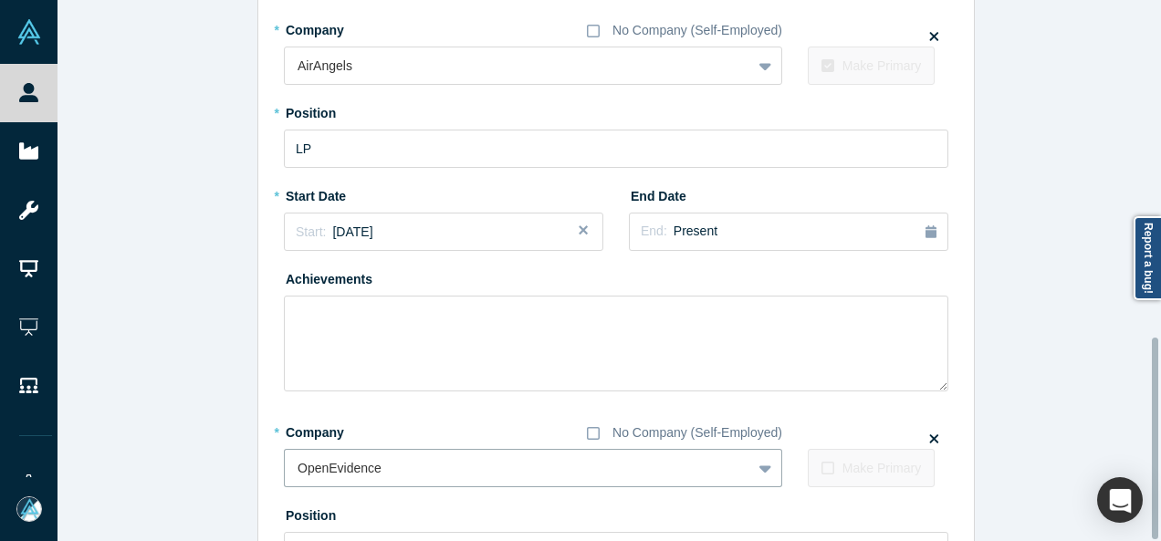
scroll to position [902, 0]
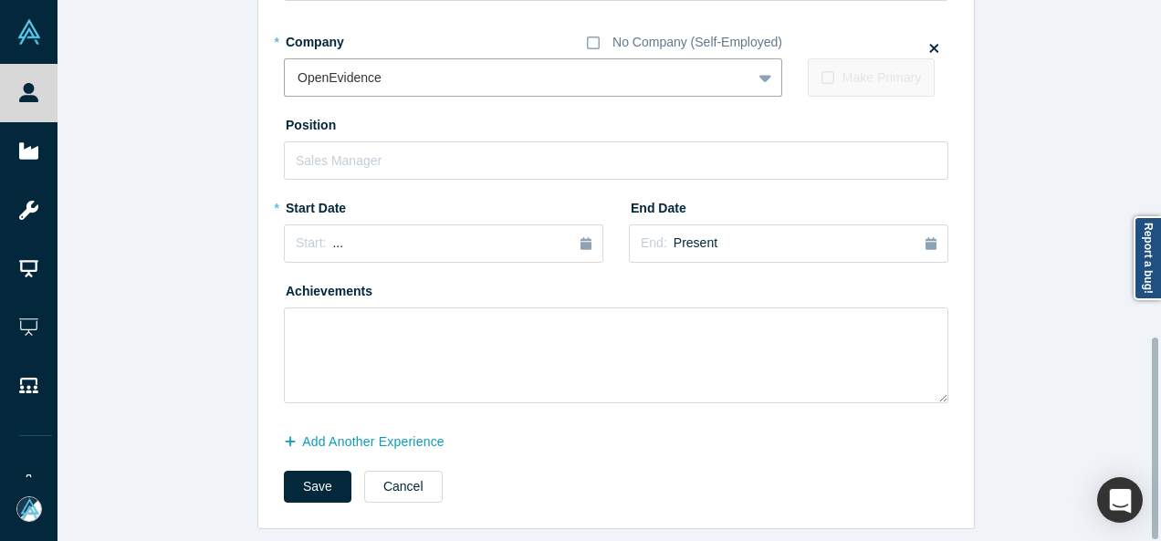
drag, startPoint x: 1153, startPoint y: 424, endPoint x: 1152, endPoint y: 469, distance: 44.7
click at [1152, 469] on div at bounding box center [1155, 439] width 6 height 202
click at [457, 154] on input "text" at bounding box center [616, 160] width 664 height 38
paste input "VP, Strategic Partnerships VP, Strategic Partnerships"
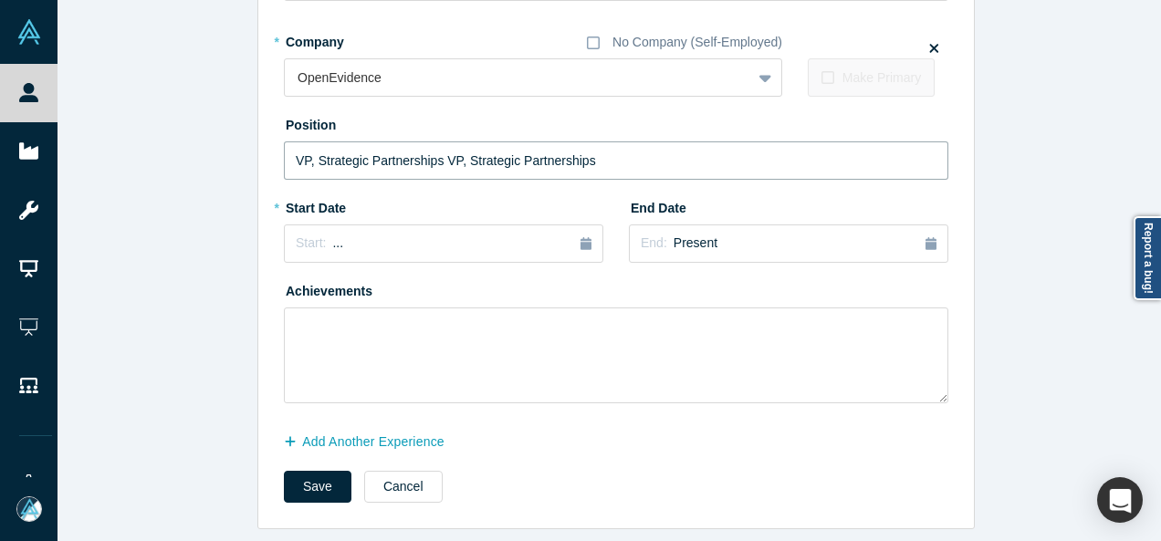
click at [431, 149] on input "VP, Strategic Partnerships VP, Strategic Partnerships" at bounding box center [616, 160] width 664 height 38
type input "VP, Strategic Partnerships"
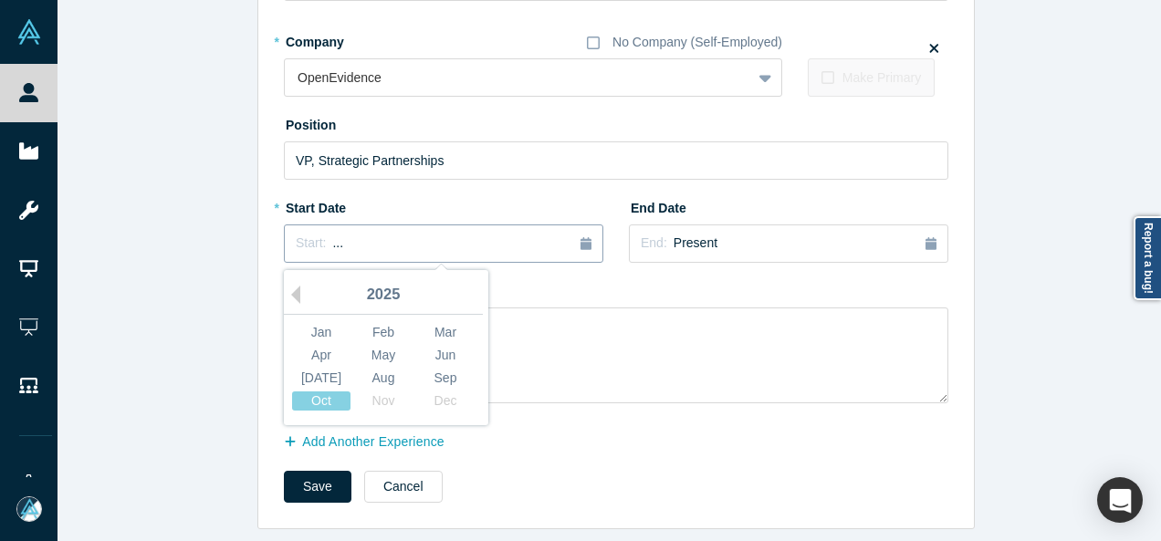
click at [468, 235] on div "Start: ..." at bounding box center [444, 244] width 296 height 20
click at [452, 369] on div "Sep" at bounding box center [445, 378] width 58 height 19
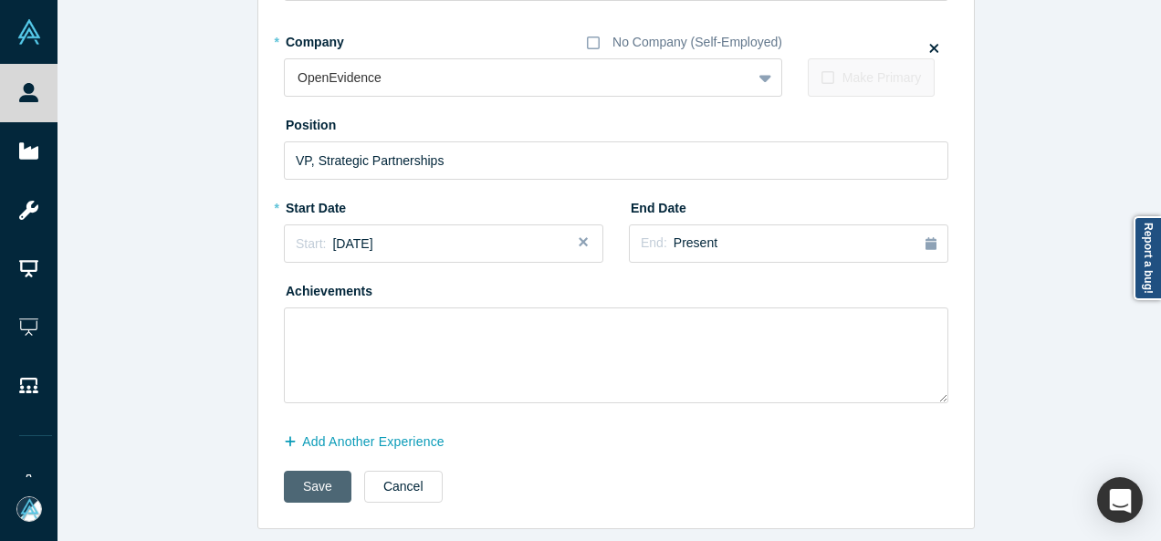
click at [319, 479] on button "Save" at bounding box center [318, 487] width 68 height 32
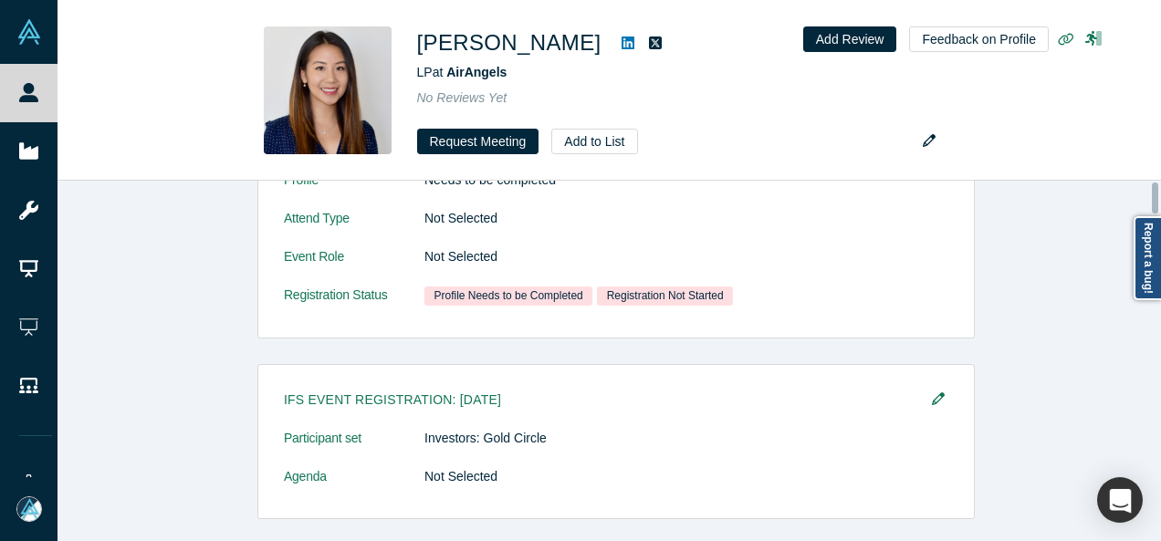
scroll to position [0, 0]
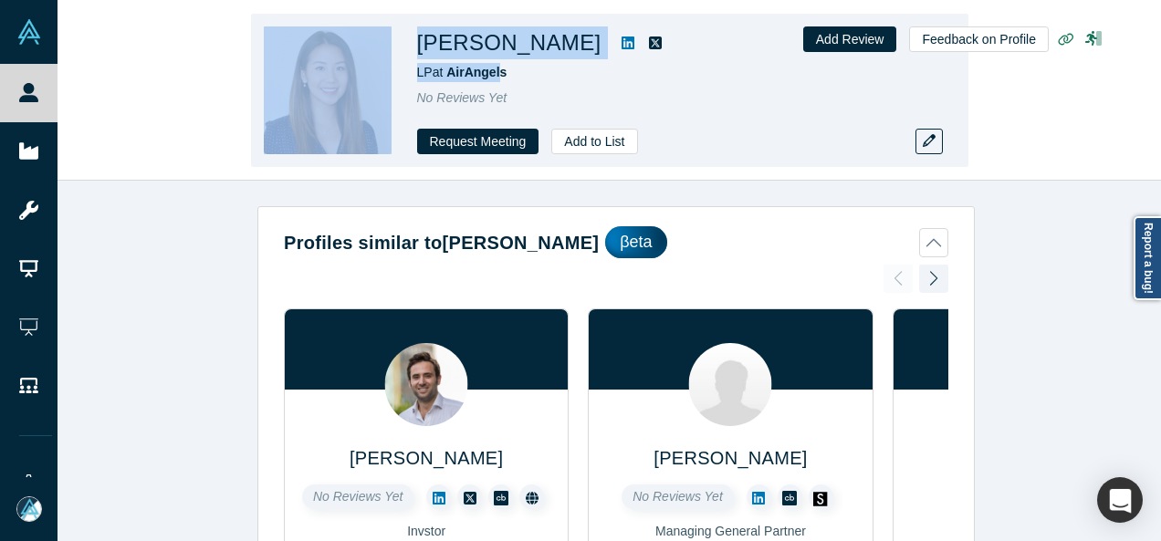
drag, startPoint x: 401, startPoint y: 71, endPoint x: 509, endPoint y: 78, distance: 108.8
click at [504, 78] on div "[PERSON_NAME] LP at AirAngels No Reviews Yet Request Meeting Add to List" at bounding box center [609, 90] width 717 height 153
click at [511, 79] on div "LP at AirAngels" at bounding box center [672, 72] width 511 height 19
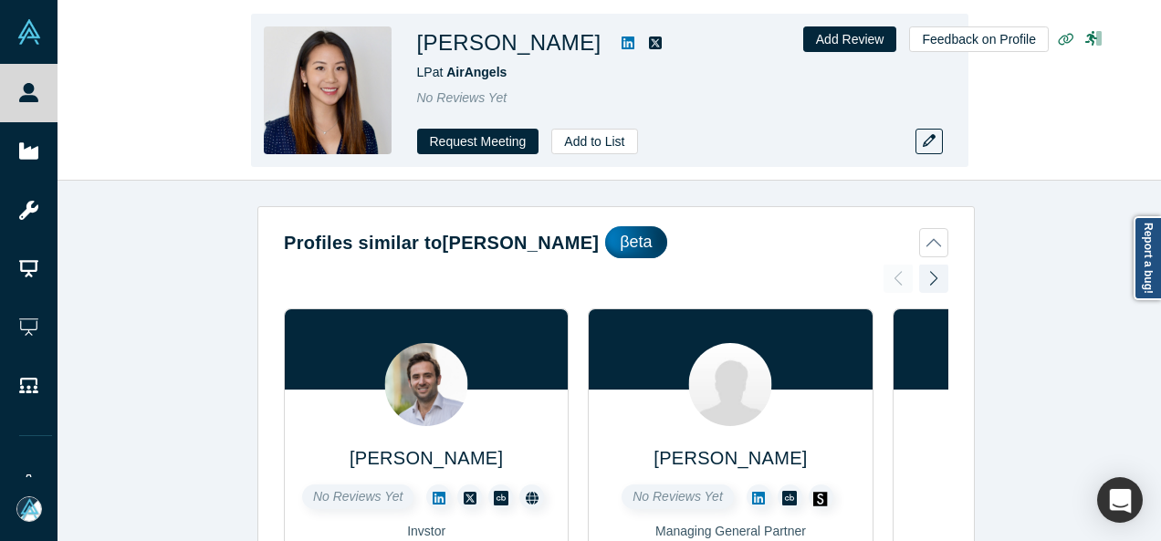
click at [511, 79] on div "LP at AirAngels" at bounding box center [672, 72] width 511 height 19
drag, startPoint x: 403, startPoint y: 65, endPoint x: 505, endPoint y: 68, distance: 101.3
click at [505, 68] on div "Vivien Ho LP at AirAngels No Reviews Yet Request Meeting Add to List" at bounding box center [609, 90] width 717 height 153
copy span "LP at AirAngels"
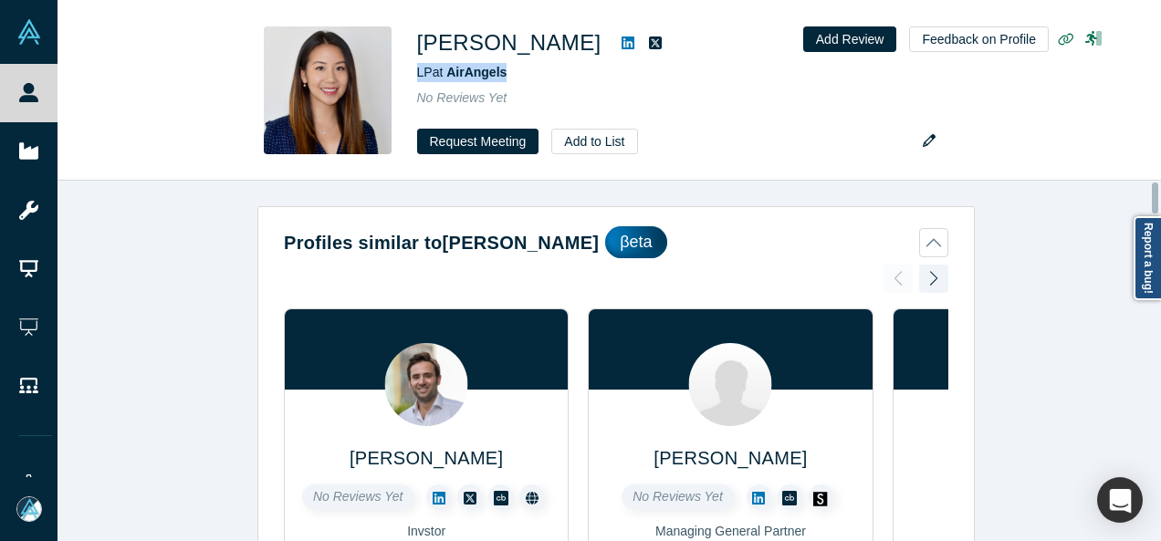
scroll to position [1675, 0]
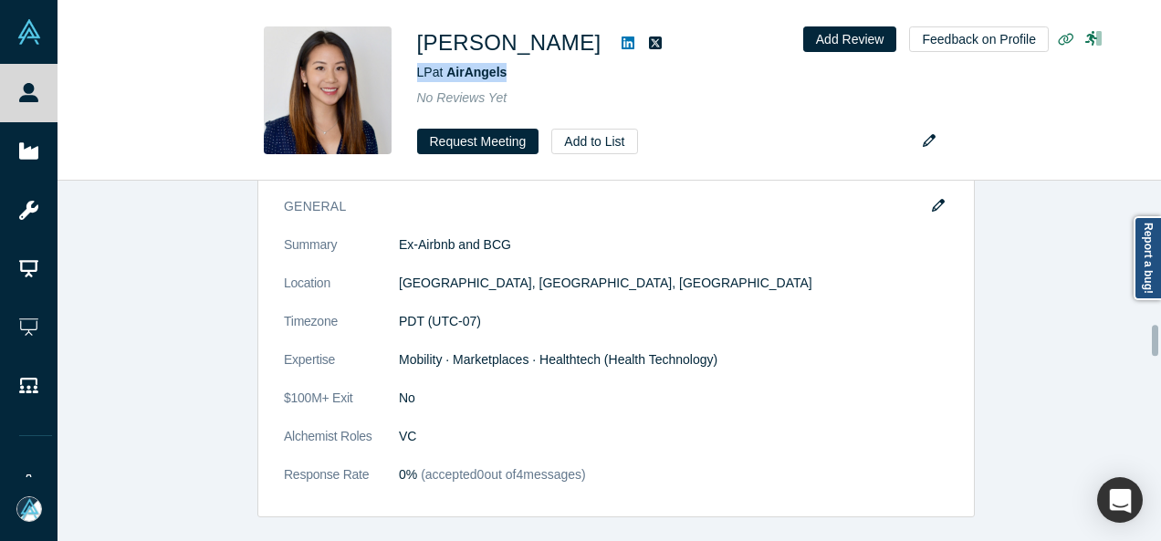
drag, startPoint x: 1155, startPoint y: 340, endPoint x: 1152, endPoint y: 355, distance: 14.9
click at [1152, 355] on div "Profiles similar to Vivien Ho βeta Luigi Congedo No Reviews Yet Invstor Mentor …" at bounding box center [608, 361] width 1103 height 360
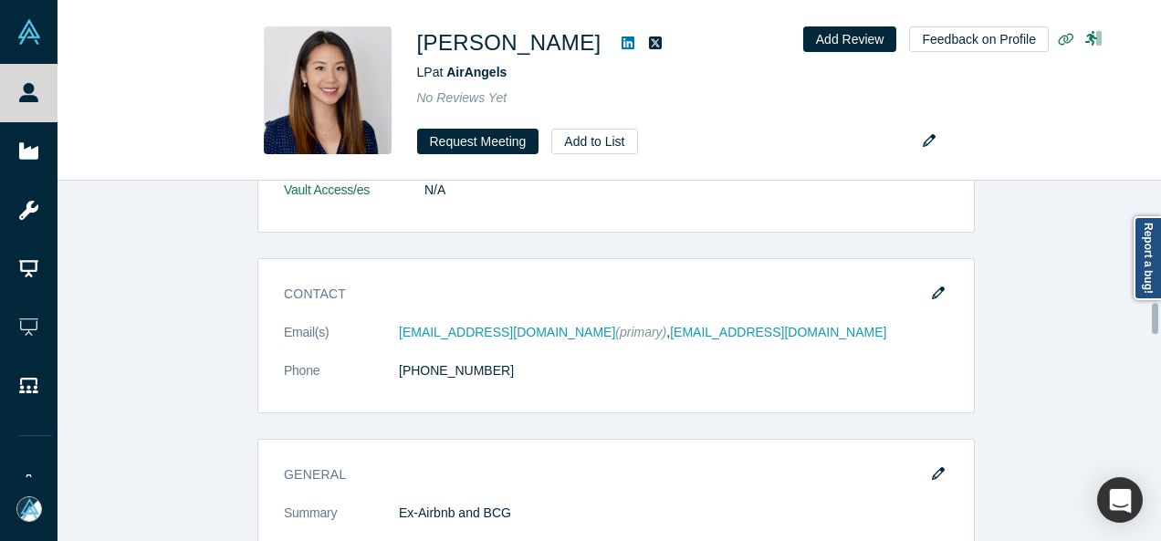
scroll to position [1386, 0]
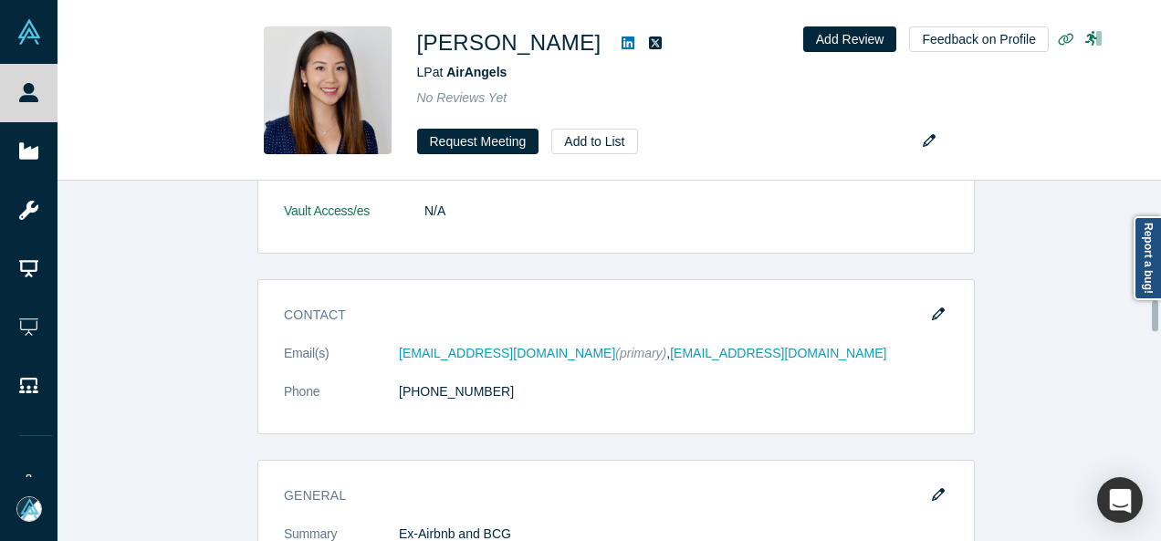
drag, startPoint x: 1152, startPoint y: 353, endPoint x: 1153, endPoint y: 329, distance: 23.7
click at [1153, 329] on div at bounding box center [1155, 315] width 6 height 31
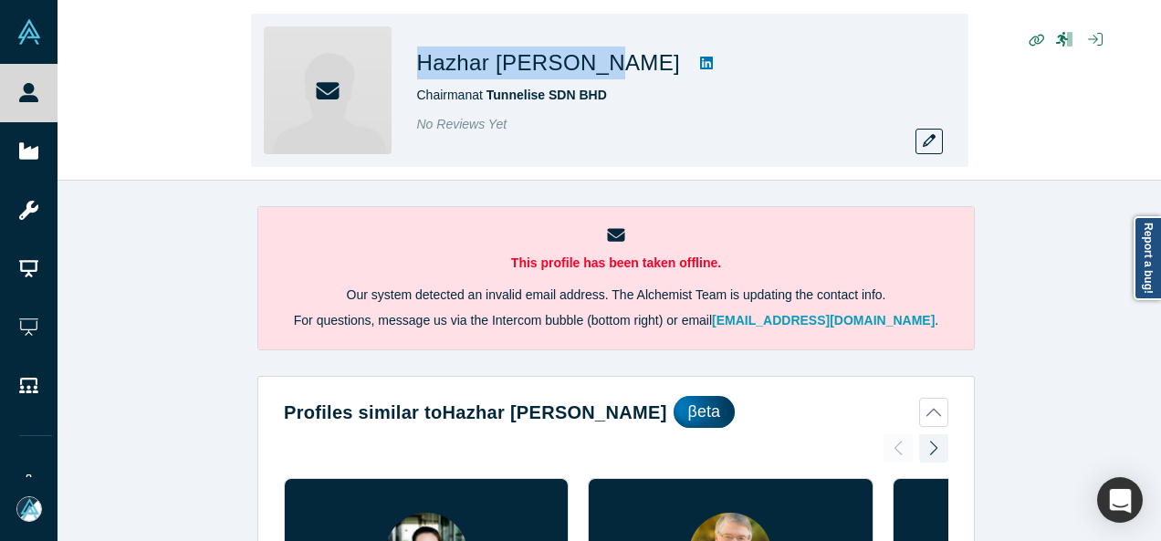
drag, startPoint x: 412, startPoint y: 61, endPoint x: 609, endPoint y: 61, distance: 196.2
click at [609, 61] on div "[PERSON_NAME] Chairman at Tunnelise SDN BHD No Reviews Yet" at bounding box center [609, 90] width 717 height 153
copy h1 "Hazhar [PERSON_NAME]"
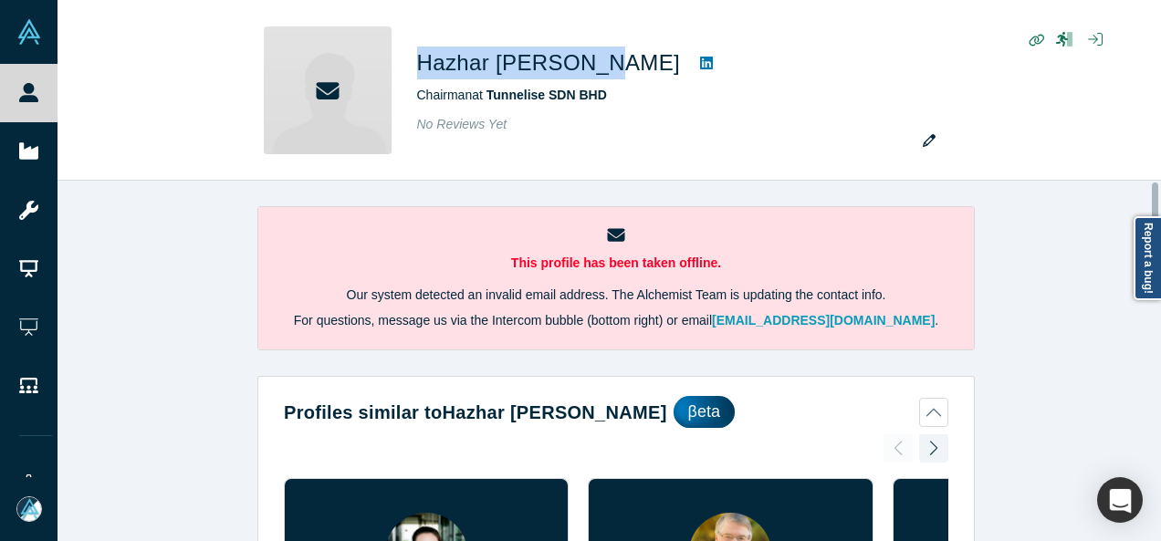
scroll to position [1652, 0]
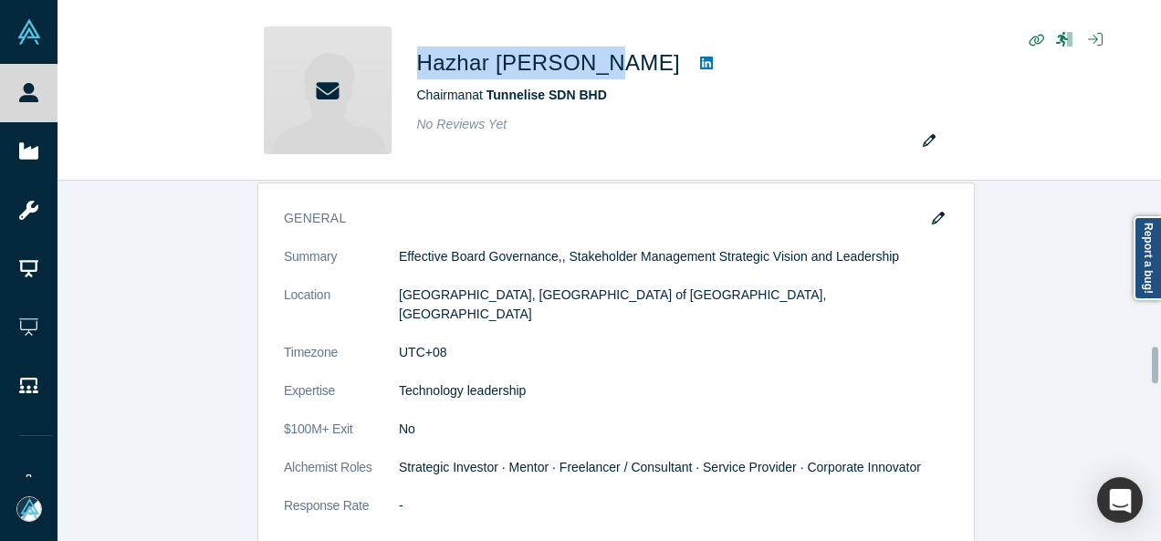
click at [1153, 365] on div at bounding box center [1155, 360] width 5 height 357
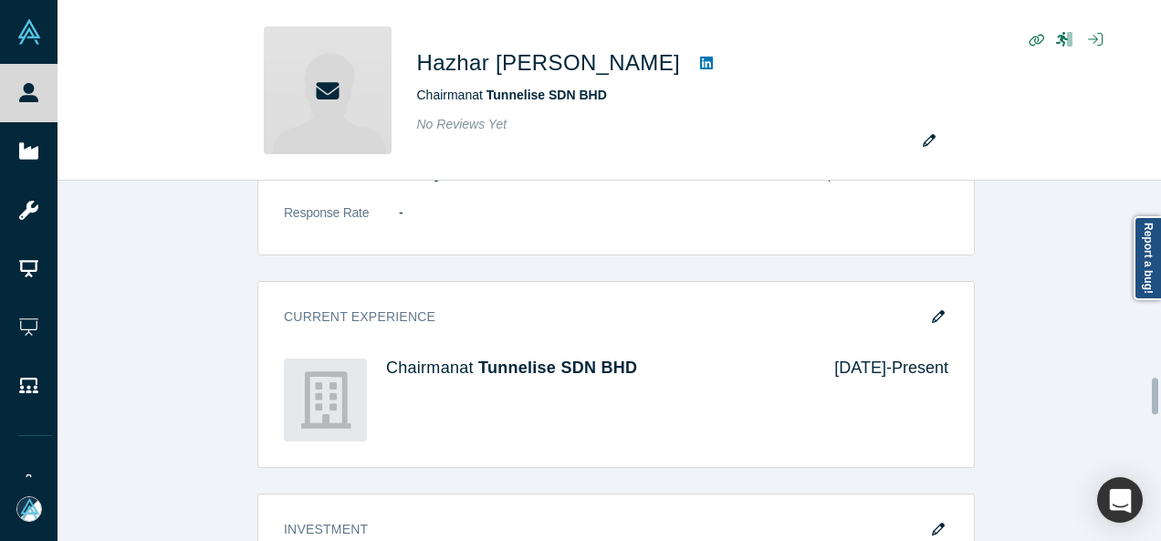
scroll to position [1964, 0]
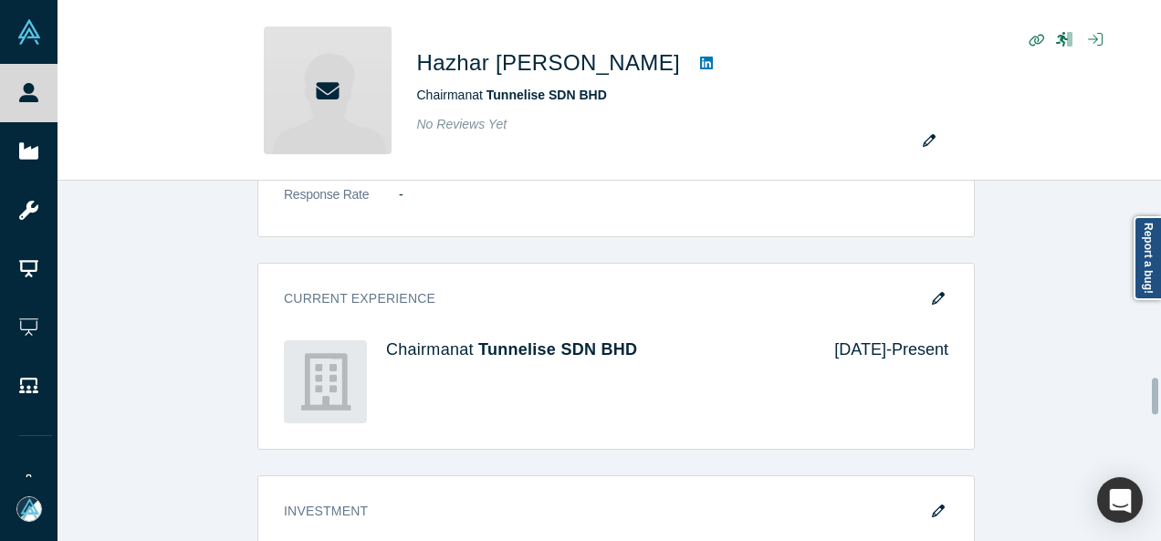
drag, startPoint x: 1153, startPoint y: 365, endPoint x: 1152, endPoint y: 396, distance: 31.1
click at [1152, 396] on div at bounding box center [1155, 396] width 6 height 36
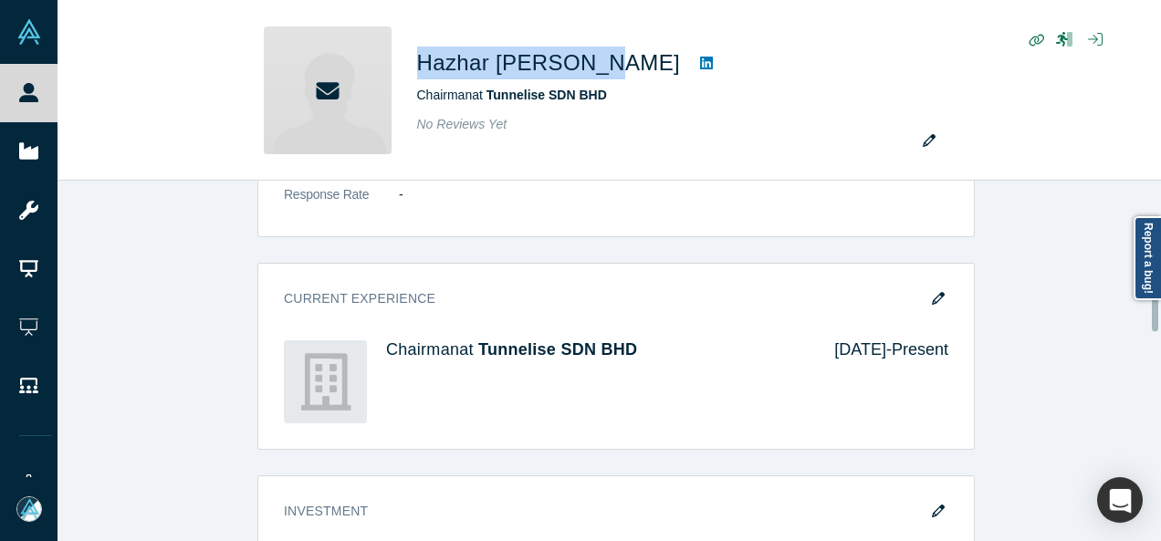
scroll to position [1130, 0]
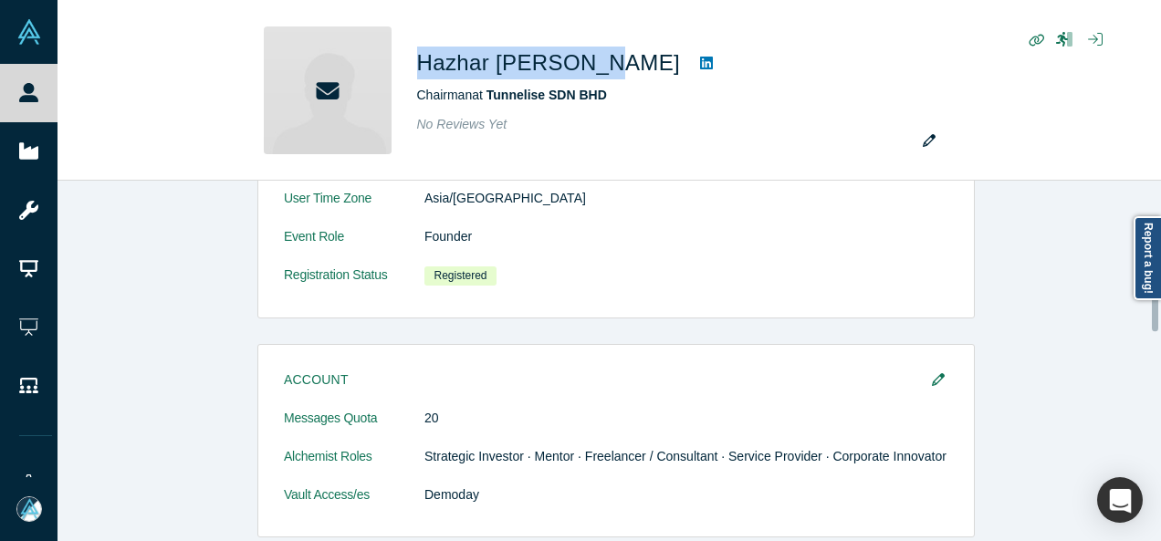
click at [1155, 313] on div at bounding box center [1155, 360] width 5 height 357
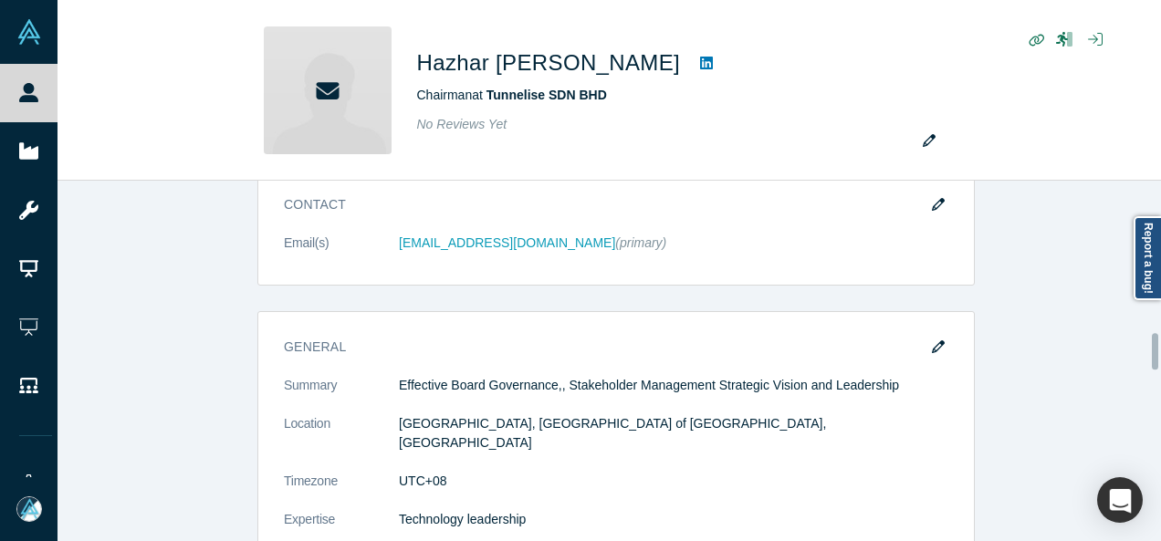
scroll to position [1515, 0]
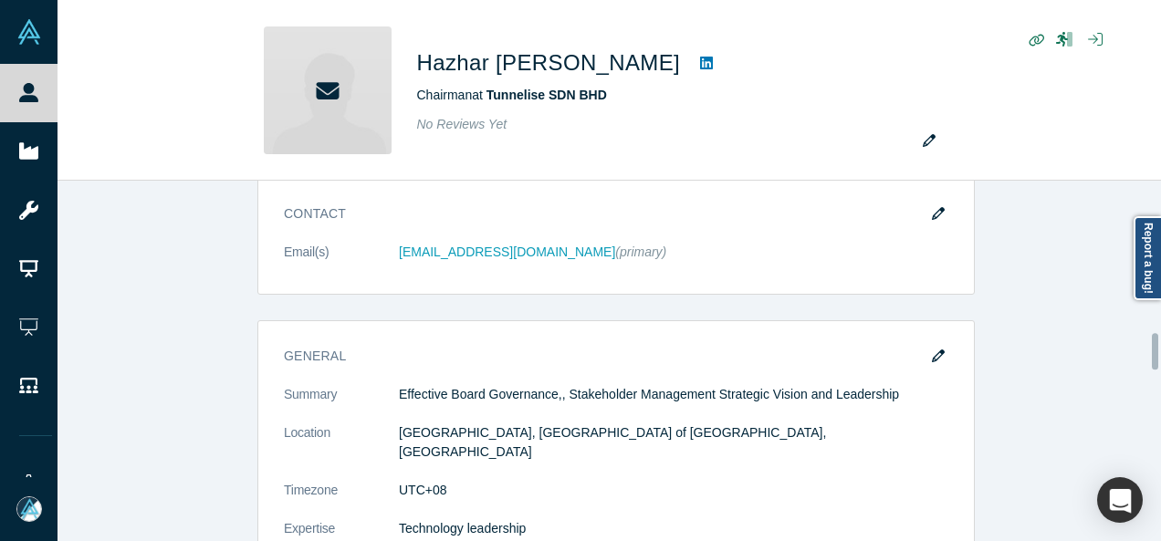
drag, startPoint x: 1155, startPoint y: 313, endPoint x: 1158, endPoint y: 351, distance: 38.4
click at [1158, 351] on div at bounding box center [1155, 360] width 5 height 357
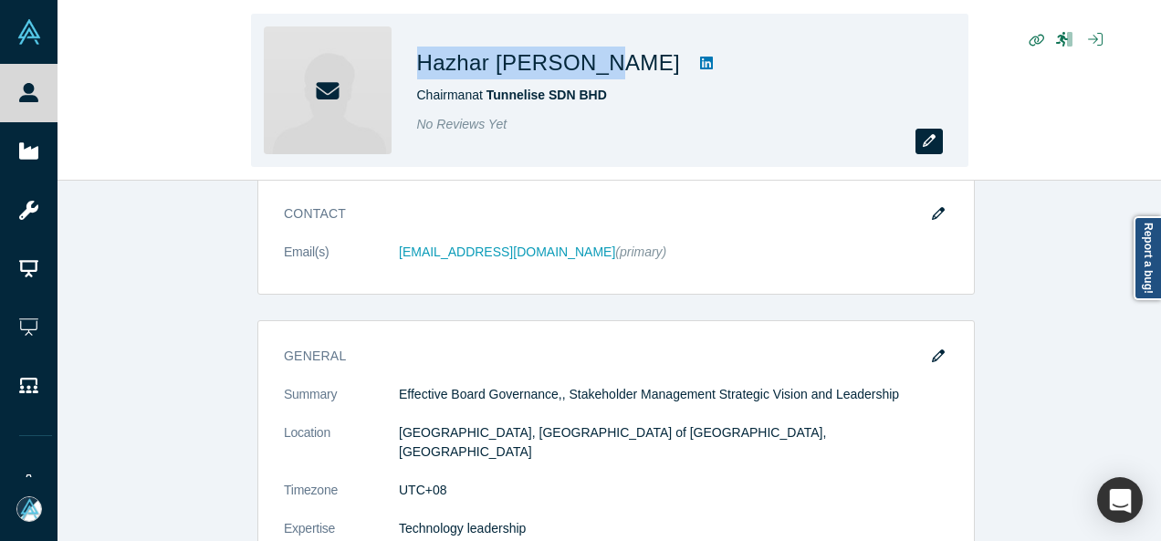
click at [933, 142] on icon "button" at bounding box center [929, 140] width 13 height 13
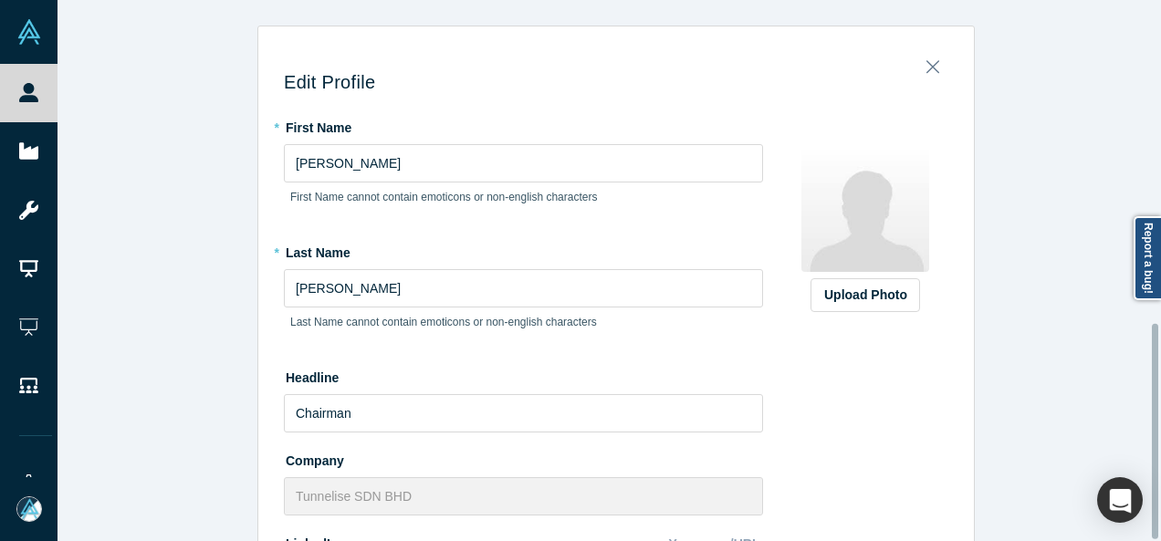
scroll to position [810, 0]
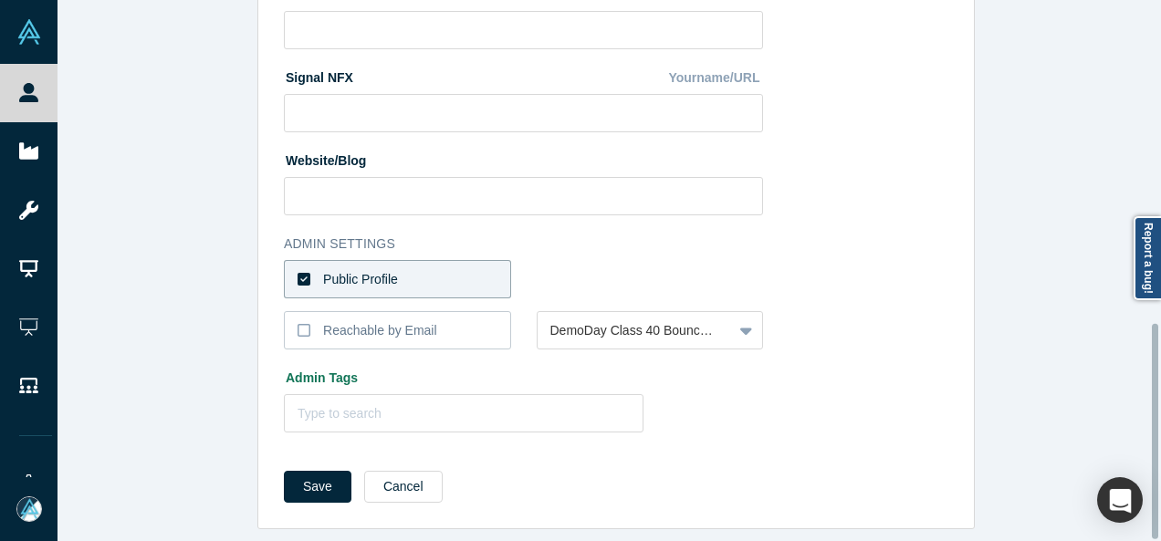
click at [1153, 474] on div at bounding box center [1155, 270] width 5 height 537
click at [372, 321] on div "Reachable by Email" at bounding box center [380, 330] width 114 height 19
click at [0, 0] on input "Reachable by Email" at bounding box center [0, 0] width 0 height 0
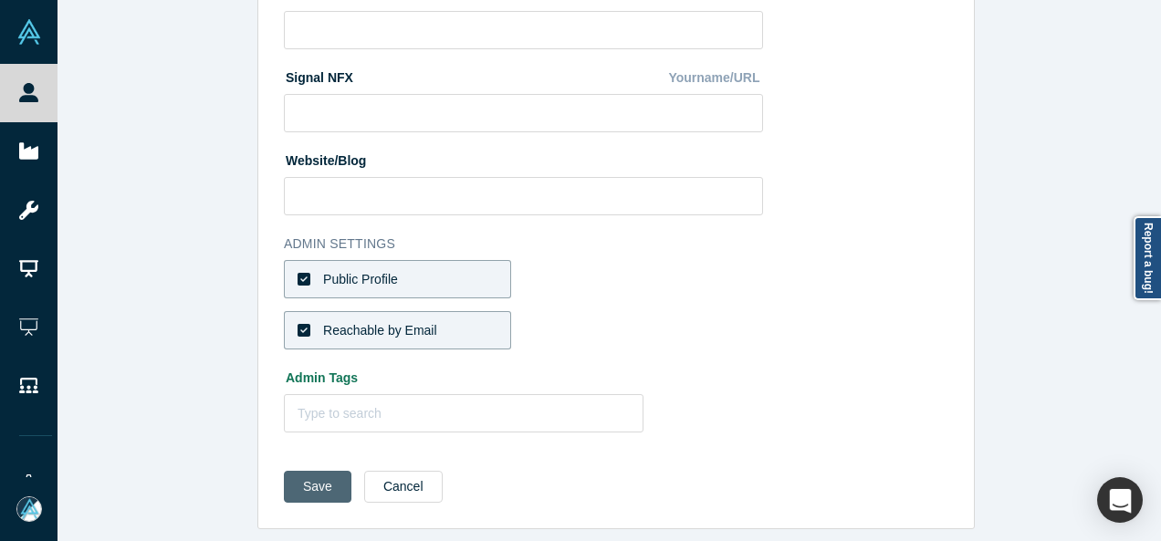
click at [308, 471] on button "Save" at bounding box center [318, 487] width 68 height 32
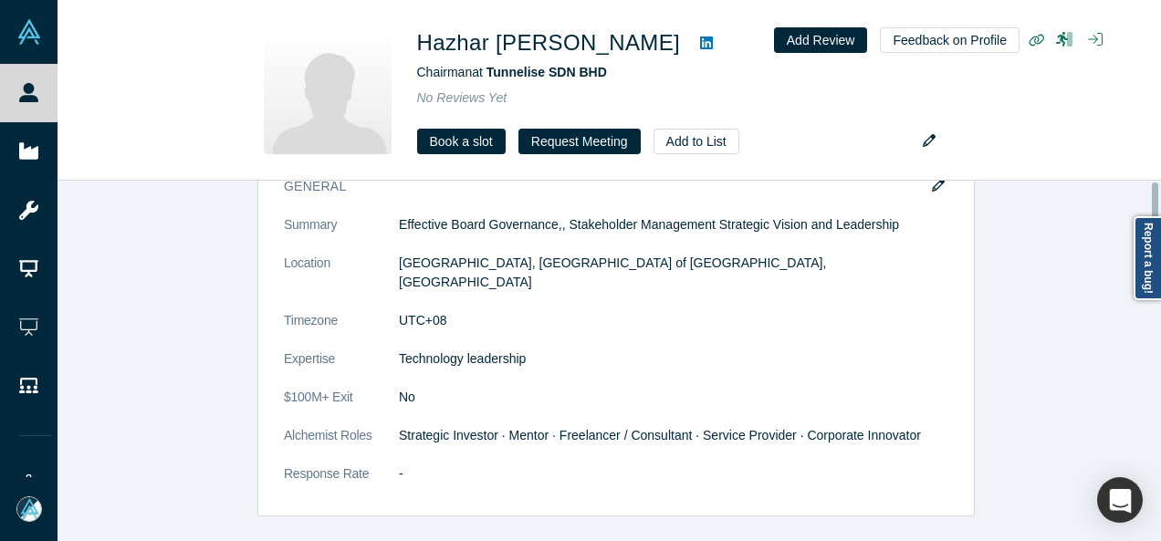
scroll to position [0, 0]
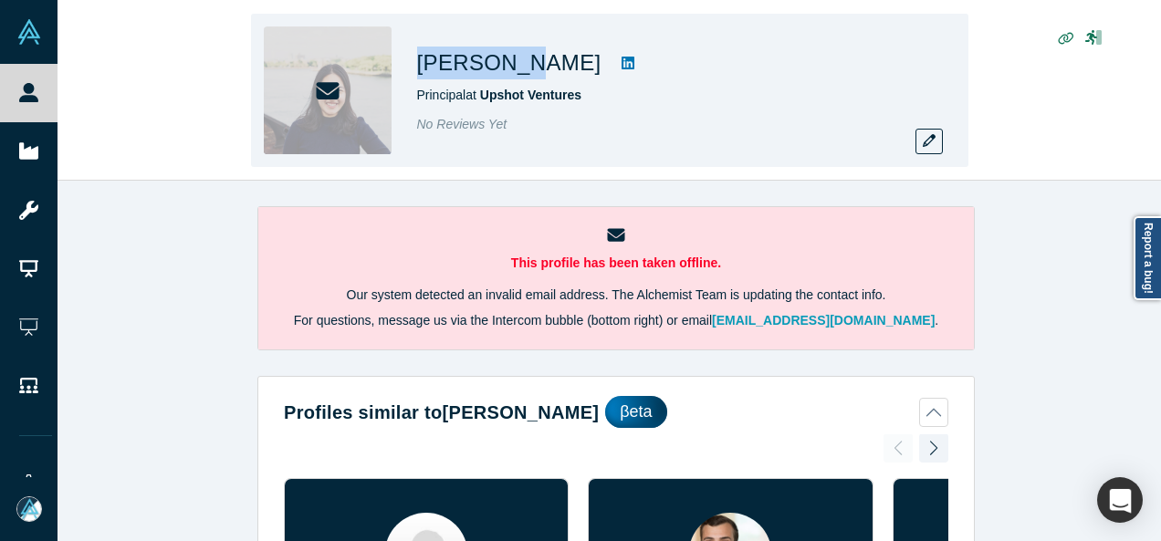
drag, startPoint x: 413, startPoint y: 68, endPoint x: 509, endPoint y: 63, distance: 95.9
click at [509, 63] on div "[PERSON_NAME] Principal at Upshot Ventures No Reviews Yet" at bounding box center [609, 90] width 717 height 153
copy h1 "[PERSON_NAME]"
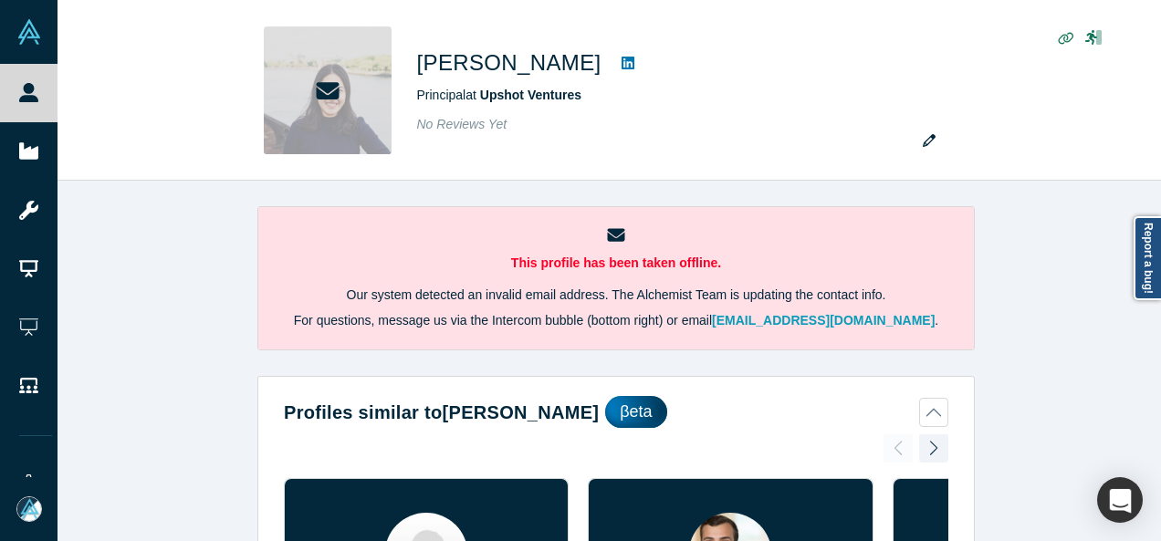
click at [1152, 318] on div "This profile has been taken offline. Our system detected an invalid email addre…" at bounding box center [615, 368] width 1117 height 374
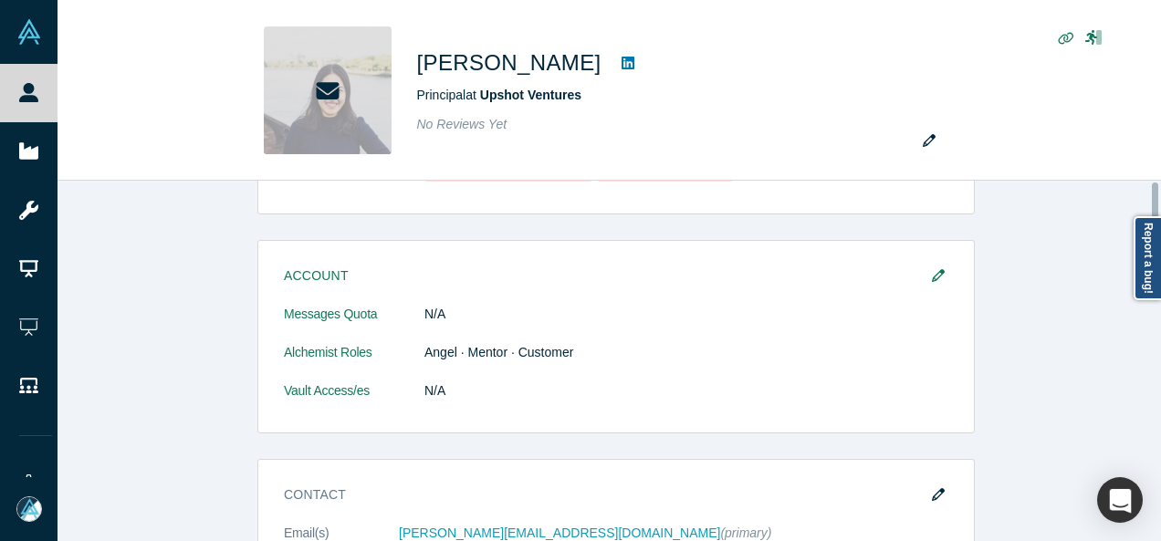
click at [1157, 316] on div at bounding box center [1155, 360] width 5 height 357
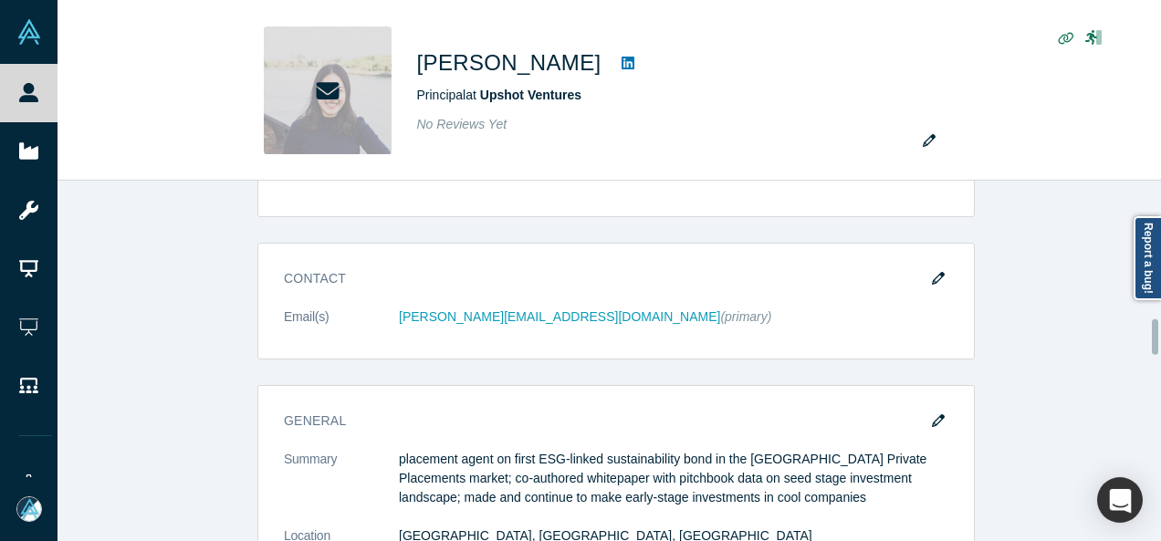
scroll to position [1431, 0]
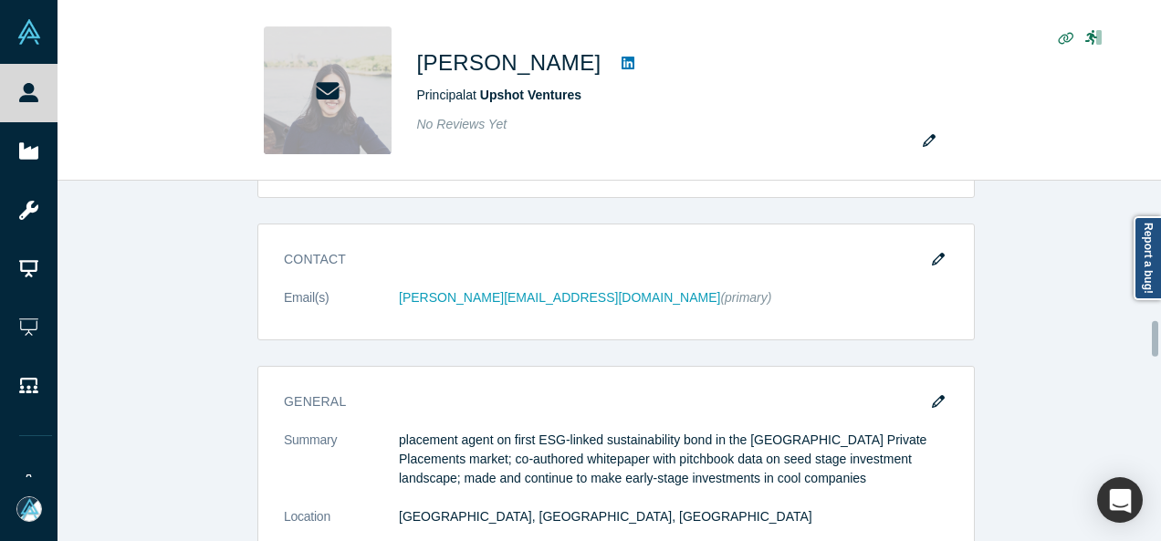
drag, startPoint x: 1157, startPoint y: 316, endPoint x: 1154, endPoint y: 339, distance: 23.0
click at [1154, 339] on div at bounding box center [1155, 339] width 6 height 36
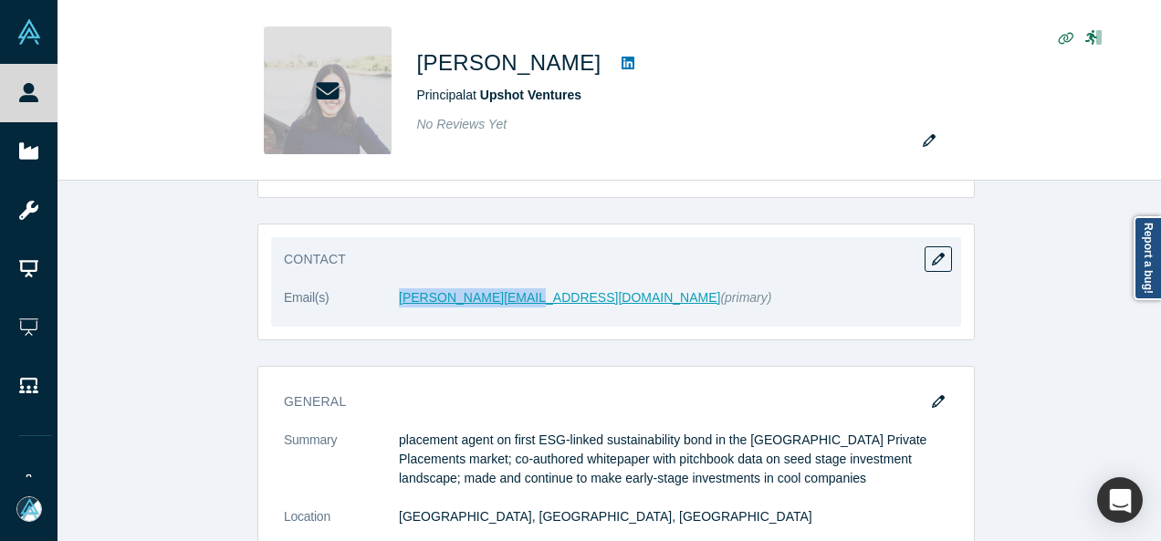
drag, startPoint x: 383, startPoint y: 297, endPoint x: 507, endPoint y: 293, distance: 124.1
click at [507, 293] on dl "Email(s) [PERSON_NAME][EMAIL_ADDRESS][DOMAIN_NAME] (primary)" at bounding box center [616, 307] width 664 height 38
copy dl "[PERSON_NAME][EMAIL_ADDRESS][DOMAIN_NAME]"
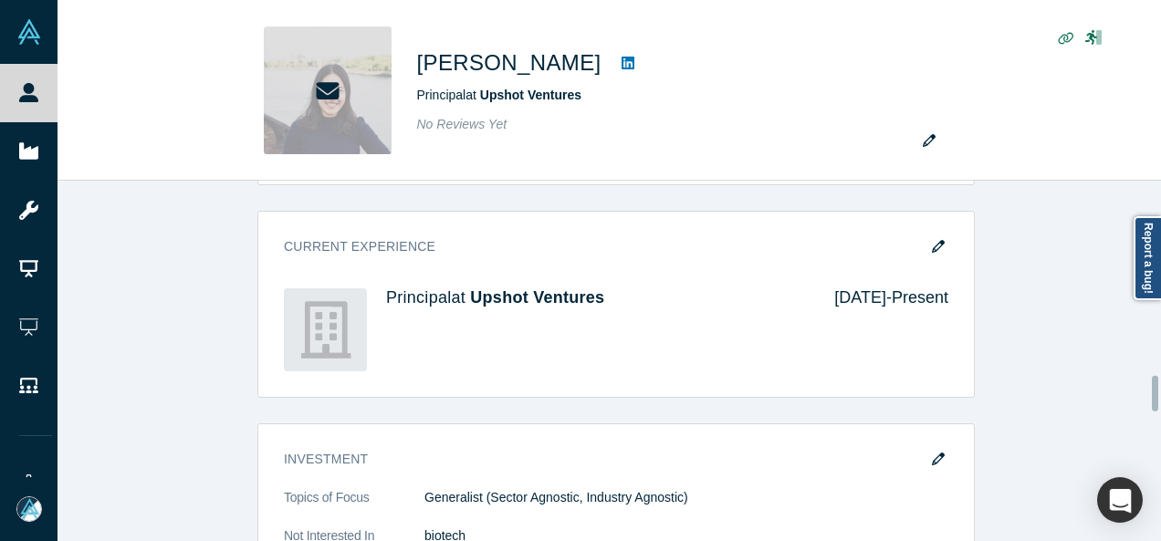
scroll to position [2006, 0]
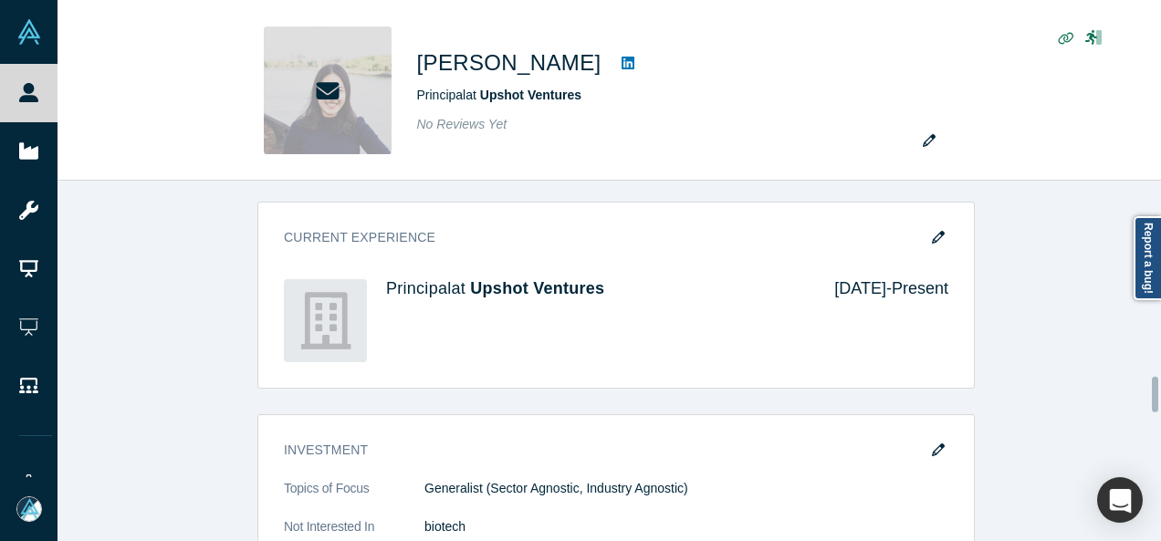
drag, startPoint x: 1153, startPoint y: 331, endPoint x: 1152, endPoint y: 387, distance: 55.7
click at [1152, 387] on div at bounding box center [1155, 395] width 6 height 36
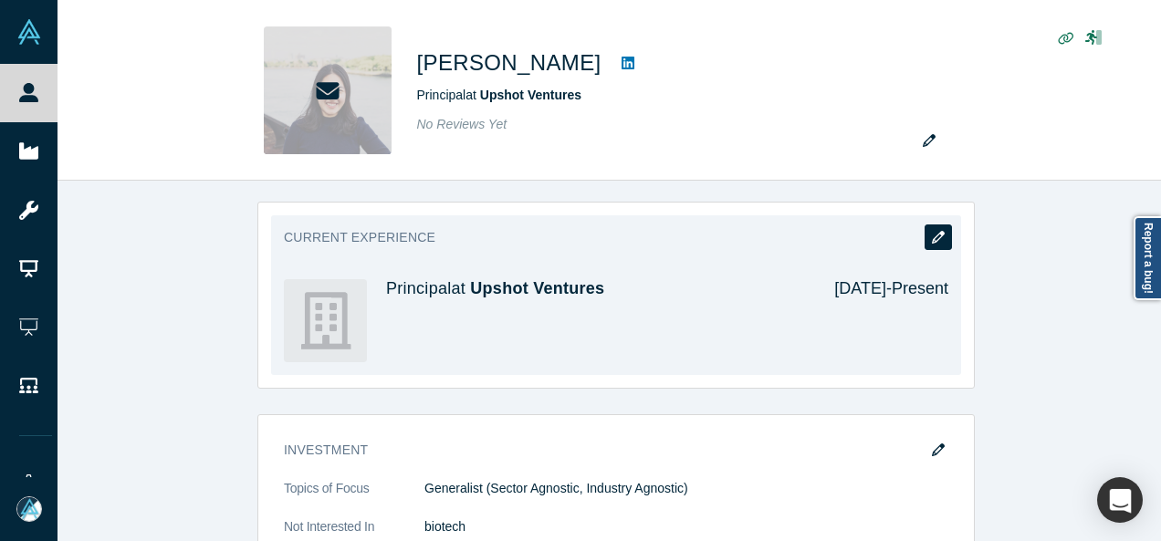
click at [932, 236] on icon "button" at bounding box center [938, 237] width 13 height 13
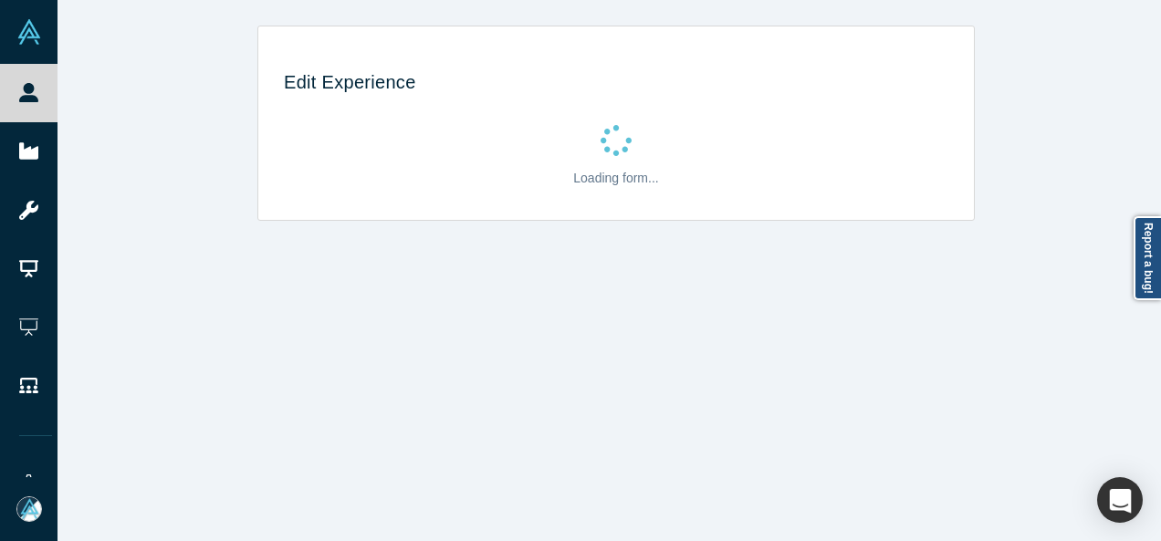
scroll to position [0, 0]
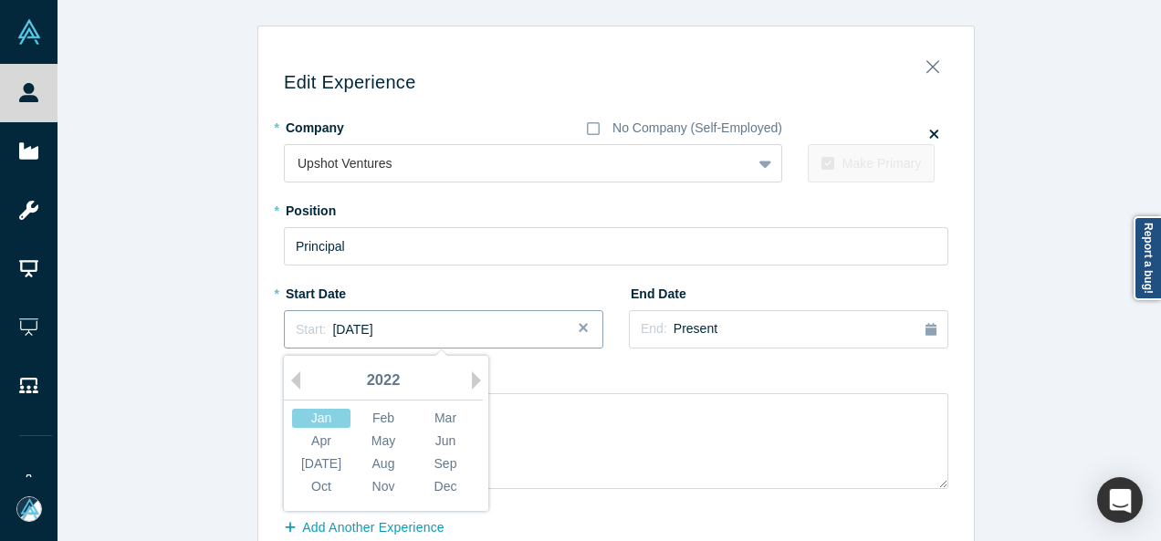
click at [372, 332] on span "[DATE]" at bounding box center [352, 329] width 40 height 15
click at [472, 376] on button "Next Year" at bounding box center [481, 380] width 18 height 18
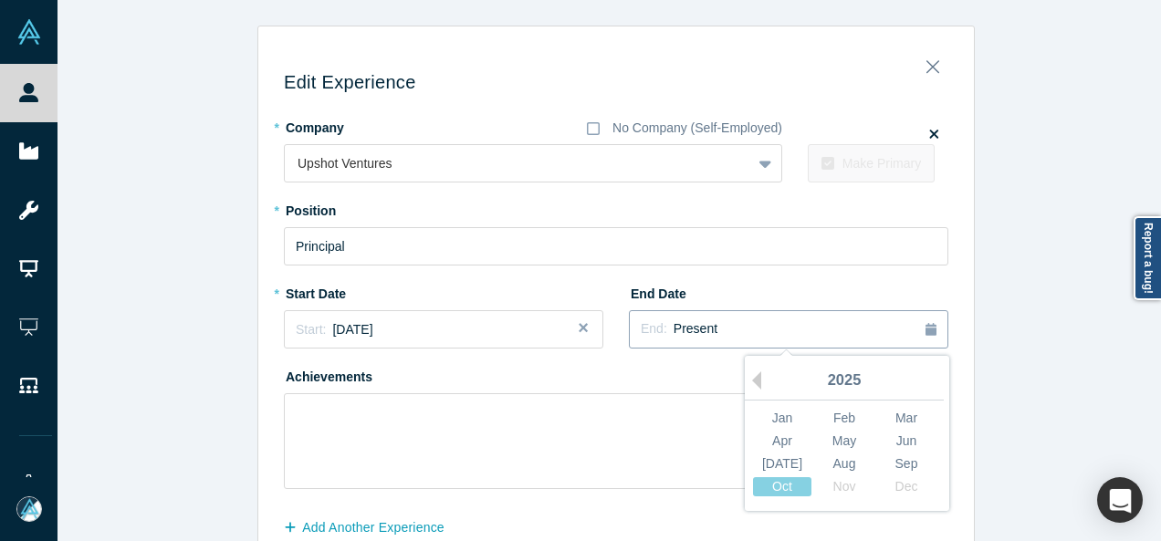
click at [724, 328] on div "End: Present" at bounding box center [789, 329] width 296 height 20
click at [778, 468] on div "[DATE]" at bounding box center [782, 463] width 58 height 19
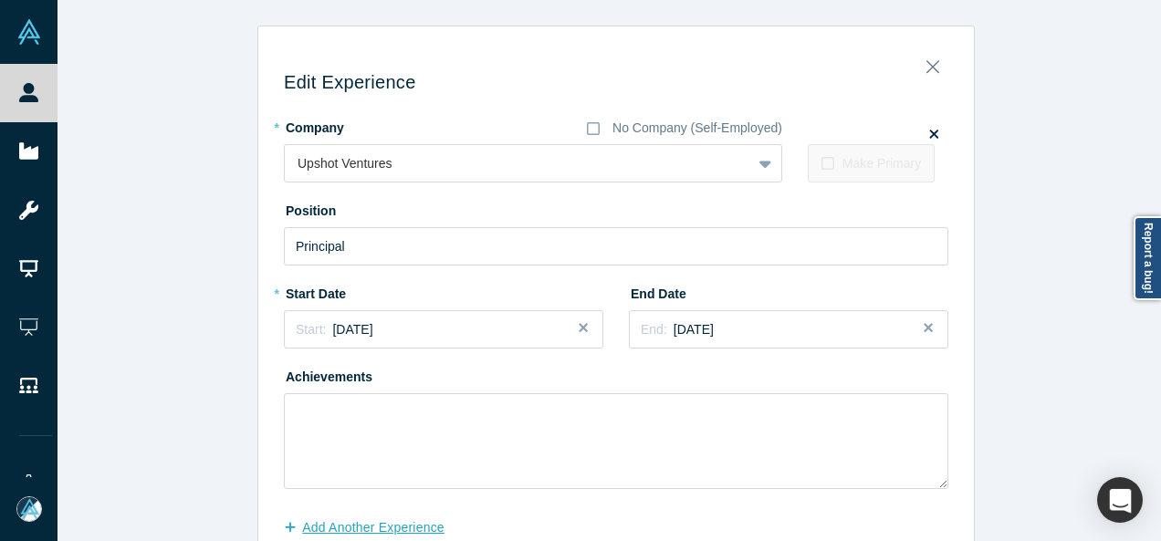
click at [408, 525] on button "Add Another Experience" at bounding box center [374, 528] width 180 height 32
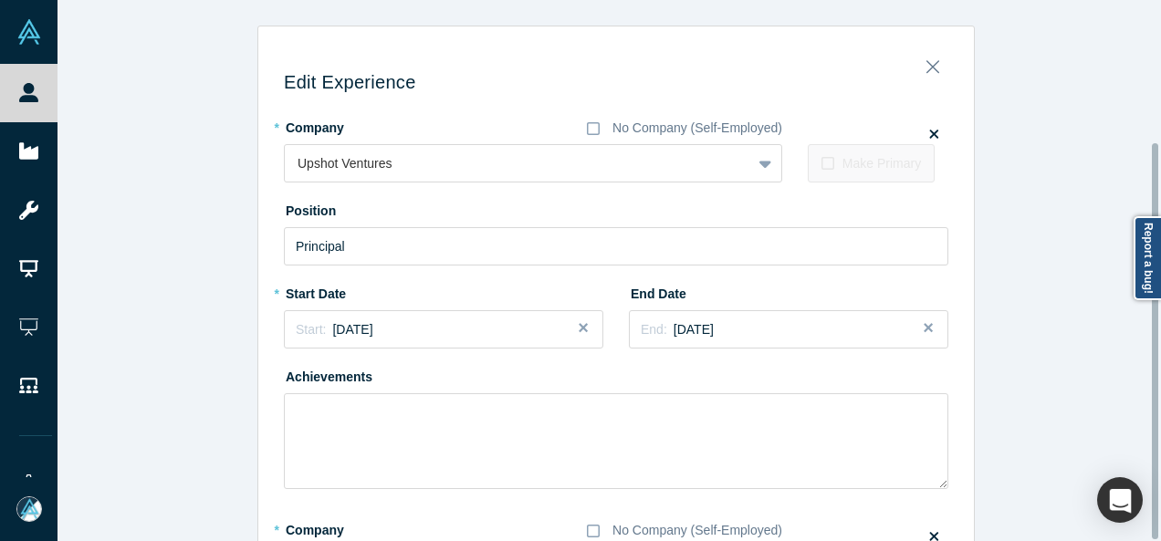
scroll to position [193, 0]
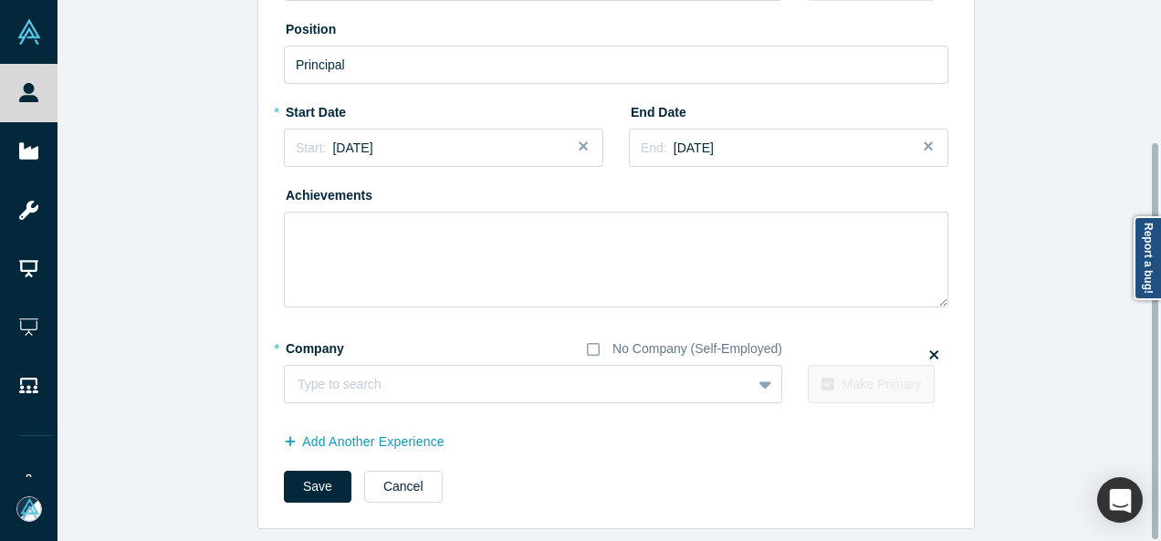
click at [1155, 364] on div at bounding box center [1155, 270] width 5 height 537
click at [429, 373] on div at bounding box center [499, 384] width 404 height 23
paste input "Advisor/Mentor Advisor/Mentor Berkeley SkyDeck"
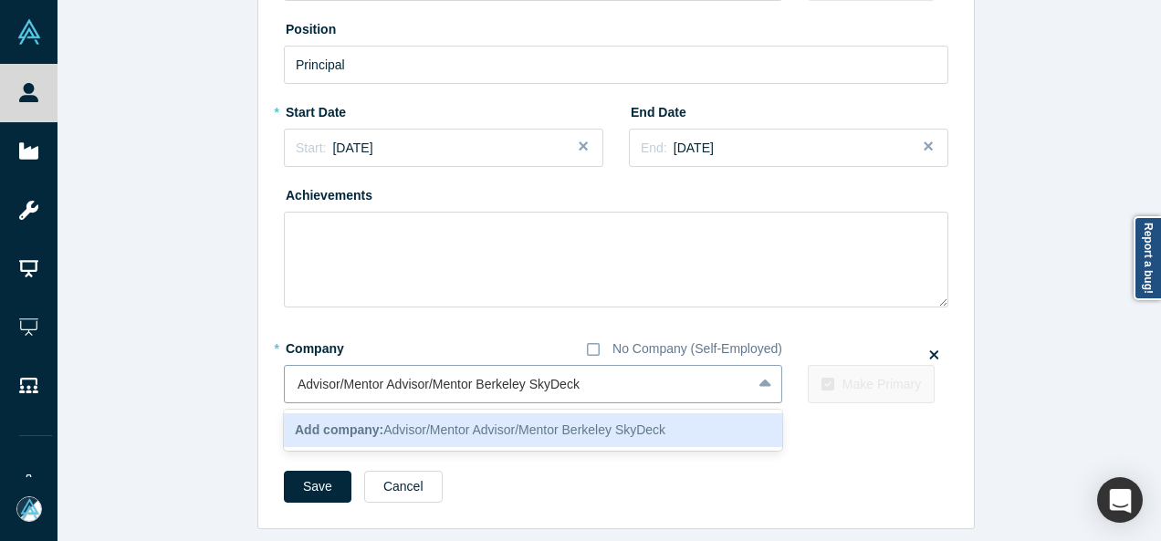
click at [475, 377] on input "Advisor/Mentor Advisor/Mentor Berkeley SkyDeck" at bounding box center [440, 384] width 286 height 19
drag, startPoint x: 475, startPoint y: 377, endPoint x: 160, endPoint y: 380, distance: 315.7
click at [160, 380] on div "Edit Experience * Company No Company (Self-Employed) Upshot Ventures To pick up…" at bounding box center [615, 186] width 1117 height 685
type input "Berkeley SkyDeck"
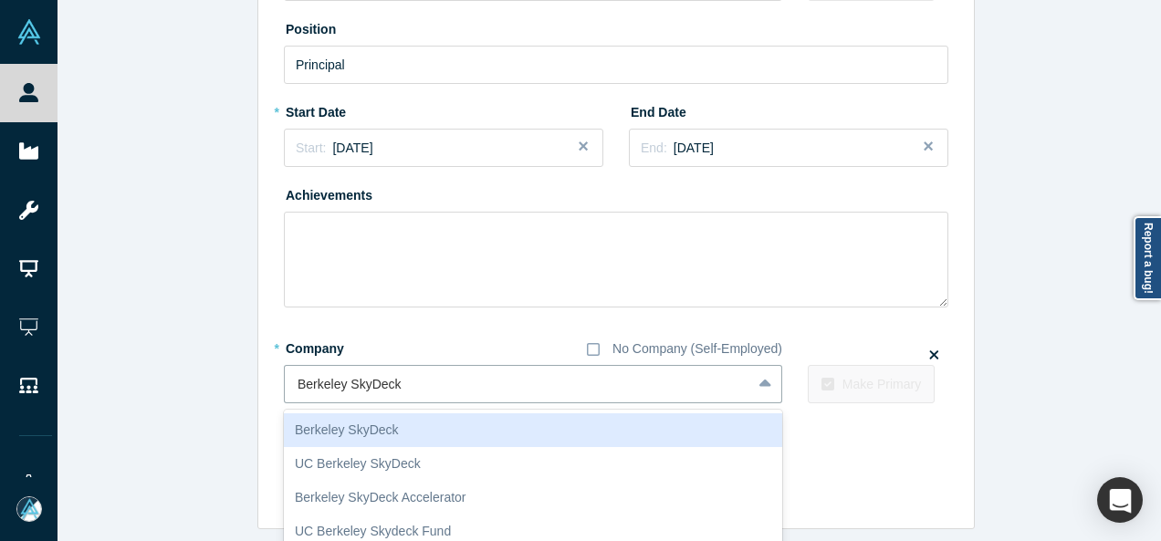
click at [319, 414] on div "Berkeley SkyDeck" at bounding box center [533, 430] width 498 height 34
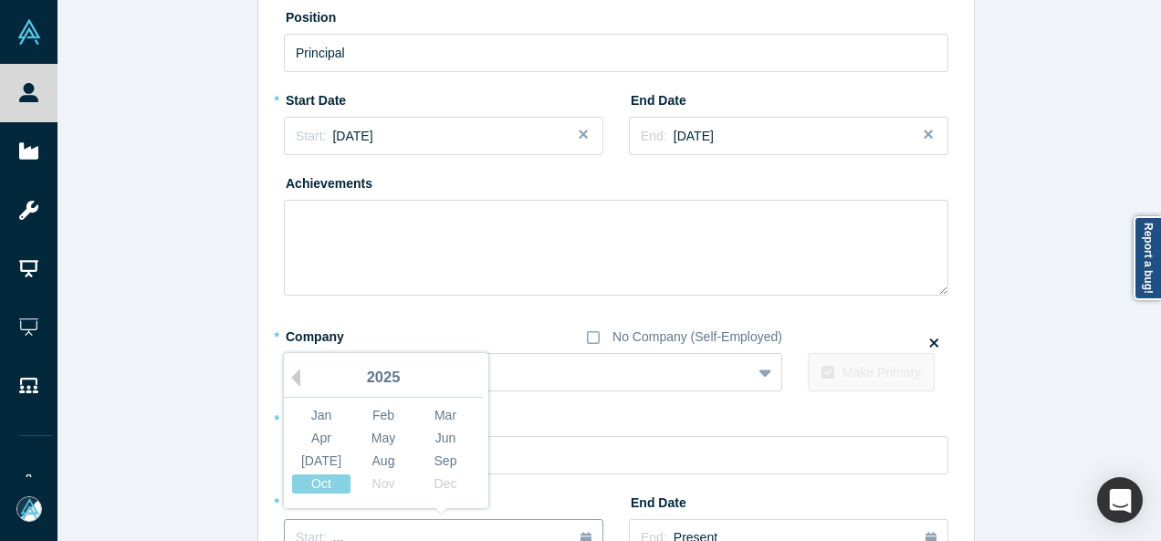
click at [345, 528] on div "Start: ..." at bounding box center [444, 538] width 296 height 20
click at [285, 376] on button "Previous Year" at bounding box center [291, 378] width 18 height 18
click at [374, 439] on div "May" at bounding box center [383, 438] width 58 height 19
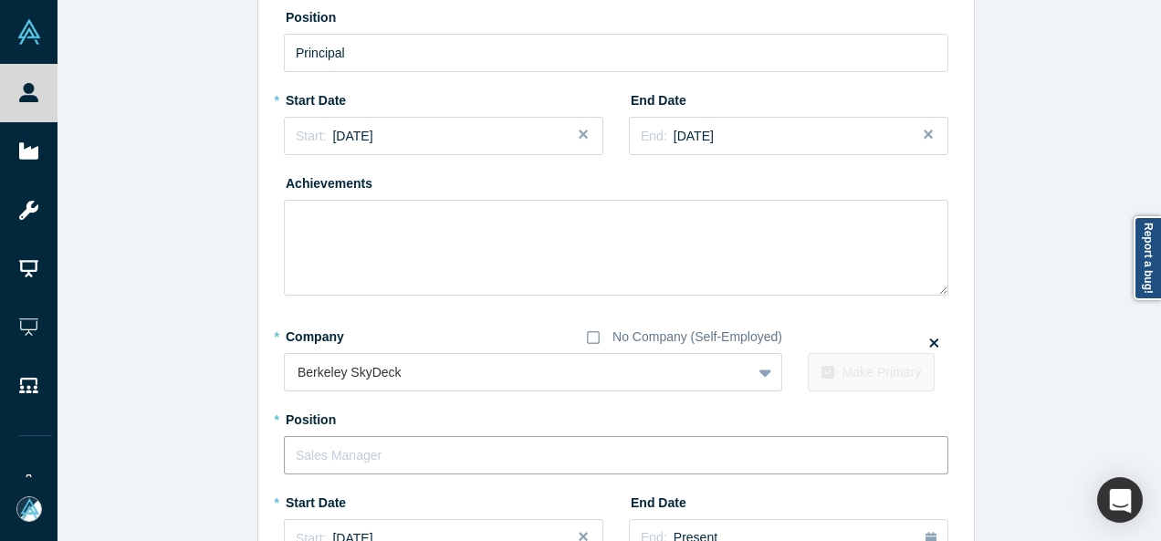
click at [374, 438] on input "text" at bounding box center [616, 455] width 664 height 38
paste input "Advisor/Mentor Advisor/Mentor"
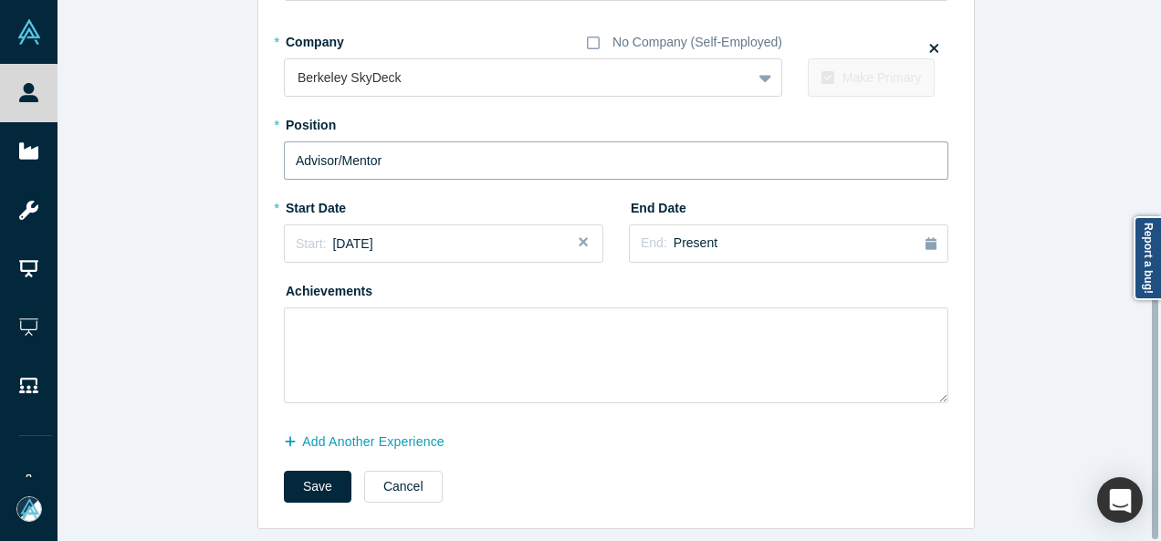
drag, startPoint x: 1152, startPoint y: 430, endPoint x: 1145, endPoint y: 477, distance: 47.9
click at [1145, 477] on div "Edit Experience * Company No Company (Self-Employed) Upshot Ventures To pick up…" at bounding box center [608, 270] width 1103 height 541
type input "Advisor/Mentor"
click at [284, 481] on button "Save" at bounding box center [318, 487] width 68 height 32
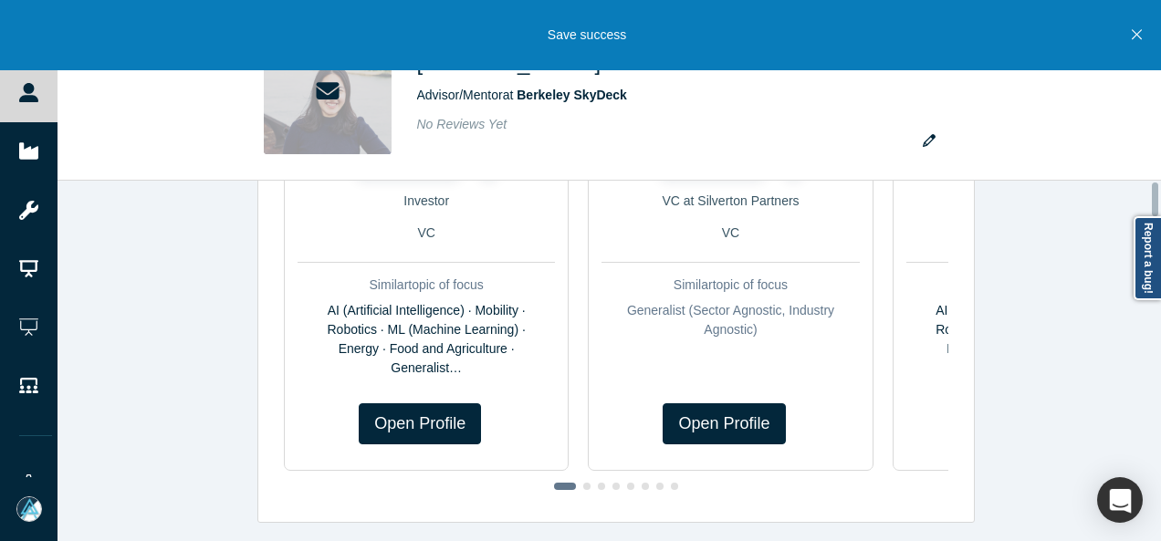
scroll to position [0, 0]
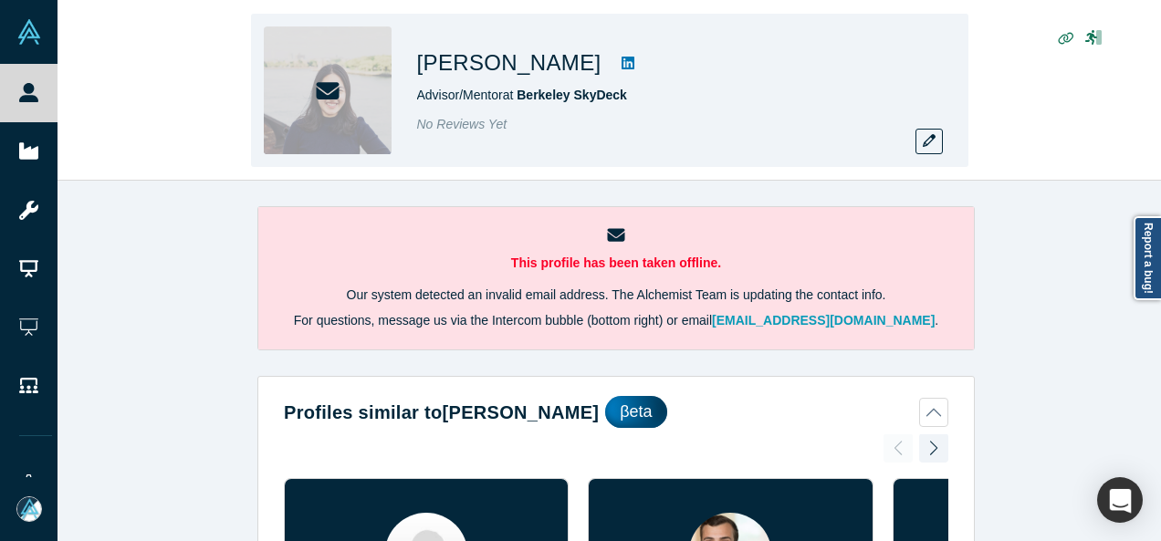
click at [1155, 69] on div "[PERSON_NAME] Advisor/Mentor at [GEOGRAPHIC_DATA] SkyDeck No Reviews Yet" at bounding box center [608, 91] width 1103 height 180
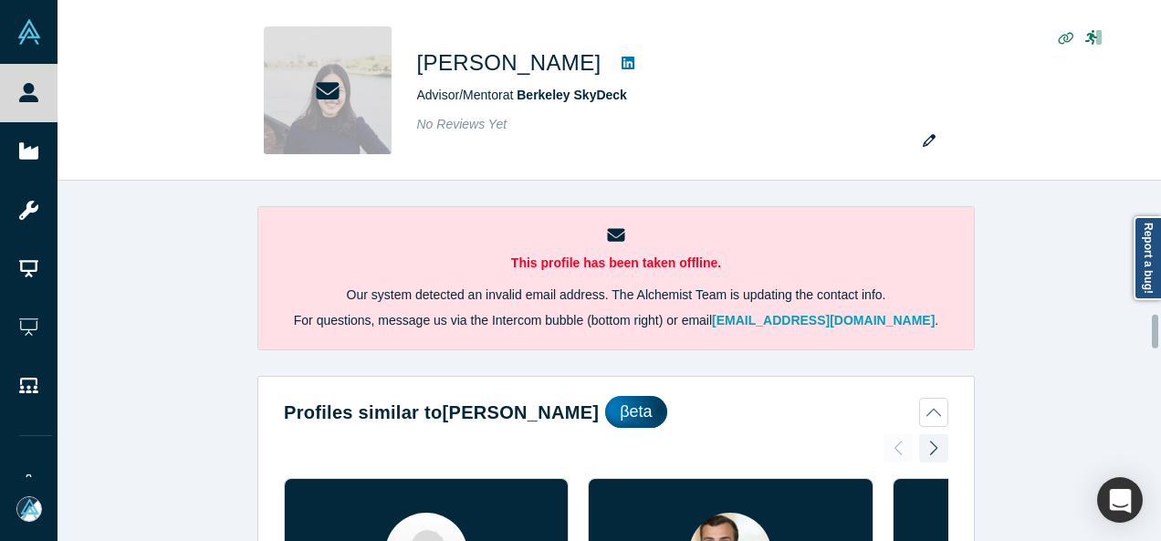
scroll to position [1428, 0]
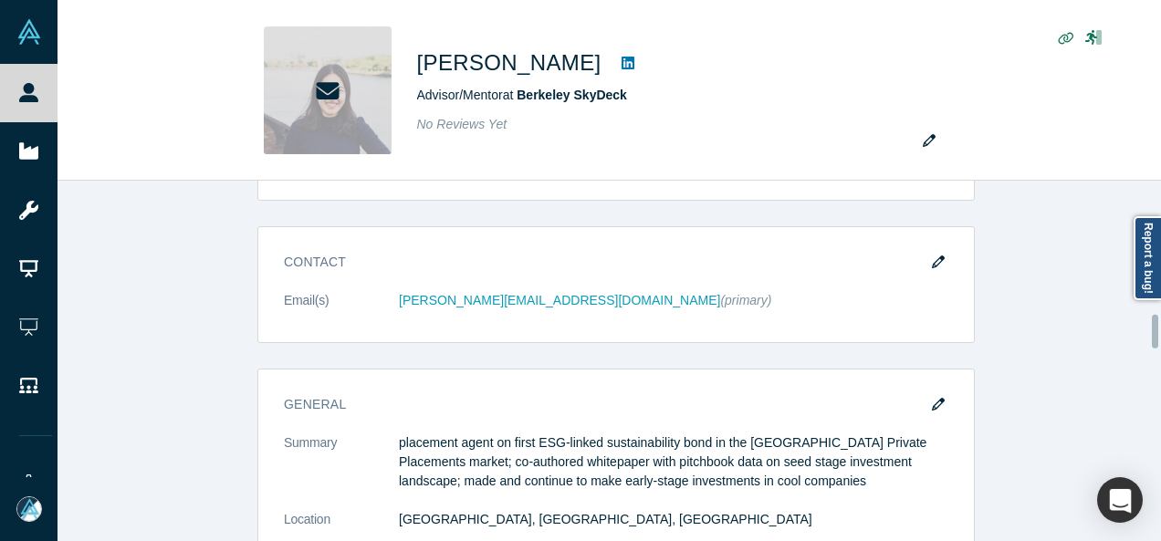
click at [1156, 331] on div at bounding box center [1155, 360] width 5 height 357
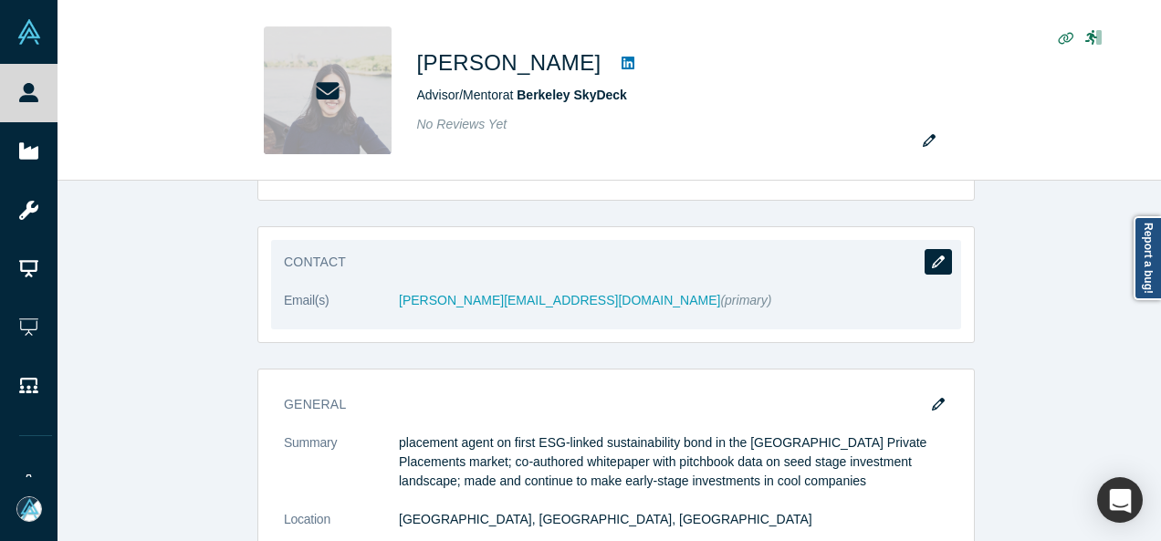
click at [933, 255] on icon "button" at bounding box center [938, 261] width 13 height 13
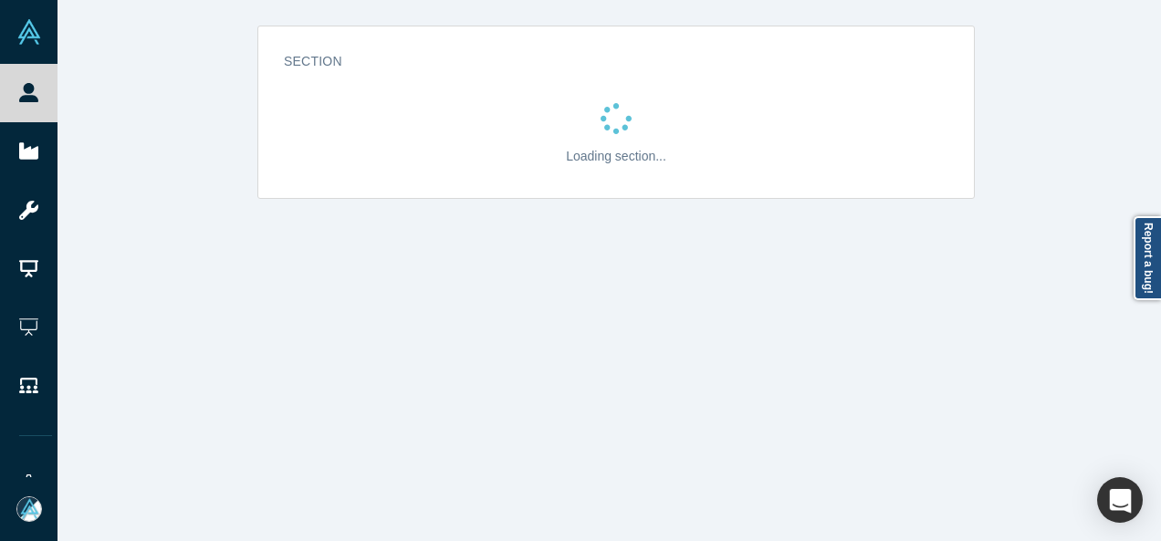
scroll to position [0, 0]
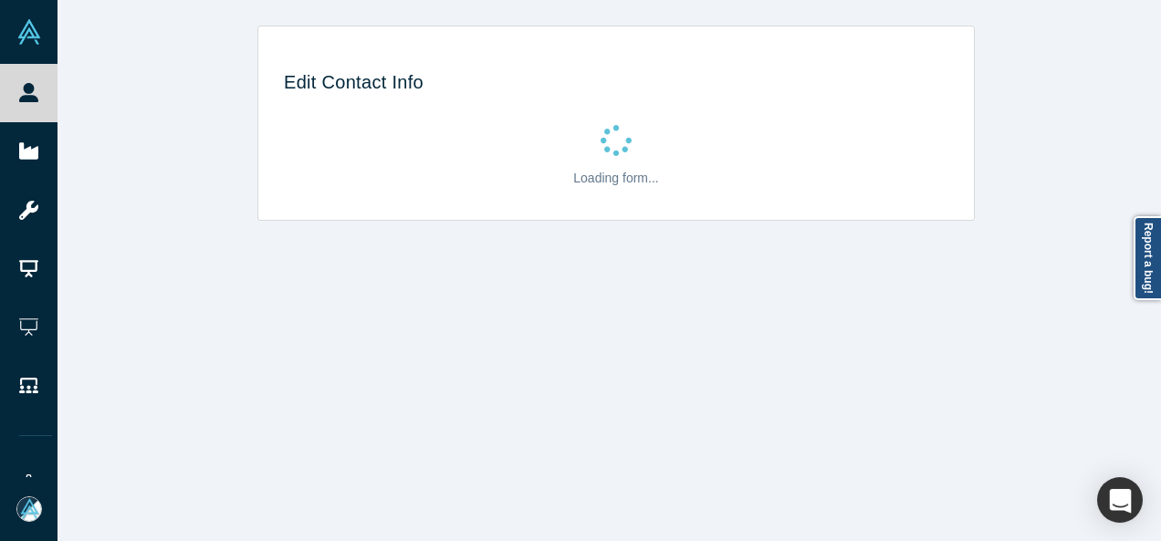
select select "US"
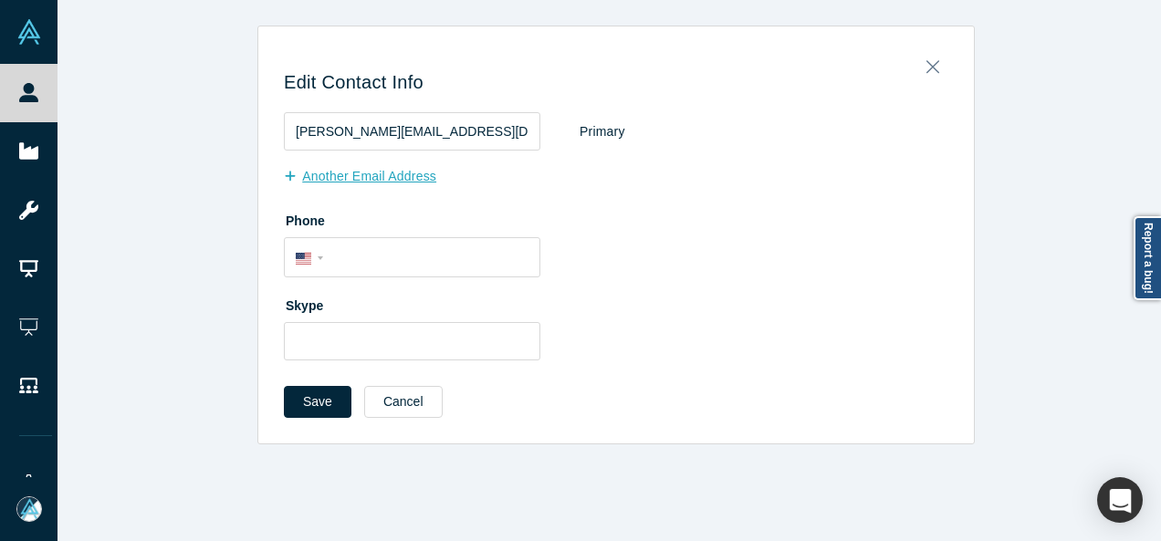
click at [385, 180] on button "Another Email Address" at bounding box center [370, 177] width 172 height 32
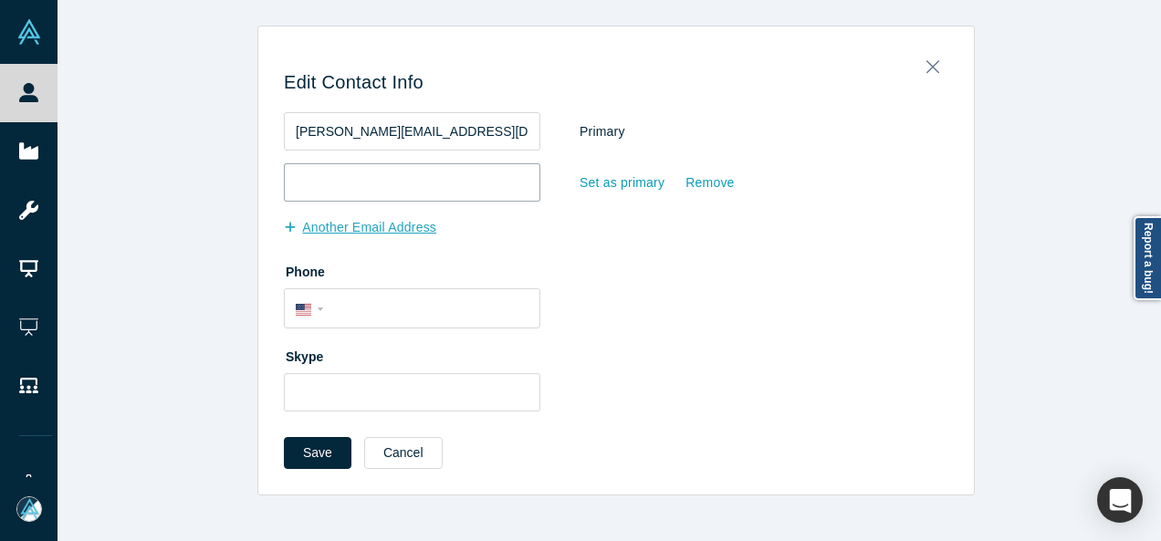
click at [385, 180] on input "email" at bounding box center [412, 182] width 256 height 38
paste input "[EMAIL_ADDRESS][DOMAIN_NAME]"
type input "[EMAIL_ADDRESS][DOMAIN_NAME]"
click at [582, 182] on div "Set as primary" at bounding box center [622, 183] width 87 height 32
click at [0, 0] on input "Set as primary" at bounding box center [0, 0] width 0 height 0
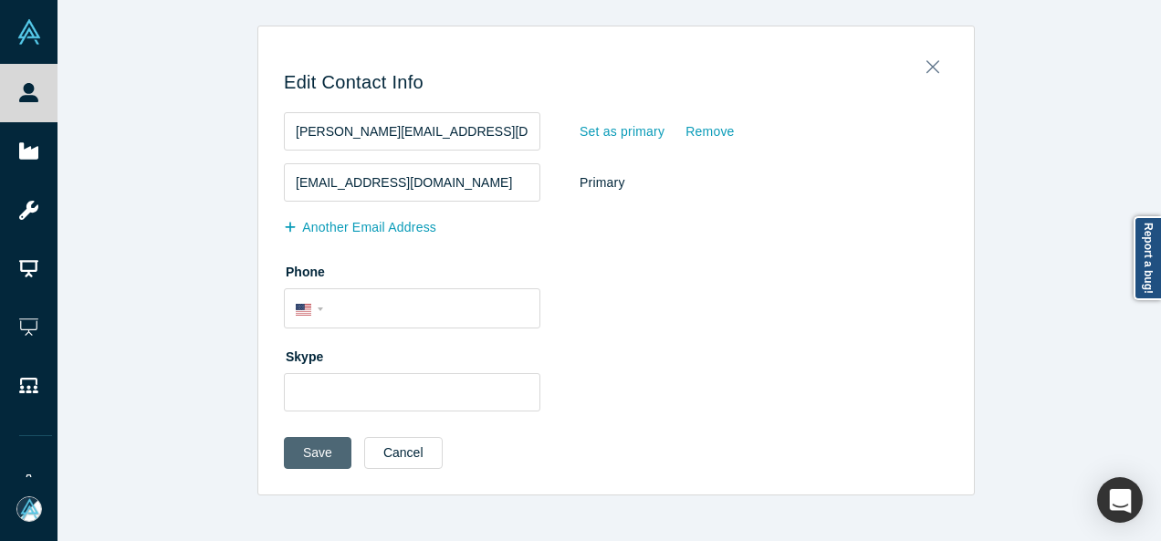
click at [321, 452] on button "Save" at bounding box center [318, 453] width 68 height 32
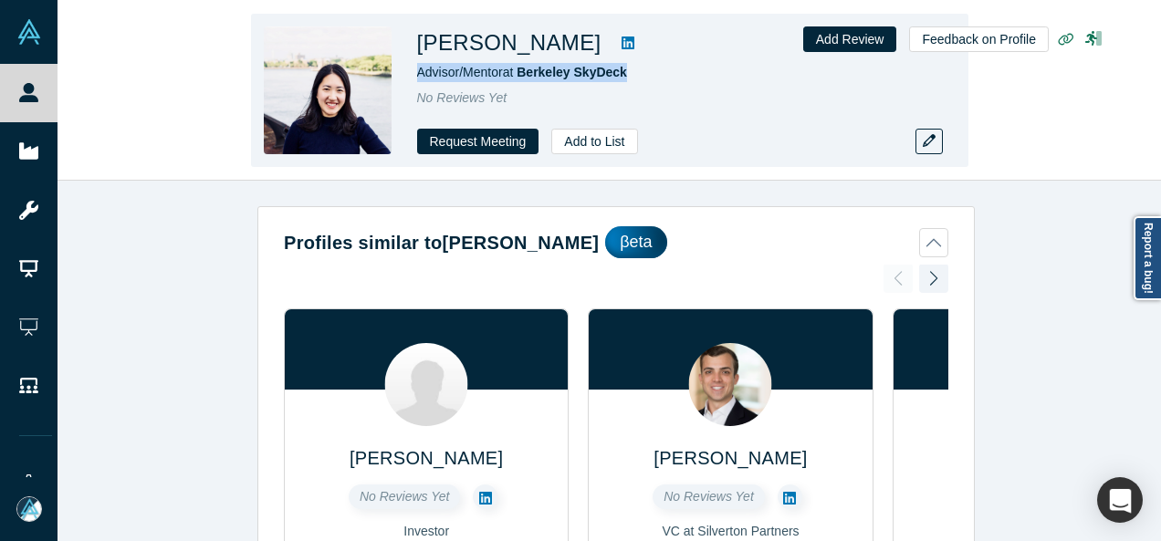
drag, startPoint x: 414, startPoint y: 76, endPoint x: 630, endPoint y: 76, distance: 215.3
click at [630, 76] on div "[PERSON_NAME] Advisor/Mentor at [GEOGRAPHIC_DATA] SkyDeck No Reviews Yet Reques…" at bounding box center [609, 90] width 717 height 153
copy span "Advisor/Mentor at [GEOGRAPHIC_DATA]"
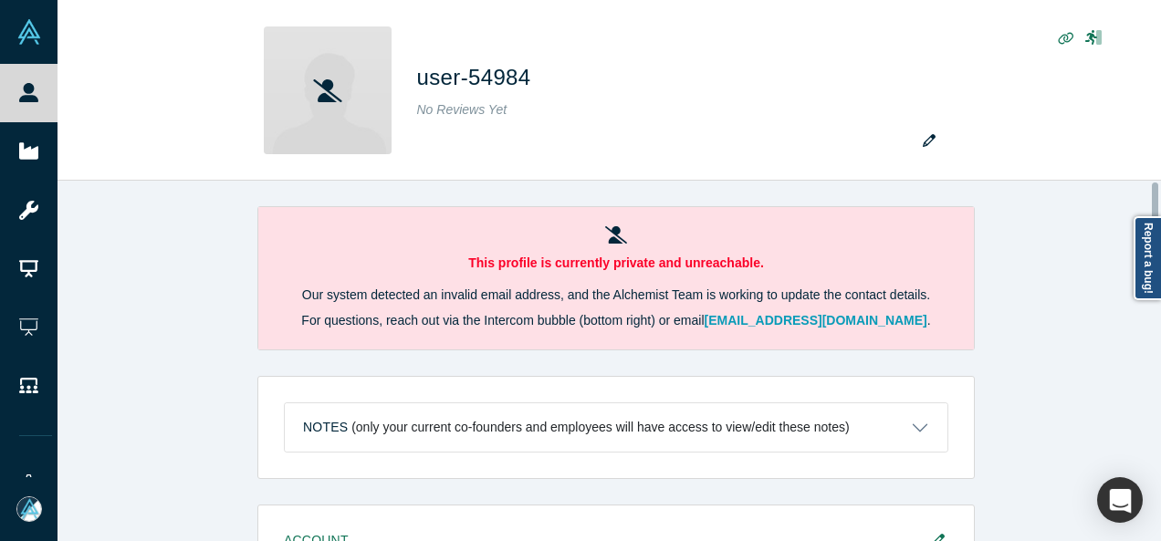
scroll to position [288, 0]
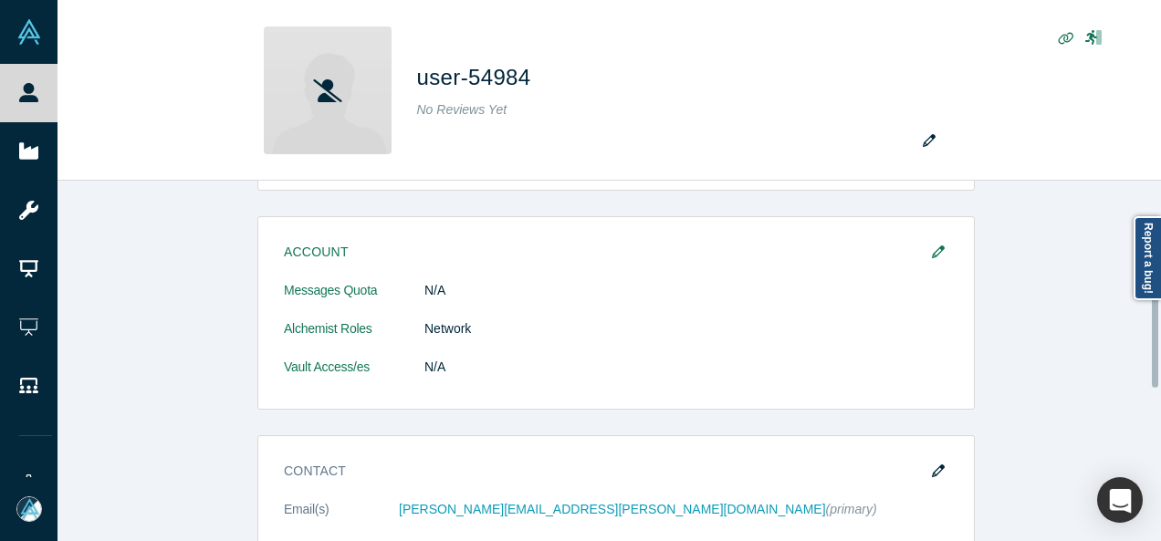
click at [1156, 330] on div at bounding box center [1155, 360] width 5 height 357
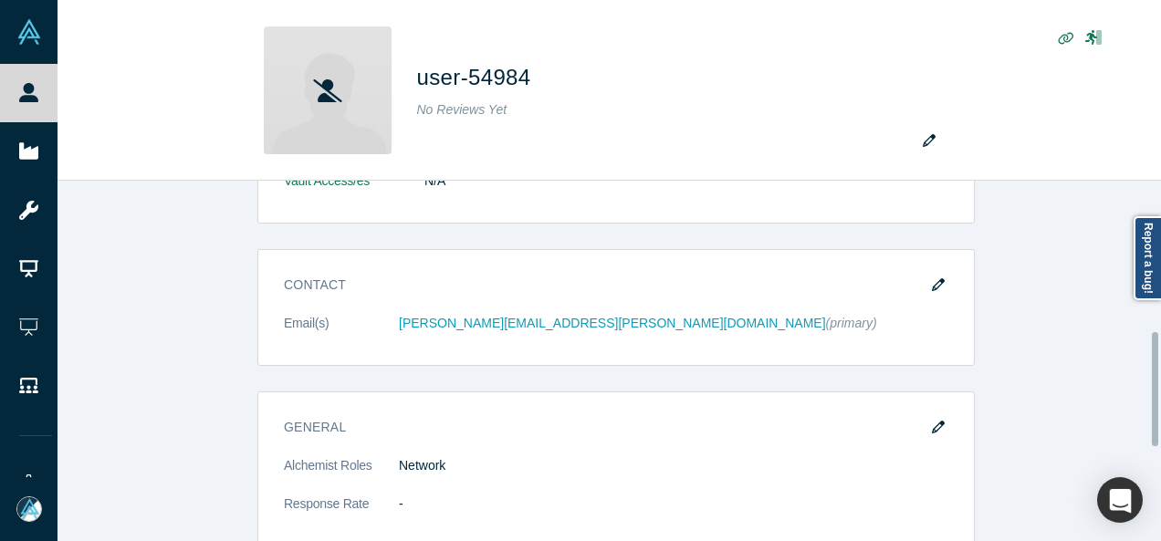
scroll to position [471, 0]
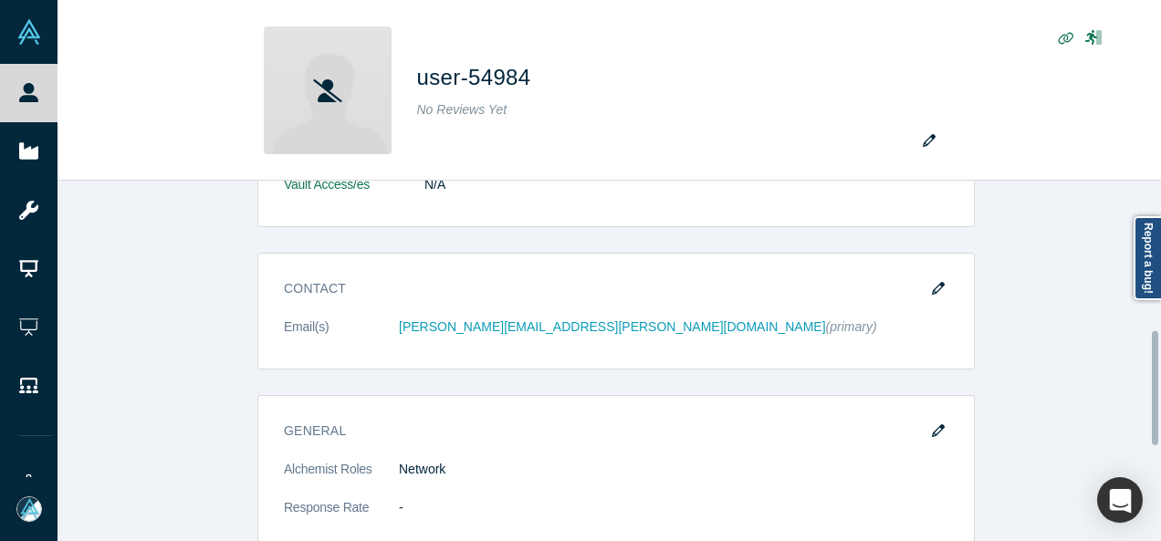
drag, startPoint x: 1156, startPoint y: 330, endPoint x: 1156, endPoint y: 388, distance: 57.5
click at [1156, 388] on div at bounding box center [1155, 388] width 6 height 114
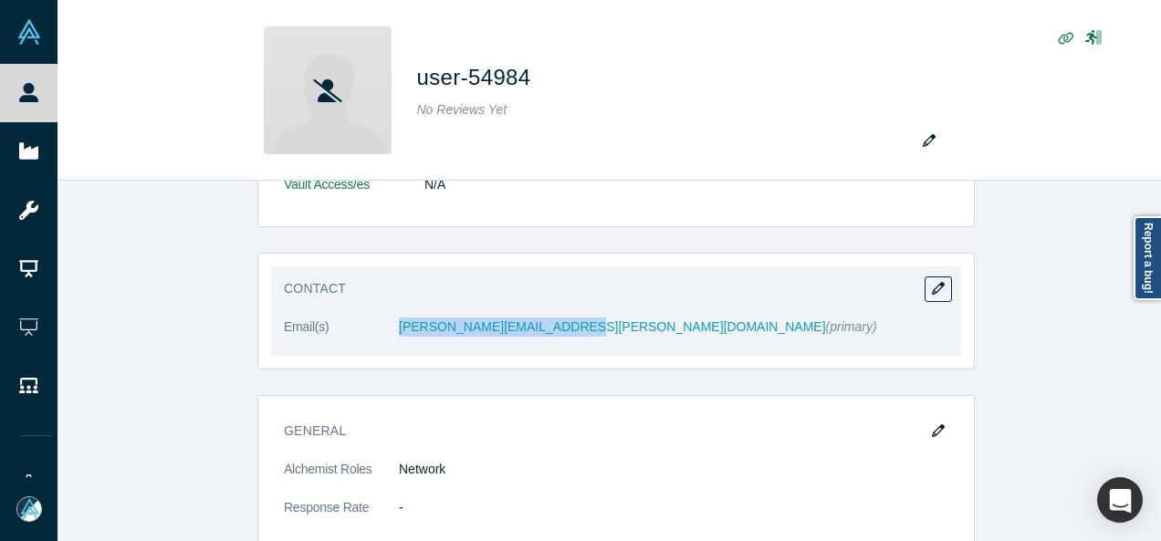
drag, startPoint x: 387, startPoint y: 335, endPoint x: 558, endPoint y: 333, distance: 170.6
click at [558, 333] on dl "Email(s) eddie.chan@k50ventures.com (primary)" at bounding box center [616, 337] width 664 height 38
copy dl "eddie.chan@k50ventures.com"
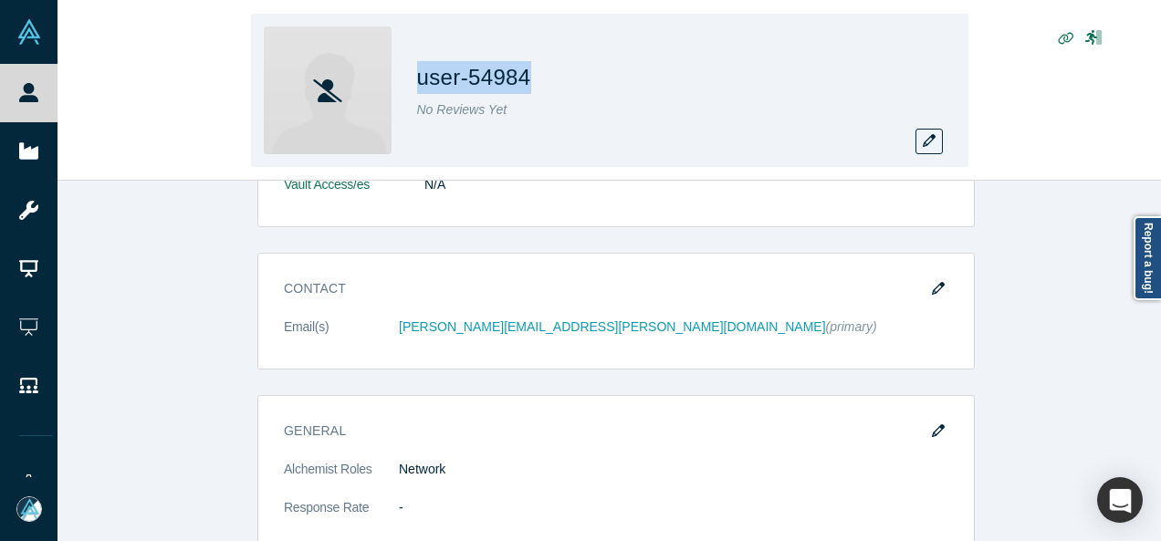
drag, startPoint x: 542, startPoint y: 80, endPoint x: 417, endPoint y: 75, distance: 125.1
click at [417, 75] on div "user-54984" at bounding box center [672, 77] width 511 height 33
copy h1 "user-54984"
